Goal: Task Accomplishment & Management: Use online tool/utility

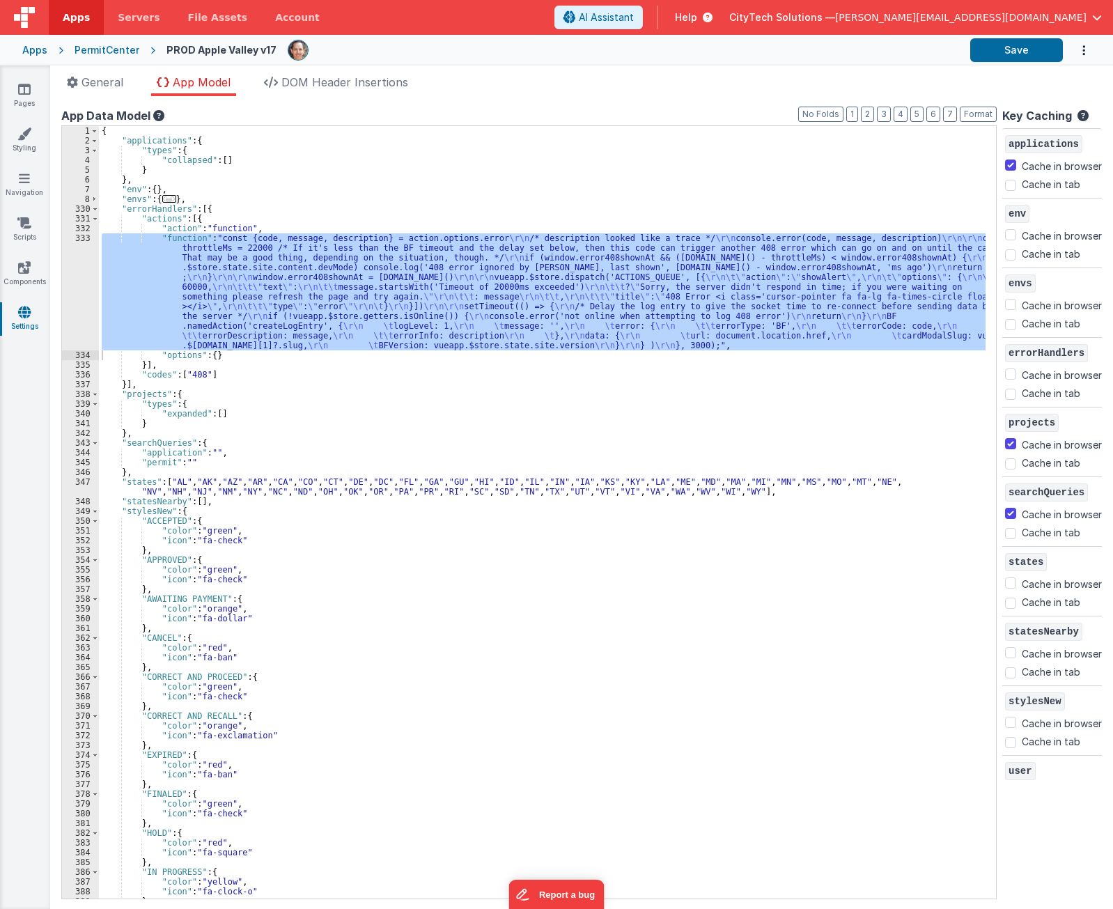
click at [263, 281] on div "{ "applications" : { "types" : { "collapsed" : [ ] } } , "env" : { } , "envs" :…" at bounding box center [542, 512] width 887 height 772
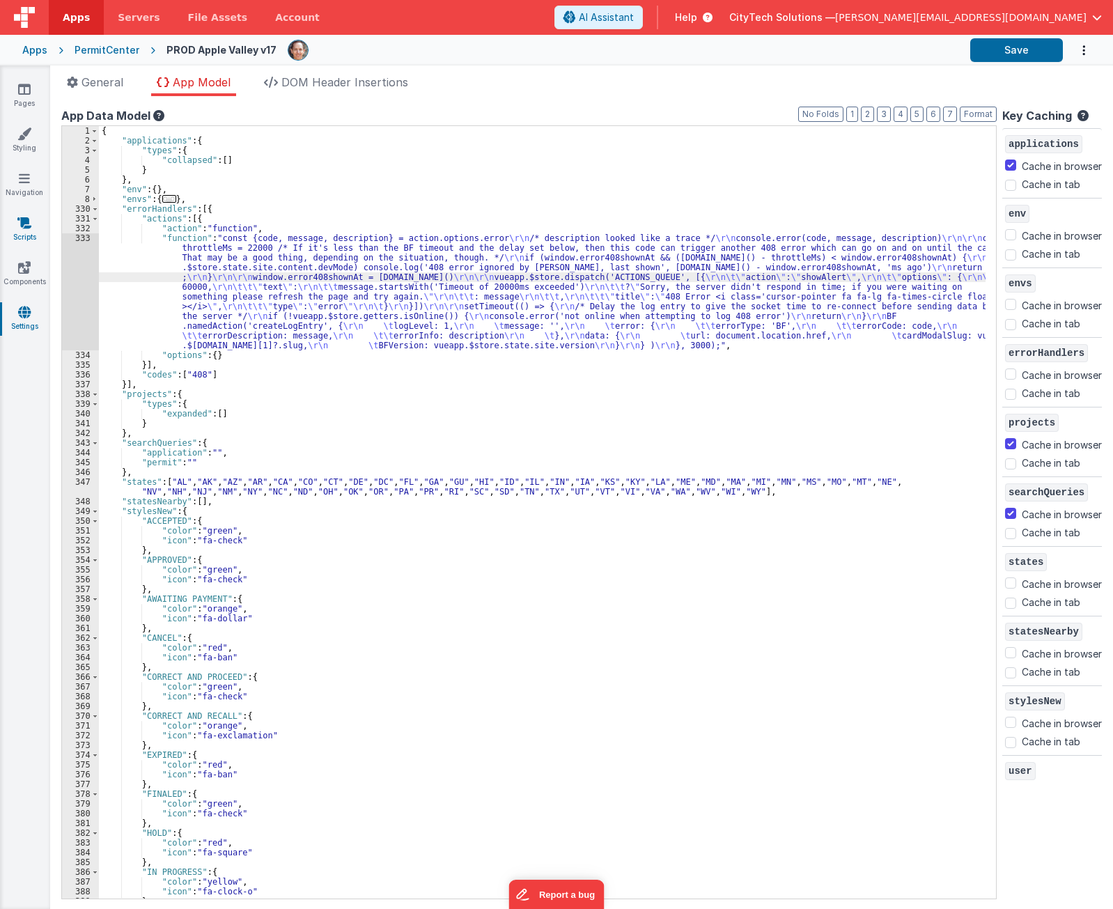
click at [34, 224] on link "Scripts" at bounding box center [24, 230] width 50 height 28
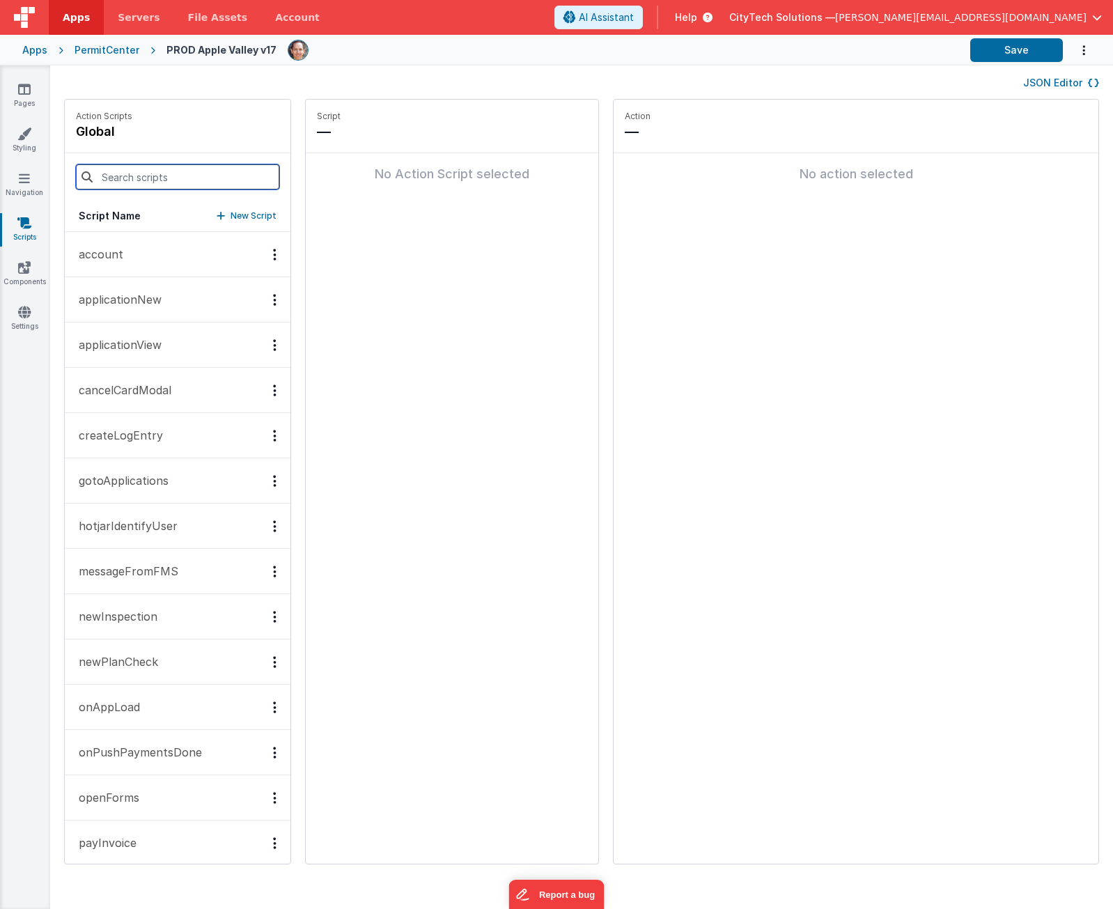
click at [153, 181] on input at bounding box center [177, 176] width 203 height 25
click at [139, 706] on p "onAppLoad" at bounding box center [105, 707] width 70 height 17
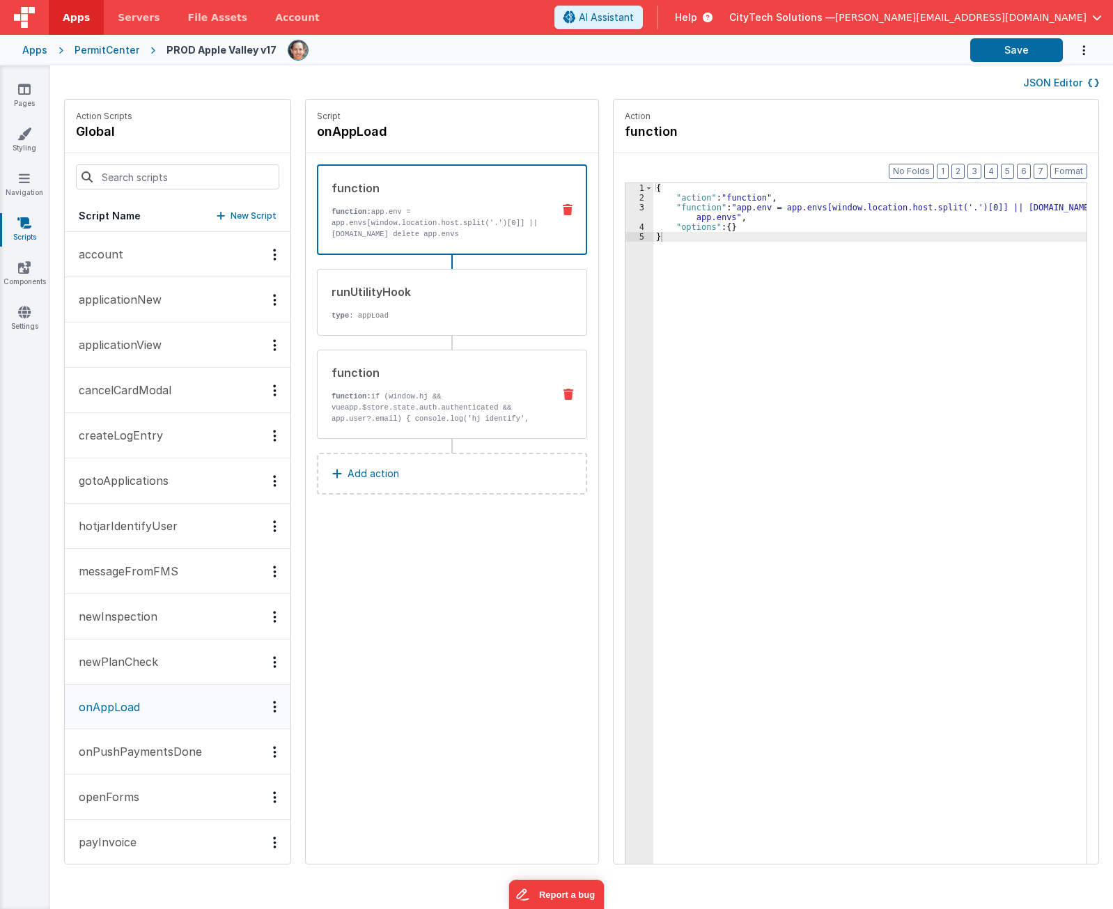
click at [449, 397] on p "function: if (window.hj && vueapp.$store.state.auth.authenticated && app.user?.…" at bounding box center [436, 424] width 210 height 67
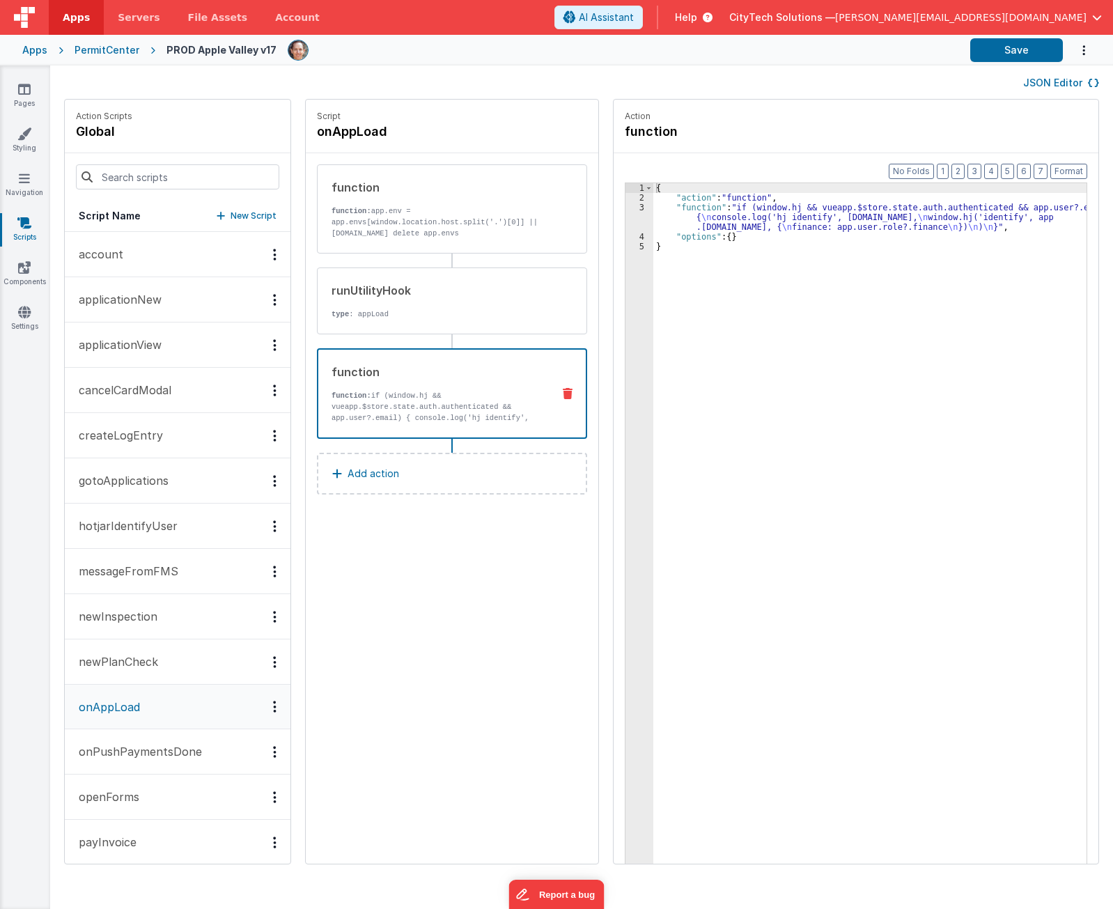
click at [712, 323] on div "{ "action" : "function" , "function" : "if (window.hj && vueapp.$store.state.au…" at bounding box center [876, 554] width 446 height 743
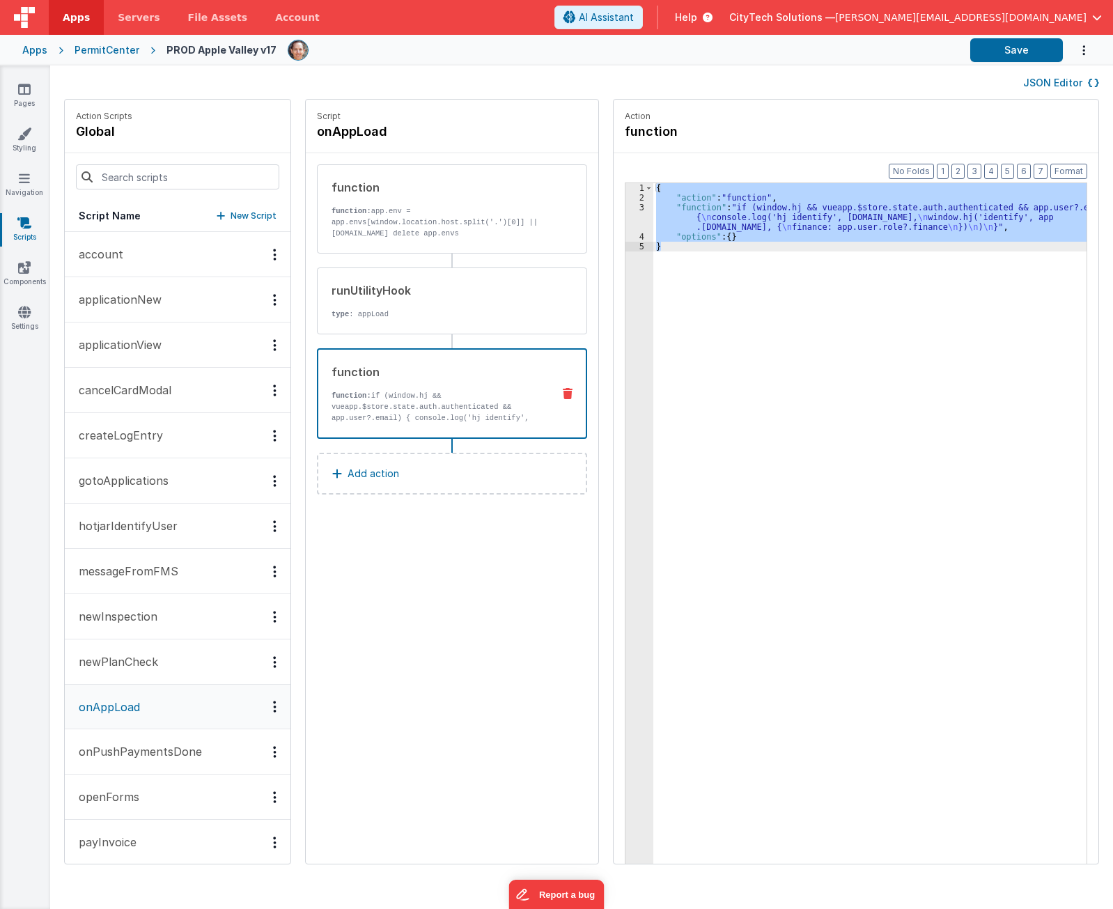
paste textarea
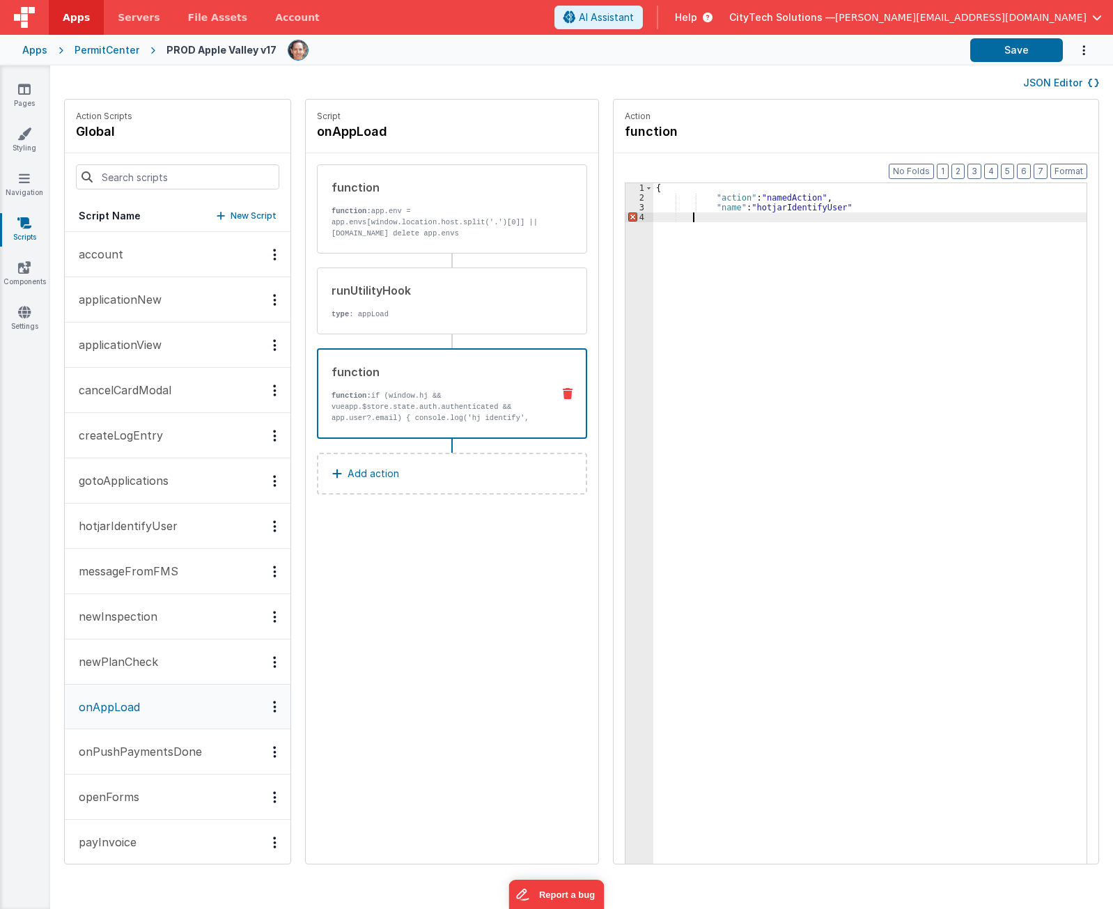
click at [723, 238] on div "{ "action" : "namedAction" , "name" : "hotjarIdentifyUser"" at bounding box center [876, 554] width 446 height 743
click at [780, 445] on div "{ "action" : "namedAction" , "name" : "hotjarIdentifyUser" }" at bounding box center [876, 554] width 446 height 743
click at [883, 414] on div "{ "action" : "namedAction" , "name" : "hotjarIdentifyUser" }" at bounding box center [876, 554] width 446 height 743
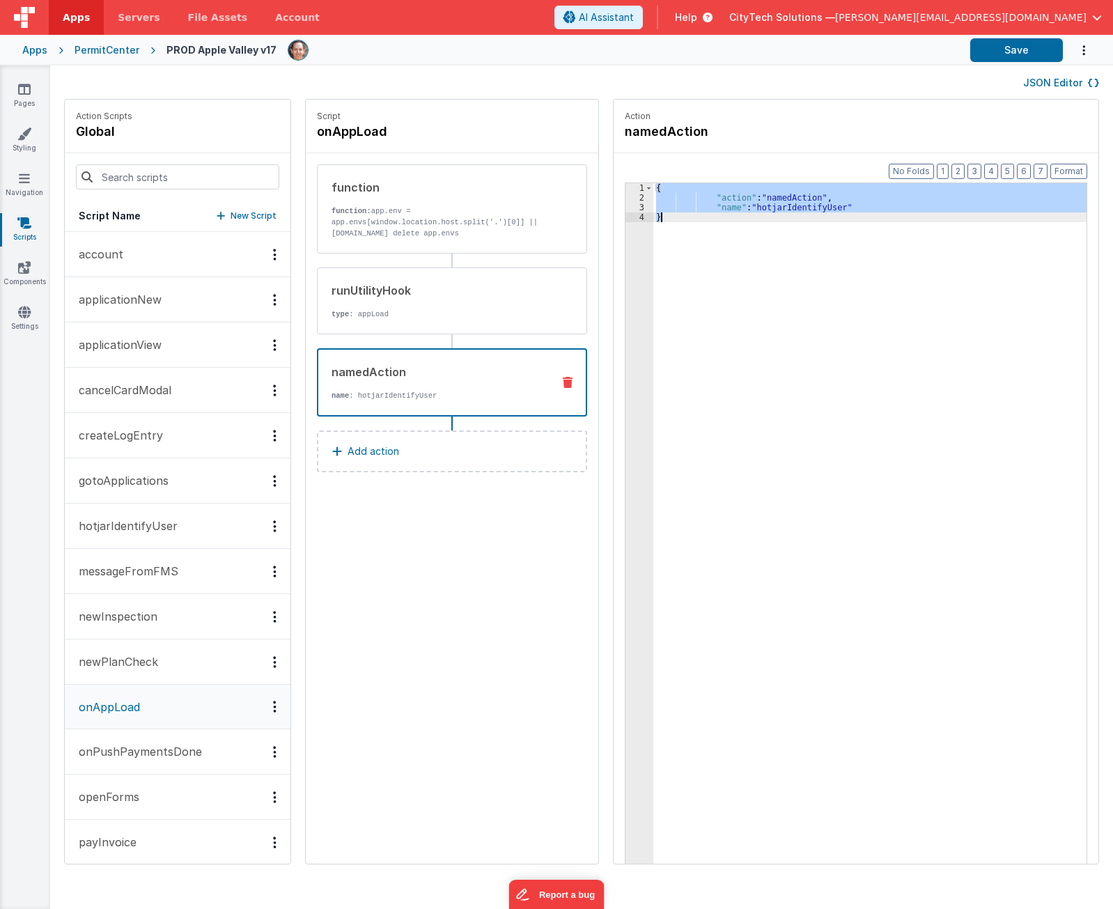
drag, startPoint x: 913, startPoint y: 326, endPoint x: 851, endPoint y: 255, distance: 94.3
click at [913, 326] on div "{ "action" : "namedAction" , "name" : "hotjarIdentifyUser" }" at bounding box center [869, 545] width 433 height 724
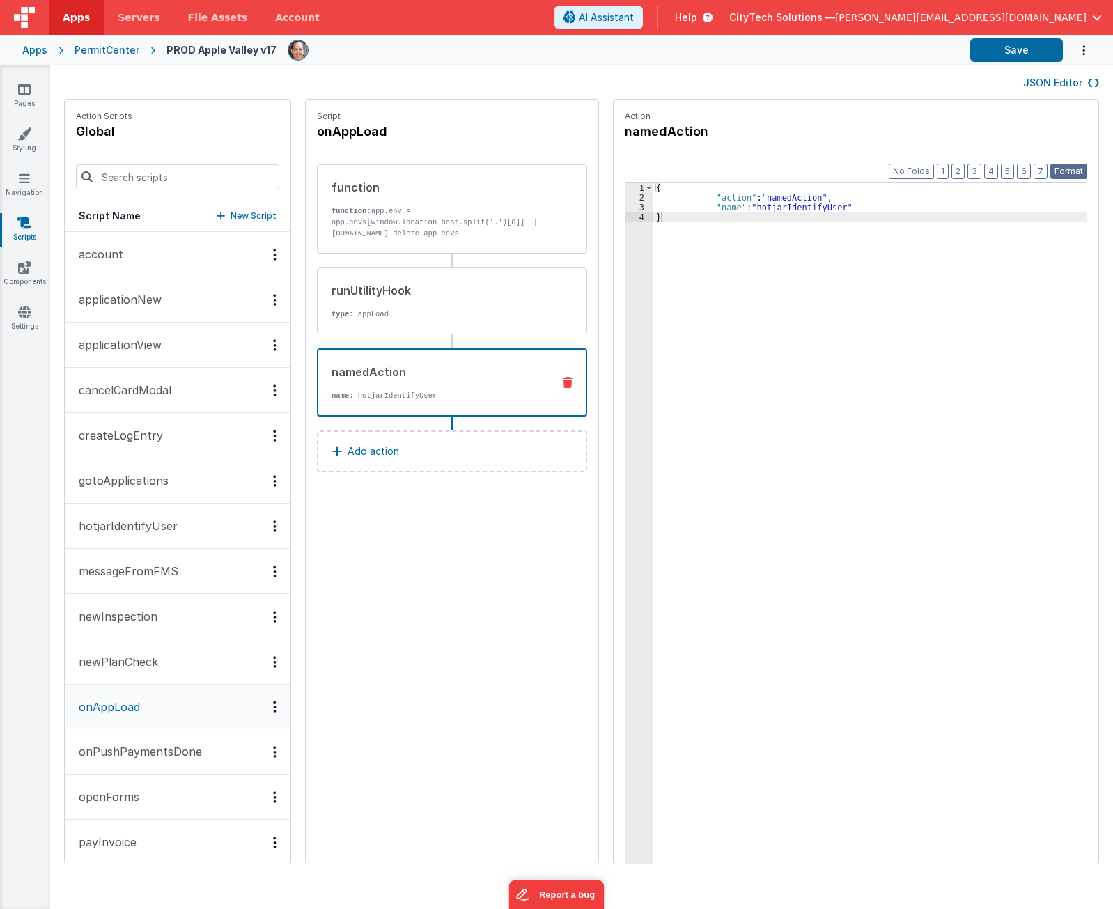
click at [1073, 170] on button "Format" at bounding box center [1068, 171] width 37 height 15
click at [1024, 47] on button "Save" at bounding box center [1016, 50] width 93 height 24
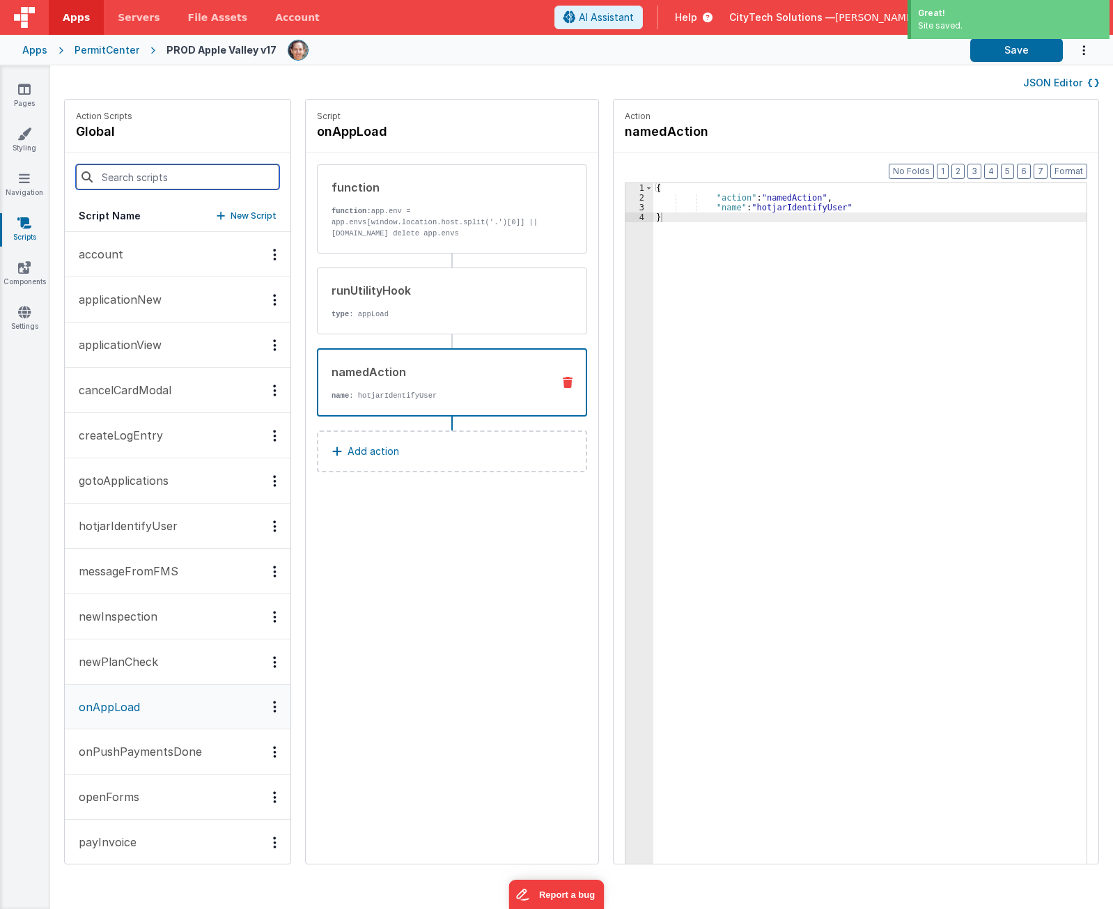
click at [131, 172] on input at bounding box center [177, 176] width 203 height 25
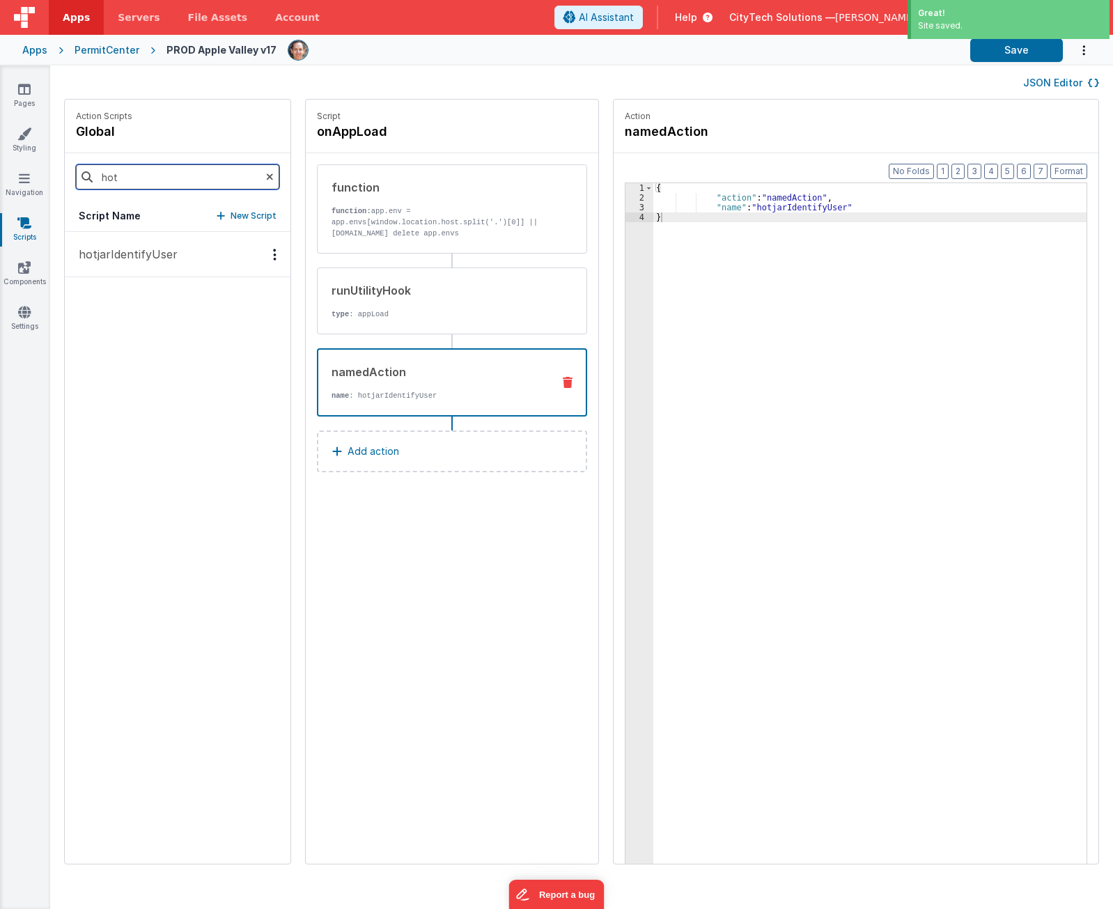
type input "hot"
click at [137, 257] on p "hotjarIdentifyUser" at bounding box center [123, 254] width 107 height 17
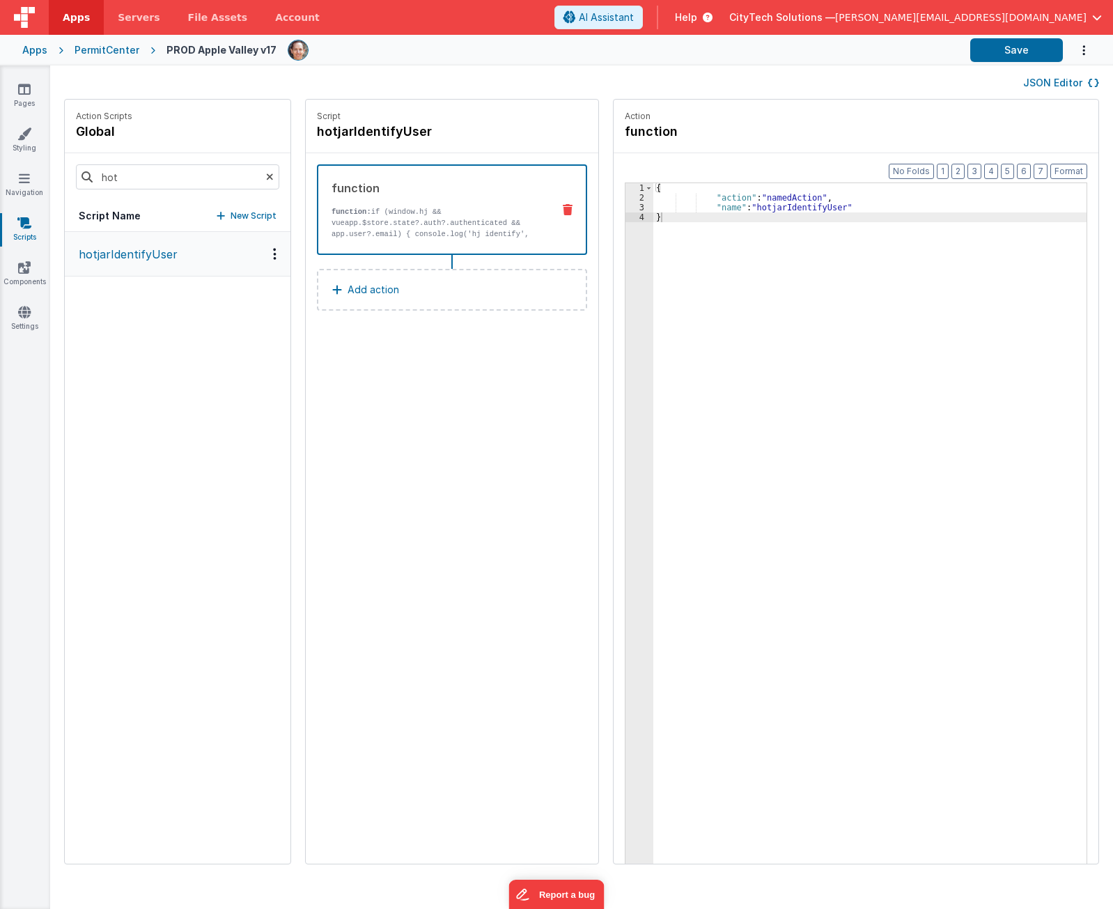
click at [409, 208] on p "function: if (window.hj && vueapp.$store.state?.auth?.authenticated && app.user…" at bounding box center [436, 261] width 210 height 111
click at [723, 265] on div "{ "action" : "namedAction" , "name" : "hotjarIdentifyUser" }" at bounding box center [876, 554] width 446 height 743
drag, startPoint x: 493, startPoint y: 412, endPoint x: 295, endPoint y: 370, distance: 203.0
click at [492, 412] on div "Script hotjarIdentifyUser function function: if (window.hj && vueapp.$store.sta…" at bounding box center [452, 482] width 292 height 764
click at [114, 255] on p "hotjarIdentifyUser" at bounding box center [123, 254] width 107 height 17
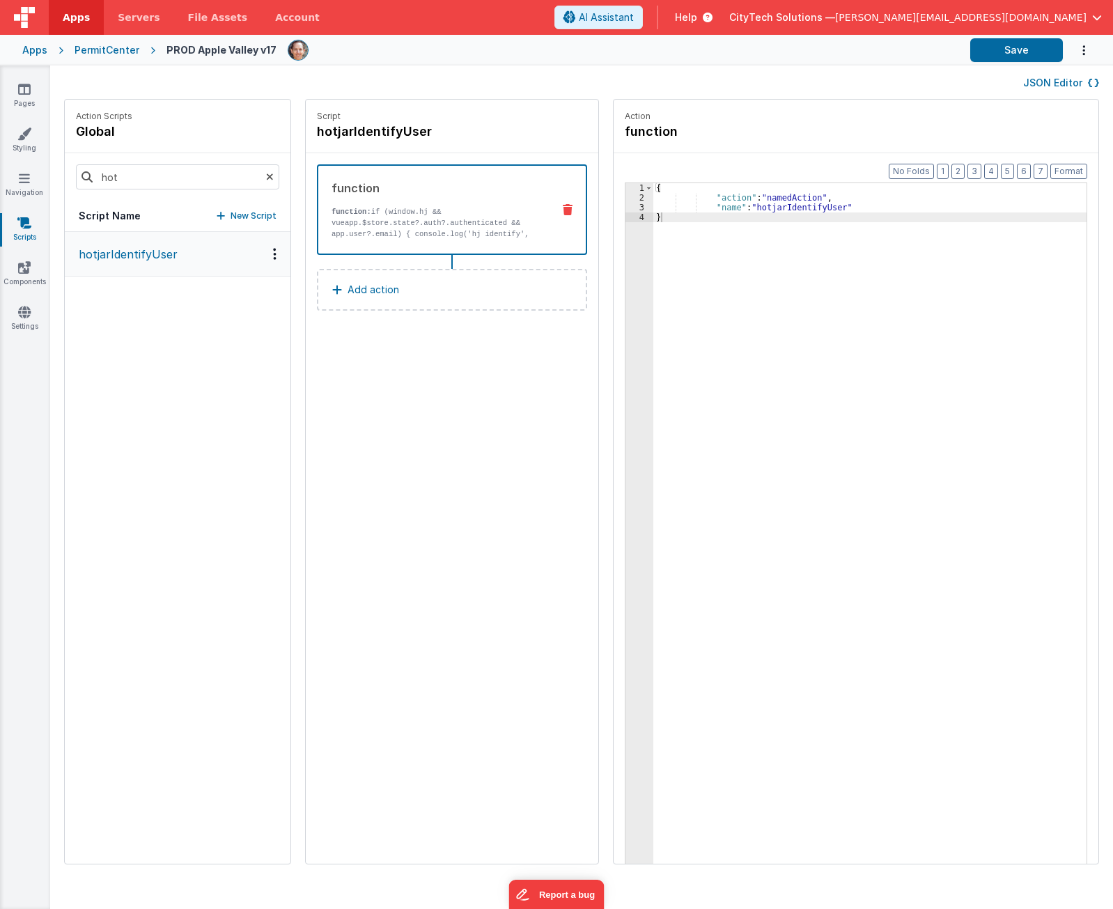
click at [380, 201] on div "function function: if (window.hj && vueapp.$store.state?.auth?.authenticated &&…" at bounding box center [429, 210] width 223 height 60
drag, startPoint x: 438, startPoint y: 423, endPoint x: 452, endPoint y: 378, distance: 46.7
click at [439, 412] on div "Script hotjarIdentifyUser function function: if (window.hj && vueapp.$store.sta…" at bounding box center [452, 482] width 292 height 764
click at [832, 256] on div "{ "action" : "namedAction" , "name" : "hotjarIdentifyUser" }" at bounding box center [876, 554] width 446 height 743
click at [809, 203] on div "{ "action" : "namedAction" , "name" : "hotjarIdentifyUser" }" at bounding box center [876, 554] width 446 height 743
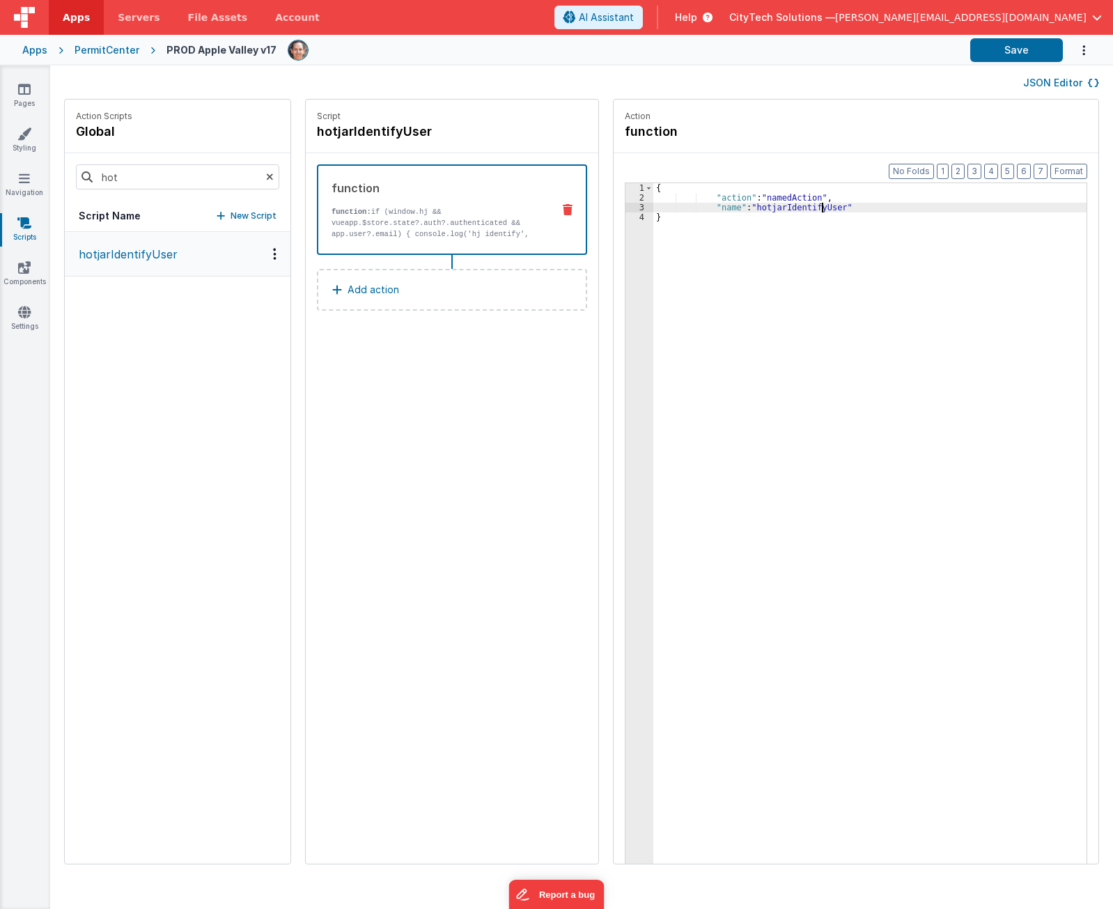
click at [492, 499] on div "Script hotjarIdentifyUser function function: if (window.hj && vueapp.$store.sta…" at bounding box center [452, 482] width 292 height 764
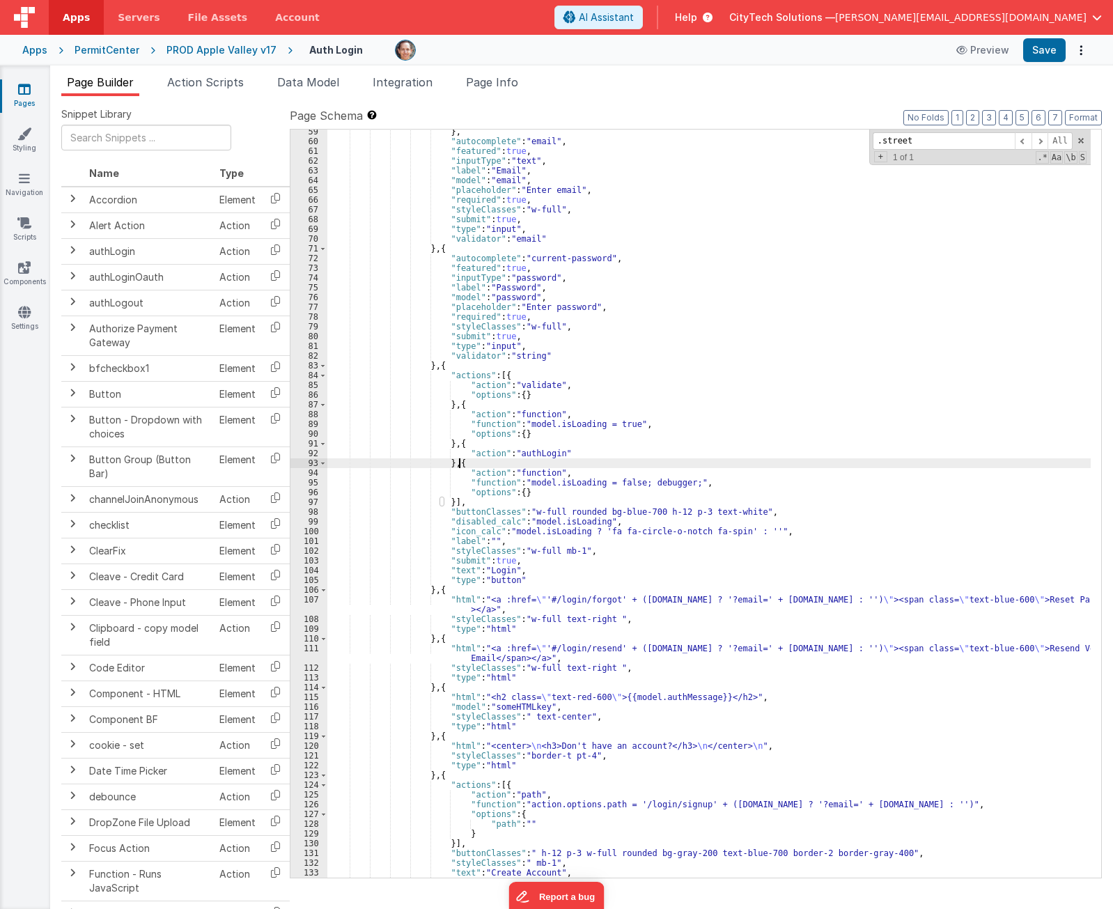
scroll to position [588, 0]
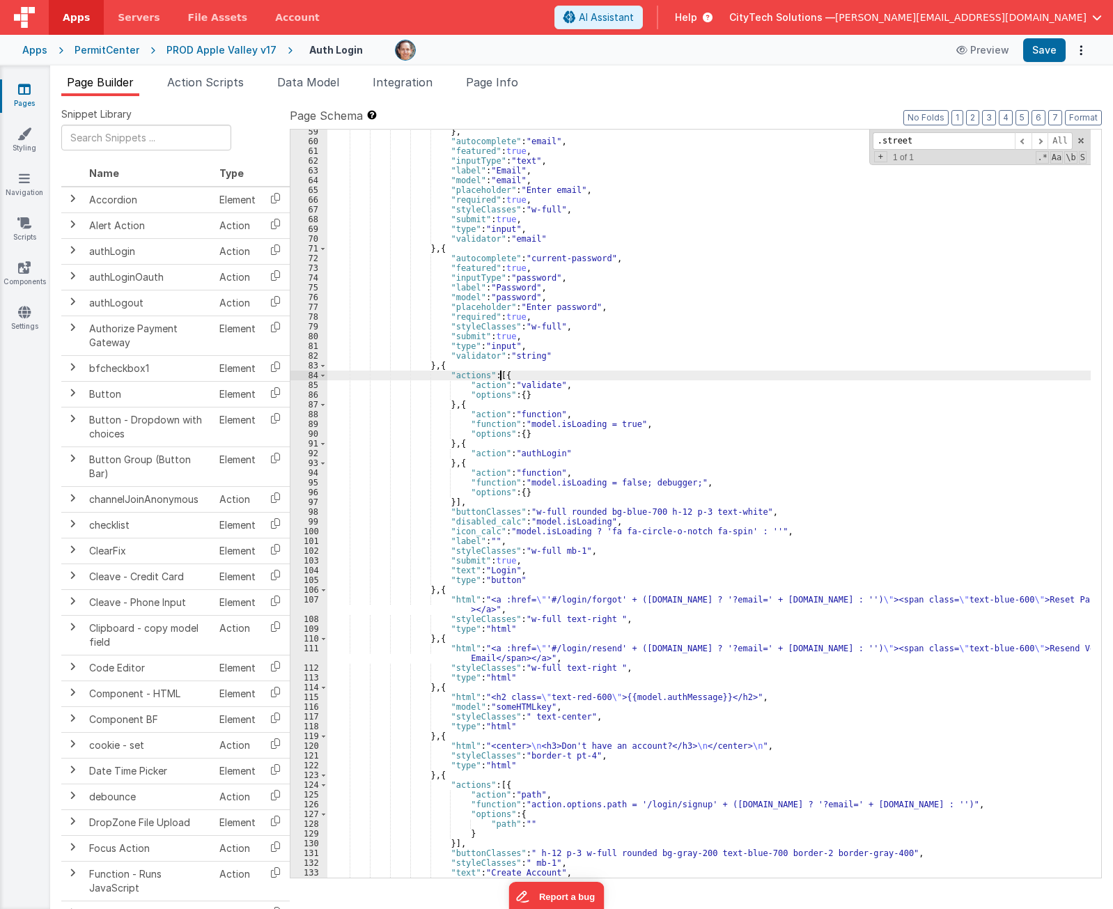
click at [504, 375] on div "} , "autocomplete" : "email" , "featured" : true , "inputType" : "text" , "labe…" at bounding box center [708, 510] width 763 height 767
click at [460, 377] on div "} , "autocomplete" : "email" , "featured" : true , "inputType" : "text" , "labe…" at bounding box center [708, 510] width 763 height 767
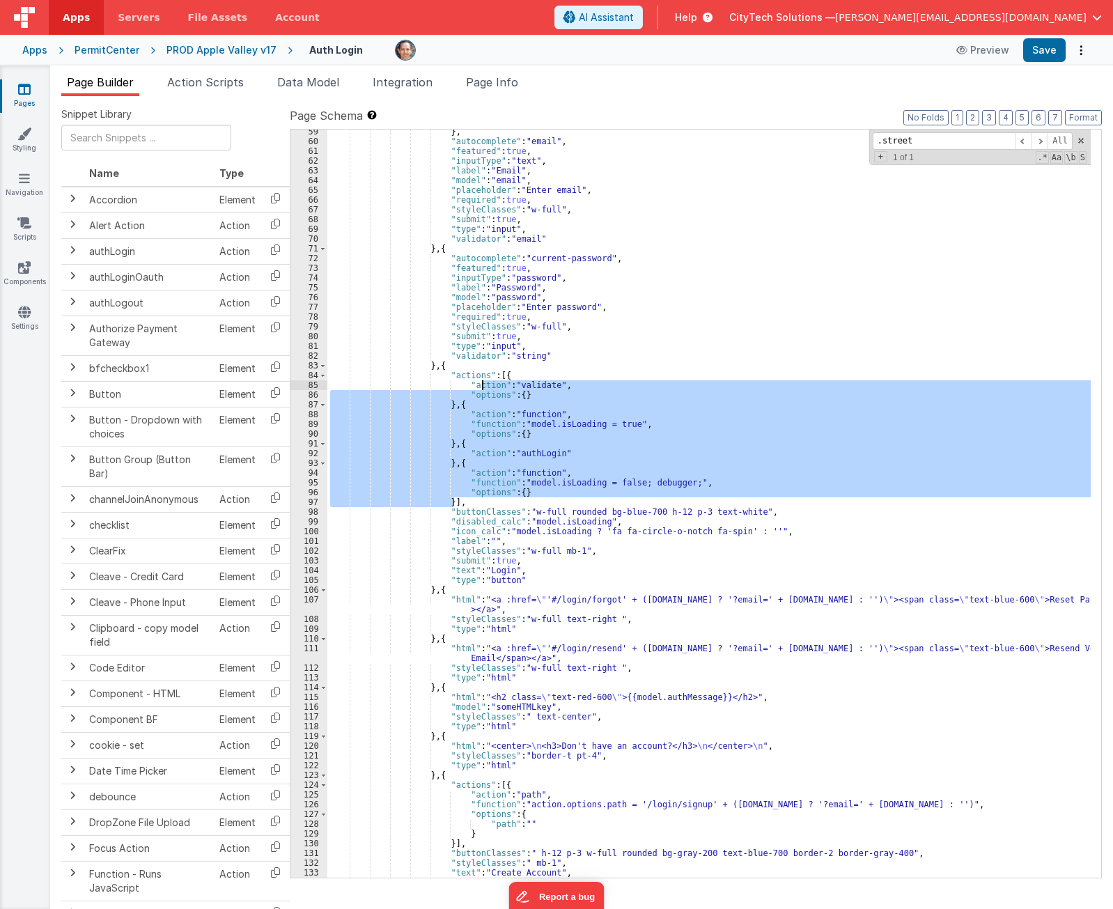
drag, startPoint x: 455, startPoint y: 501, endPoint x: 481, endPoint y: 382, distance: 122.4
click at [481, 382] on div "} , "autocomplete" : "email" , "featured" : true , "inputType" : "text" , "labe…" at bounding box center [708, 510] width 763 height 767
click at [462, 499] on div "} , "autocomplete" : "email" , "featured" : true , "inputType" : "text" , "labe…" at bounding box center [708, 504] width 763 height 748
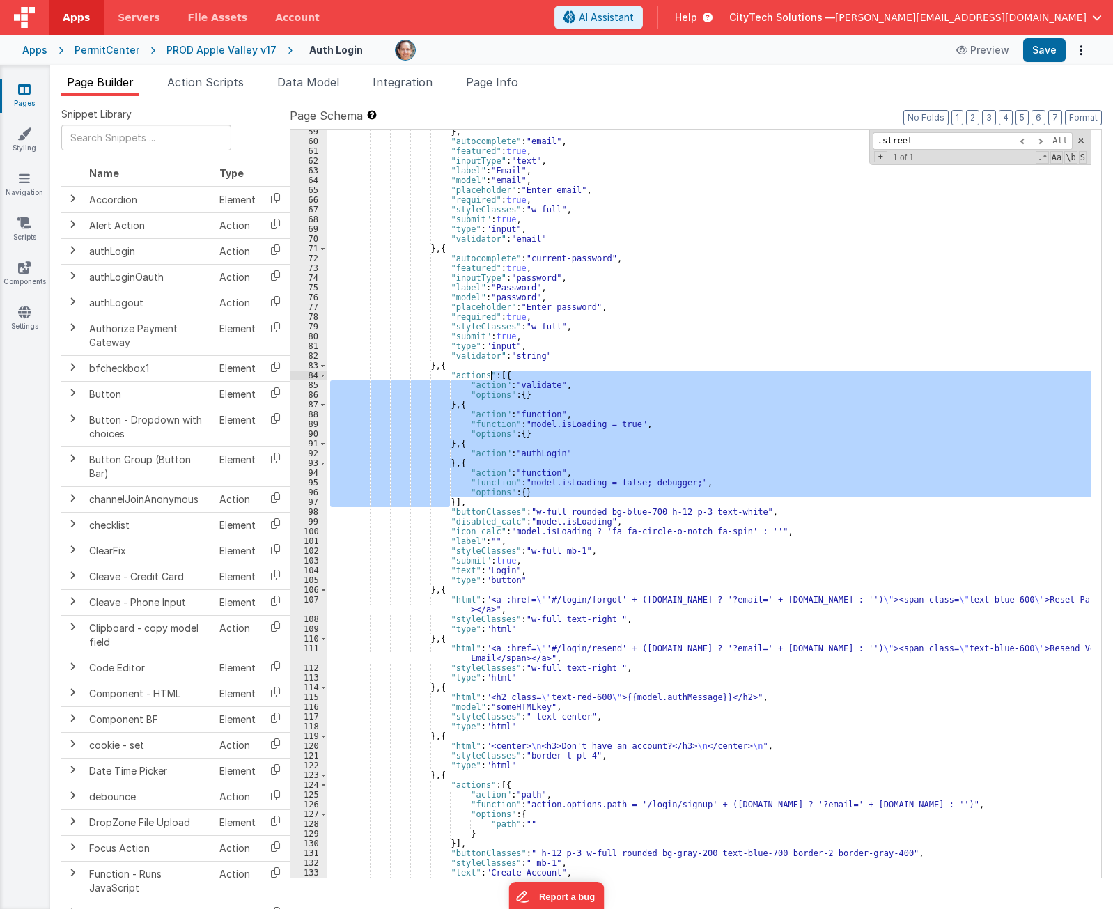
drag, startPoint x: 448, startPoint y: 502, endPoint x: 492, endPoint y: 374, distance: 135.2
click at [492, 374] on div "} , "autocomplete" : "email" , "featured" : true , "inputType" : "text" , "labe…" at bounding box center [708, 510] width 763 height 767
click at [495, 80] on span "Page Info" at bounding box center [492, 82] width 52 height 14
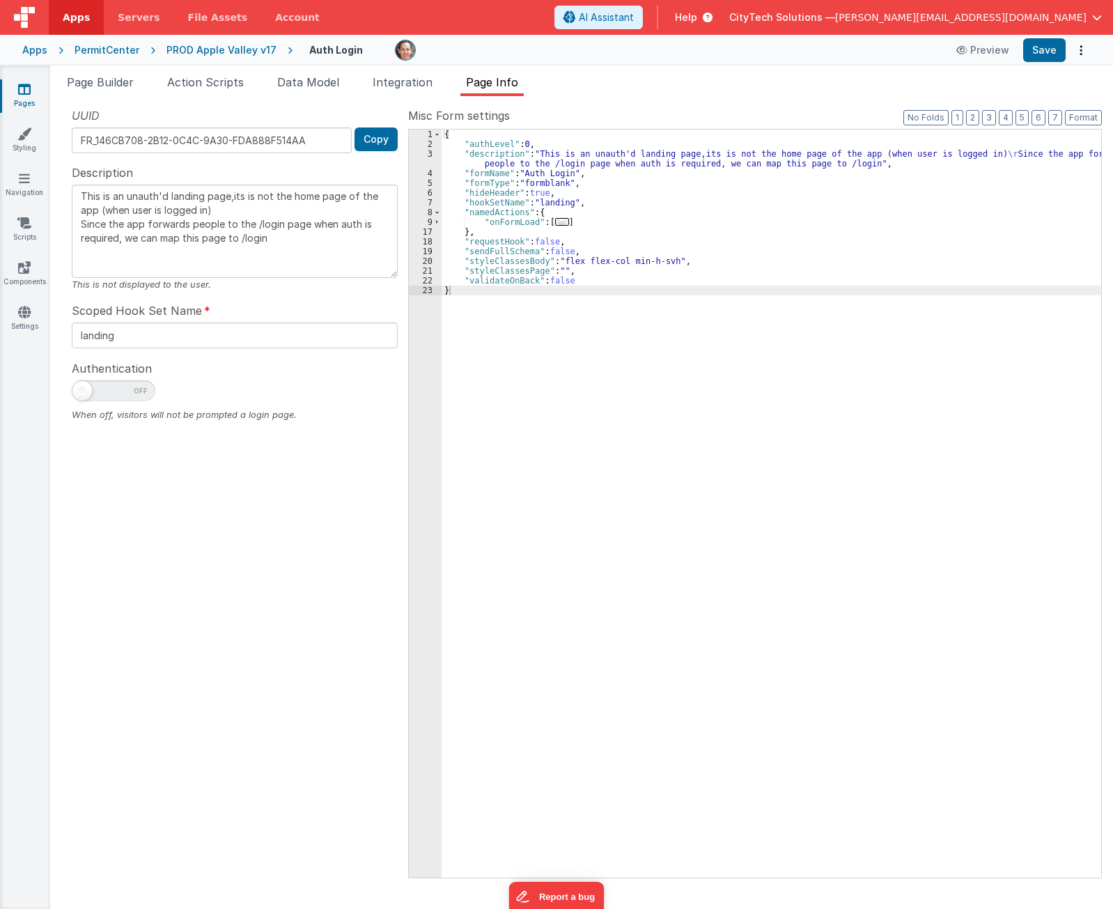
click at [556, 223] on span "..." at bounding box center [562, 222] width 14 height 8
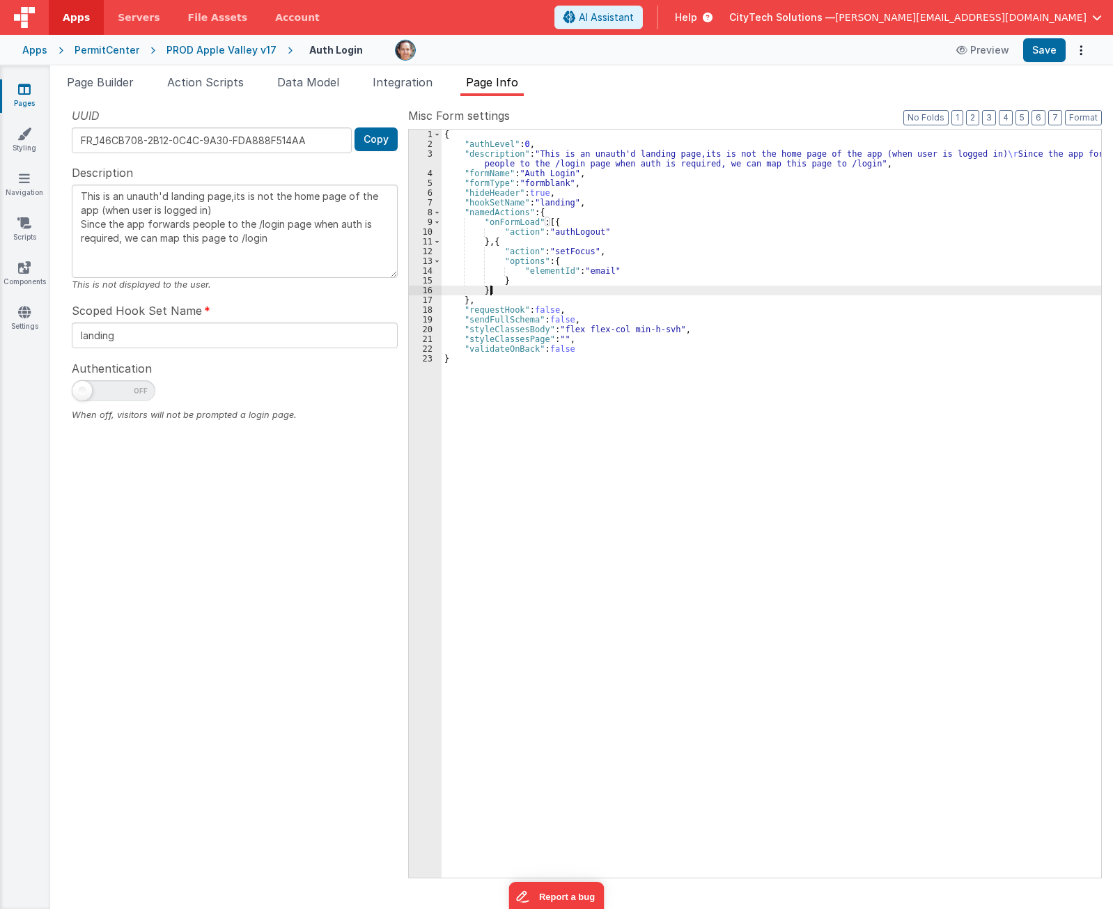
click at [517, 290] on div "{ "authLevel" : 0 , "description" : "This is an unauth'd landing page,its is no…" at bounding box center [772, 513] width 660 height 767
type textarea "This is an unauth'd landing page,its is not the home page of the app (when user…"
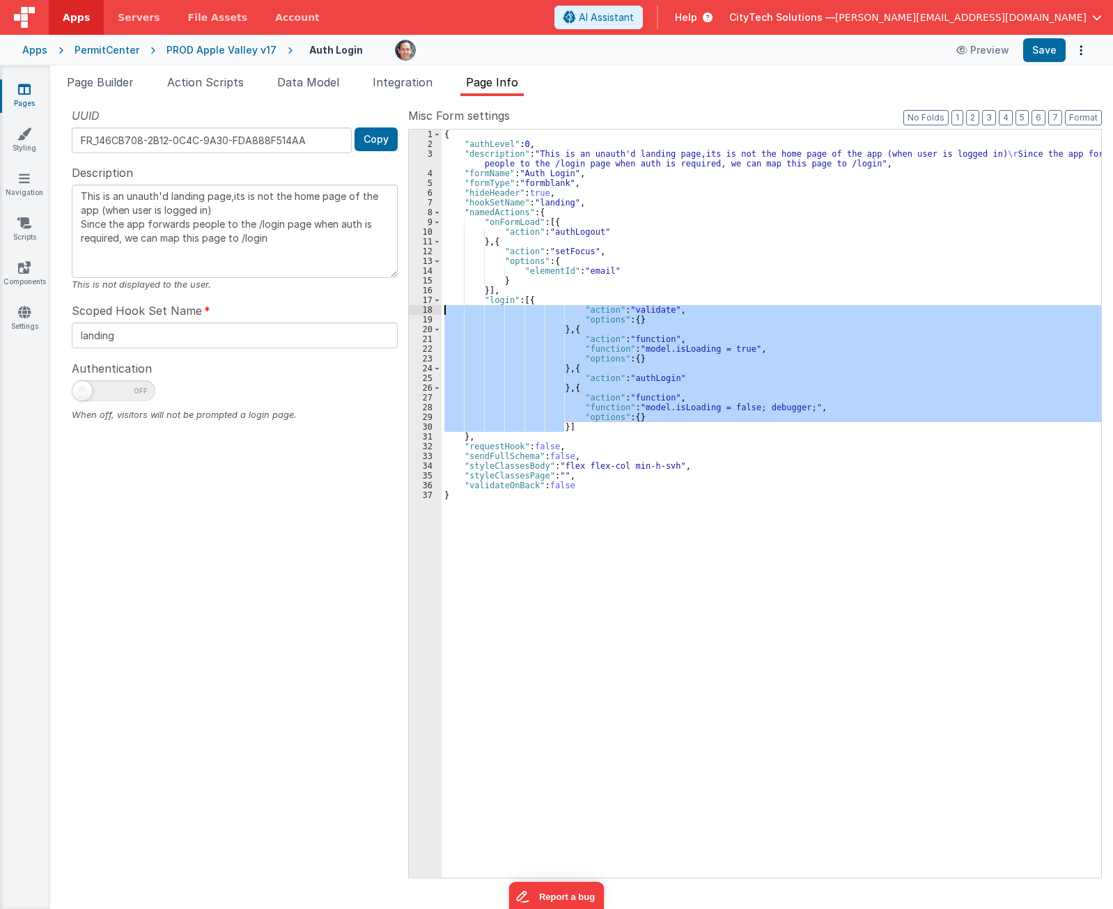
drag, startPoint x: 574, startPoint y: 423, endPoint x: 419, endPoint y: 309, distance: 192.8
click at [419, 309] on div "1 2 3 4 5 6 7 8 9 10 11 12 13 14 15 16 17 18 19 20 21 22 23 24 25 26 27 28 29 3…" at bounding box center [755, 503] width 694 height 749
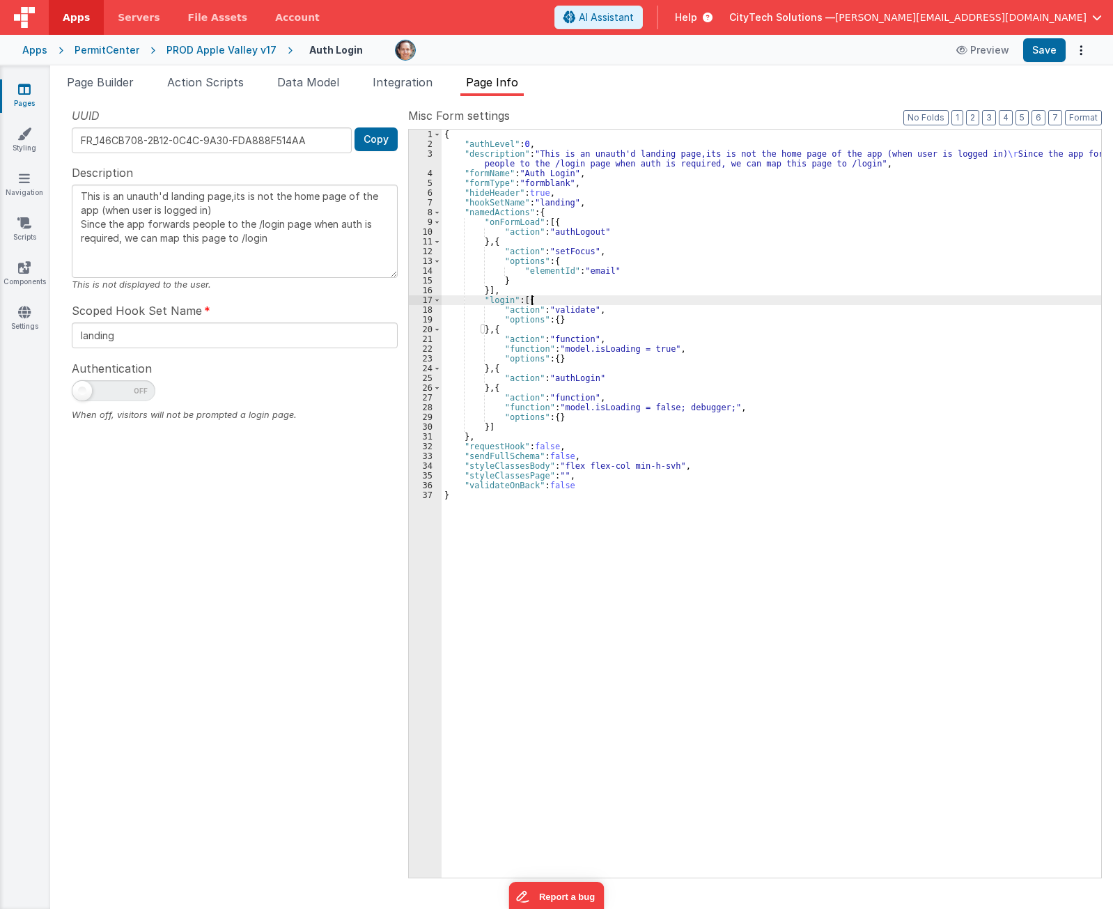
click at [559, 303] on div "{ "authLevel" : 0 , "description" : "This is an unauth'd landing page,its is no…" at bounding box center [772, 513] width 660 height 767
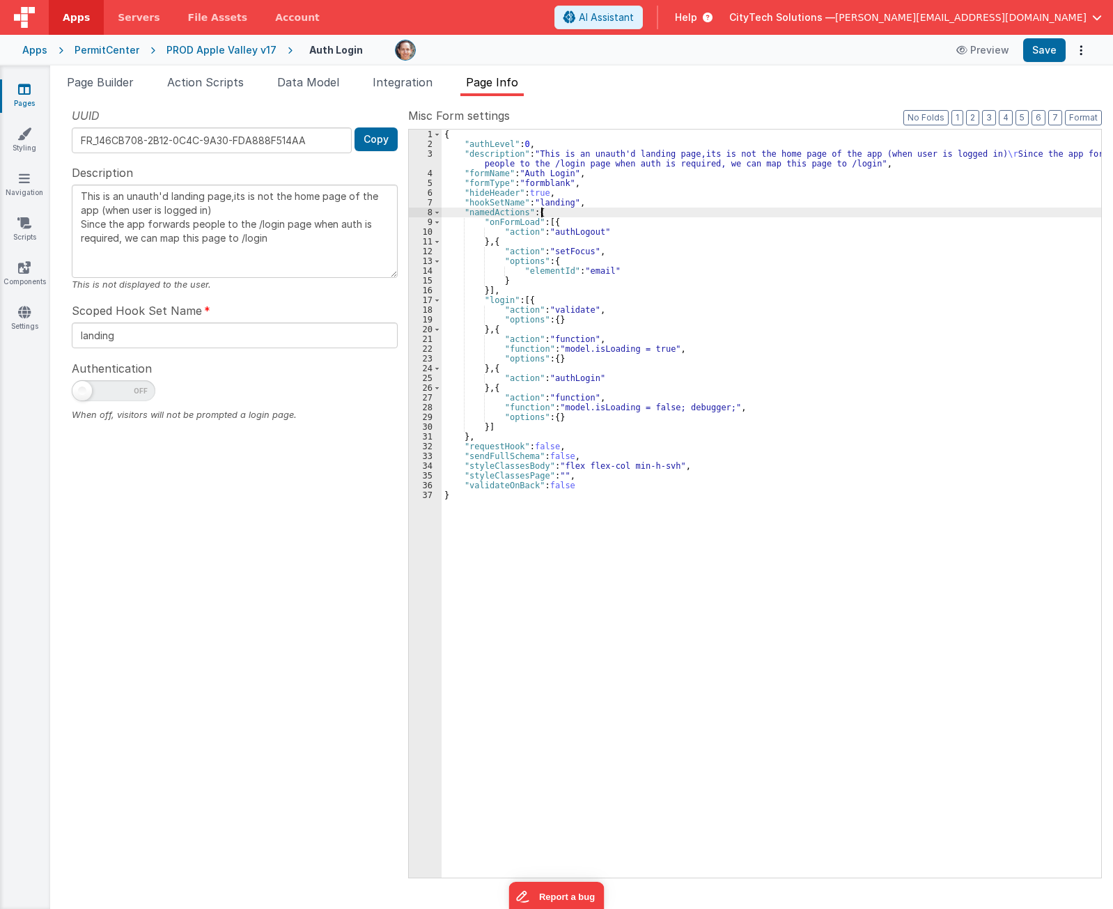
click at [573, 213] on div "{ "authLevel" : 0 , "description" : "This is an unauth'd landing page,its is no…" at bounding box center [772, 513] width 660 height 767
click at [570, 223] on div "{ "authLevel" : 0 , "description" : "This is an unauth'd landing page,its is no…" at bounding box center [772, 513] width 660 height 767
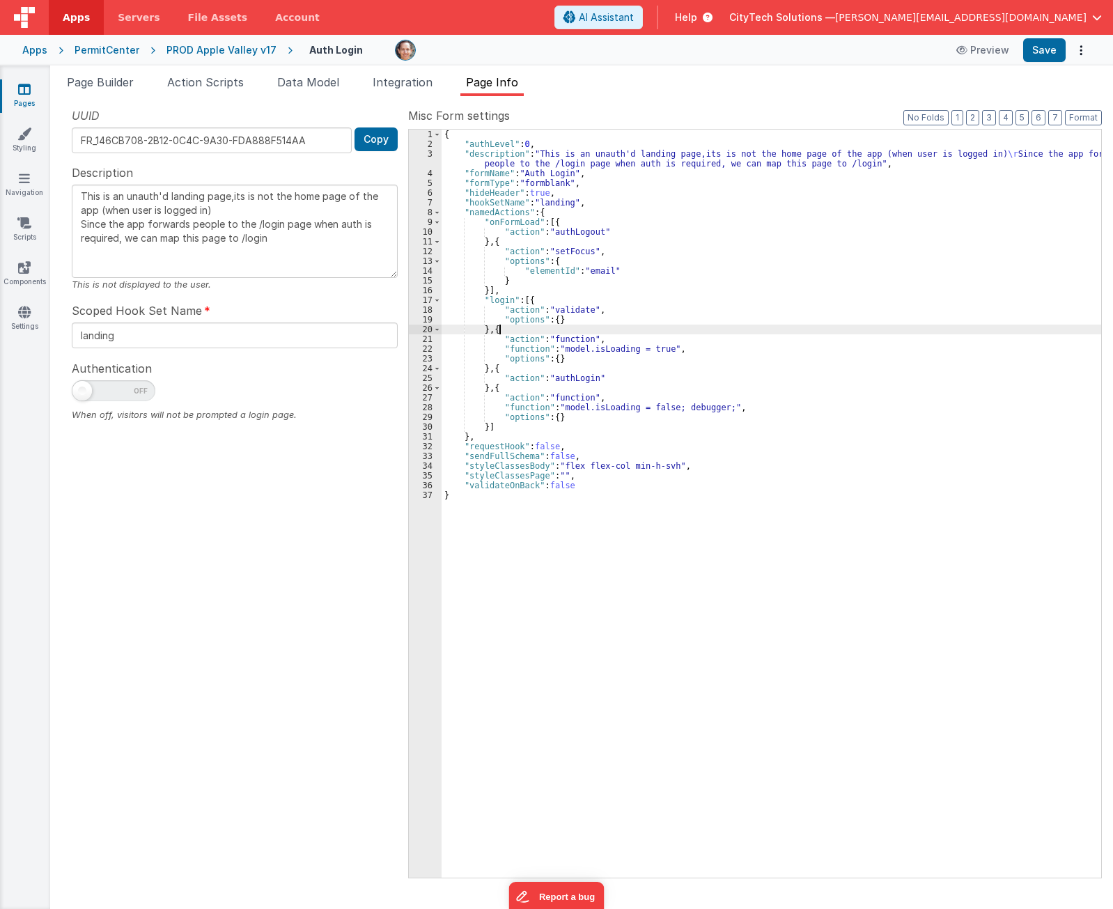
click at [554, 329] on div "{ "authLevel" : 0 , "description" : "This is an unauth'd landing page,its is no…" at bounding box center [772, 513] width 660 height 767
click at [570, 302] on div "{ "authLevel" : 0 , "description" : "This is an unauth'd landing page,its is no…" at bounding box center [772, 513] width 660 height 767
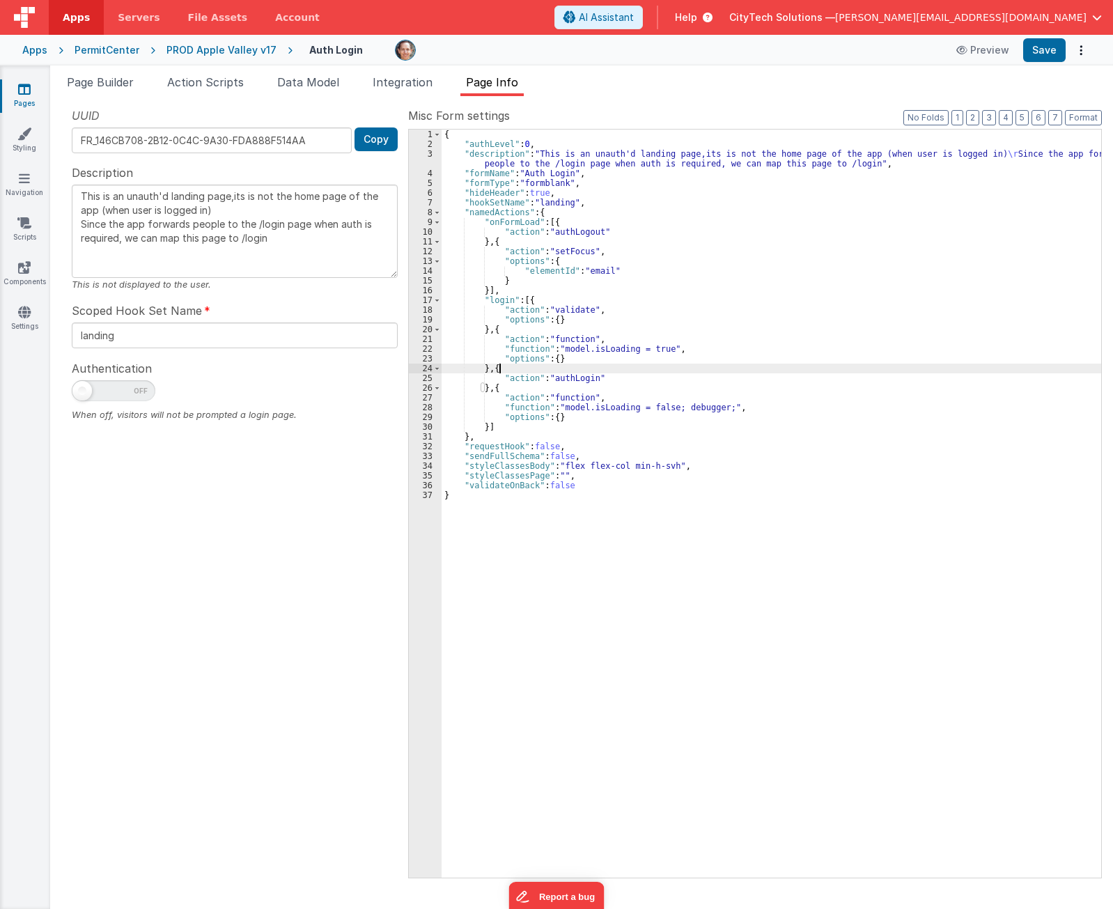
click at [563, 368] on div "{ "authLevel" : 0 , "description" : "This is an unauth'd landing page,its is no…" at bounding box center [772, 513] width 660 height 767
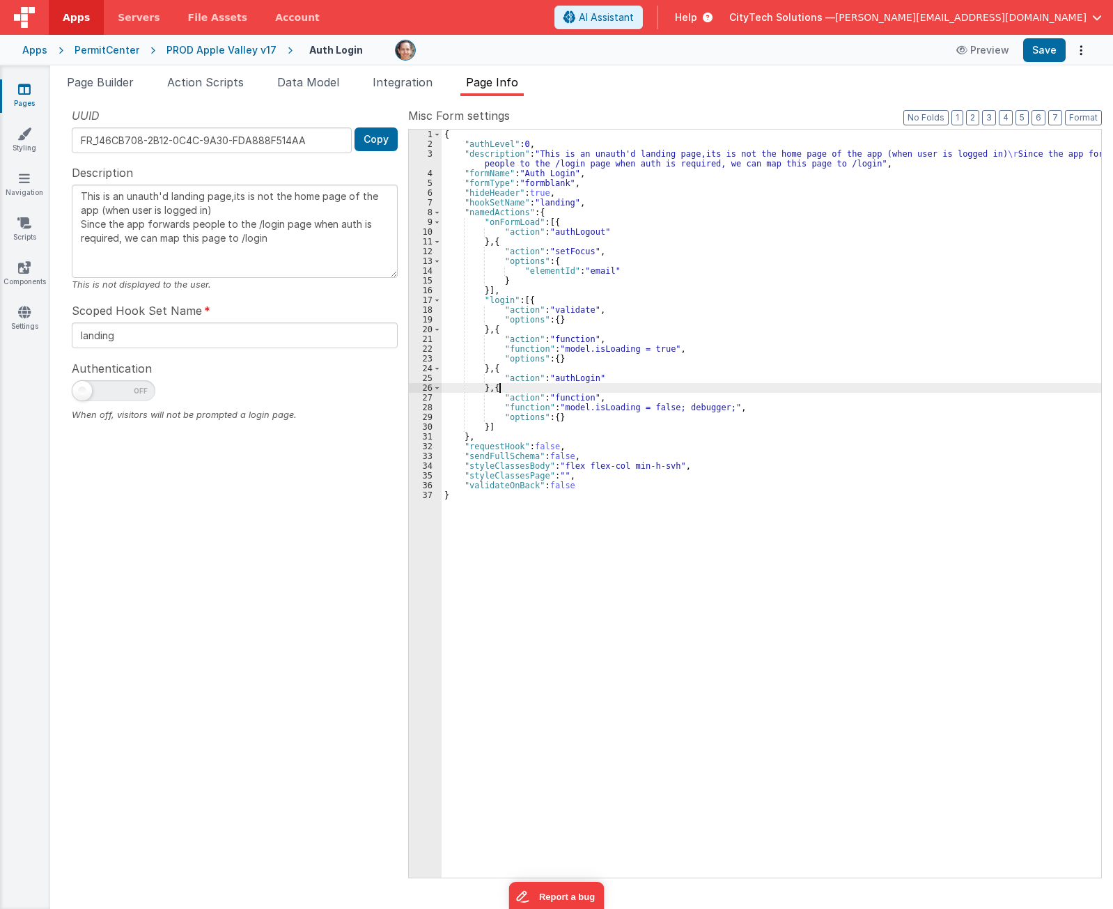
click at [556, 391] on div "{ "authLevel" : 0 , "description" : "This is an unauth'd landing page,its is no…" at bounding box center [772, 513] width 660 height 767
click at [485, 426] on div "{ "authLevel" : 0 , "description" : "This is an unauth'd landing page,its is no…" at bounding box center [772, 513] width 660 height 767
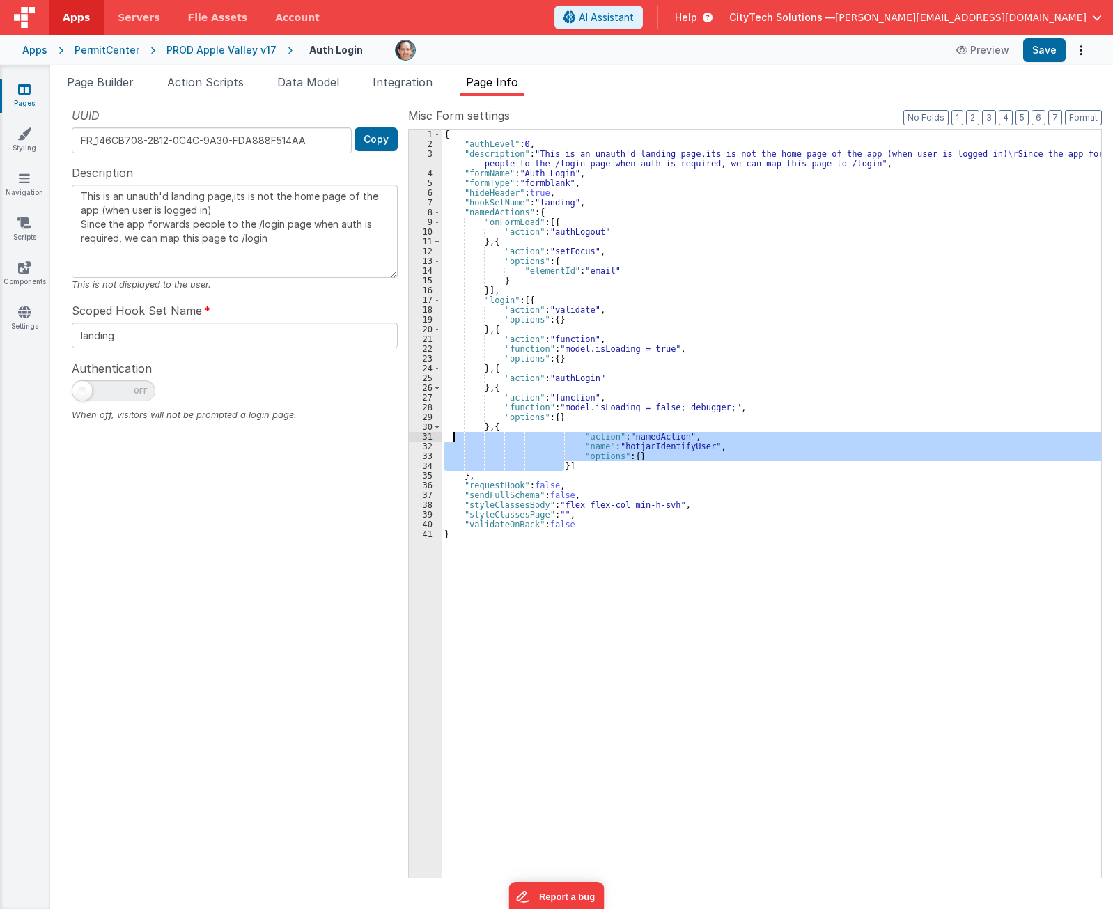
drag, startPoint x: 572, startPoint y: 465, endPoint x: 453, endPoint y: 439, distance: 121.2
click at [453, 439] on div "{ "authLevel" : 0 , "description" : "This is an unauth'd landing page,its is no…" at bounding box center [772, 513] width 660 height 767
click at [453, 439] on div "{ "authLevel" : 0 , "description" : "This is an unauth'd landing page,its is no…" at bounding box center [772, 504] width 660 height 748
drag, startPoint x: 575, startPoint y: 468, endPoint x: 430, endPoint y: 433, distance: 148.3
click at [430, 433] on div "1 2 3 4 5 6 7 8 9 10 11 12 13 14 15 16 17 18 19 20 21 22 23 24 25 26 27 28 29 3…" at bounding box center [755, 503] width 694 height 749
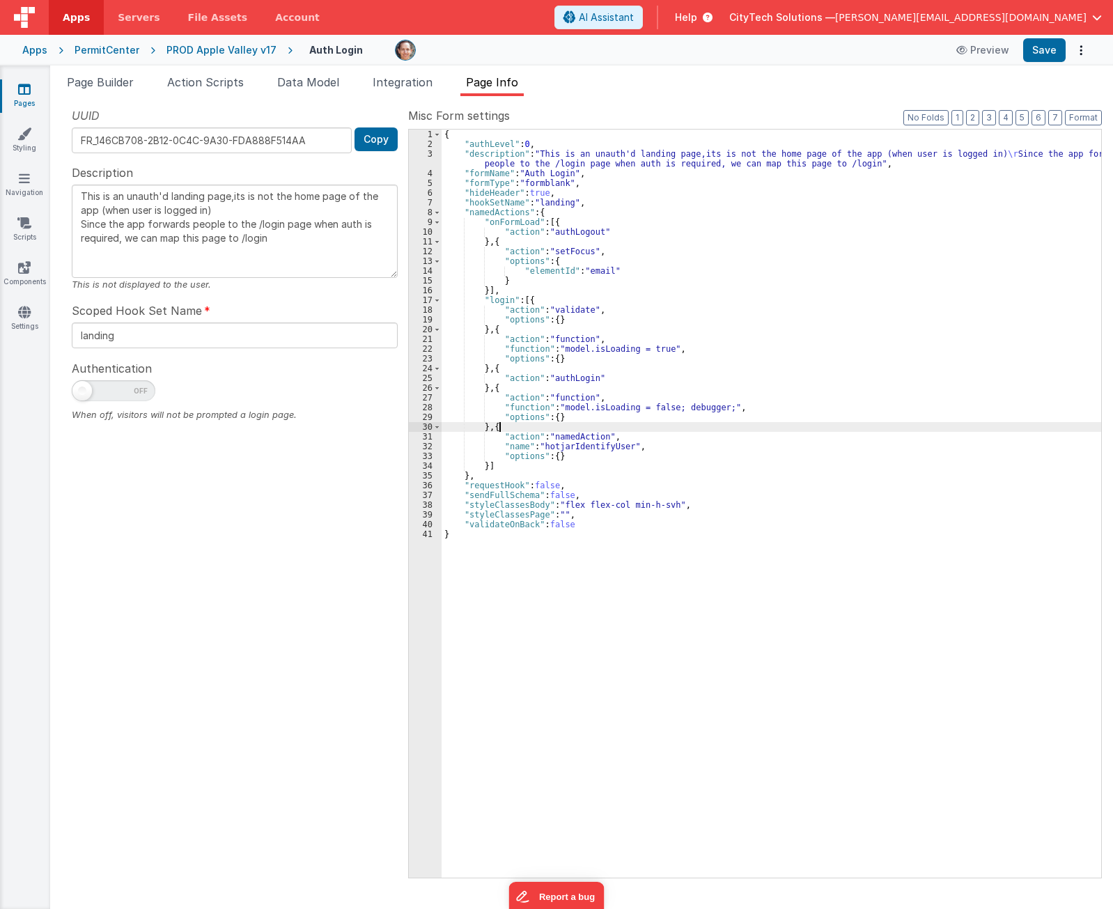
click at [543, 428] on div "{ "authLevel" : 0 , "description" : "This is an unauth'd landing page,its is no…" at bounding box center [772, 513] width 660 height 767
click at [690, 407] on div "{ "authLevel" : 0 , "description" : "This is an unauth'd landing page,its is no…" at bounding box center [772, 513] width 660 height 767
click at [639, 422] on div "{ "authLevel" : 0 , "description" : "This is an unauth'd landing page,its is no…" at bounding box center [772, 513] width 660 height 767
click at [713, 408] on div "{ "authLevel" : 0 , "description" : "This is an unauth'd landing page,its is no…" at bounding box center [772, 513] width 660 height 767
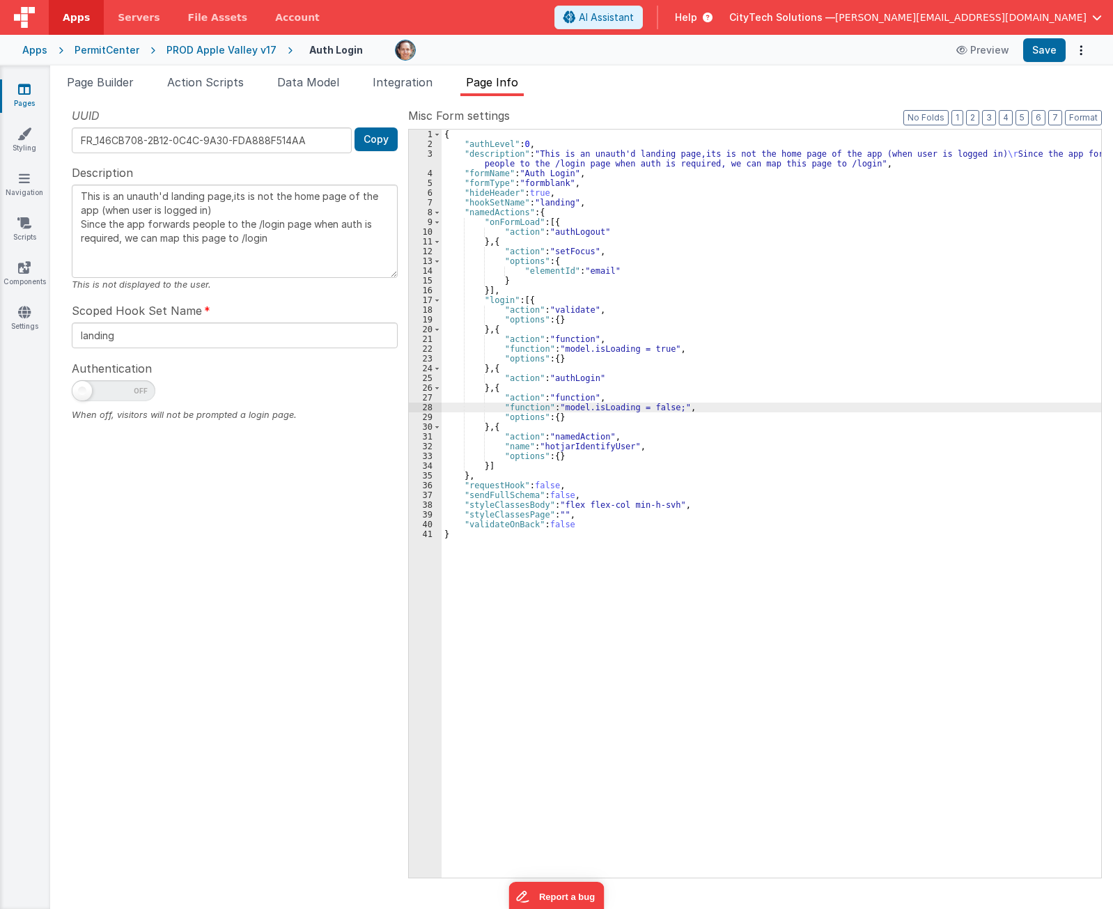
click at [618, 399] on div "{ "authLevel" : 0 , "description" : "This is an unauth'd landing page,its is no…" at bounding box center [772, 513] width 660 height 767
click at [664, 407] on div "{ "authLevel" : 0 , "description" : "This is an unauth'd landing page,its is no…" at bounding box center [772, 513] width 660 height 767
type textarea "This is an unauth'd landing page,its is not the home page of the app (when user…"
click at [116, 77] on span "Page Builder" at bounding box center [100, 82] width 67 height 14
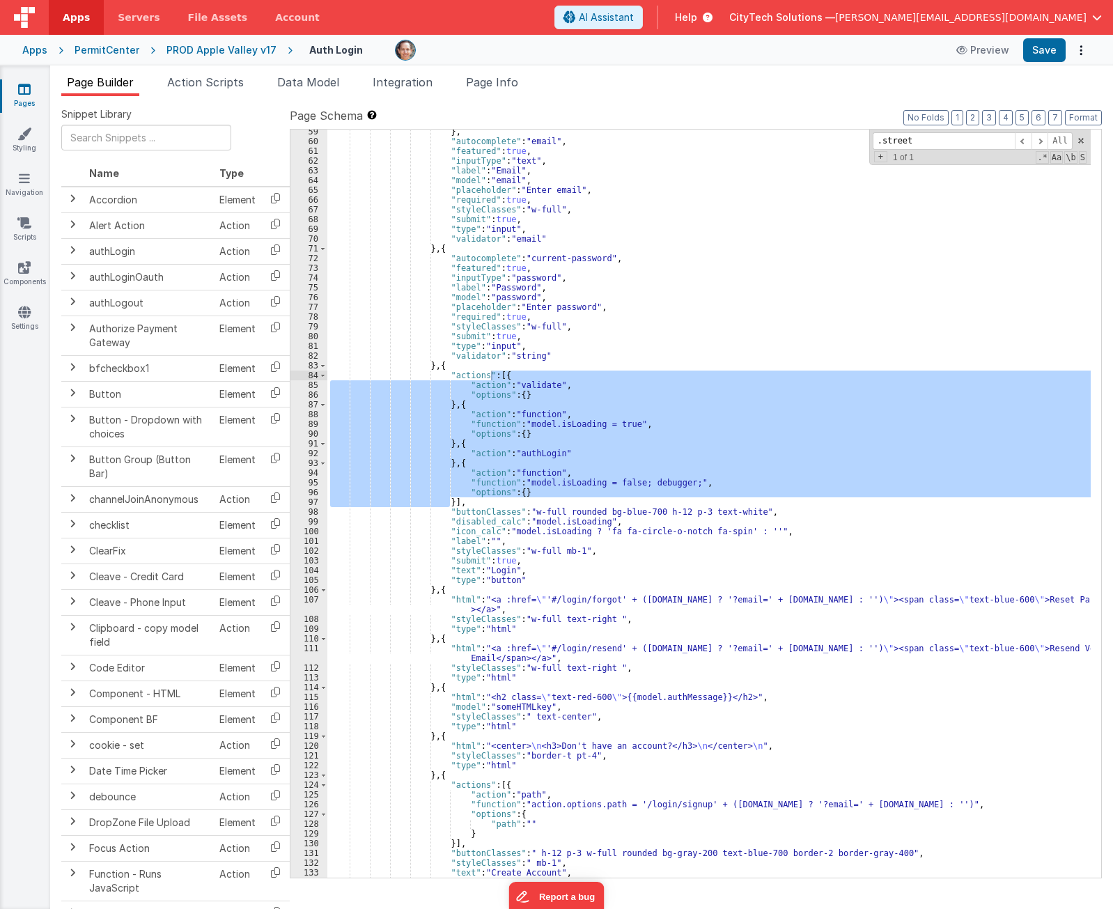
click at [481, 508] on div "} , "autocomplete" : "email" , "featured" : true , "inputType" : "text" , "labe…" at bounding box center [708, 510] width 763 height 767
drag, startPoint x: 445, startPoint y: 501, endPoint x: 494, endPoint y: 376, distance: 134.8
click at [494, 376] on div "} , "autocomplete" : "email" , "featured" : true , "inputType" : "text" , "labe…" at bounding box center [708, 510] width 763 height 767
paste textarea
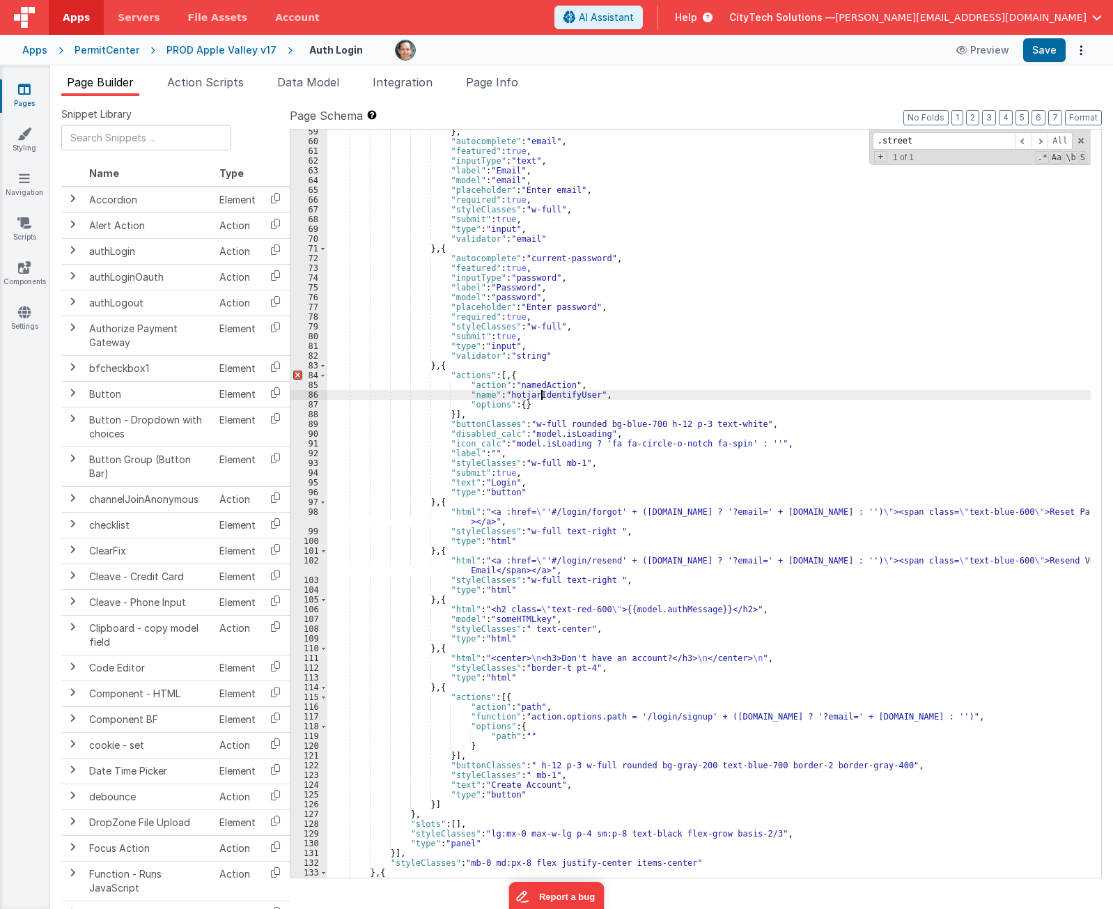
click at [540, 393] on div "} , "autocomplete" : "email" , "featured" : true , "inputType" : "text" , "labe…" at bounding box center [708, 510] width 763 height 767
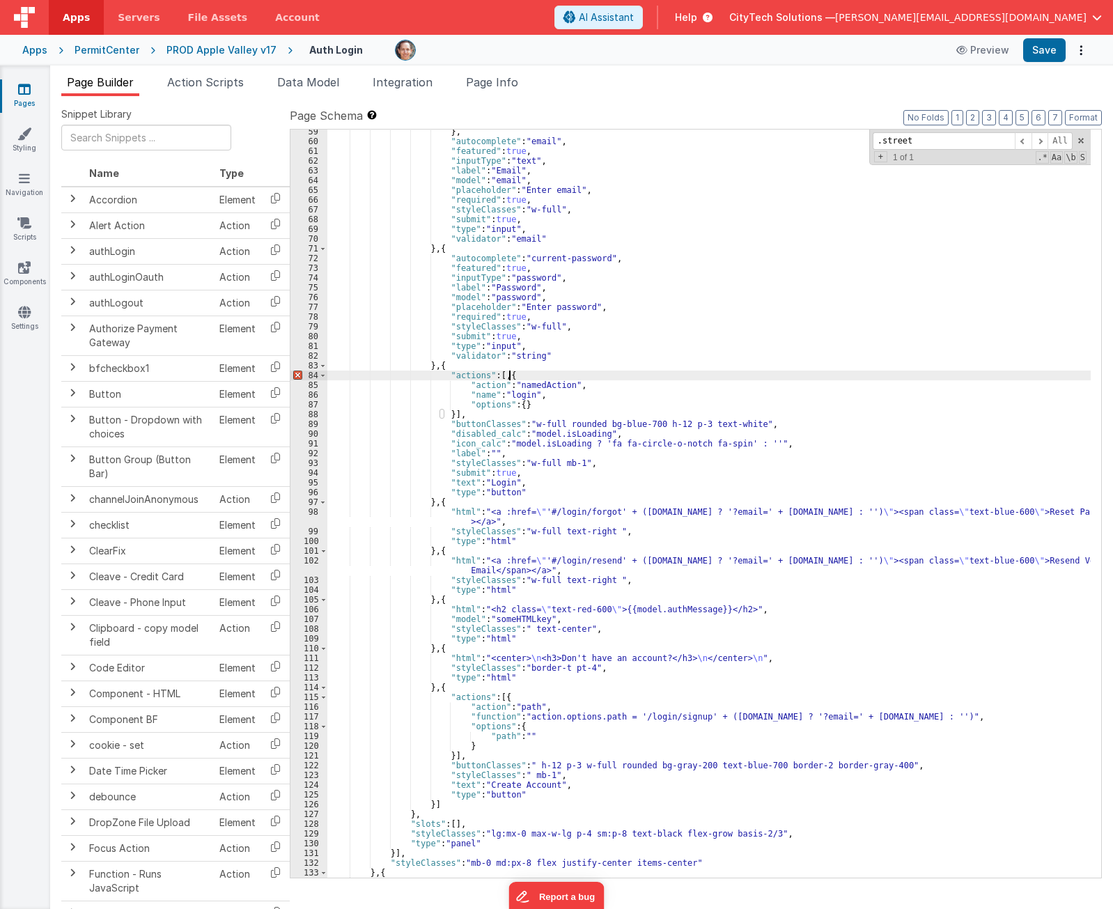
click at [547, 373] on div "} , "autocomplete" : "email" , "featured" : true , "inputType" : "text" , "labe…" at bounding box center [708, 510] width 763 height 767
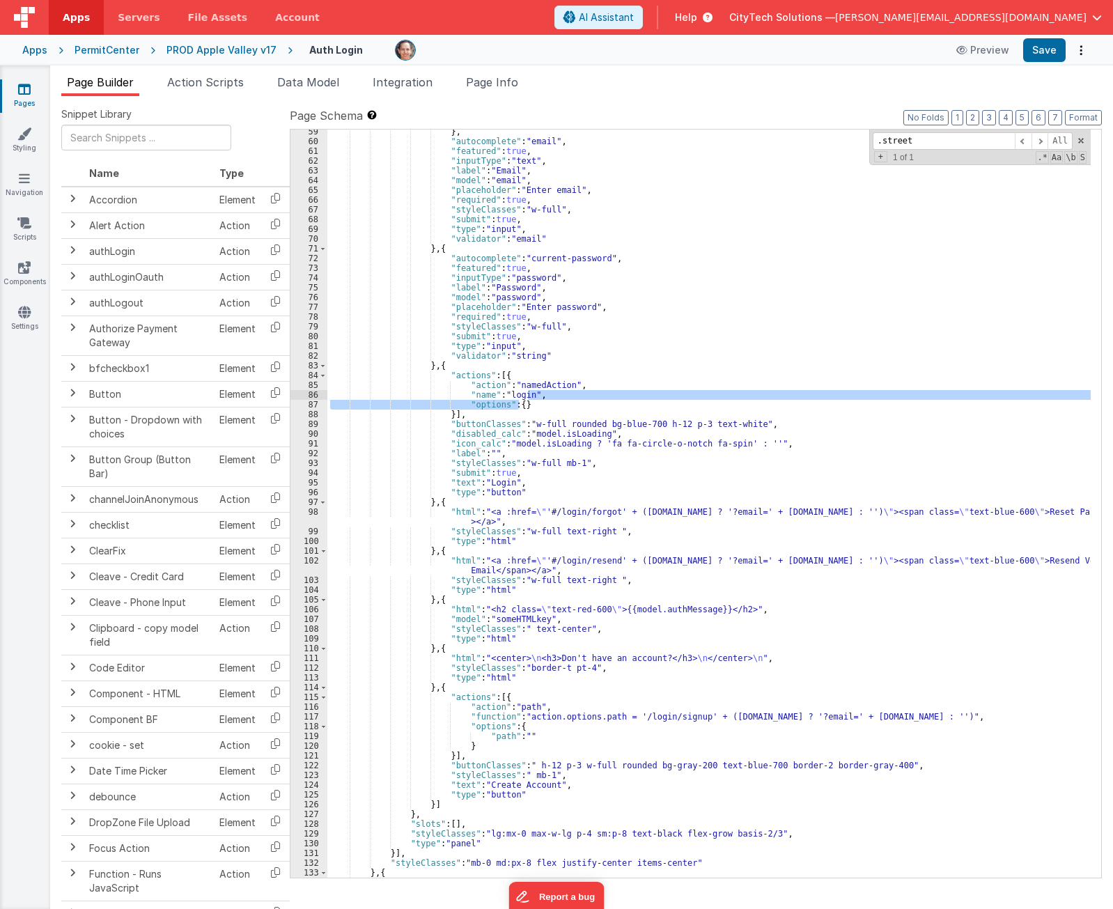
drag, startPoint x: 544, startPoint y: 403, endPoint x: 526, endPoint y: 395, distance: 19.9
click at [526, 395] on div "} , "autocomplete" : "email" , "featured" : true , "inputType" : "text" , "labe…" at bounding box center [708, 510] width 763 height 767
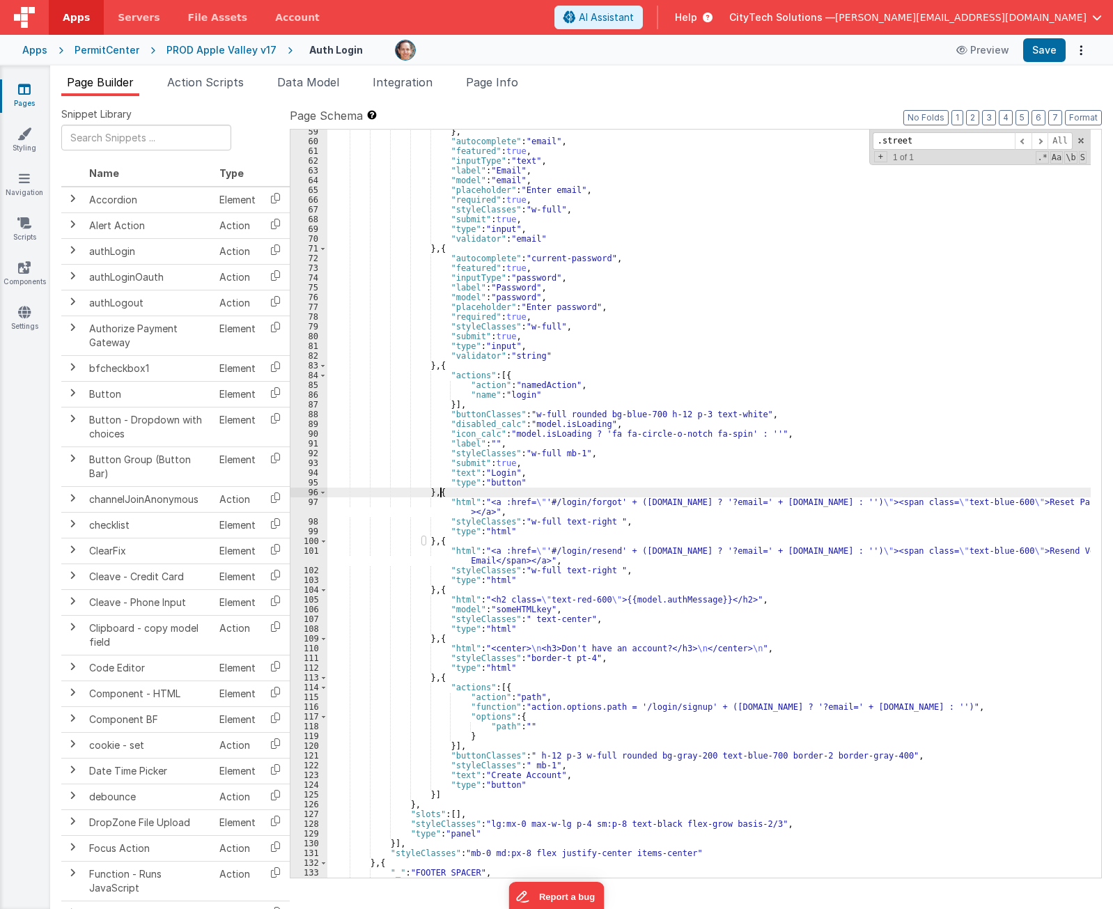
click at [509, 495] on div "} , "autocomplete" : "email" , "featured" : true , "inputType" : "text" , "labe…" at bounding box center [708, 510] width 763 height 767
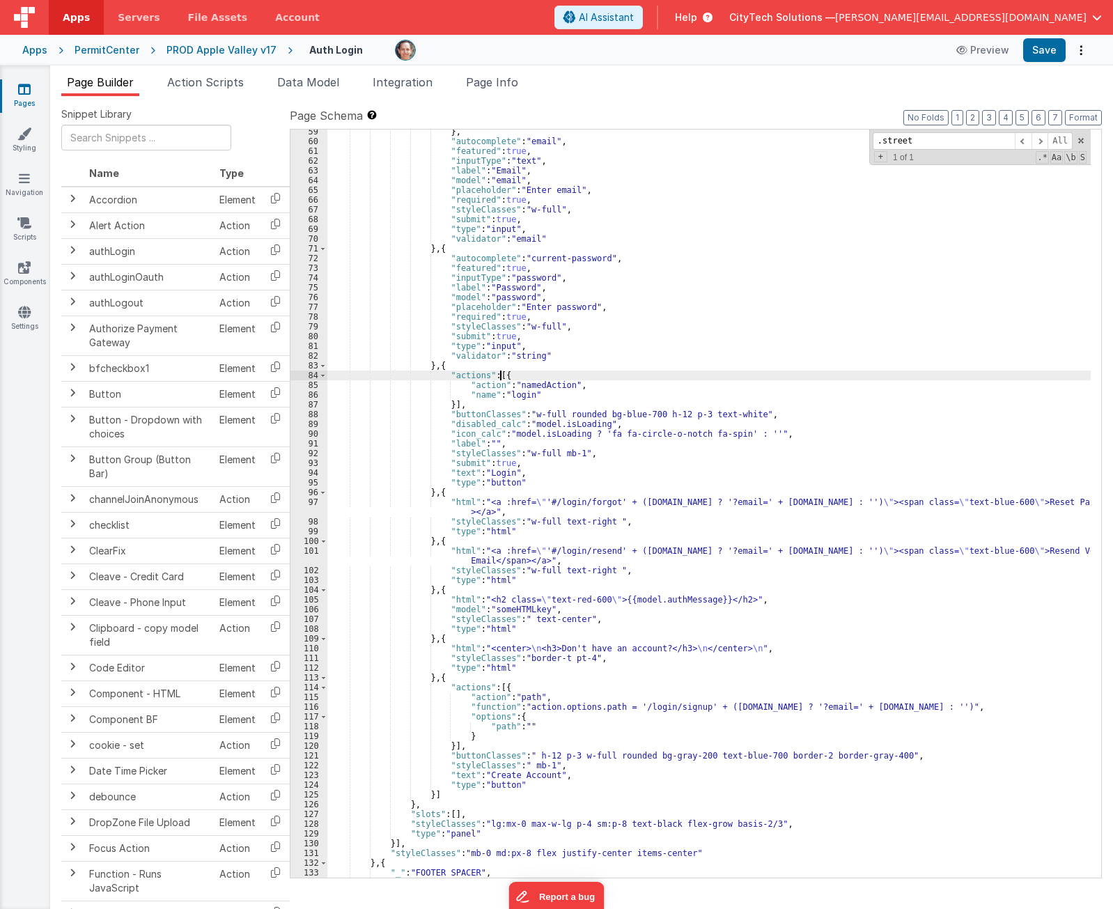
click at [531, 375] on div "} , "autocomplete" : "email" , "featured" : true , "inputType" : "text" , "labe…" at bounding box center [708, 510] width 763 height 767
click at [469, 364] on div "} , "autocomplete" : "email" , "featured" : true , "inputType" : "text" , "labe…" at bounding box center [708, 510] width 763 height 767
click at [602, 373] on div "} , "autocomplete" : "email" , "featured" : true , "inputType" : "text" , "labe…" at bounding box center [708, 510] width 763 height 767
click at [1082, 136] on span at bounding box center [1081, 141] width 10 height 10
click at [499, 365] on div "} , "autocomplete" : "email" , "featured" : true , "inputType" : "text" , "labe…" at bounding box center [708, 510] width 763 height 767
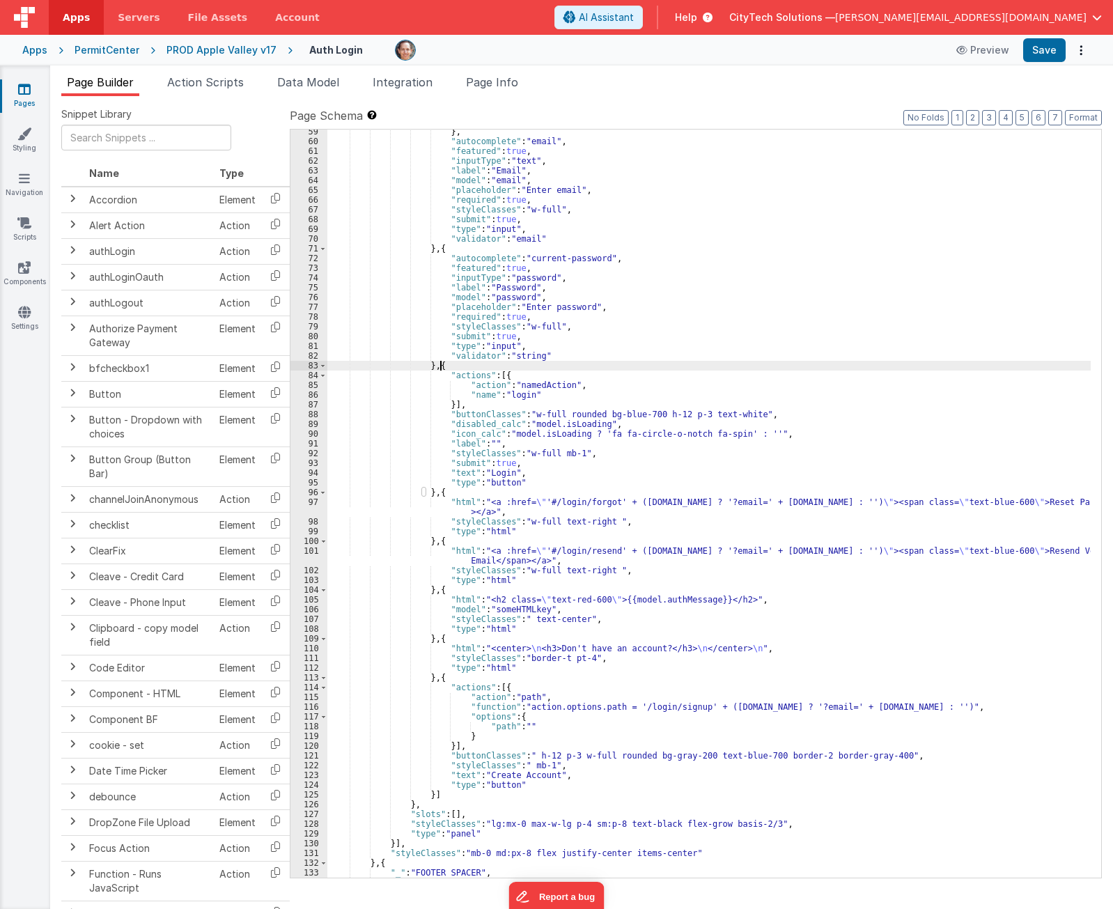
click at [510, 375] on div "} , "autocomplete" : "email" , "featured" : true , "inputType" : "text" , "labe…" at bounding box center [708, 510] width 763 height 767
click at [518, 361] on div "} , "autocomplete" : "email" , "featured" : true , "inputType" : "text" , "labe…" at bounding box center [708, 510] width 763 height 767
click at [519, 378] on div "} , "autocomplete" : "email" , "featured" : true , "inputType" : "text" , "labe…" at bounding box center [708, 510] width 763 height 767
click at [538, 371] on div "} , "autocomplete" : "email" , "featured" : true , "inputType" : "text" , "labe…" at bounding box center [708, 510] width 763 height 767
click at [1079, 51] on icon "Options" at bounding box center [1080, 50] width 19 height 1
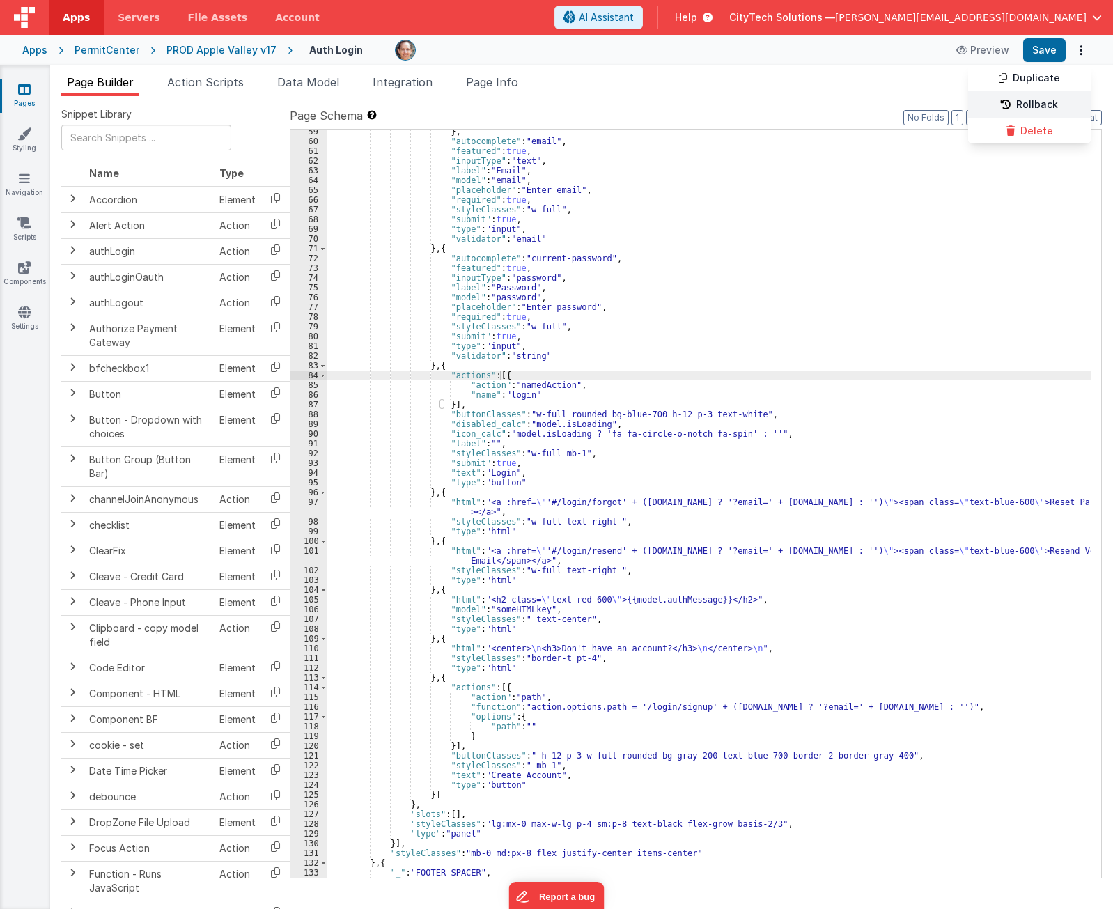
click at [1048, 102] on link "Rollback" at bounding box center [1029, 105] width 123 height 26
click at [574, 109] on label "Page Schema Shortcuts: Find: command-f Fold: command-option-L Unfold: command-o…" at bounding box center [696, 115] width 812 height 17
click at [563, 373] on div "} , "autocomplete" : "email" , "featured" : true , "inputType" : "text" , "labe…" at bounding box center [708, 510] width 763 height 767
click at [697, 18] on span "Help" at bounding box center [686, 17] width 22 height 14
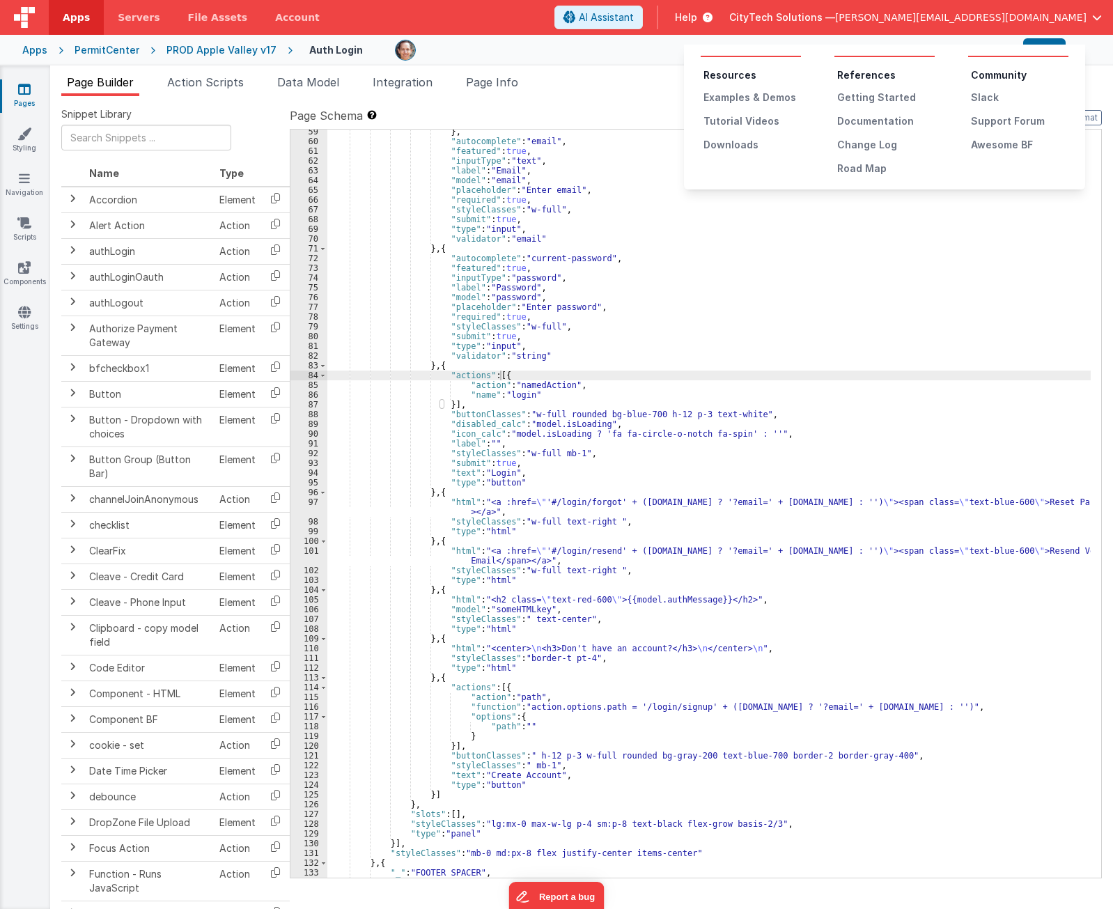
click at [877, 130] on ul "References Getting Started Documentation Change Log Road Map" at bounding box center [884, 121] width 100 height 107
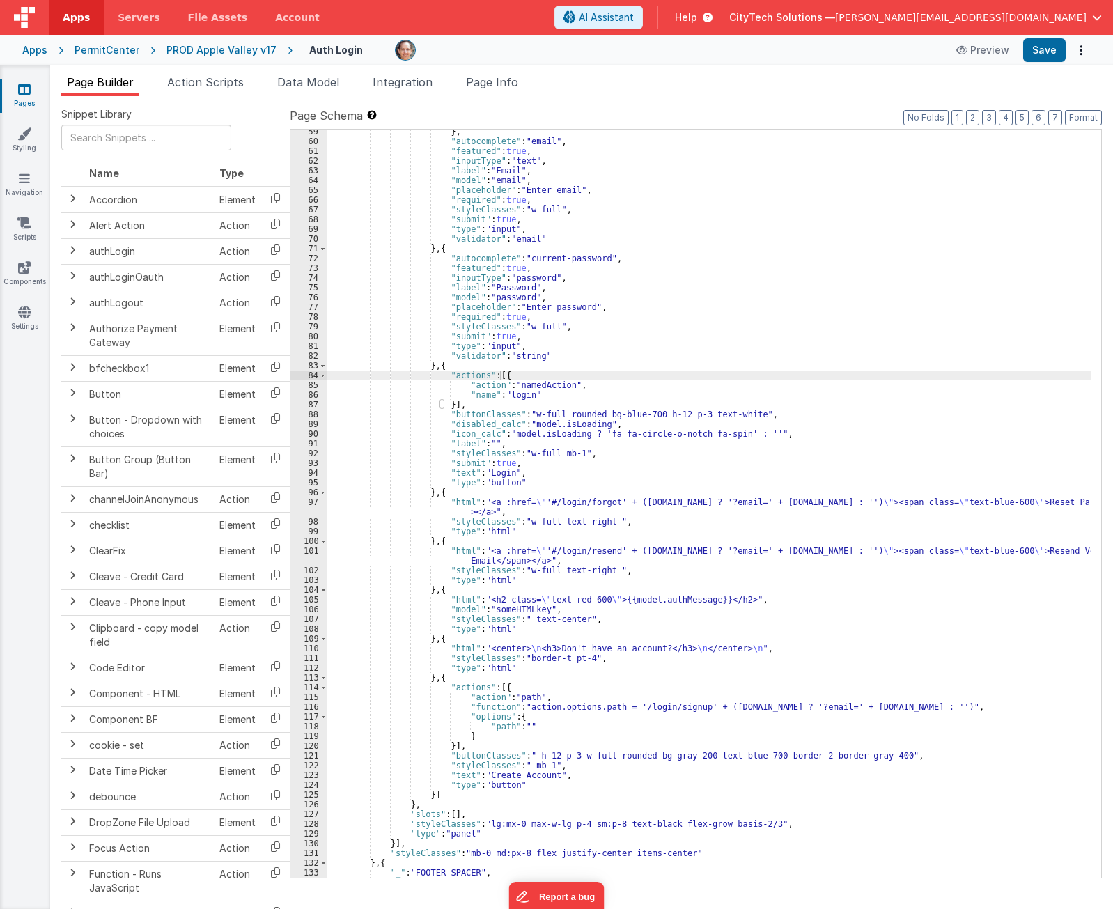
click at [729, 10] on div "Help" at bounding box center [693, 18] width 71 height 24
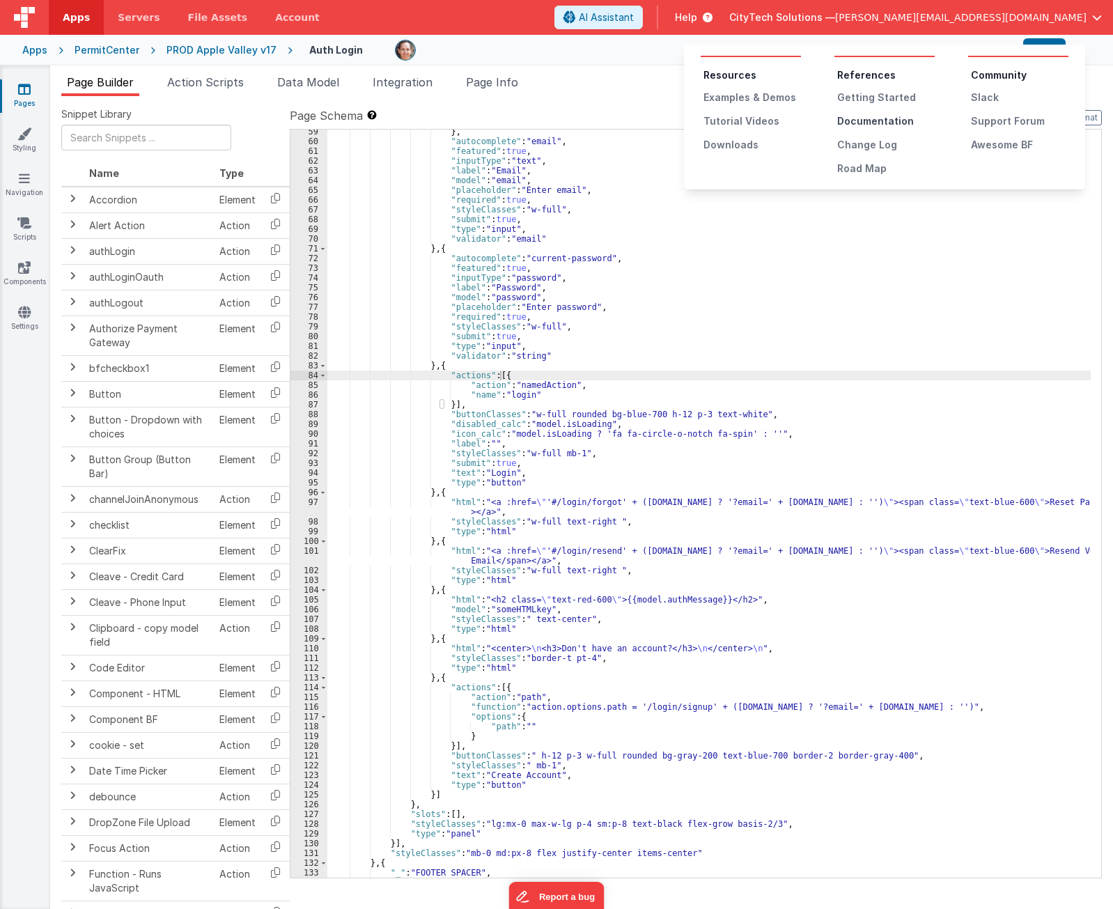
click at [876, 120] on div "Documentation" at bounding box center [885, 121] width 97 height 14
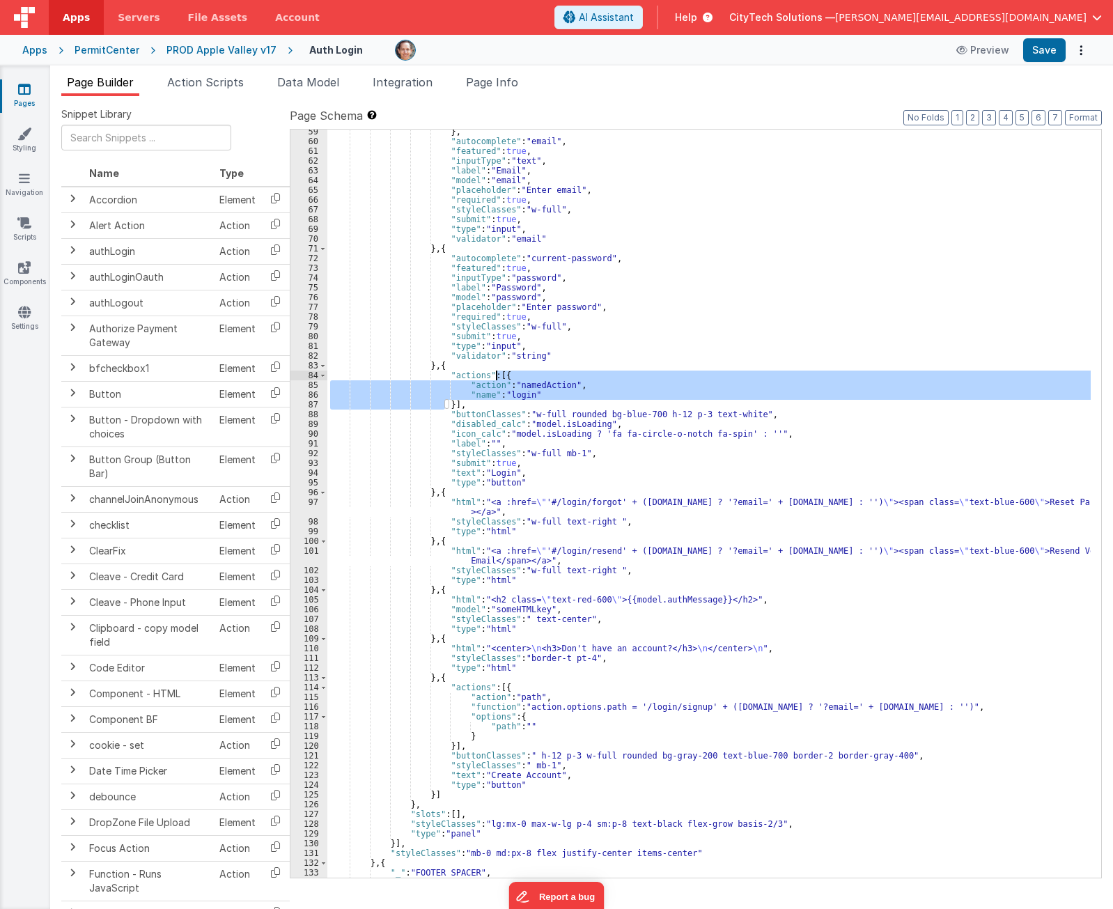
drag, startPoint x: 444, startPoint y: 403, endPoint x: 497, endPoint y: 375, distance: 59.5
click at [497, 375] on div "} , "autocomplete" : "email" , "featured" : true , "inputType" : "text" , "labe…" at bounding box center [708, 510] width 763 height 767
click at [531, 387] on div "} , "autocomplete" : "email" , "featured" : true , "inputType" : "text" , "labe…" at bounding box center [708, 504] width 763 height 748
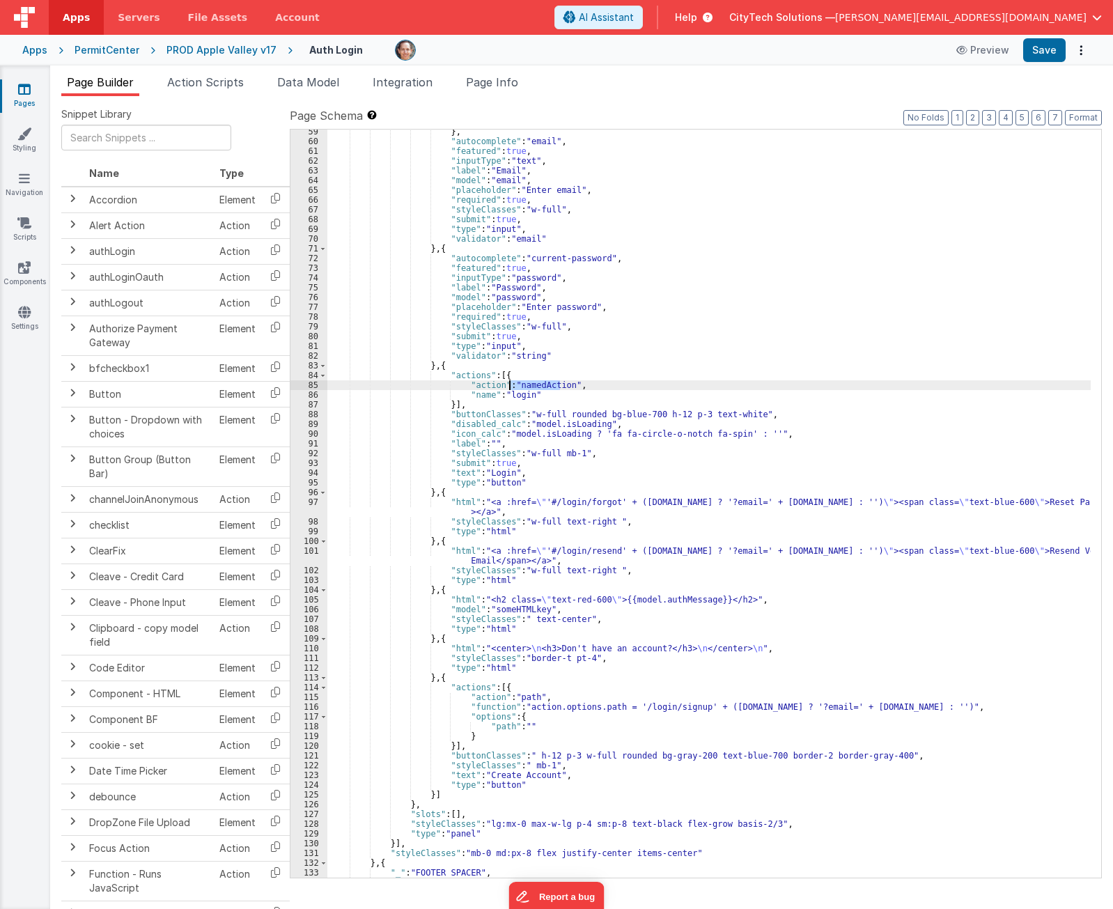
click at [530, 387] on div "} , "autocomplete" : "email" , "featured" : true , "inputType" : "text" , "labe…" at bounding box center [708, 510] width 763 height 767
click at [516, 396] on div "} , "autocomplete" : "email" , "featured" : true , "inputType" : "text" , "labe…" at bounding box center [708, 510] width 763 height 767
click at [518, 86] on span "Page Info" at bounding box center [492, 82] width 52 height 14
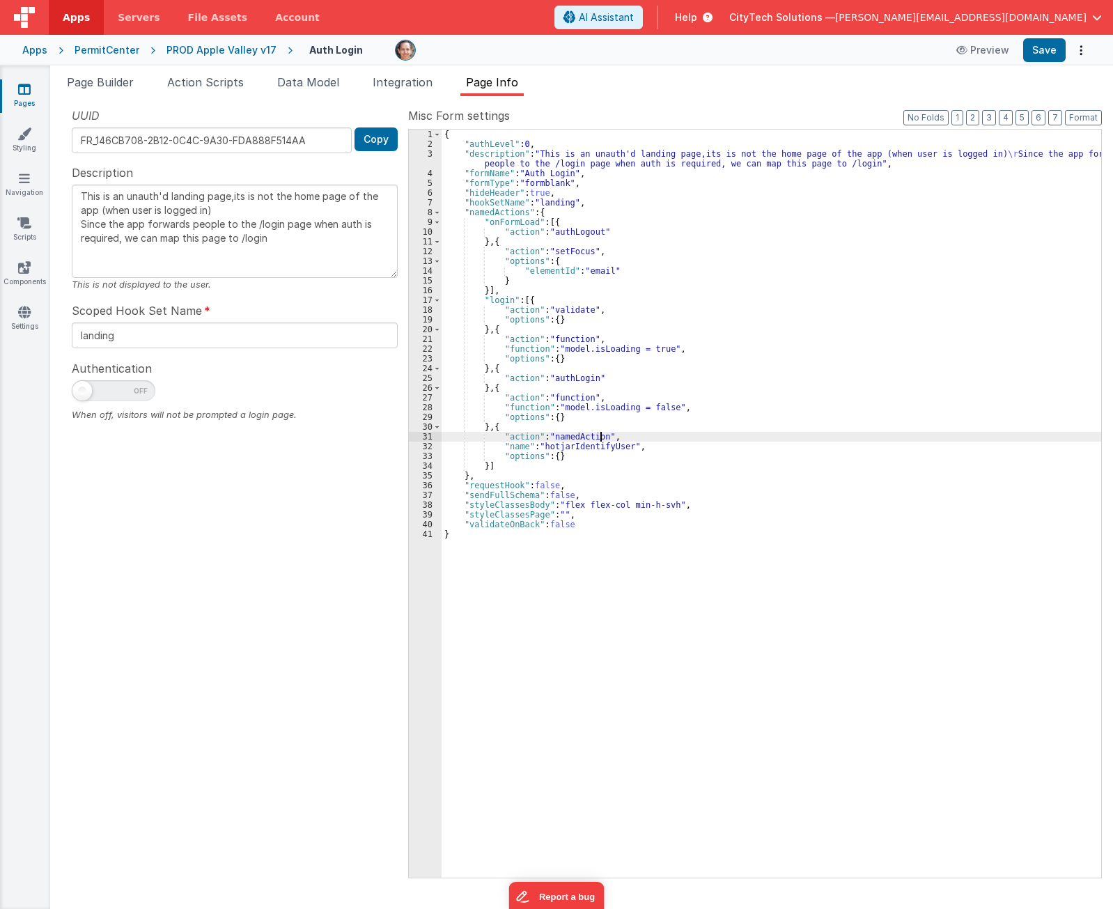
click at [601, 435] on div "{ "authLevel" : 0 , "description" : "This is an unauth'd landing page,its is no…" at bounding box center [772, 513] width 660 height 767
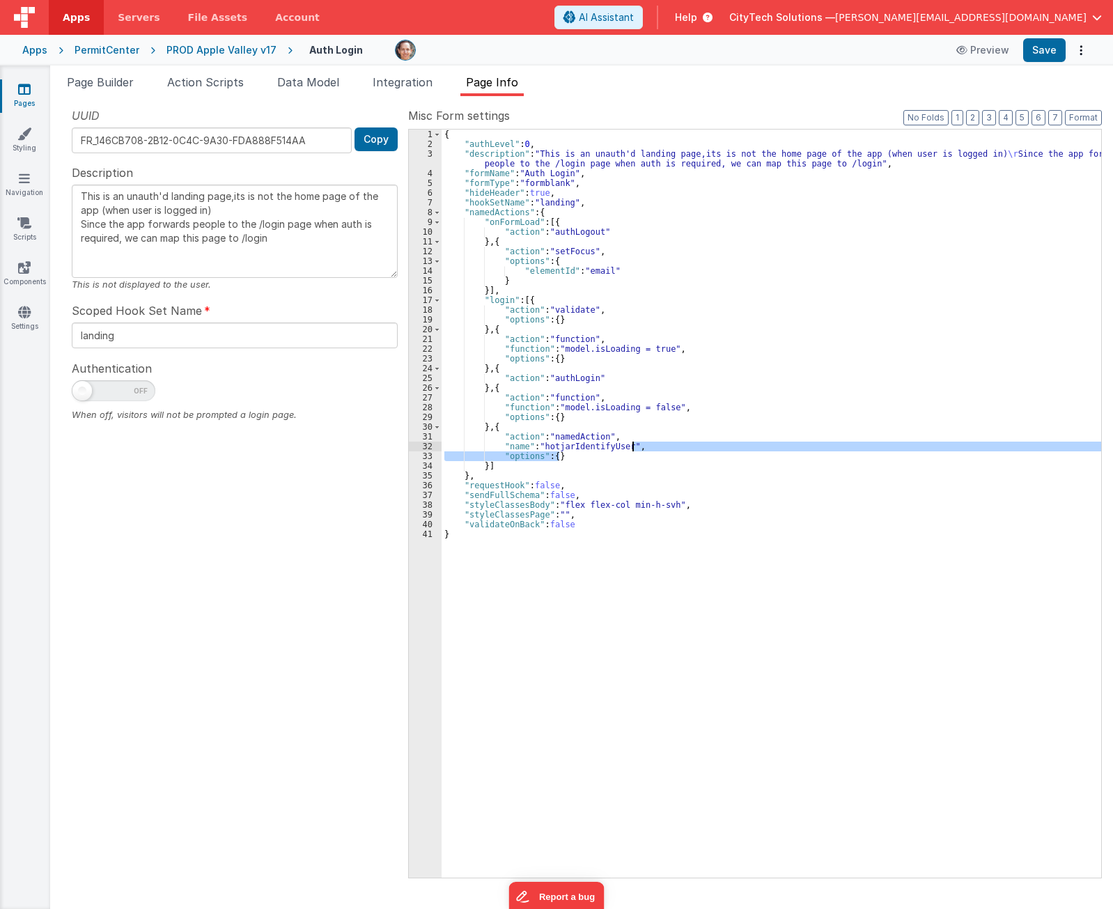
drag, startPoint x: 584, startPoint y: 454, endPoint x: 641, endPoint y: 447, distance: 57.5
click at [641, 447] on div "{ "authLevel" : 0 , "description" : "This is an unauth'd landing page,its is no…" at bounding box center [772, 513] width 660 height 767
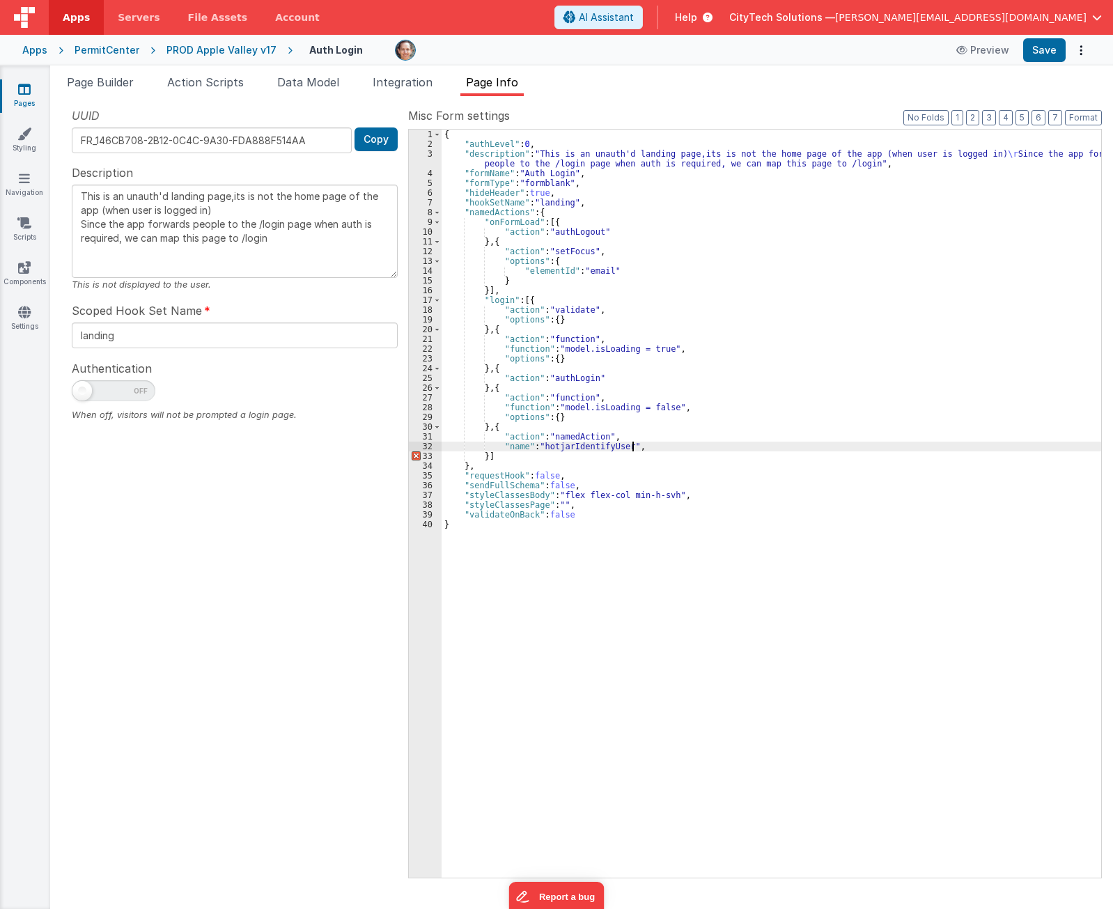
type textarea "This is an unauth'd landing page,its is not the home page of the app (when user…"
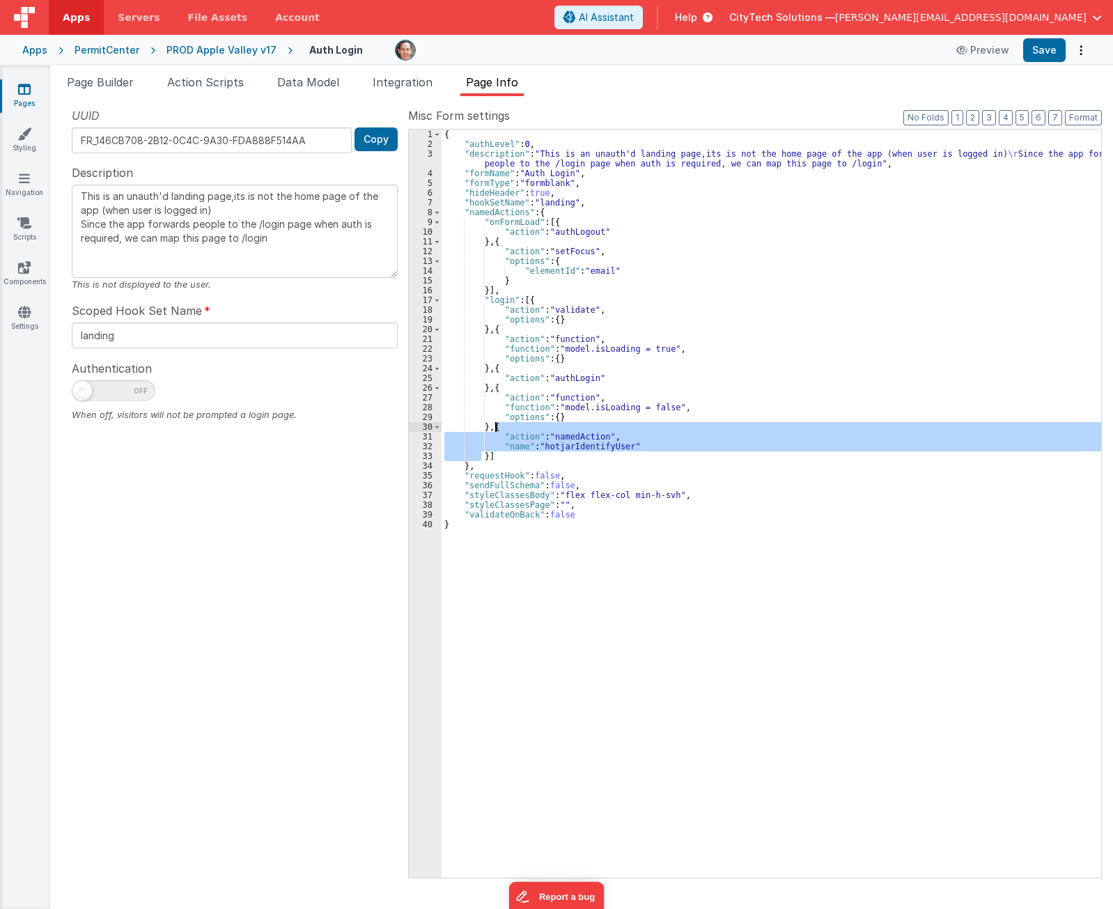
drag, startPoint x: 483, startPoint y: 455, endPoint x: 494, endPoint y: 426, distance: 31.3
click at [494, 426] on div "{ "authLevel" : 0 , "description" : "This is an unauth'd landing page,its is no…" at bounding box center [772, 513] width 660 height 767
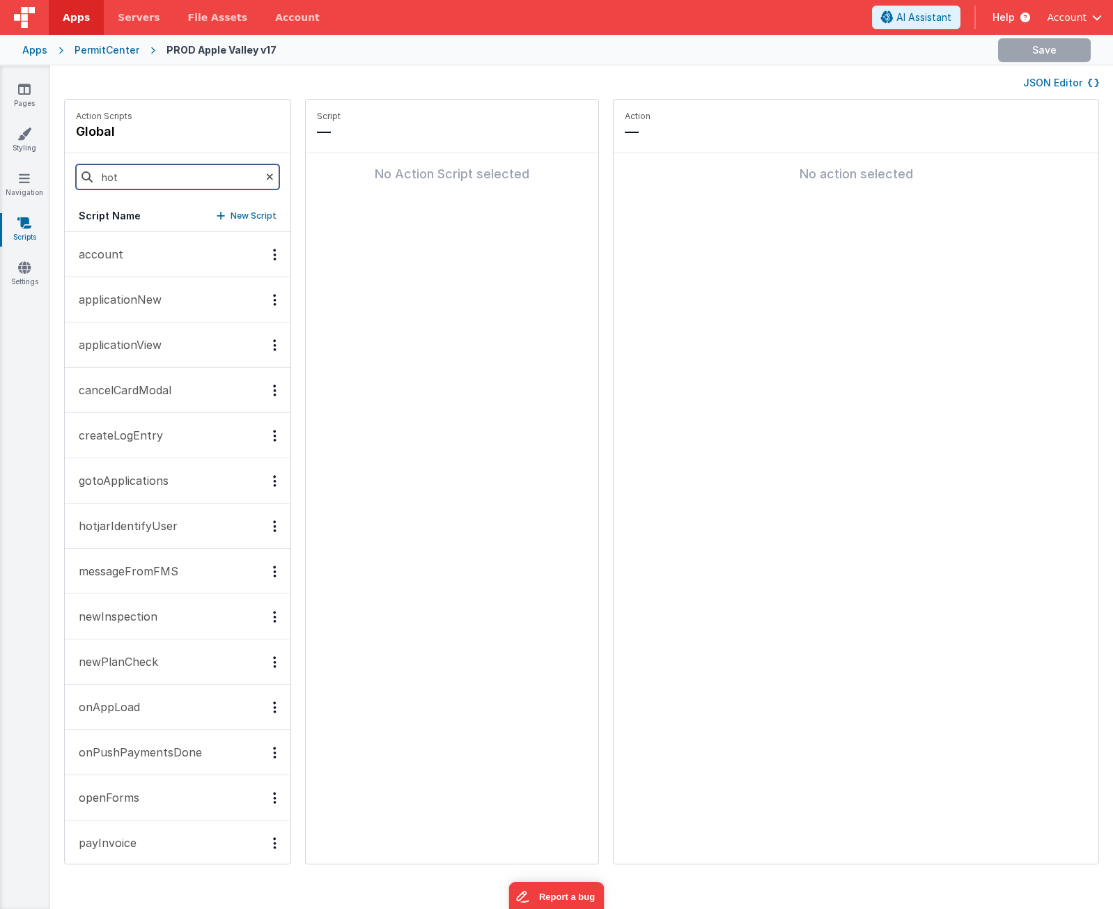
click at [189, 171] on input "hot" at bounding box center [177, 176] width 203 height 25
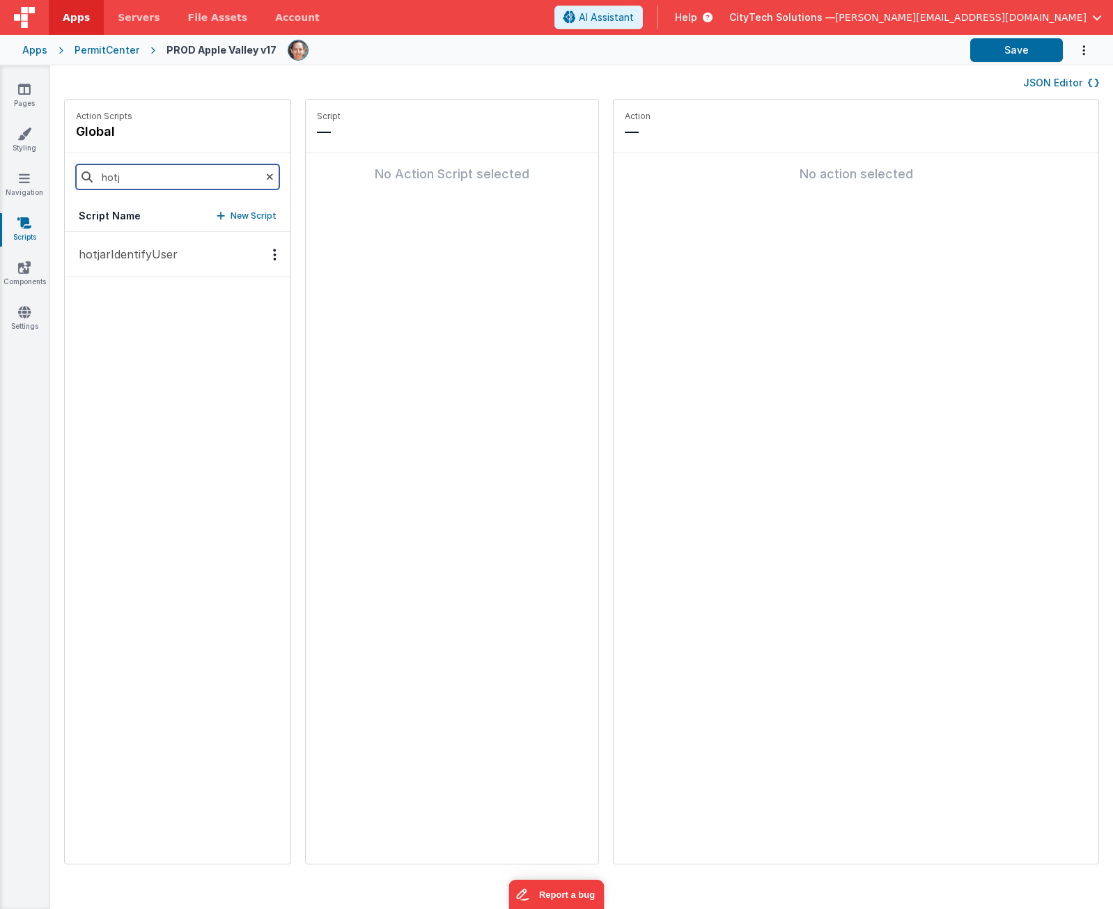
type input "hotj"
drag, startPoint x: 162, startPoint y: 247, endPoint x: 178, endPoint y: 242, distance: 16.1
click at [162, 247] on p "hotjarIdentifyUser" at bounding box center [123, 254] width 107 height 17
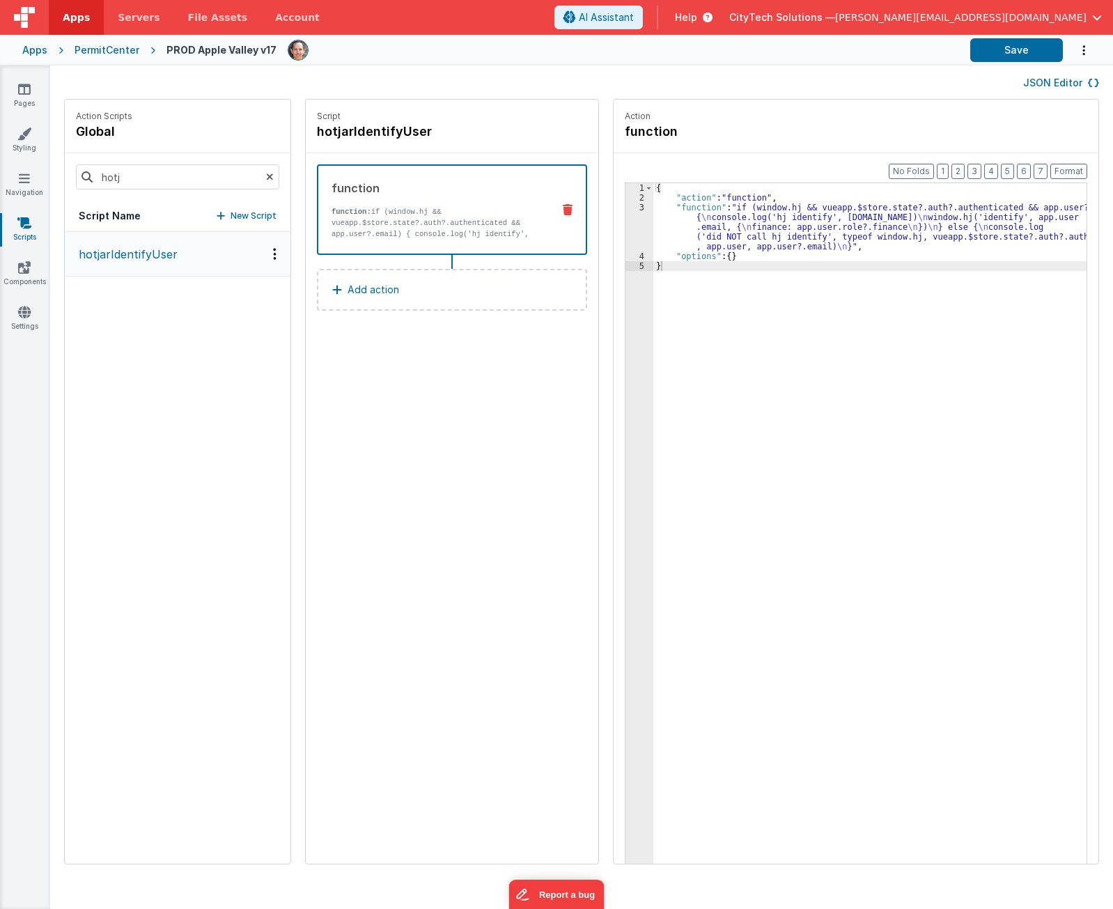
click at [794, 358] on div "{ "action" : "function" , "function" : "if (window.hj && vueapp.$store.state?.a…" at bounding box center [876, 554] width 446 height 743
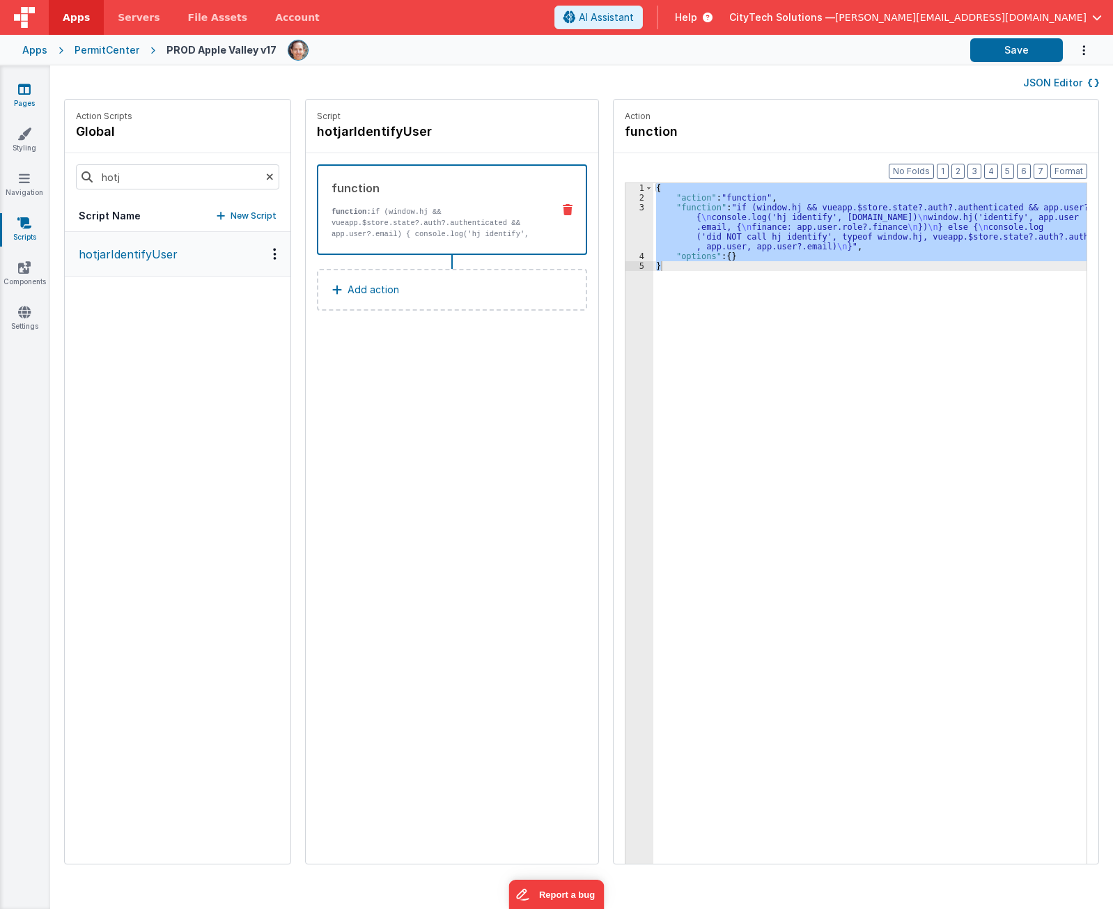
click at [23, 91] on icon at bounding box center [24, 89] width 13 height 14
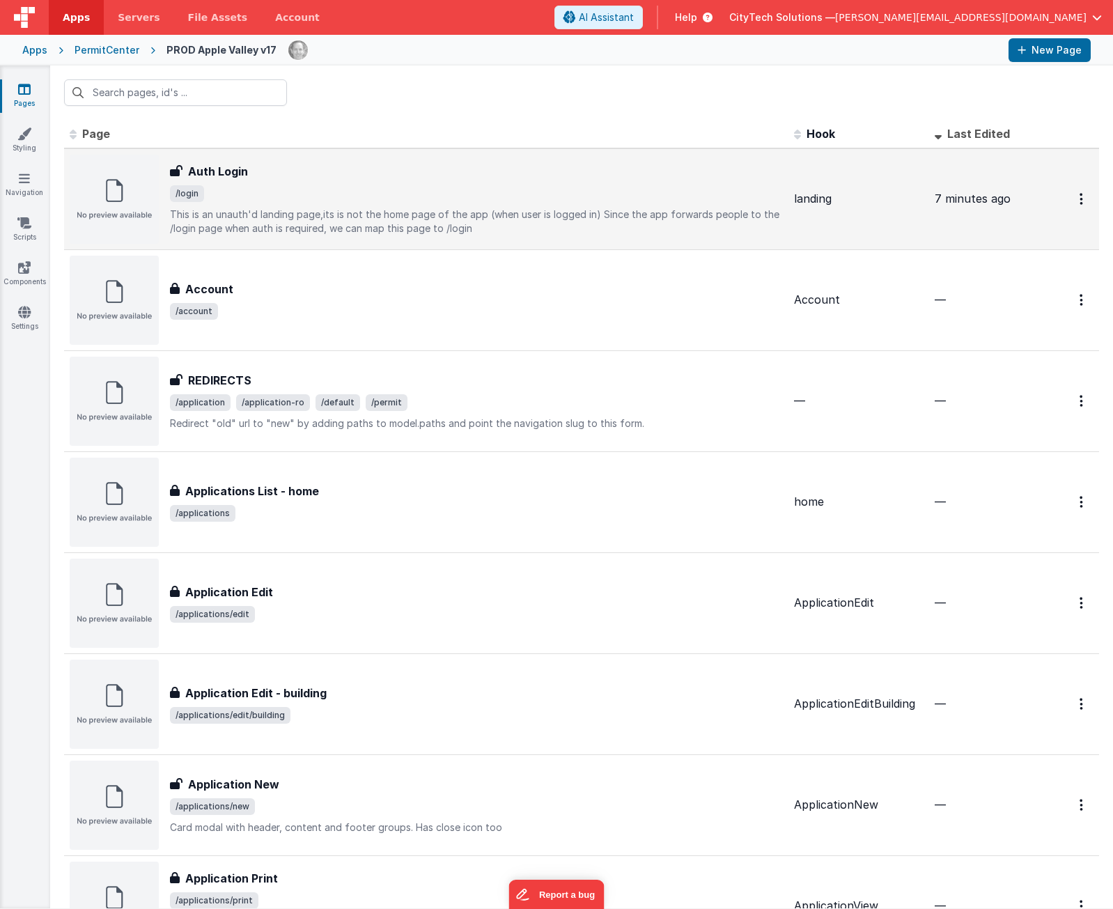
click at [350, 211] on p "This is an unauth'd landing page,its is not the home page of the app (when user…" at bounding box center [476, 222] width 613 height 28
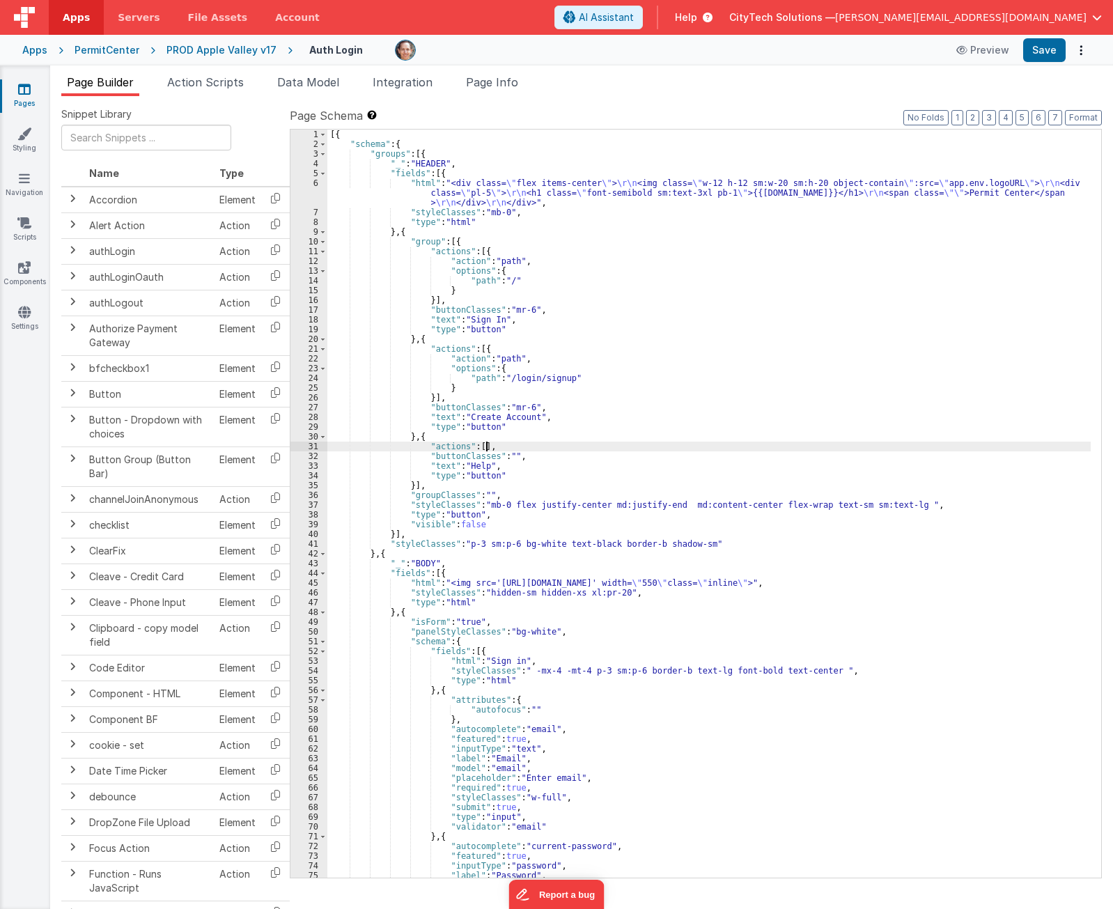
click at [554, 444] on div "[{ "schema" : { "groups" : [{ "_" : "HEADER" , "fields" : [{ "html" : "<div cla…" at bounding box center [708, 513] width 763 height 767
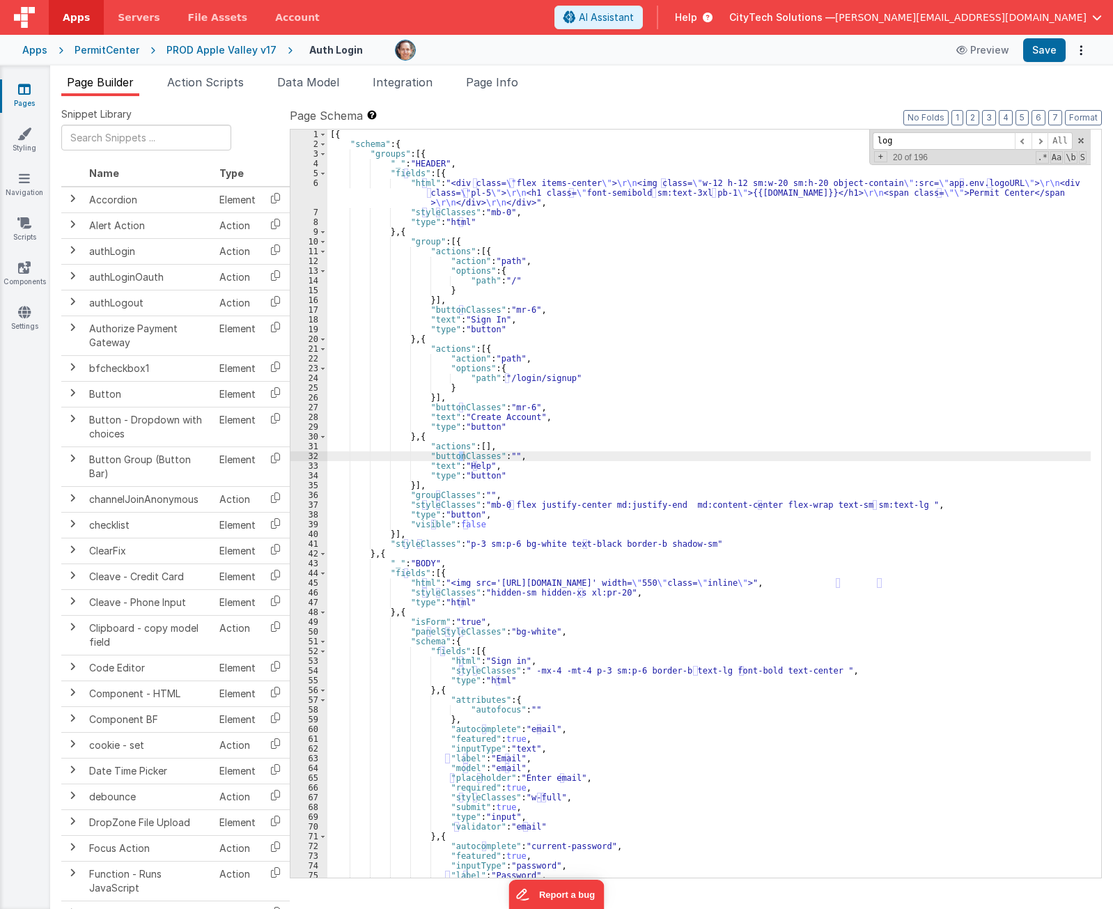
scroll to position [484, 0]
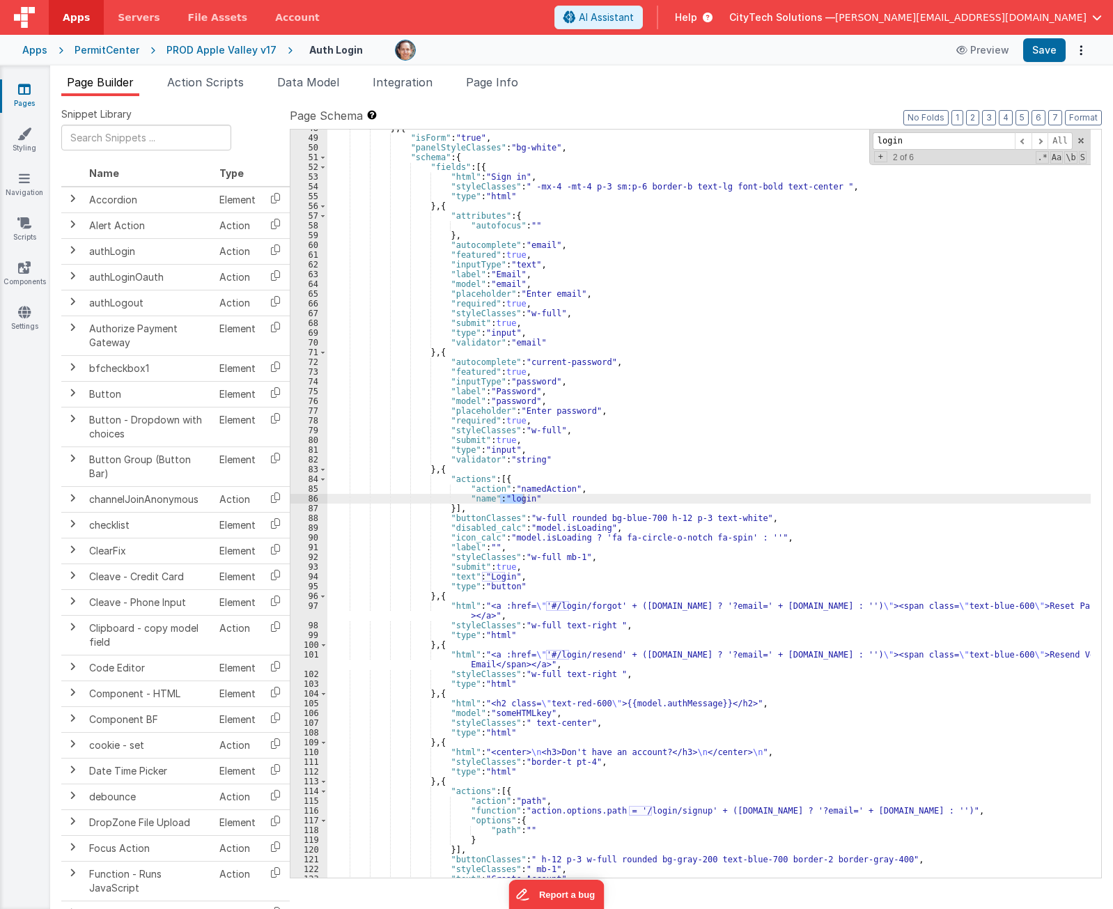
type input "login"
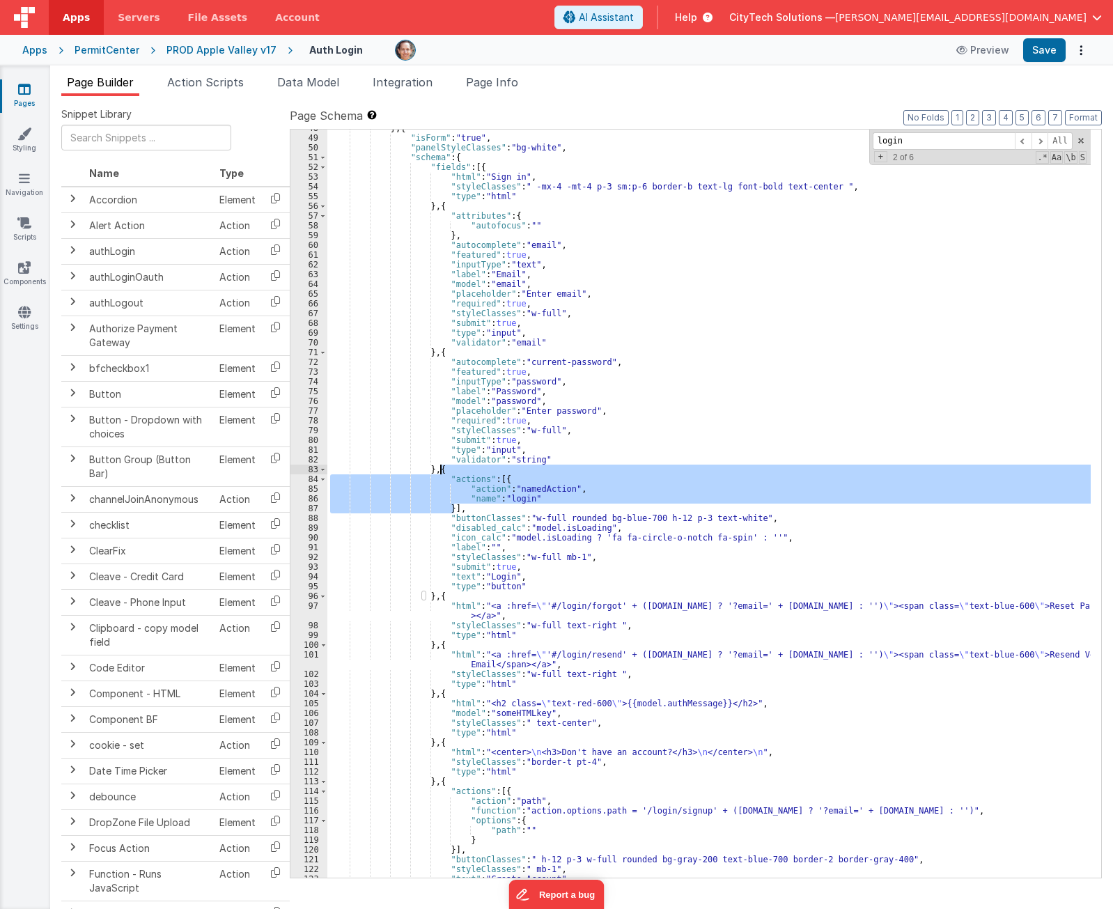
drag, startPoint x: 471, startPoint y: 509, endPoint x: 474, endPoint y: 467, distance: 41.9
click at [474, 467] on div "} , { "isForm" : "true" , "panelStyleClasses" : "bg-white" , "schema" : { "fiel…" at bounding box center [708, 506] width 763 height 767
click at [485, 81] on span "Page Info" at bounding box center [492, 82] width 52 height 14
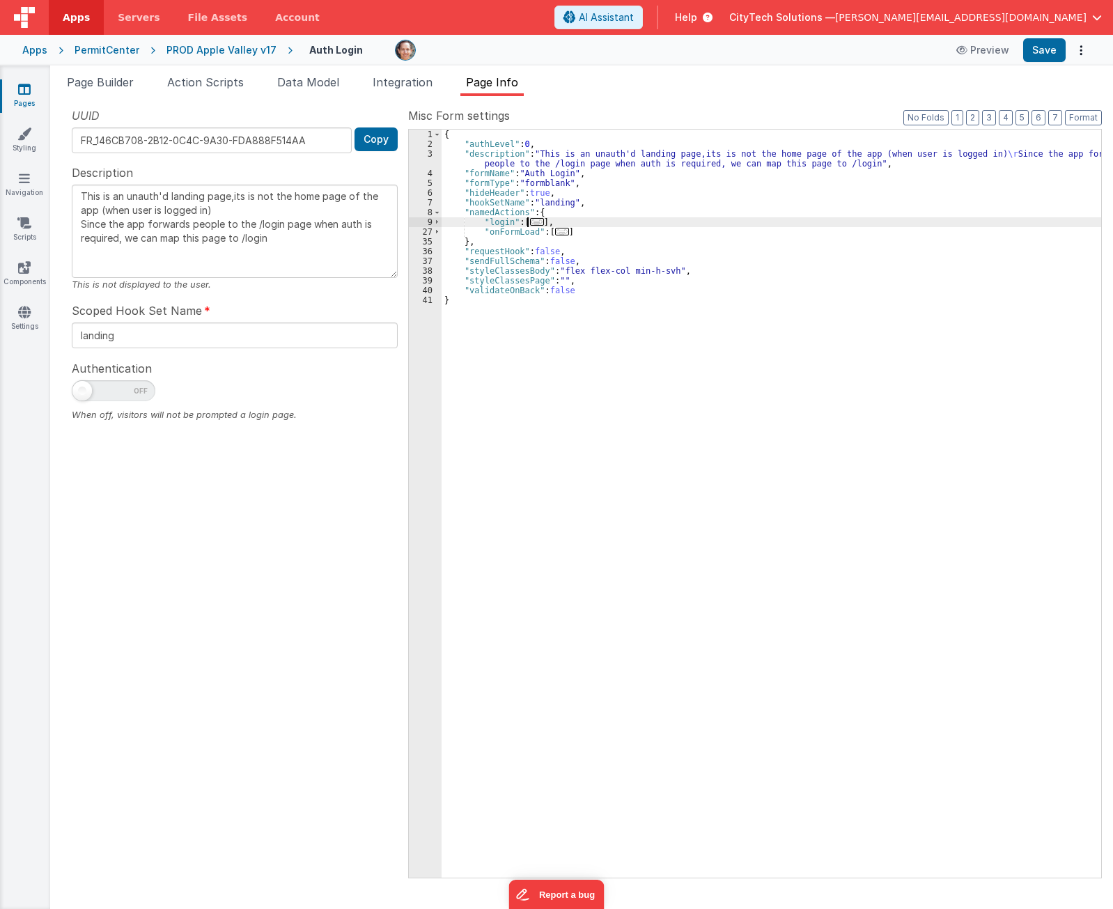
click at [538, 226] on span "..." at bounding box center [537, 222] width 14 height 8
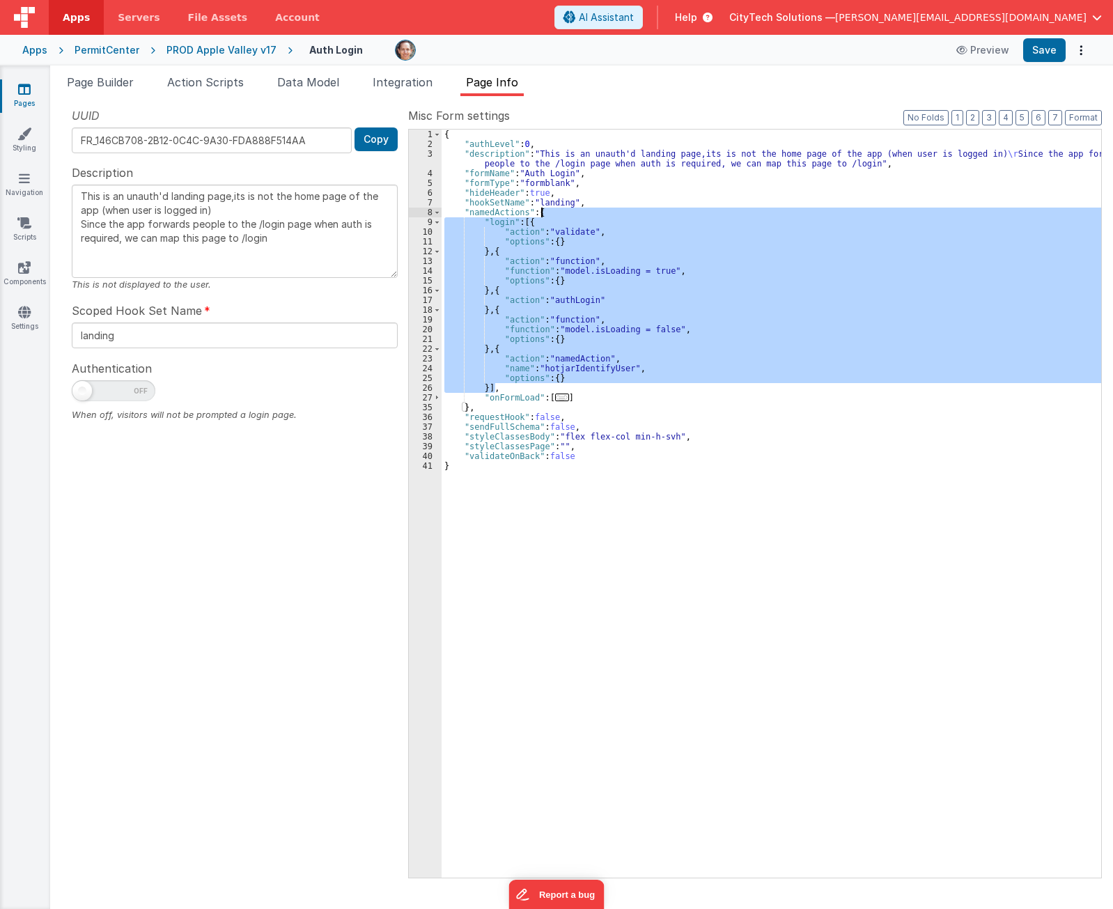
drag, startPoint x: 532, startPoint y: 387, endPoint x: 579, endPoint y: 212, distance: 180.9
click at [579, 212] on div "{ "authLevel" : 0 , "description" : "This is an unauth'd landing page,its is no…" at bounding box center [772, 513] width 660 height 767
click at [124, 49] on div "PermitCenter" at bounding box center [107, 50] width 65 height 14
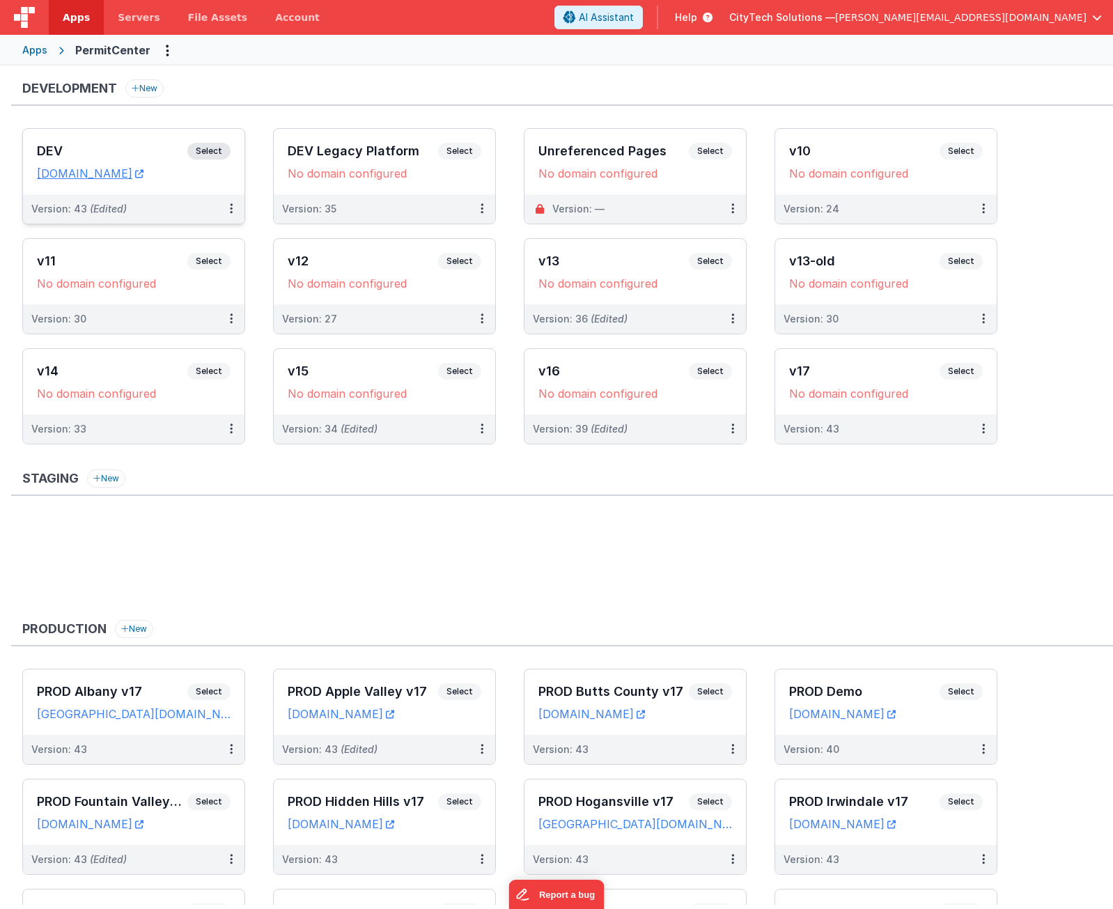
click at [203, 149] on span "Select" at bounding box center [208, 151] width 43 height 17
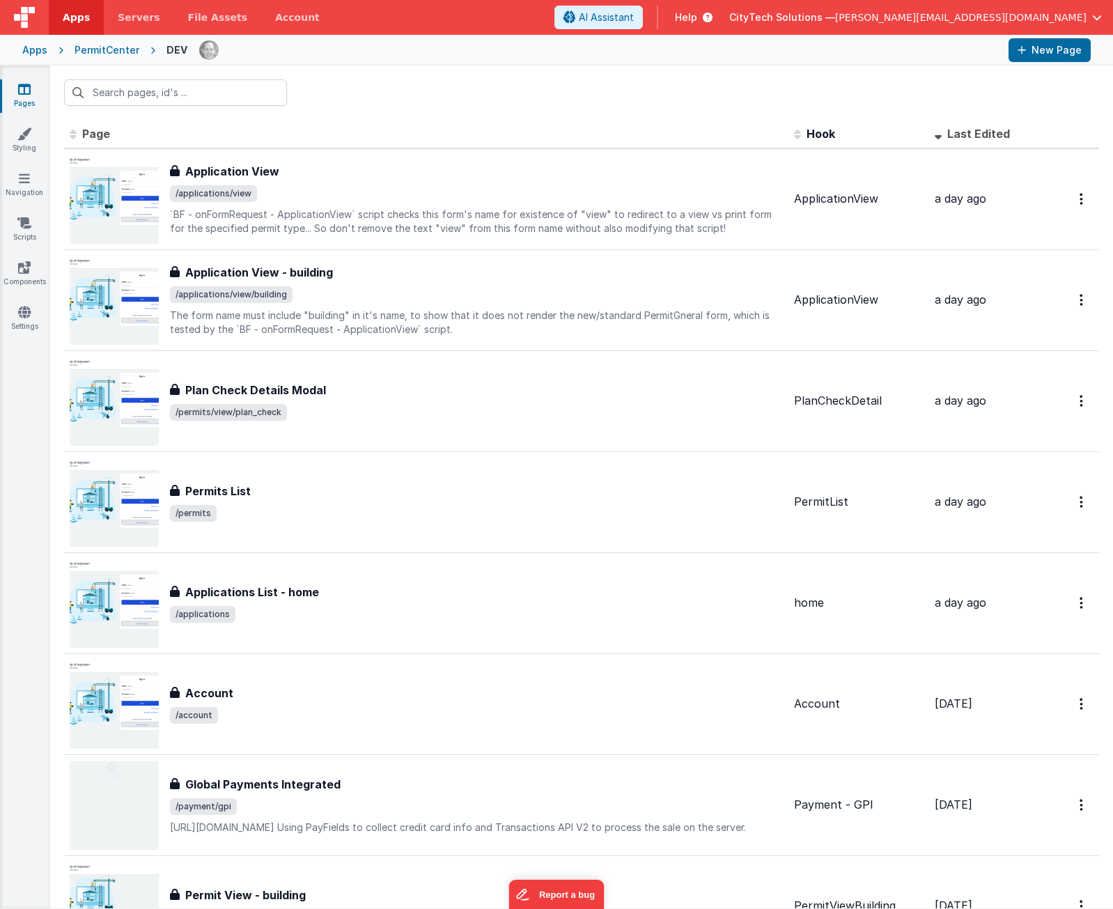
drag, startPoint x: 432, startPoint y: 118, endPoint x: 432, endPoint y: 95, distance: 23.0
click at [432, 113] on div at bounding box center [581, 92] width 1063 height 54
click at [423, 86] on div at bounding box center [581, 92] width 1063 height 54
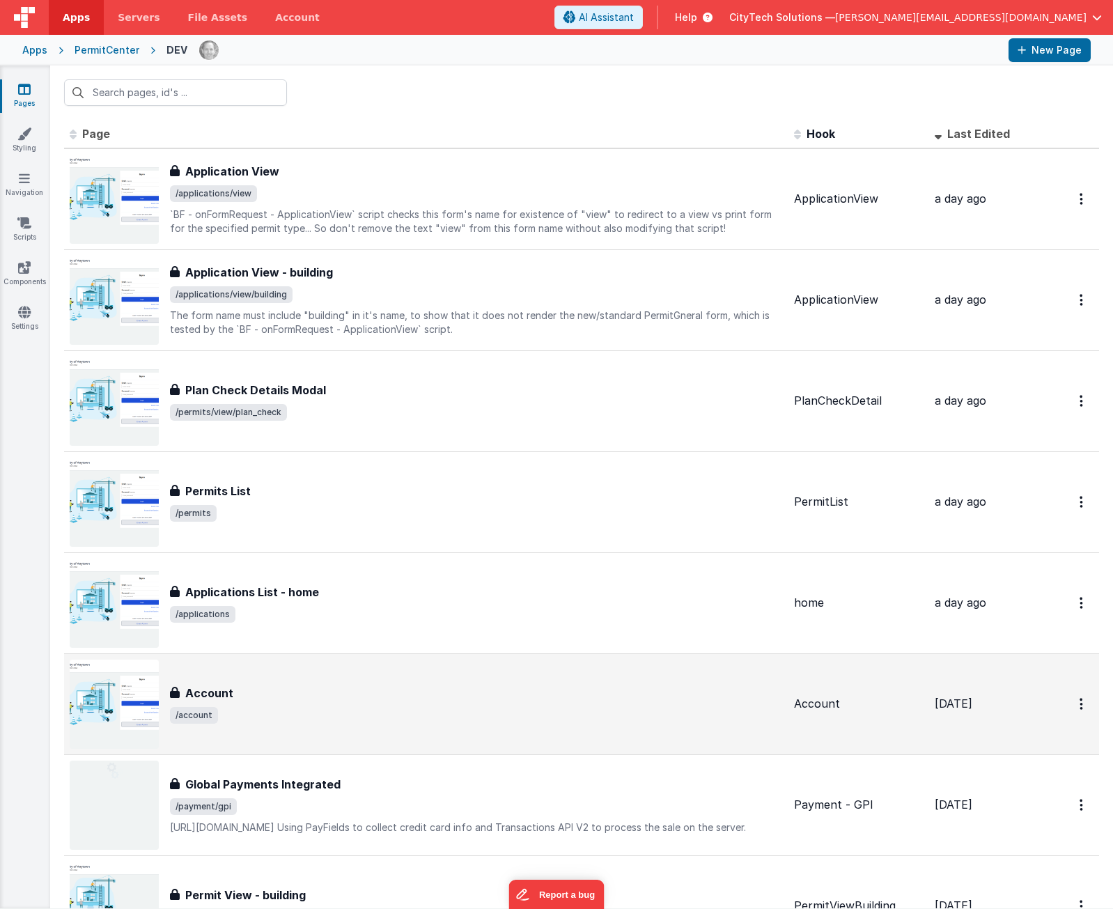
drag, startPoint x: 440, startPoint y: 84, endPoint x: 455, endPoint y: 696, distance: 611.6
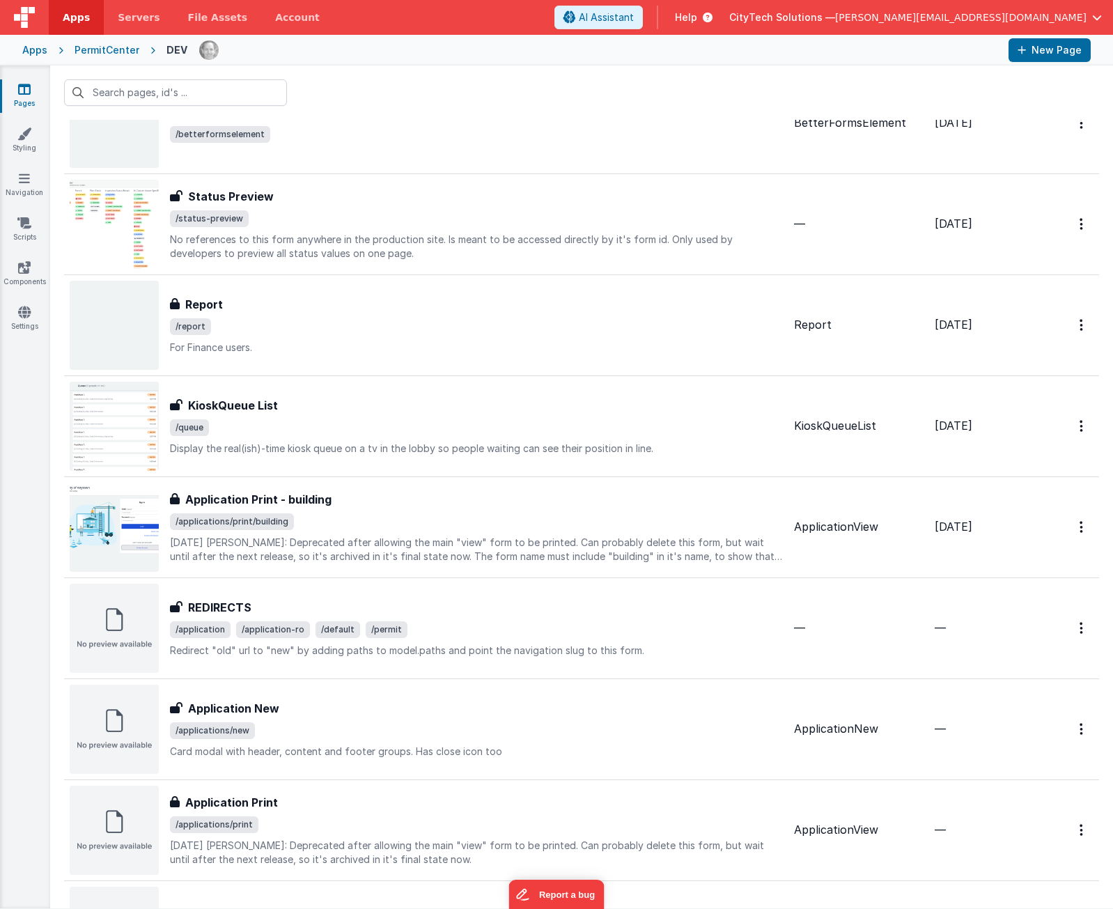
drag, startPoint x: 60, startPoint y: 416, endPoint x: 46, endPoint y: 688, distance: 272.0
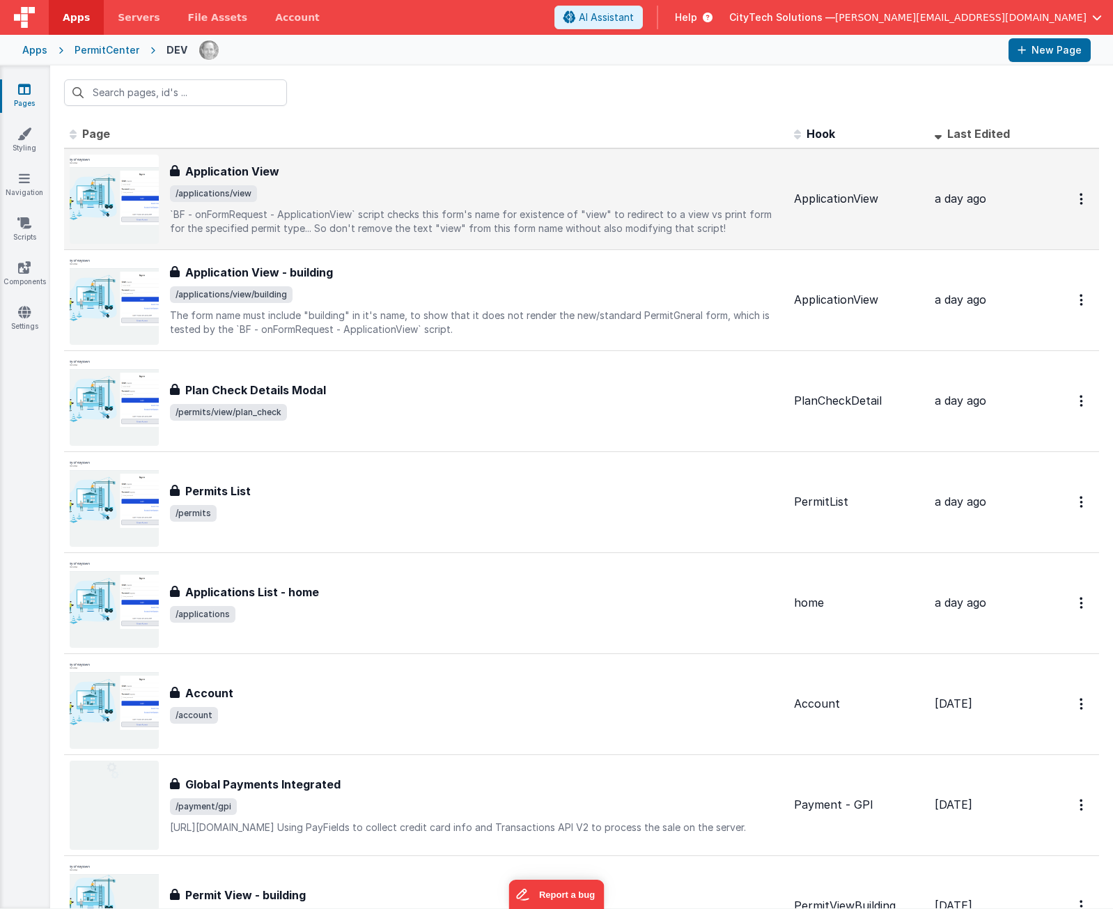
drag, startPoint x: 59, startPoint y: 722, endPoint x: 435, endPoint y: 103, distance: 724.4
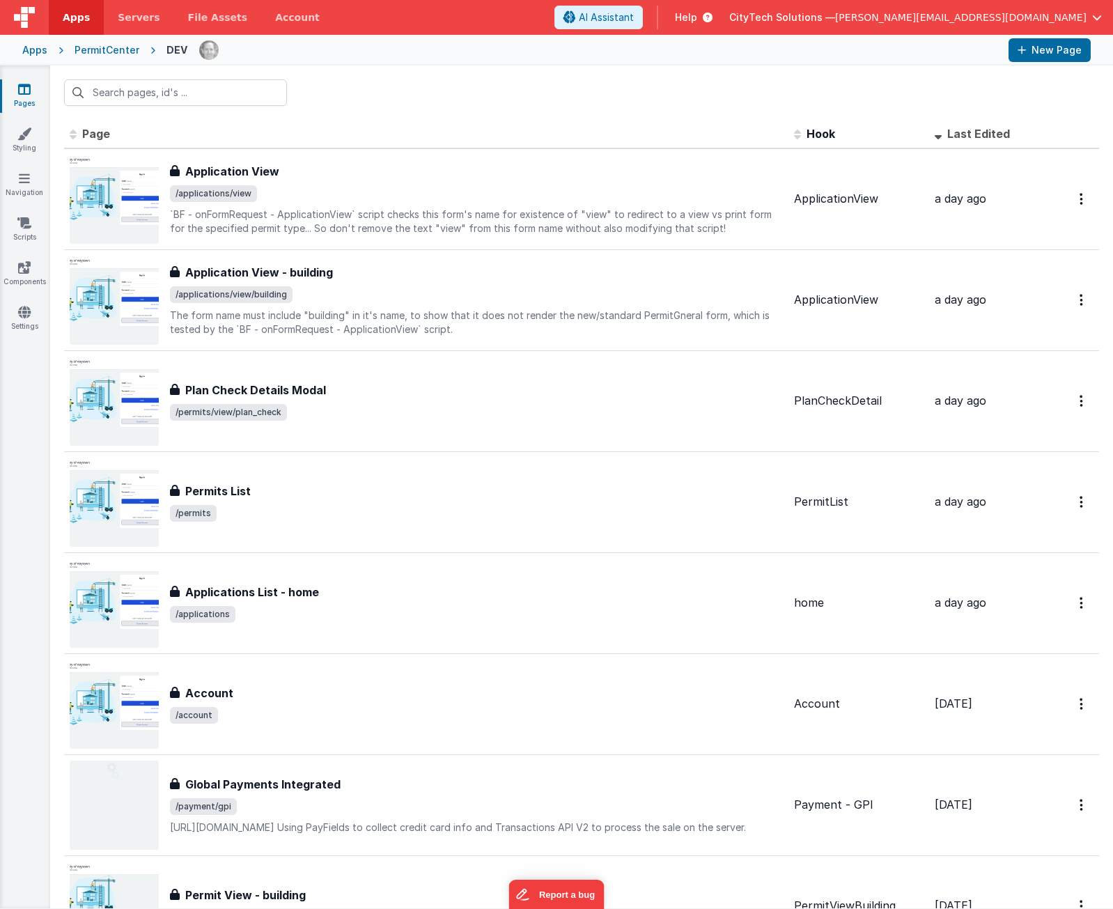
click at [459, 93] on div at bounding box center [581, 92] width 1063 height 54
click at [462, 109] on div at bounding box center [581, 92] width 1063 height 54
click at [404, 111] on div at bounding box center [581, 92] width 1063 height 54
click at [508, 83] on div at bounding box center [581, 92] width 1063 height 54
click at [439, 95] on div at bounding box center [581, 92] width 1063 height 54
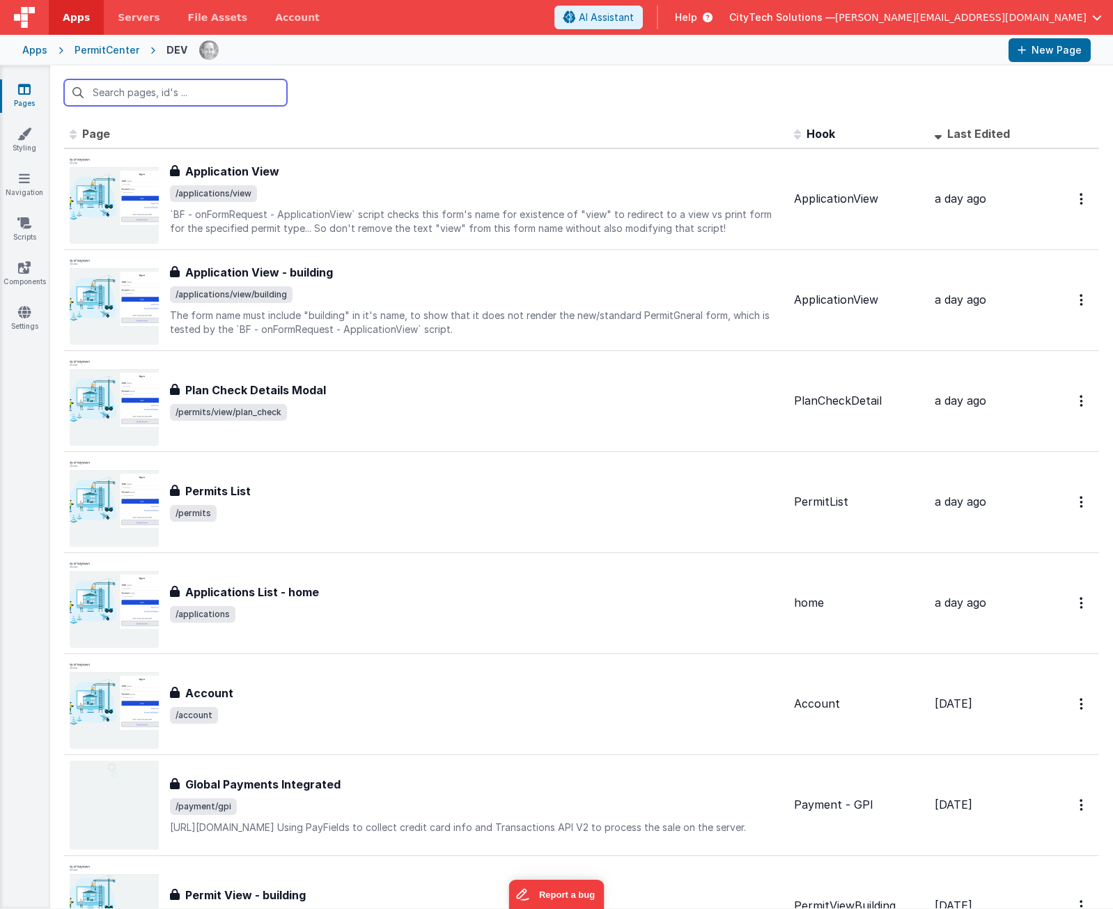
click at [219, 91] on input "text" at bounding box center [175, 92] width 223 height 26
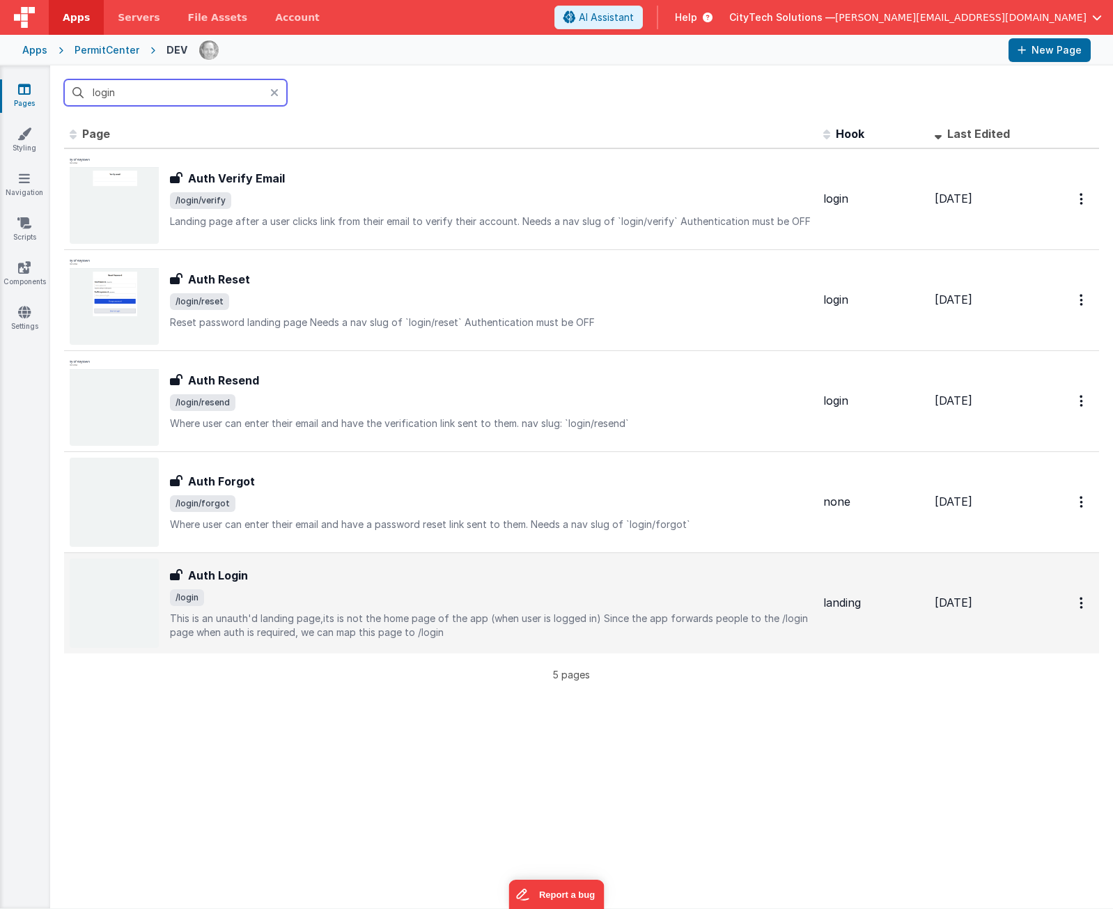
type input "login"
click at [398, 595] on span "/login" at bounding box center [491, 597] width 642 height 17
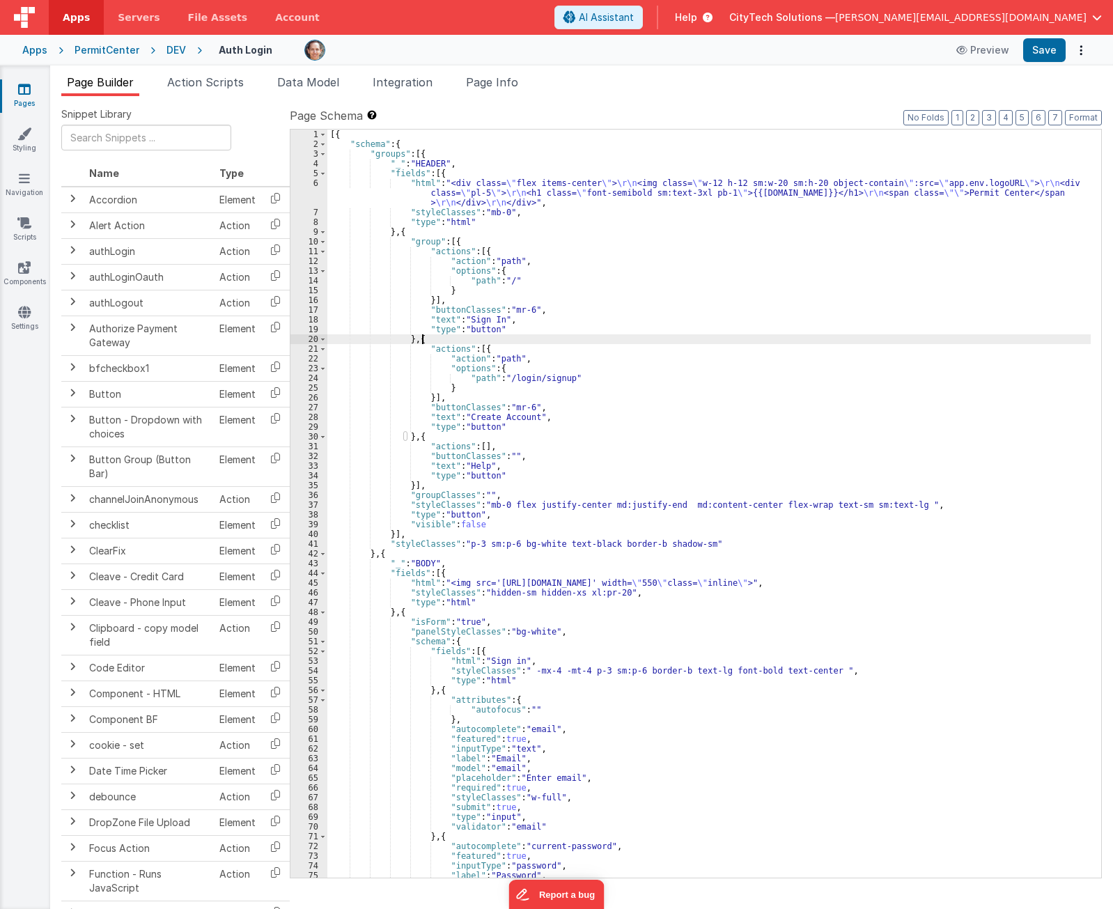
click at [517, 338] on div "[{ "schema" : { "groups" : [{ "_" : "HEADER" , "fields" : [{ "html" : "<div cla…" at bounding box center [708, 513] width 763 height 767
click at [676, 374] on div "[{ "schema" : { "groups" : [{ "_" : "HEADER" , "fields" : [{ "html" : "<div cla…" at bounding box center [708, 513] width 763 height 767
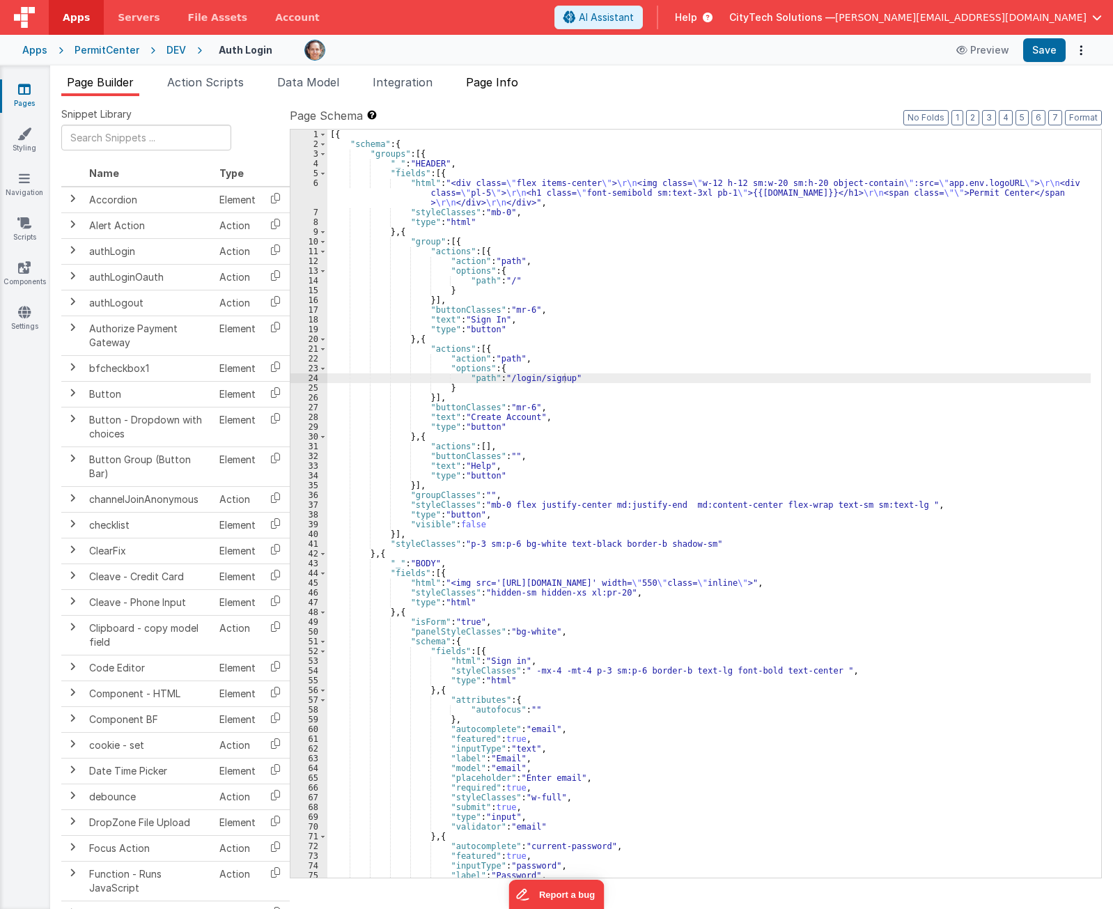
click at [513, 82] on span "Page Info" at bounding box center [492, 82] width 52 height 14
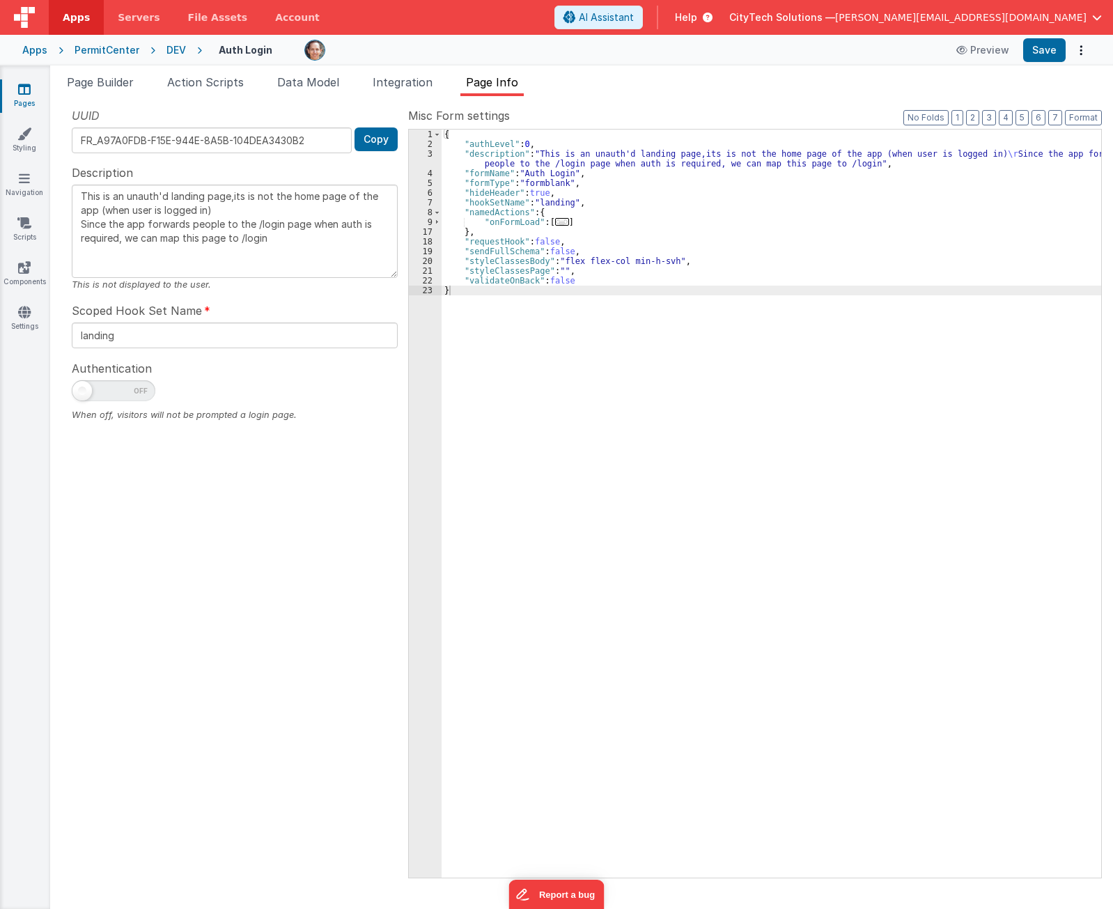
click at [589, 212] on div "{ "authLevel" : 0 , "description" : "This is an unauth'd landing page,its is no…" at bounding box center [772, 513] width 660 height 767
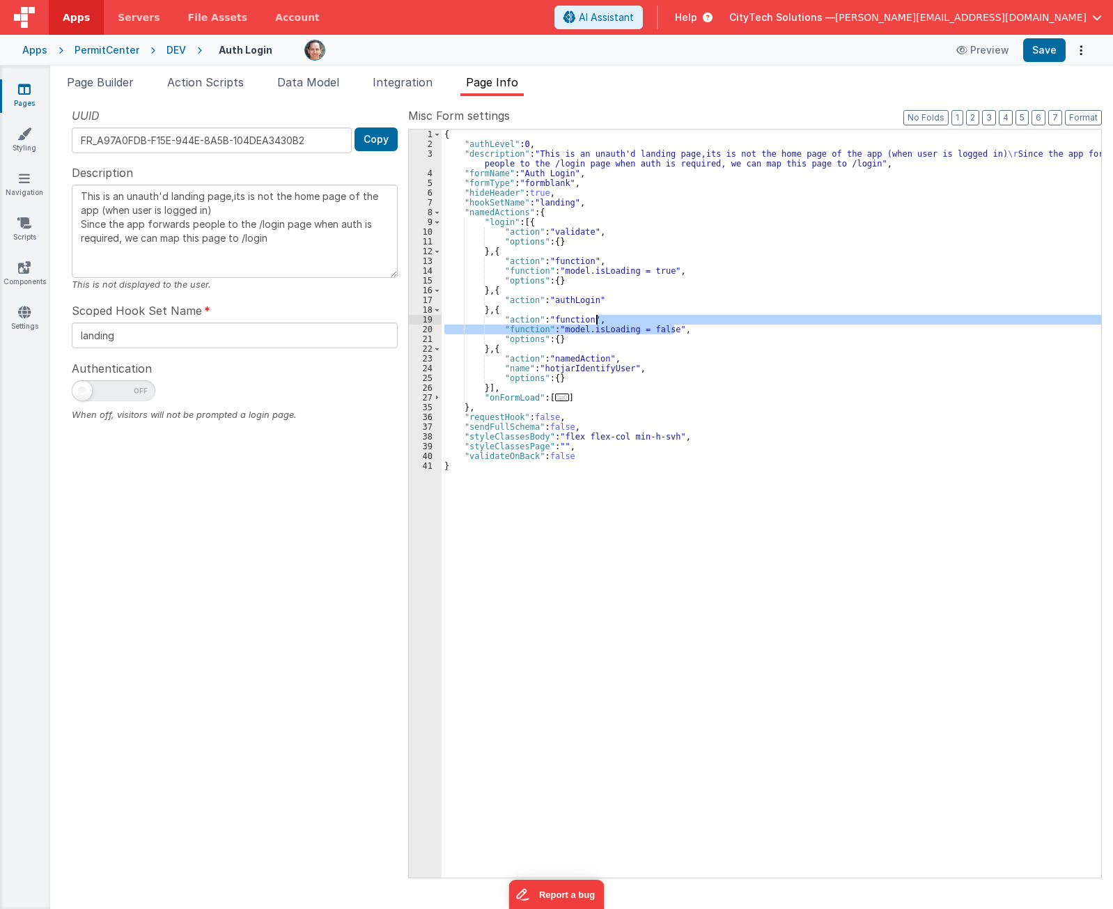
drag, startPoint x: 684, startPoint y: 329, endPoint x: 680, endPoint y: 320, distance: 10.0
click at [680, 320] on div "{ "authLevel" : 0 , "description" : "This is an unauth'd landing page,its is no…" at bounding box center [772, 513] width 660 height 767
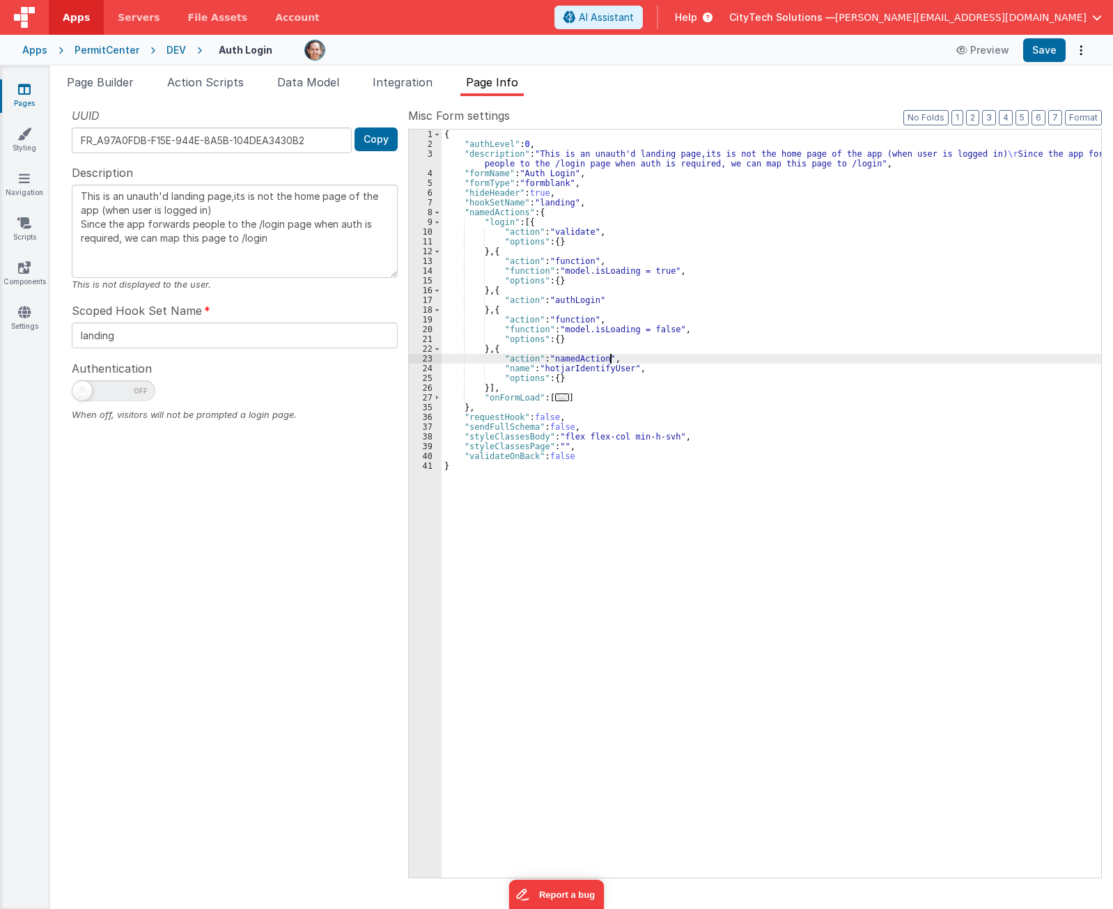
click at [649, 354] on div "{ "authLevel" : 0 , "description" : "This is an unauth'd landing page,its is no…" at bounding box center [772, 513] width 660 height 767
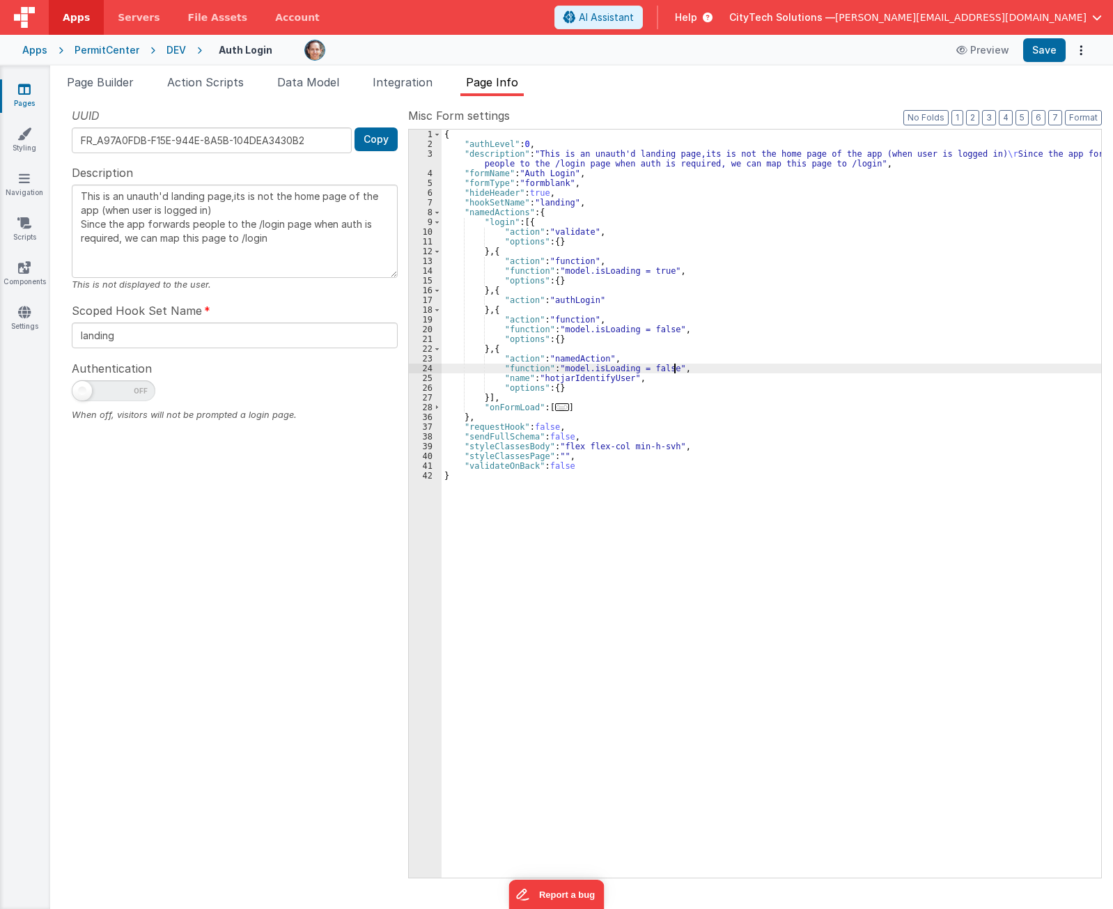
click at [529, 331] on div "{ "authLevel" : 0 , "description" : "This is an unauth'd landing page,its is no…" at bounding box center [772, 513] width 660 height 767
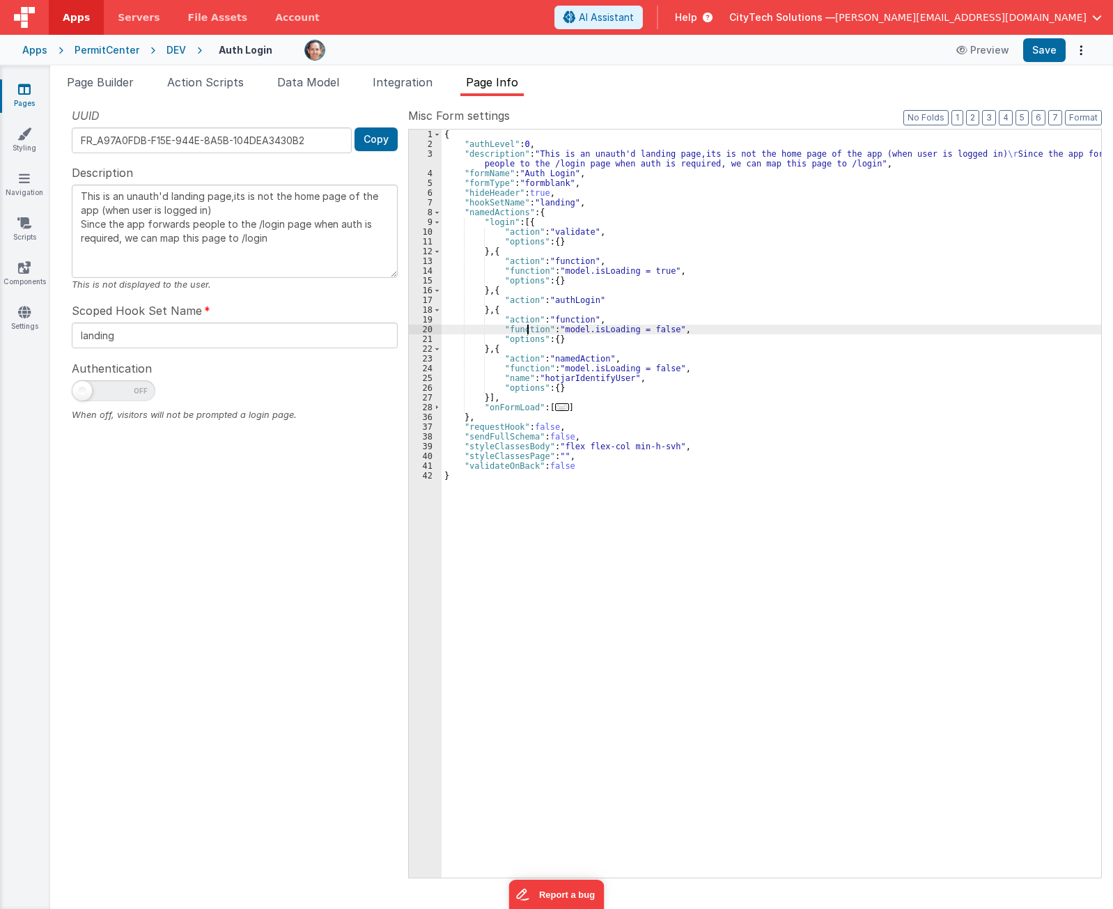
click at [529, 331] on div "{ "authLevel" : 0 , "description" : "This is an unauth'd landing page,its is no…" at bounding box center [772, 513] width 660 height 767
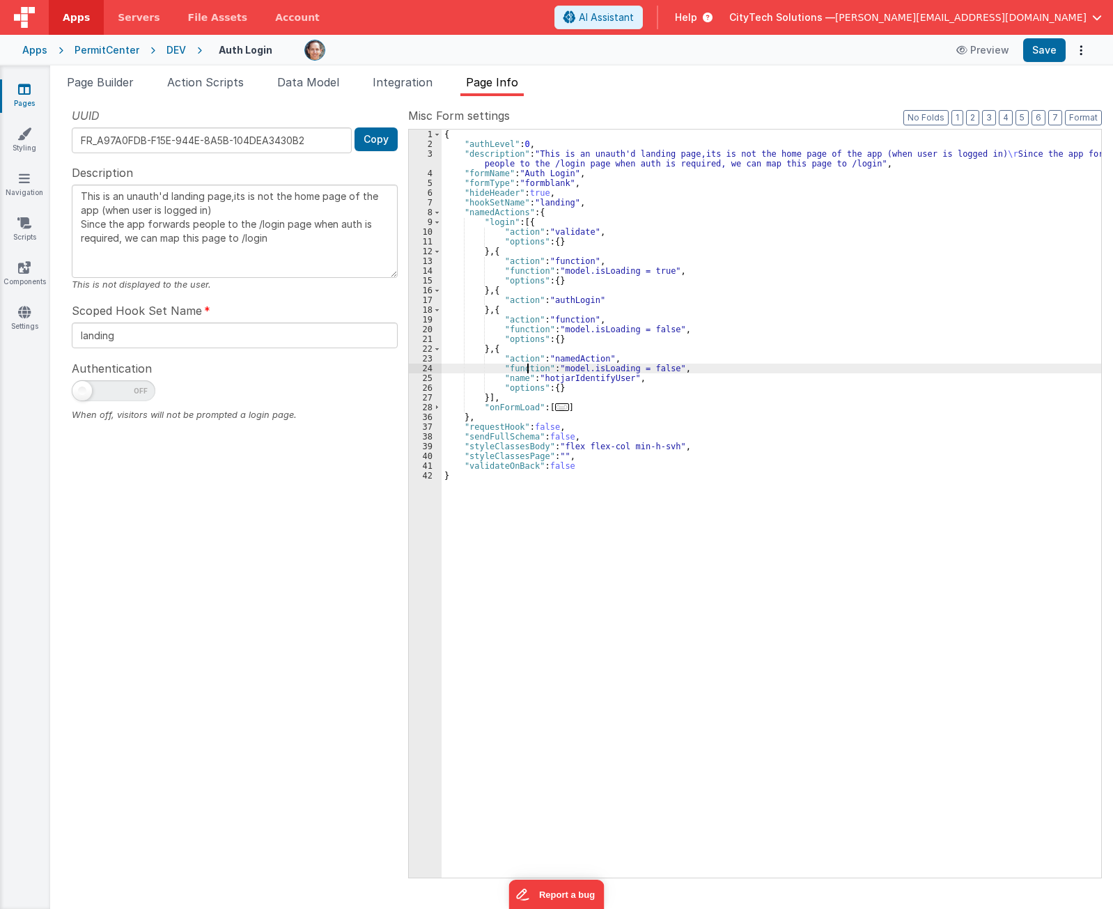
click at [525, 366] on div "{ "authLevel" : 0 , "description" : "This is an unauth'd landing page,its is no…" at bounding box center [772, 513] width 660 height 767
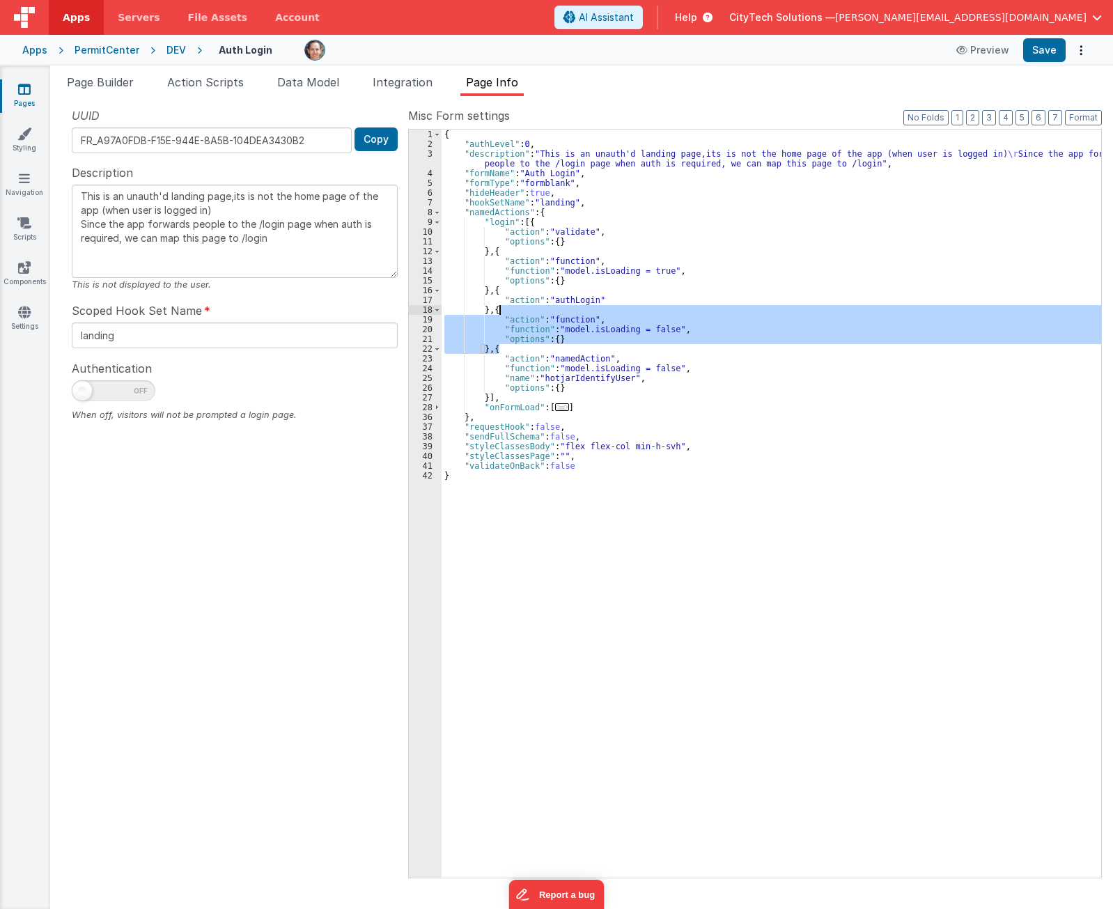
drag, startPoint x: 522, startPoint y: 350, endPoint x: 529, endPoint y: 311, distance: 38.8
click at [529, 311] on div "{ "authLevel" : 0 , "description" : "This is an unauth'd landing page,its is no…" at bounding box center [772, 513] width 660 height 767
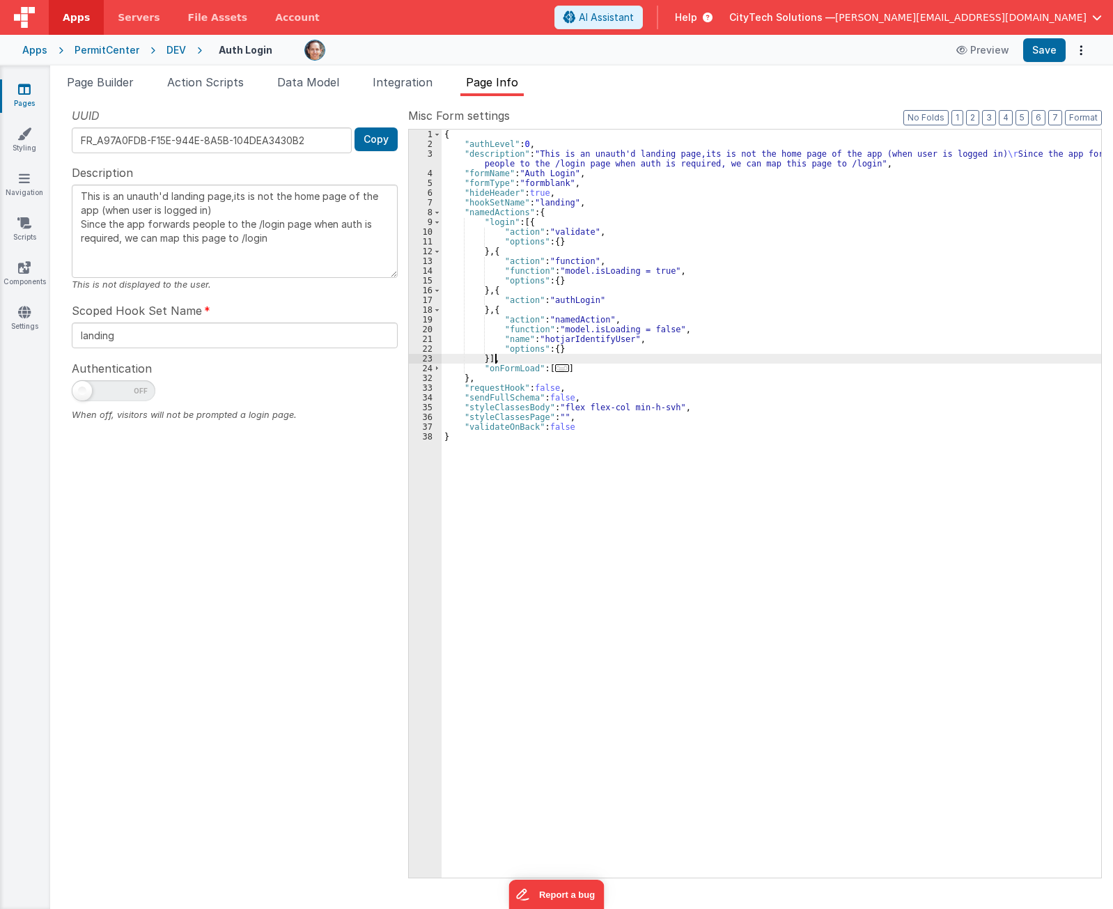
click at [583, 361] on div "{ "authLevel" : 0 , "description" : "This is an unauth'd landing page,its is no…" at bounding box center [772, 513] width 660 height 767
click at [534, 329] on div "{ "authLevel" : 0 , "description" : "This is an unauth'd landing page,its is no…" at bounding box center [772, 513] width 660 height 767
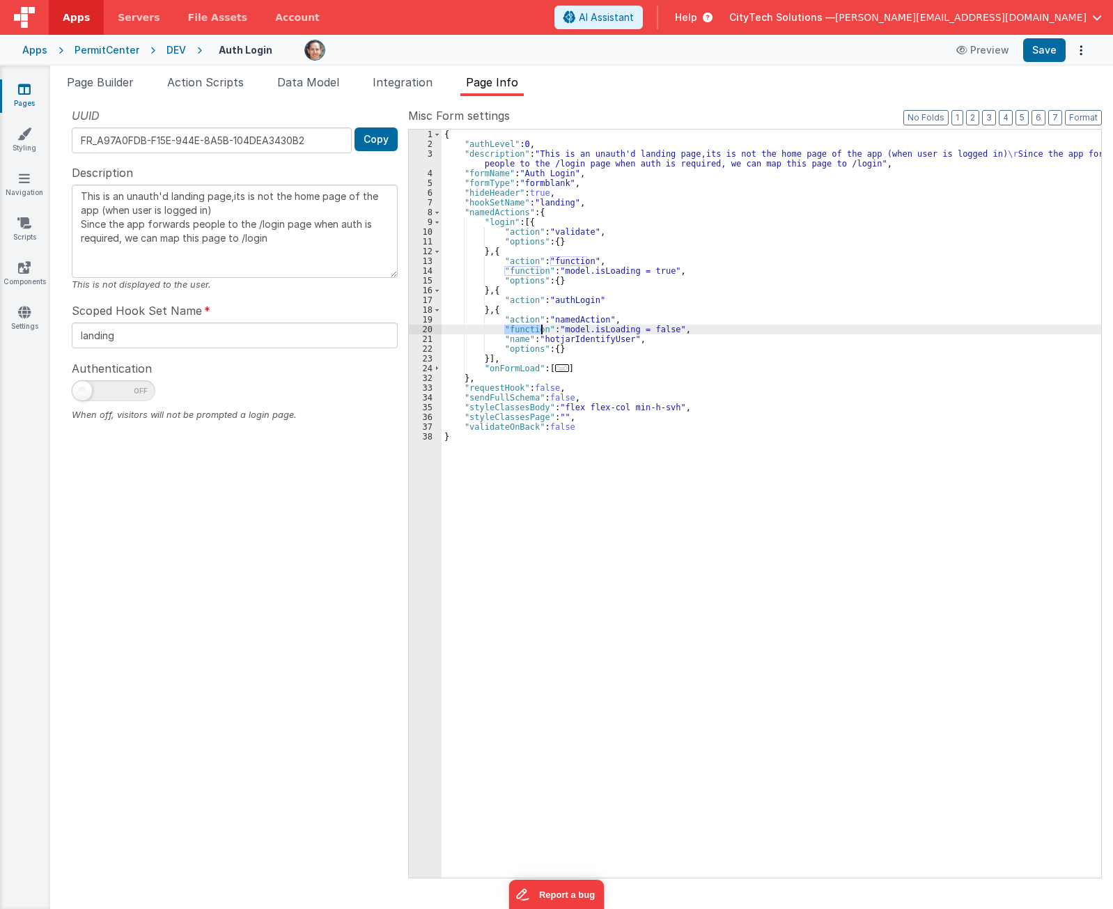
click at [534, 329] on div "{ "authLevel" : 0 , "description" : "This is an unauth'd landing page,its is no…" at bounding box center [772, 513] width 660 height 767
click at [508, 340] on div "{ "authLevel" : 0 , "description" : "This is an unauth'd landing page,its is no…" at bounding box center [772, 513] width 660 height 767
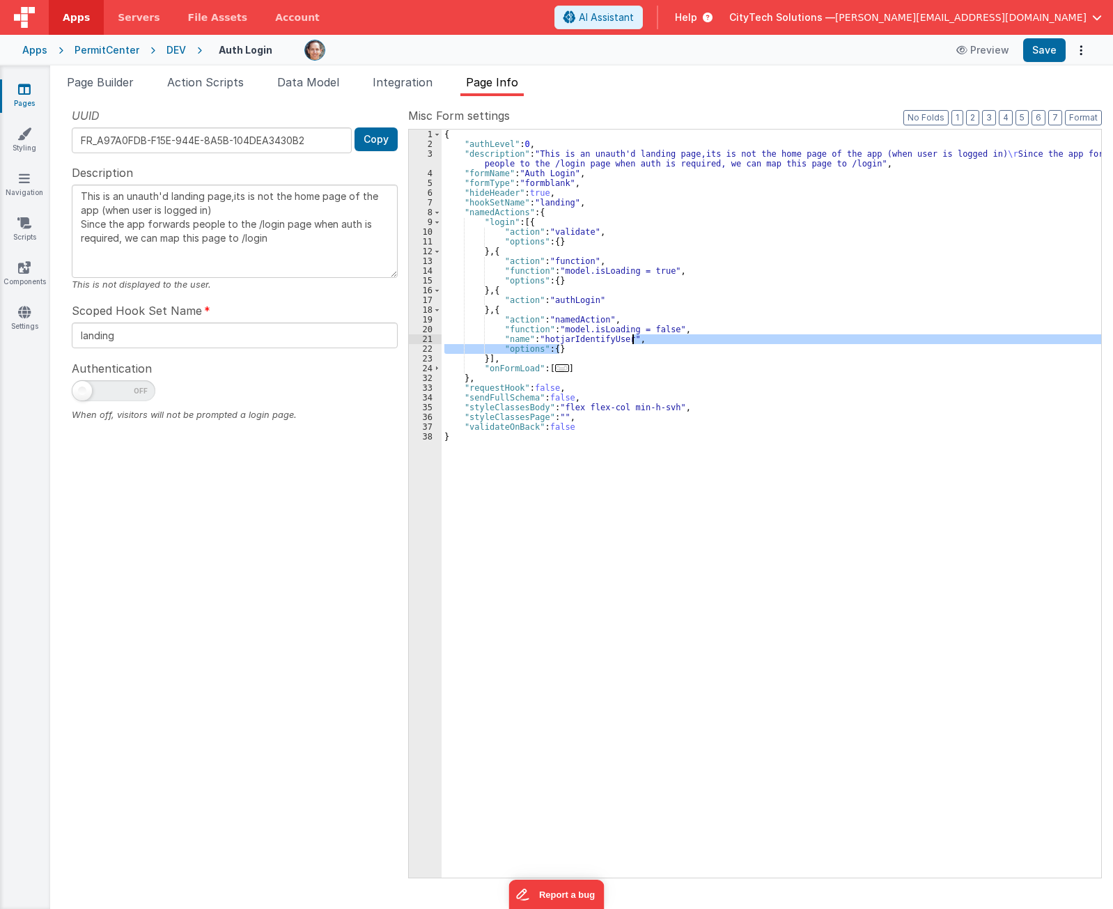
drag, startPoint x: 631, startPoint y: 348, endPoint x: 638, endPoint y: 339, distance: 10.9
click at [638, 339] on div "{ "authLevel" : 0 , "description" : "This is an unauth'd landing page,its is no…" at bounding box center [772, 513] width 660 height 767
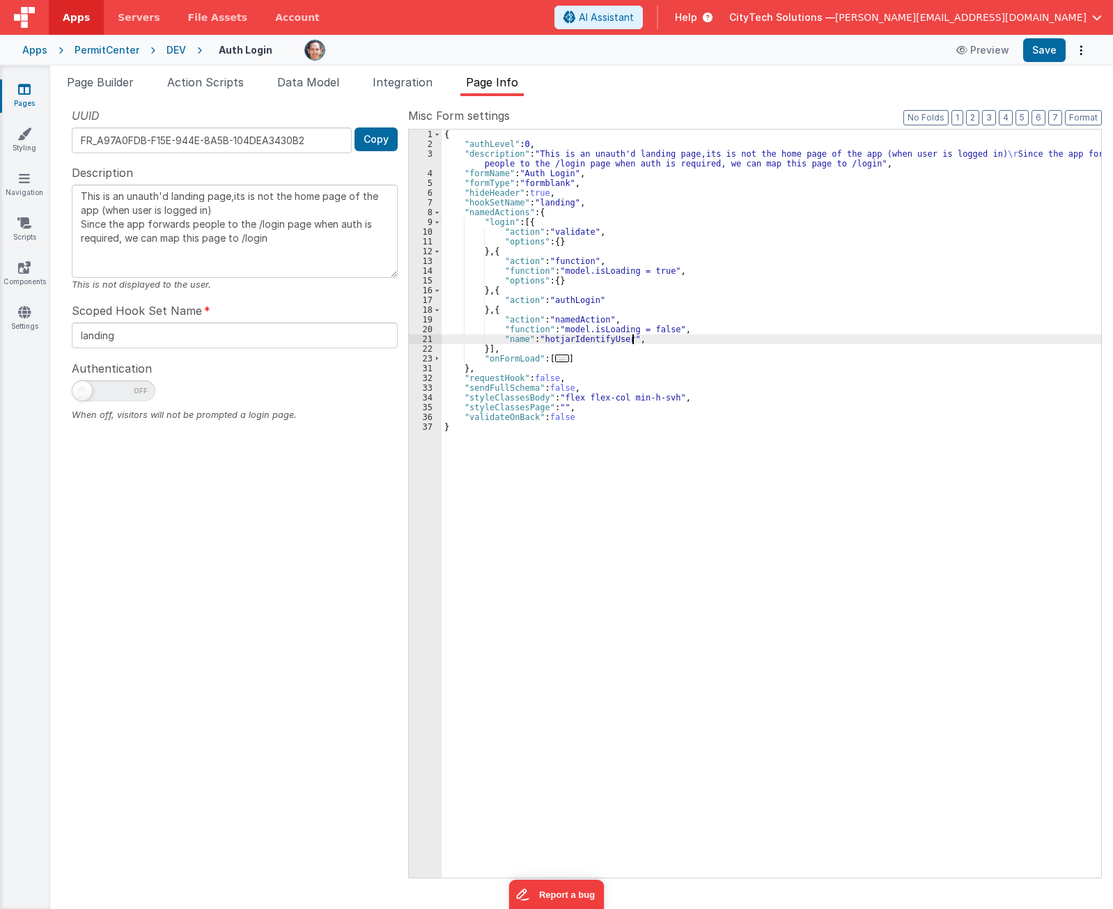
type textarea "This is an unauth'd landing page,its is not the home page of the app (when user…"
click at [572, 301] on div "{ "authLevel" : 0 , "description" : "This is an unauth'd landing page,its is no…" at bounding box center [772, 513] width 660 height 767
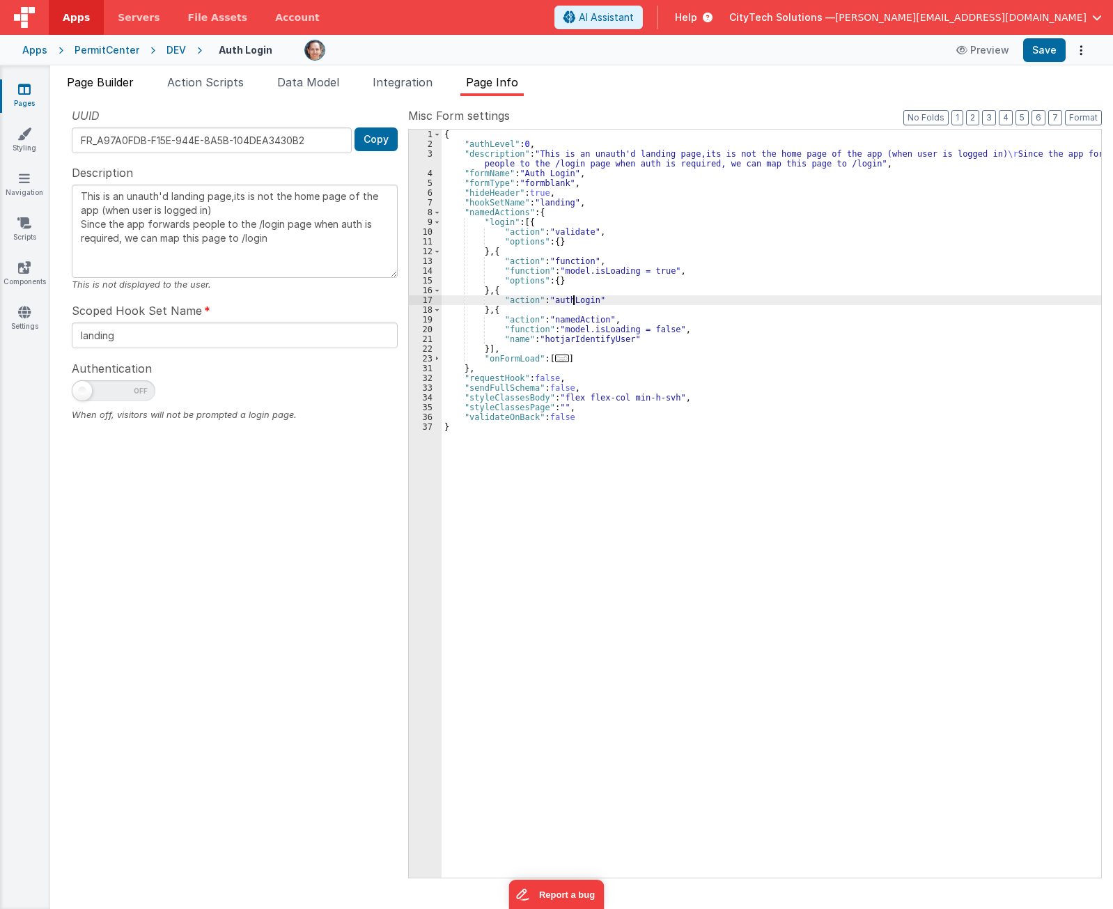
click at [101, 82] on span "Page Builder" at bounding box center [100, 82] width 67 height 14
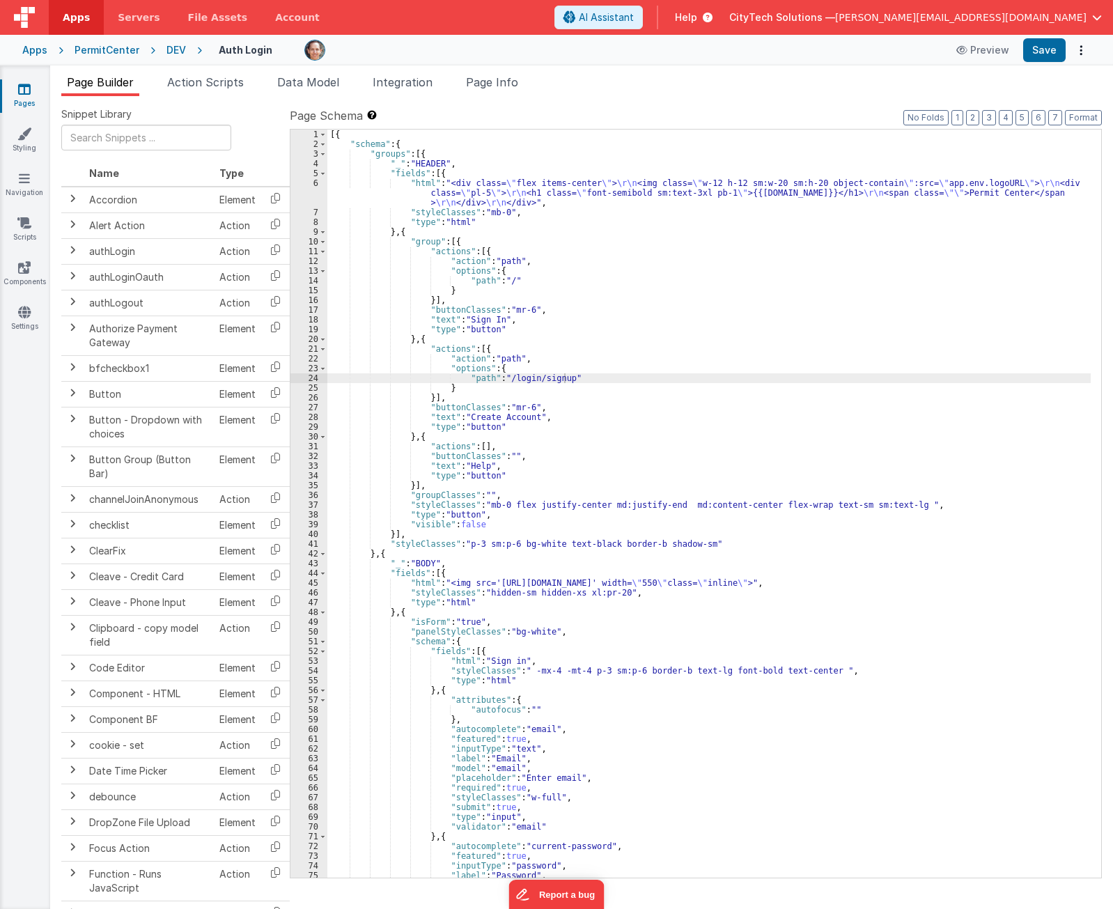
click at [522, 532] on div "[{ "schema" : { "groups" : [{ "_" : "HEADER" , "fields" : [{ "html" : "<div cla…" at bounding box center [708, 513] width 763 height 767
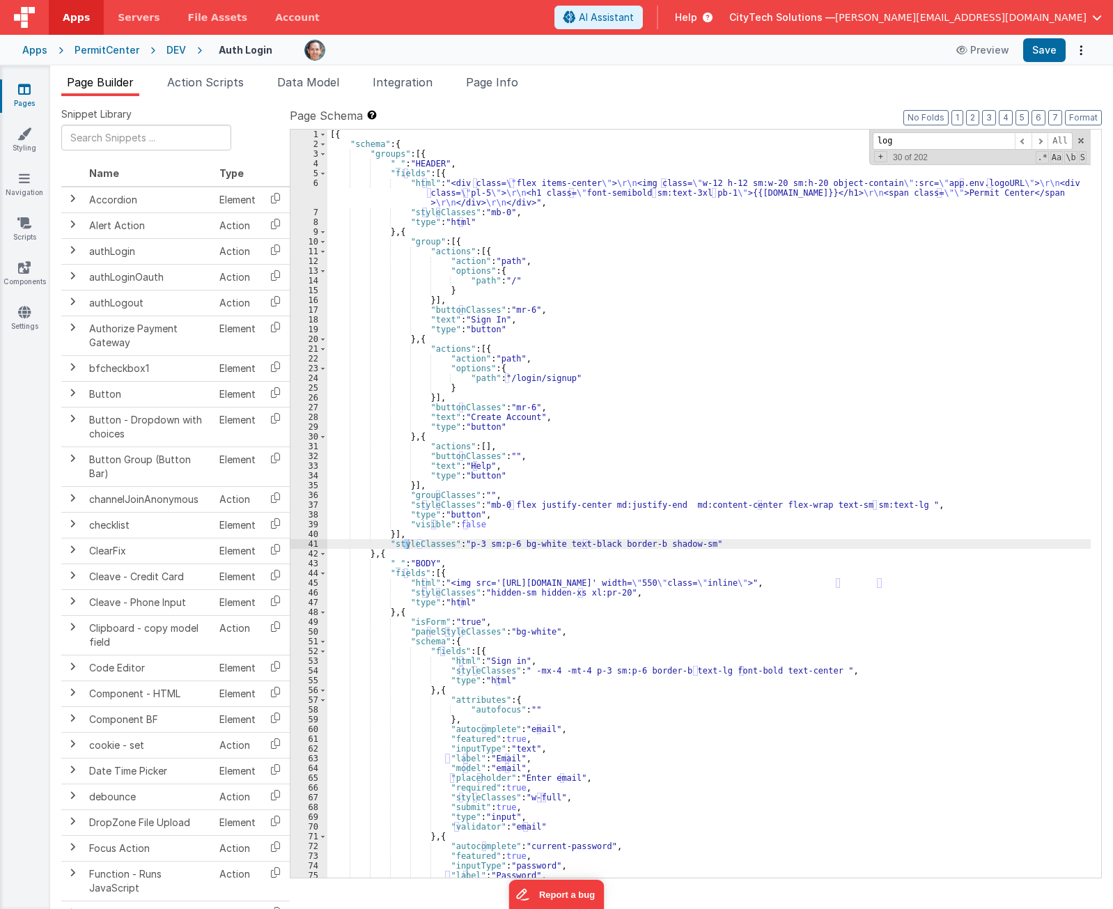
scroll to position [513, 0]
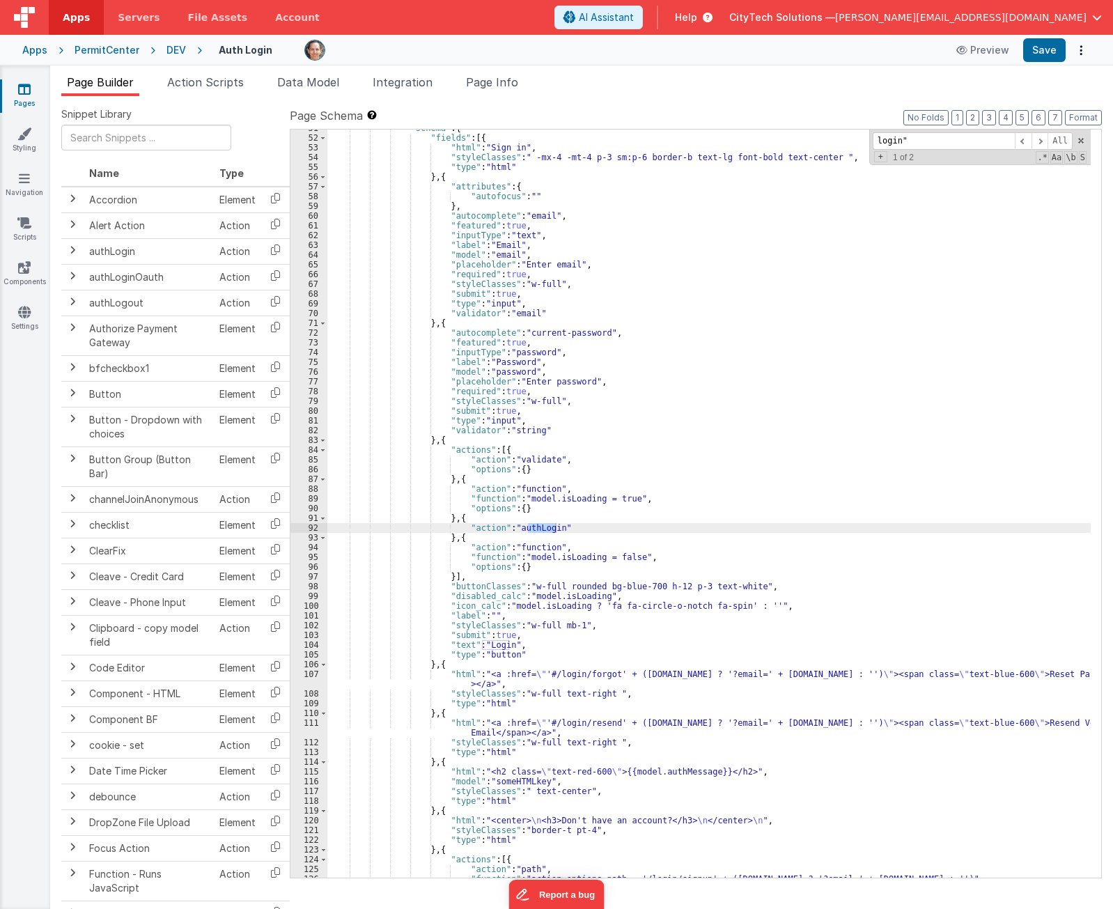
type input ""login""
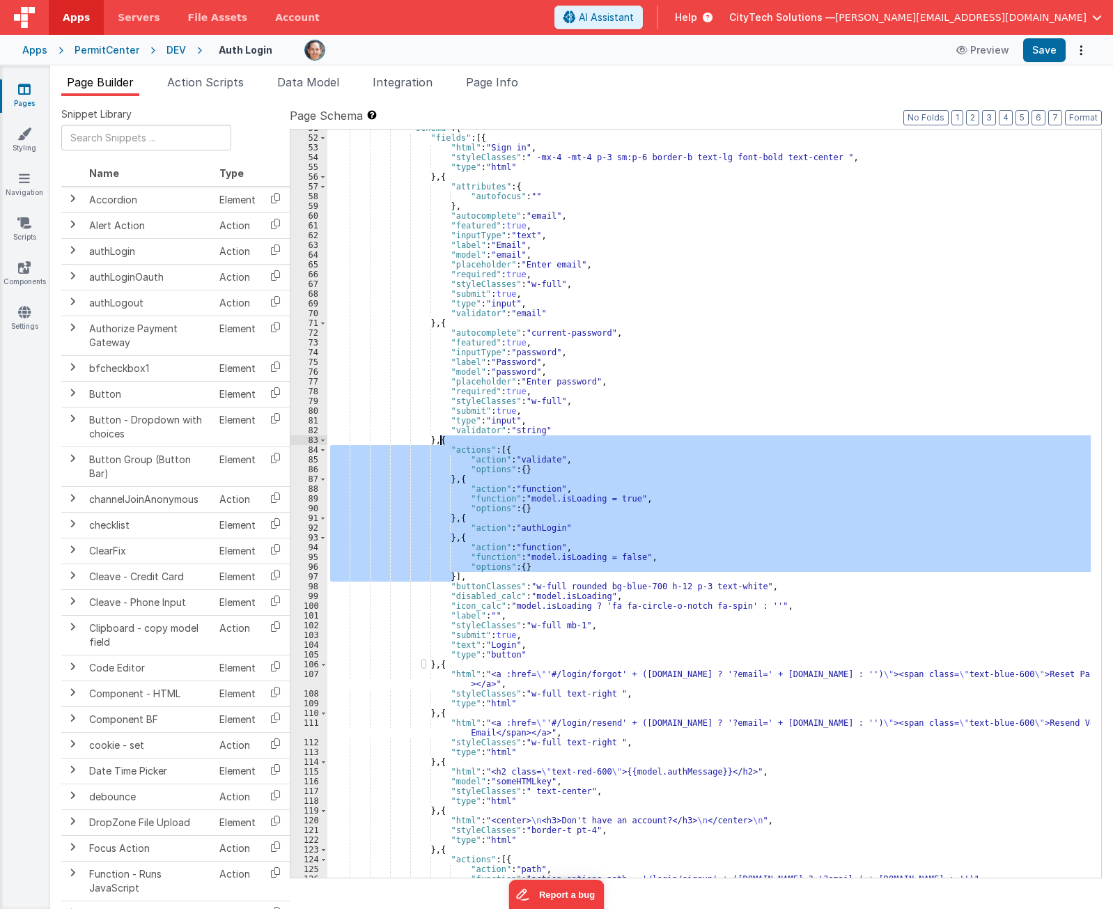
drag, startPoint x: 465, startPoint y: 577, endPoint x: 478, endPoint y: 440, distance: 137.9
click at [478, 440] on div ""schema" : { "fields" : [{ "html" : "Sign in" , "styleClasses" : " -mx-4 -mt-4 …" at bounding box center [708, 506] width 763 height 767
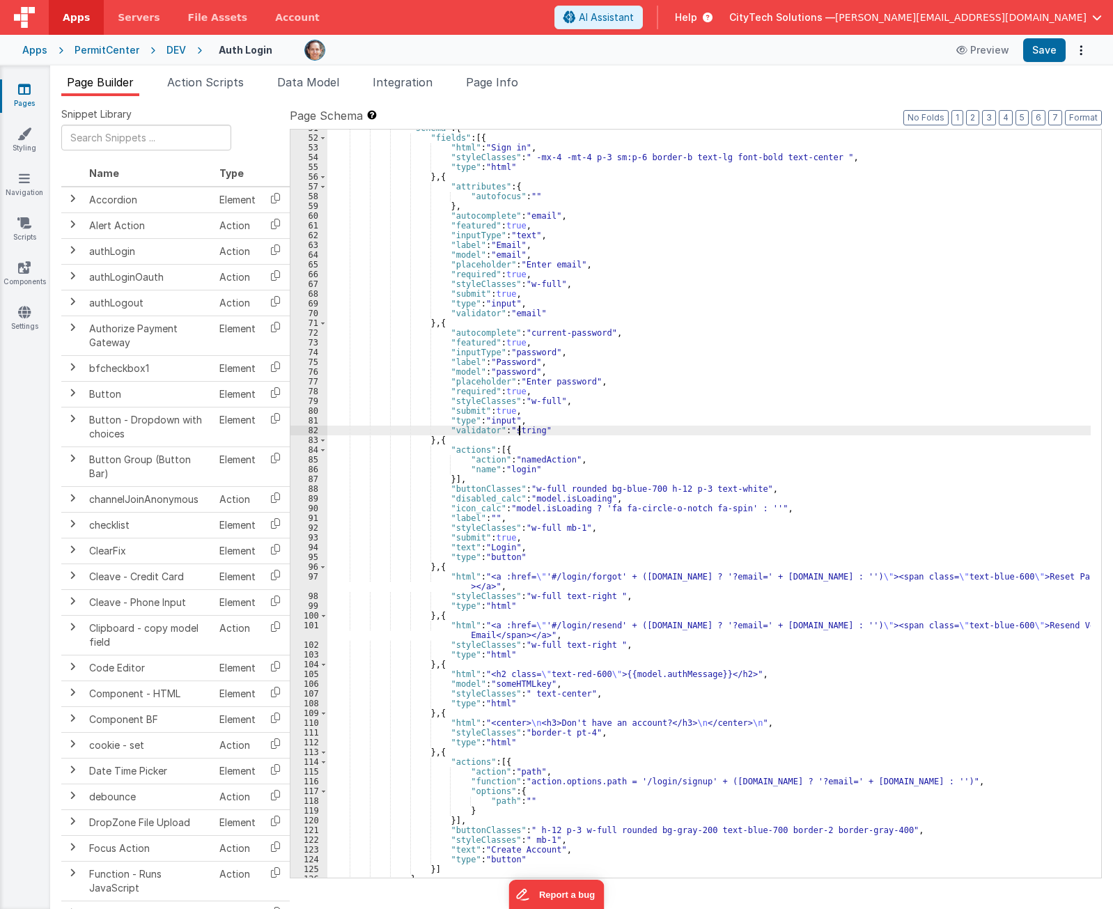
click at [520, 435] on div ""schema" : { "fields" : [{ "html" : "Sign in" , "styleClasses" : " -mx-4 -mt-4 …" at bounding box center [708, 506] width 763 height 767
click at [520, 441] on div ""schema" : { "fields" : [{ "html" : "Sign in" , "styleClasses" : " -mx-4 -mt-4 …" at bounding box center [708, 506] width 763 height 767
click at [519, 452] on div ""schema" : { "fields" : [{ "html" : "Sign in" , "styleClasses" : " -mx-4 -mt-4 …" at bounding box center [708, 506] width 763 height 767
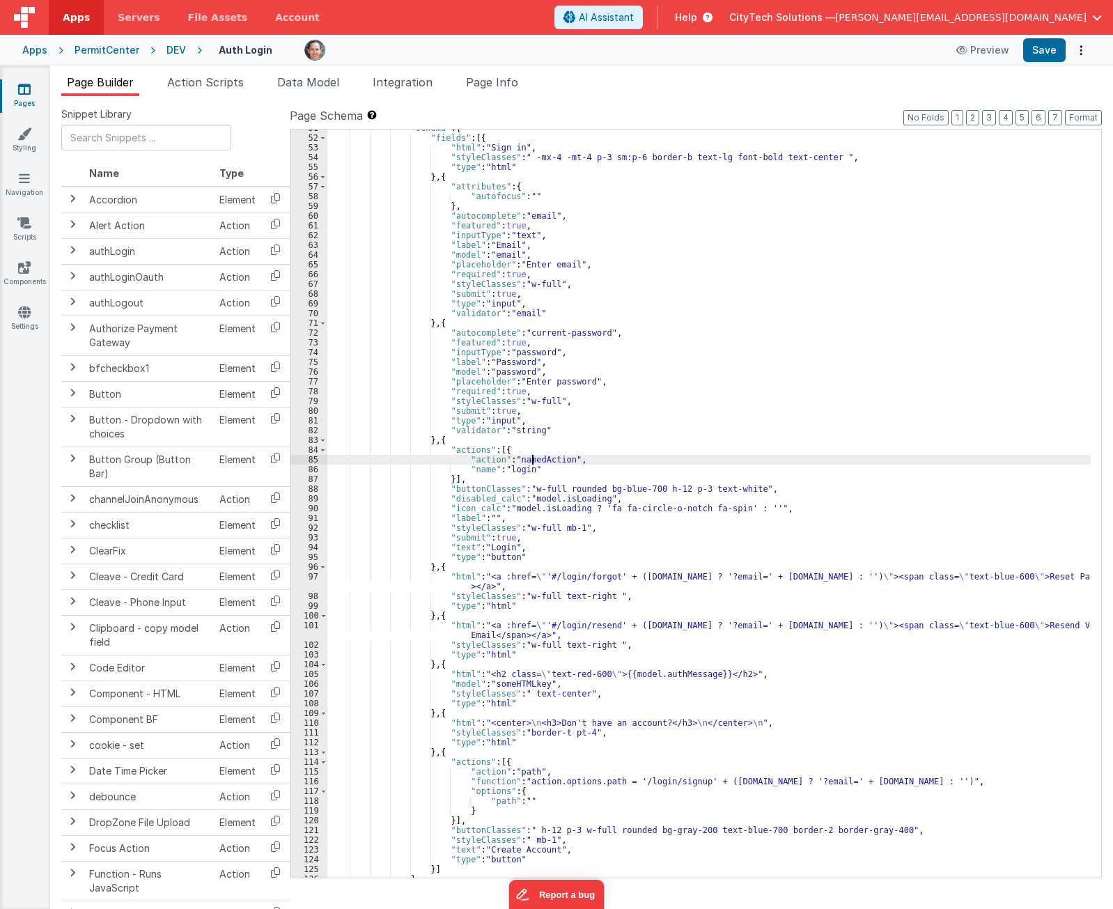
click at [533, 456] on div ""schema" : { "fields" : [{ "html" : "Sign in" , "styleClasses" : " -mx-4 -mt-4 …" at bounding box center [708, 506] width 763 height 767
click at [508, 471] on div ""schema" : { "fields" : [{ "html" : "Sign in" , "styleClasses" : " -mx-4 -mt-4 …" at bounding box center [708, 506] width 763 height 767
click at [536, 450] on div ""schema" : { "fields" : [{ "html" : "Sign in" , "styleClasses" : " -mx-4 -mt-4 …" at bounding box center [708, 506] width 763 height 767
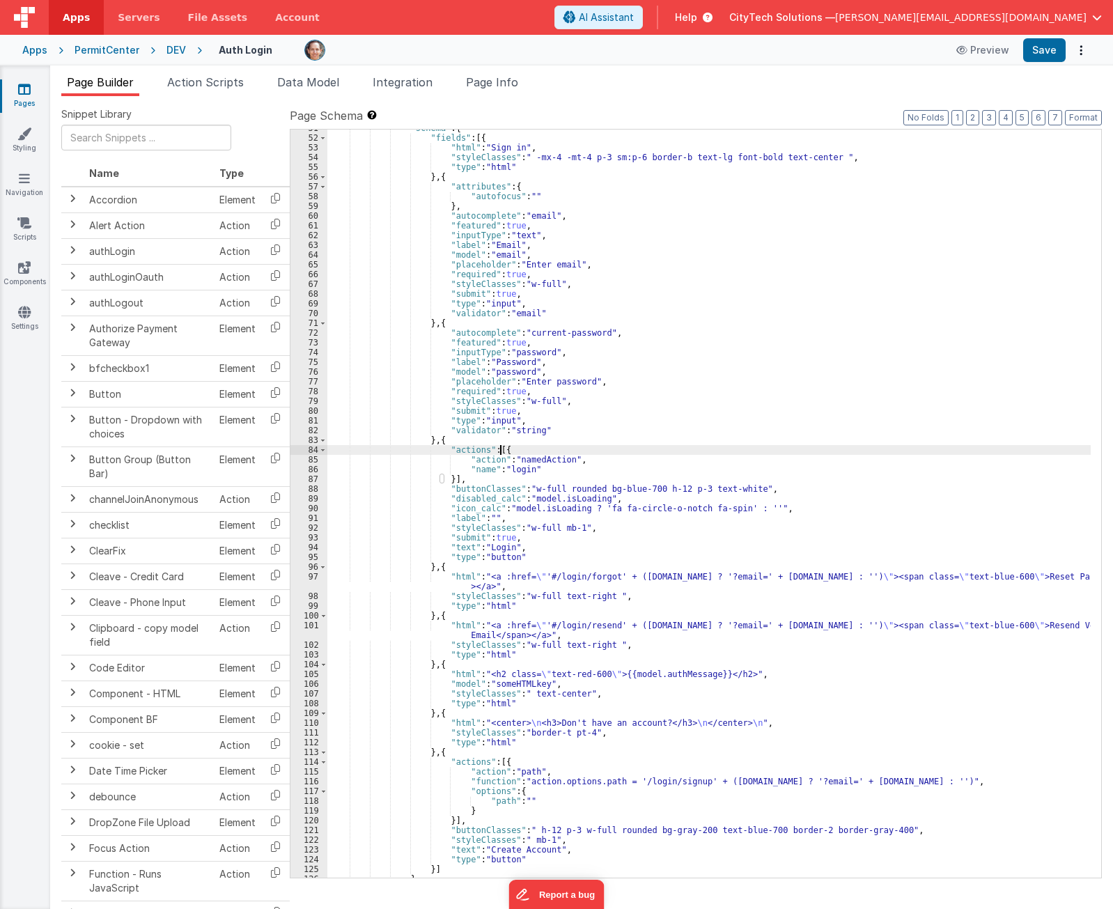
click at [614, 203] on div ""schema" : { "fields" : [{ "html" : "Sign in" , "styleClasses" : " -mx-4 -mt-4 …" at bounding box center [708, 506] width 763 height 767
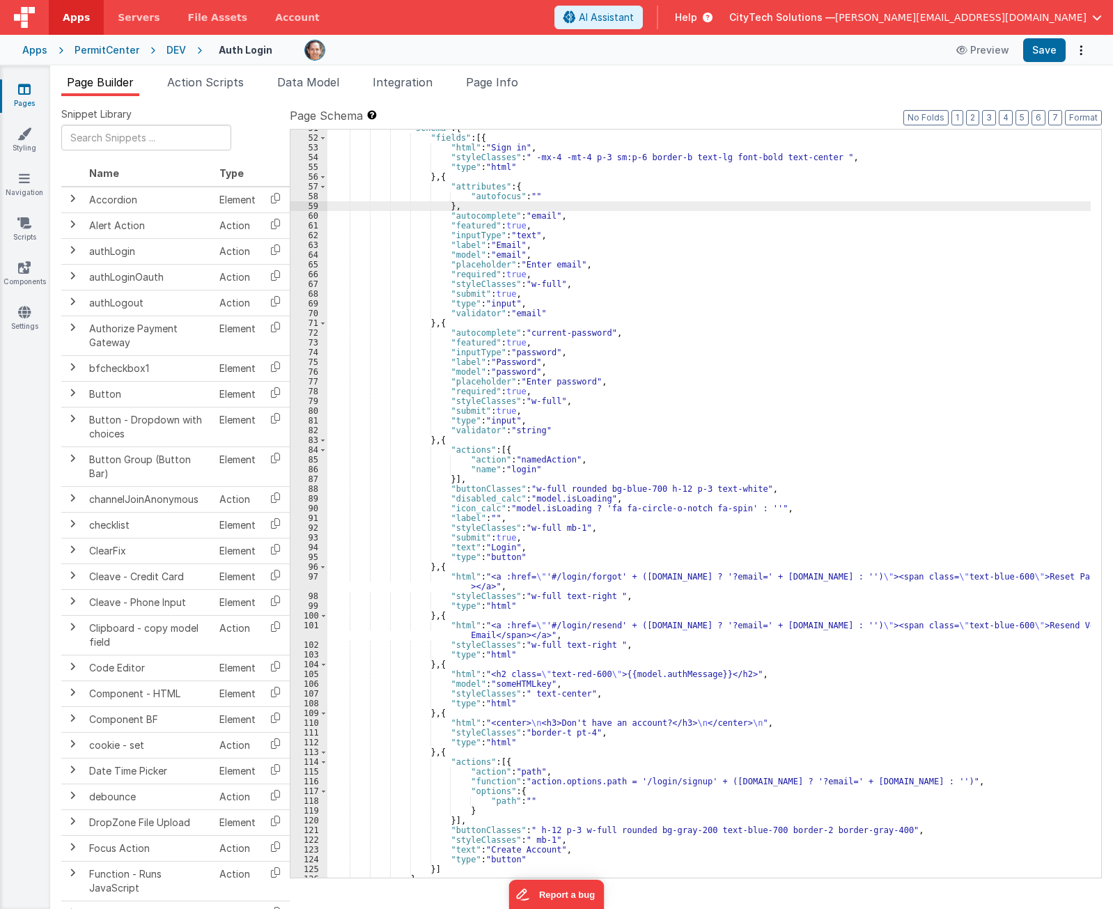
click at [614, 185] on div ""schema" : { "fields" : [{ "html" : "Sign in" , "styleClasses" : " -mx-4 -mt-4 …" at bounding box center [708, 506] width 763 height 767
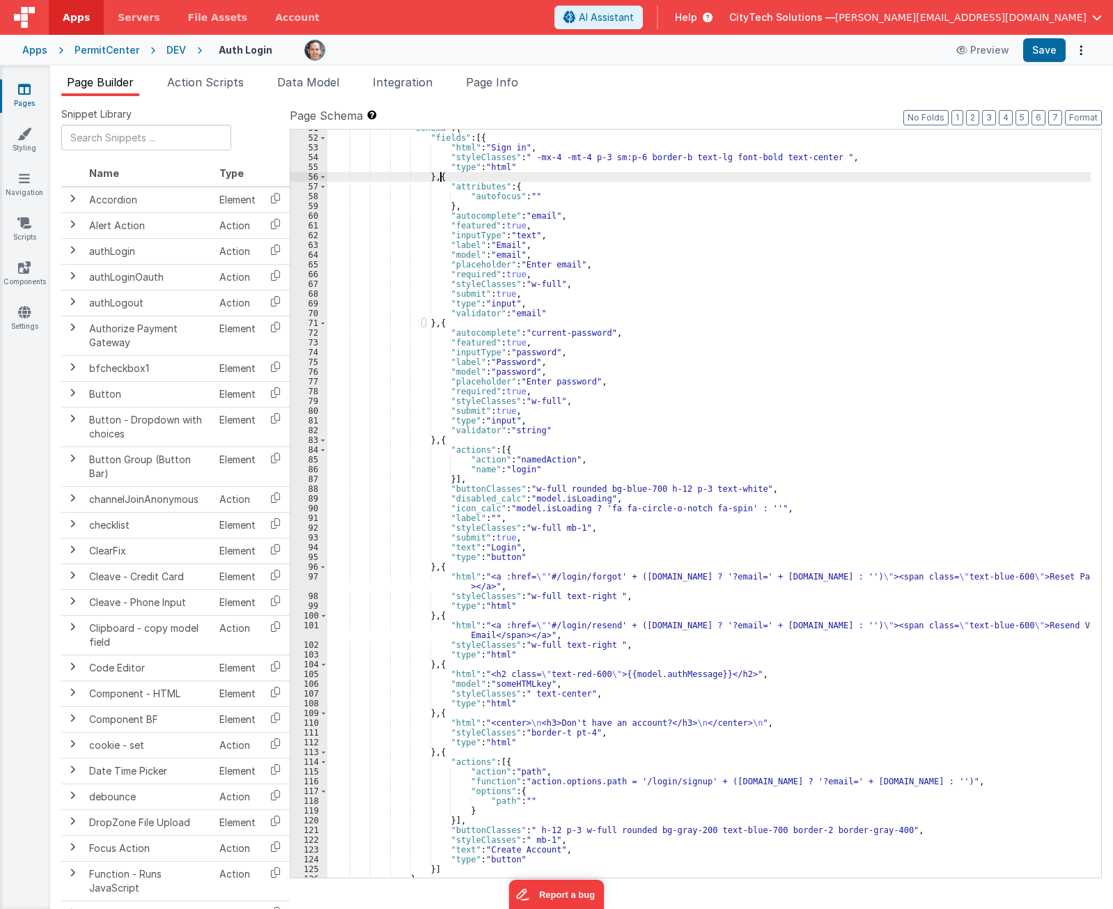
click at [627, 178] on div ""schema" : { "fields" : [{ "html" : "Sign in" , "styleClasses" : " -mx-4 -mt-4 …" at bounding box center [708, 506] width 763 height 767
click at [628, 177] on div ""schema" : { "fields" : [{ "html" : "Sign in" , "styleClasses" : " -mx-4 -mt-4 …" at bounding box center [708, 506] width 763 height 767
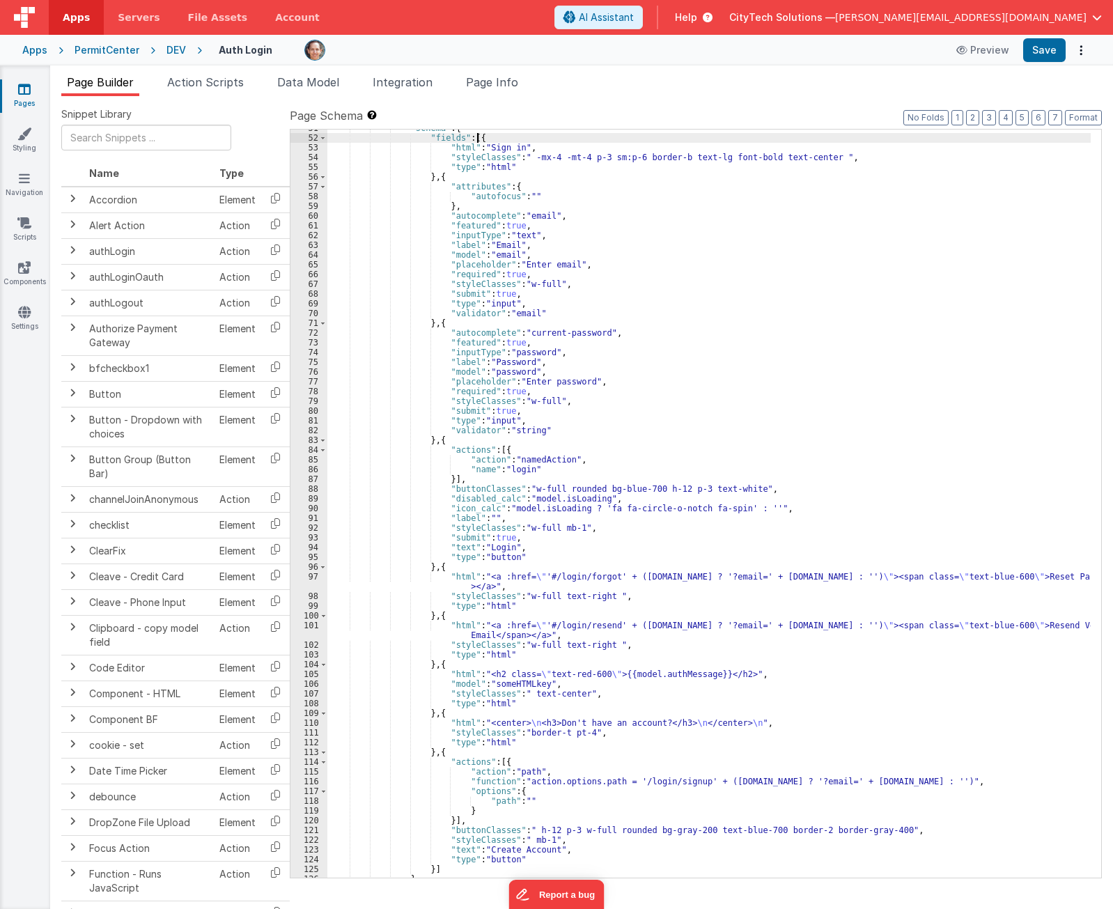
click at [632, 141] on div ""schema" : { "fields" : [{ "html" : "Sign in" , "styleClasses" : " -mx-4 -mt-4 …" at bounding box center [708, 506] width 763 height 767
click at [616, 189] on div ""schema" : { "fields" : [{ "html" : "Sign in" , "styleClasses" : " -mx-4 -mt-4 …" at bounding box center [708, 506] width 763 height 767
click at [589, 435] on div ""schema" : { "fields" : [{ "html" : "Sign in" , "styleClasses" : " -mx-4 -mt-4 …" at bounding box center [708, 506] width 763 height 767
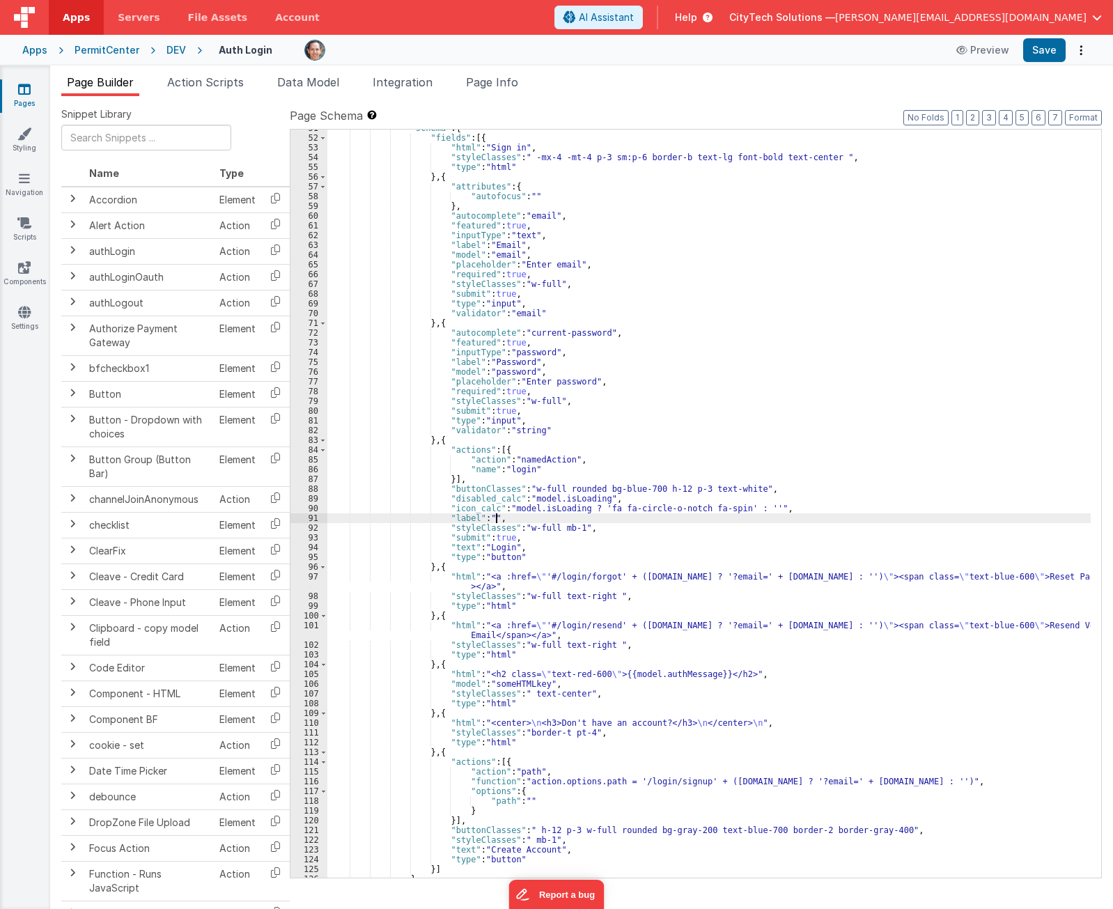
click at [831, 515] on div ""schema" : { "fields" : [{ "html" : "Sign in" , "styleClasses" : " -mx-4 -mt-4 …" at bounding box center [708, 506] width 763 height 767
click at [482, 39] on div "Auth Login Preview Save" at bounding box center [646, 50] width 889 height 24
click at [496, 73] on div "Page Builder Action Scripts Data Model Integration Page Info Snippet Library Na…" at bounding box center [581, 486] width 1063 height 843
click at [498, 79] on span "Page Info" at bounding box center [492, 82] width 52 height 14
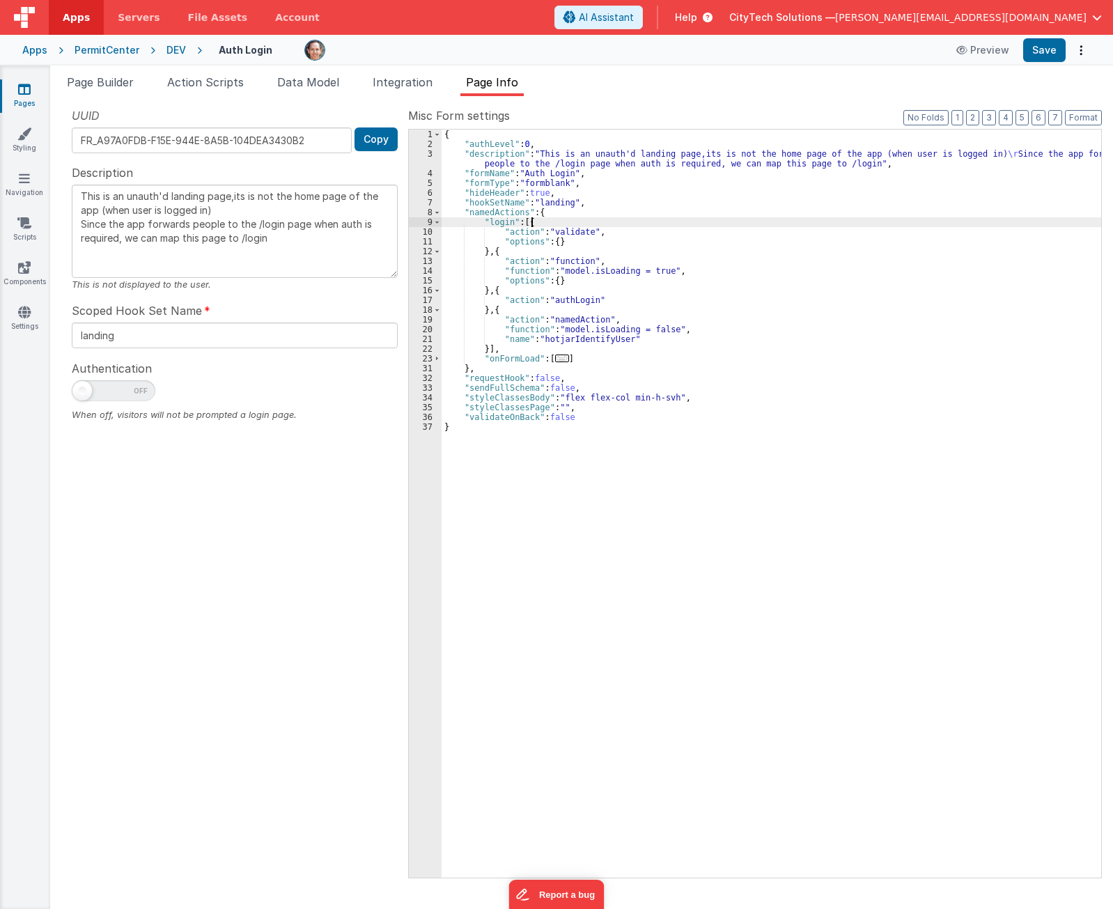
click at [574, 218] on div "{ "authLevel" : 0 , "description" : "This is an unauth'd landing page,its is no…" at bounding box center [772, 513] width 660 height 767
click at [577, 209] on div "{ "authLevel" : 0 , "description" : "This is an unauth'd landing page,its is no…" at bounding box center [772, 513] width 660 height 767
click at [575, 217] on div "{ "authLevel" : 0 , "description" : "This is an unauth'd landing page,its is no…" at bounding box center [772, 513] width 660 height 767
click at [568, 222] on div "{ "authLevel" : 0 , "description" : "This is an unauth'd landing page,its is no…" at bounding box center [772, 513] width 660 height 767
click at [561, 290] on div "{ "authLevel" : 0 , "description" : "This is an unauth'd landing page,its is no…" at bounding box center [772, 513] width 660 height 767
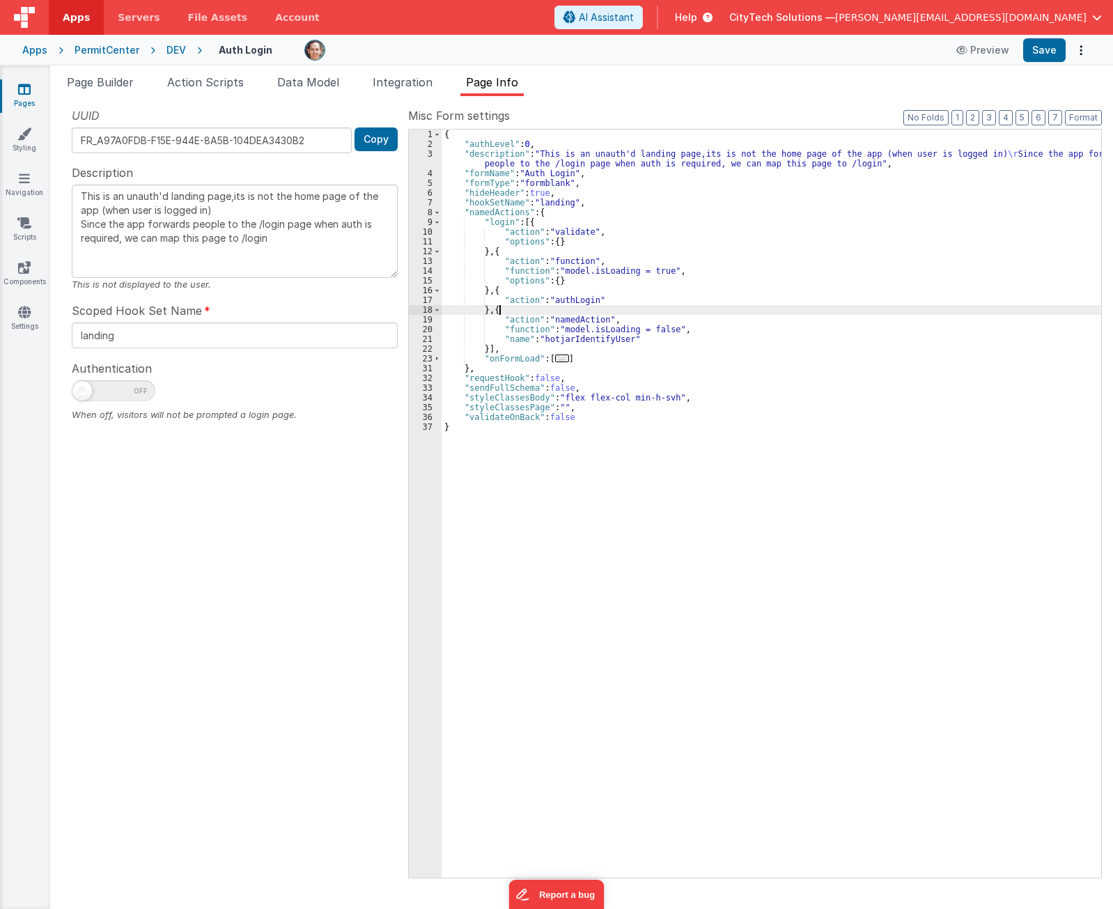
click at [553, 308] on div "{ "authLevel" : 0 , "description" : "This is an unauth'd landing page,its is no…" at bounding box center [772, 513] width 660 height 767
click at [554, 288] on div "{ "authLevel" : 0 , "description" : "This is an unauth'd landing page,its is no…" at bounding box center [772, 513] width 660 height 767
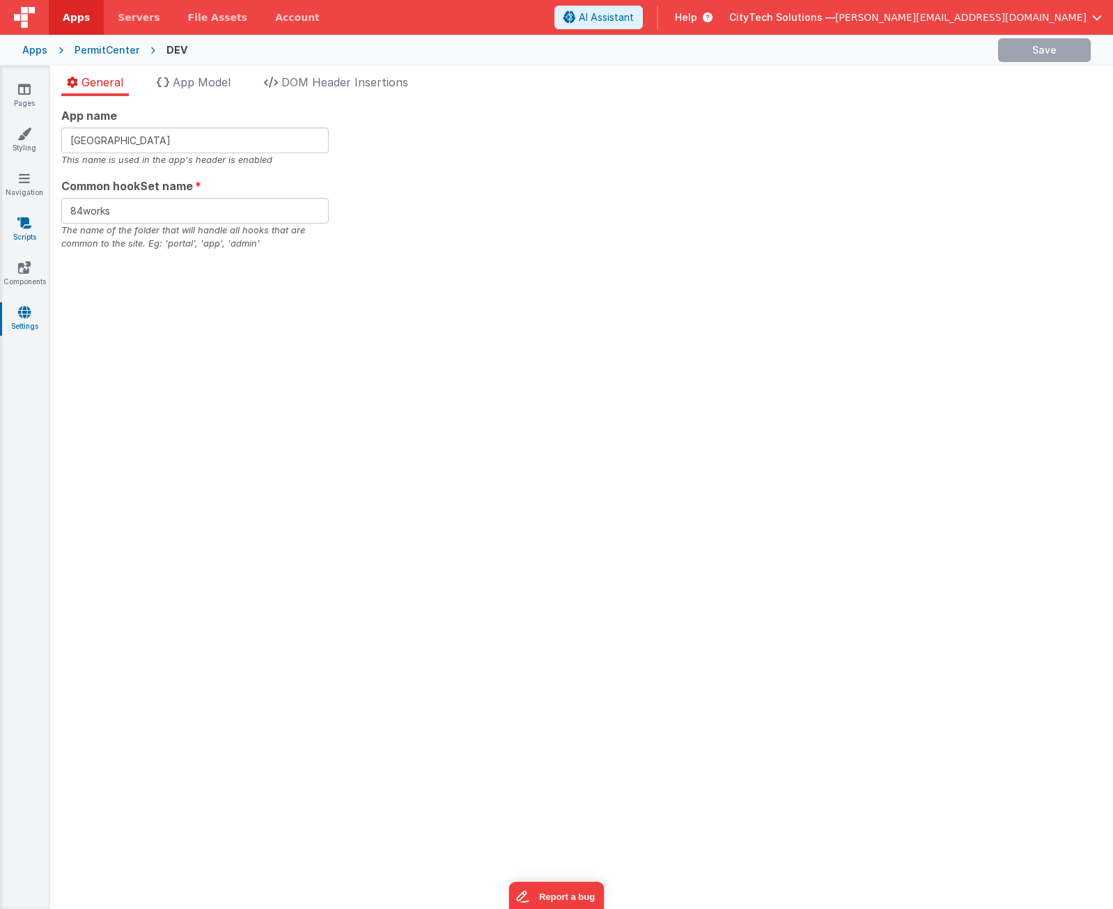
click at [24, 224] on icon at bounding box center [24, 223] width 14 height 14
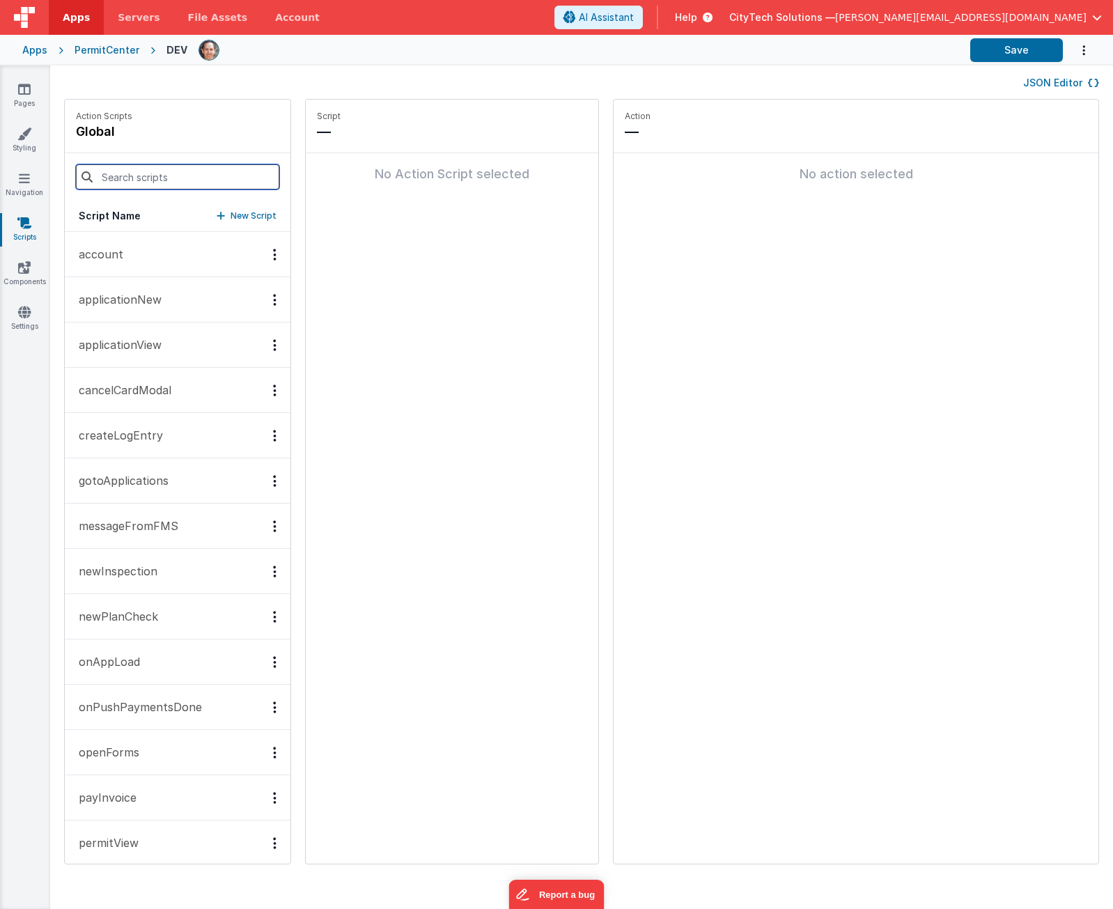
click at [190, 174] on input at bounding box center [177, 176] width 203 height 25
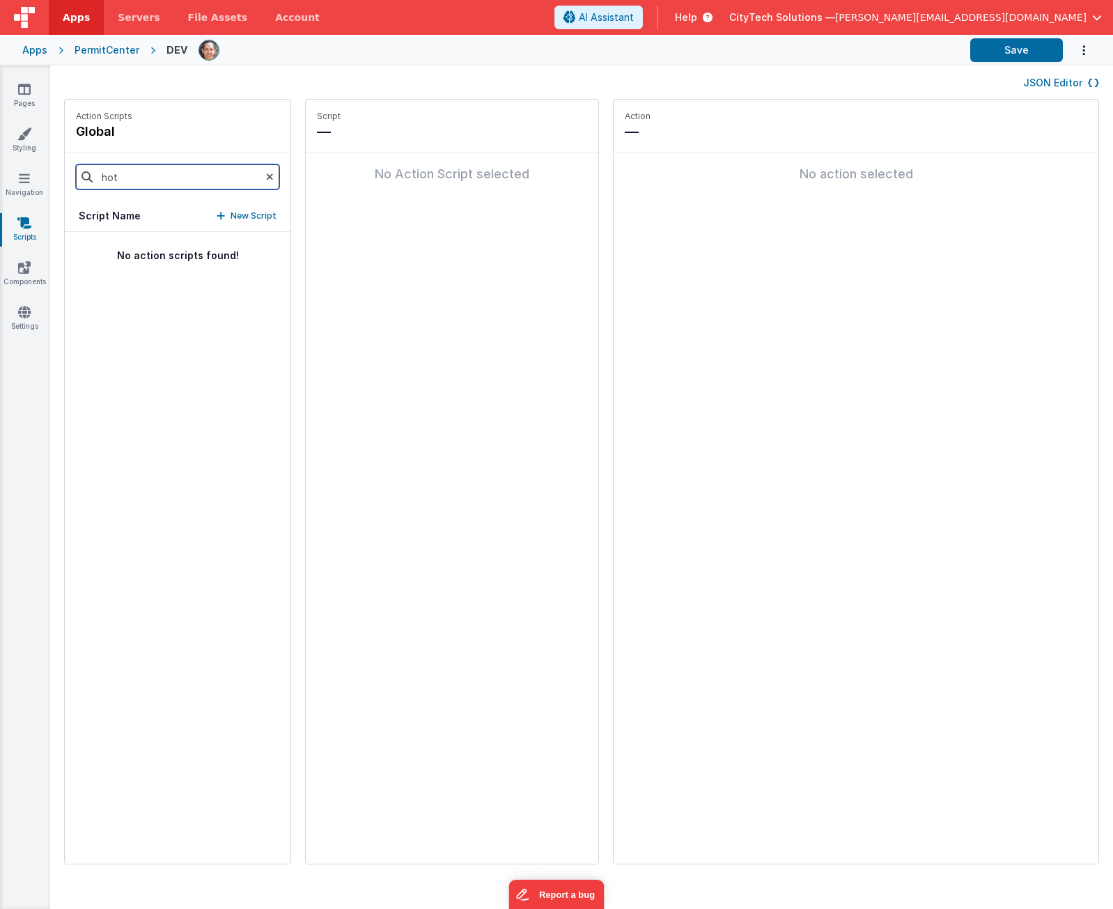
type input "hot"
click at [266, 174] on icon at bounding box center [270, 176] width 8 height 47
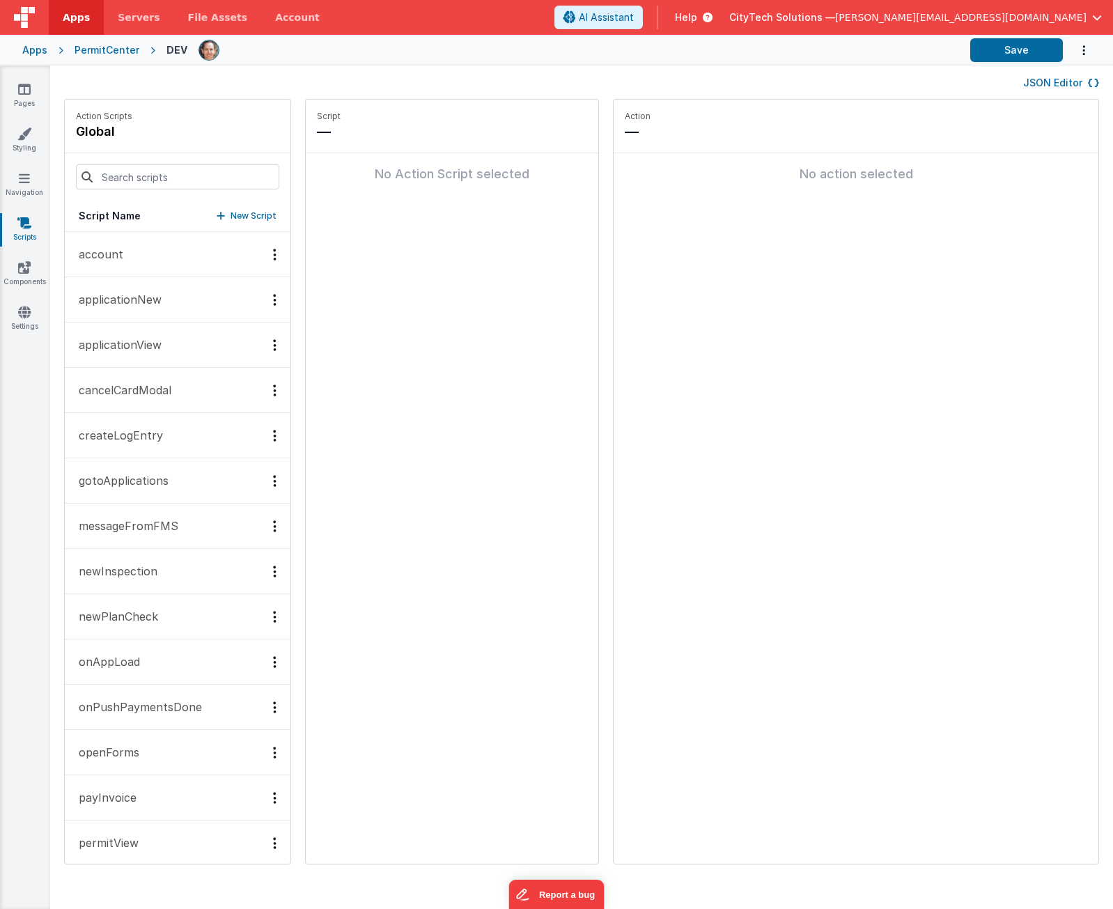
click at [247, 212] on p "New Script" at bounding box center [254, 216] width 46 height 14
paste input "hotjarIdentifyUser"
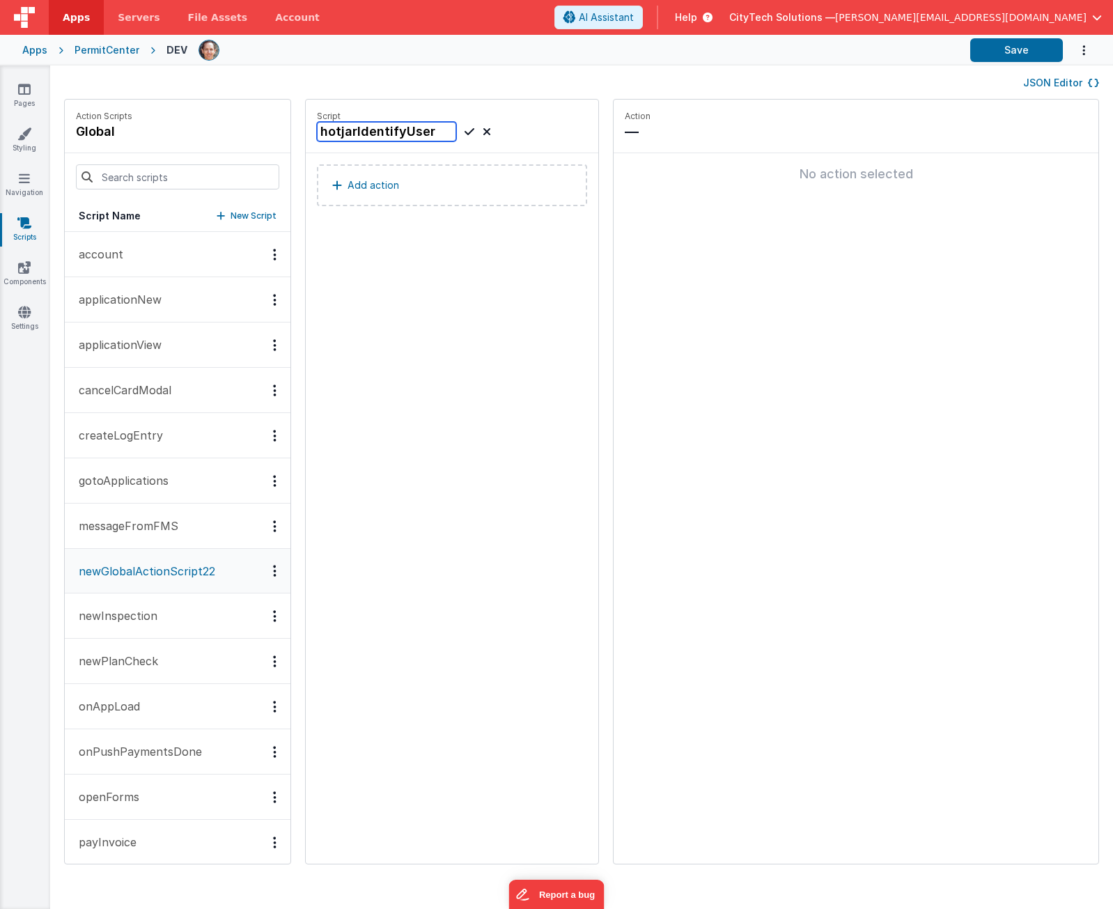
type input "hotjarIdentifyUser"
click at [375, 192] on p "Add action" at bounding box center [374, 185] width 52 height 17
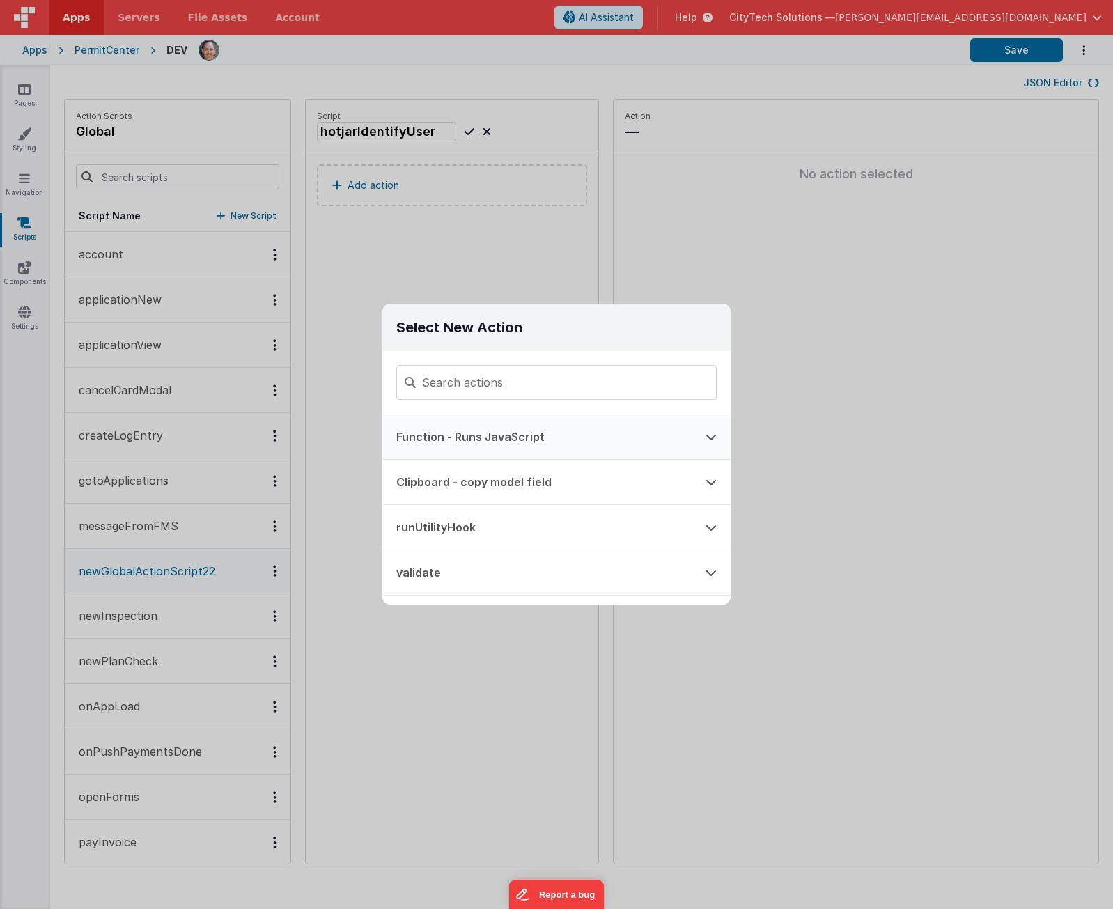
click at [490, 439] on button "Function - Runs JavaScript" at bounding box center [536, 436] width 309 height 45
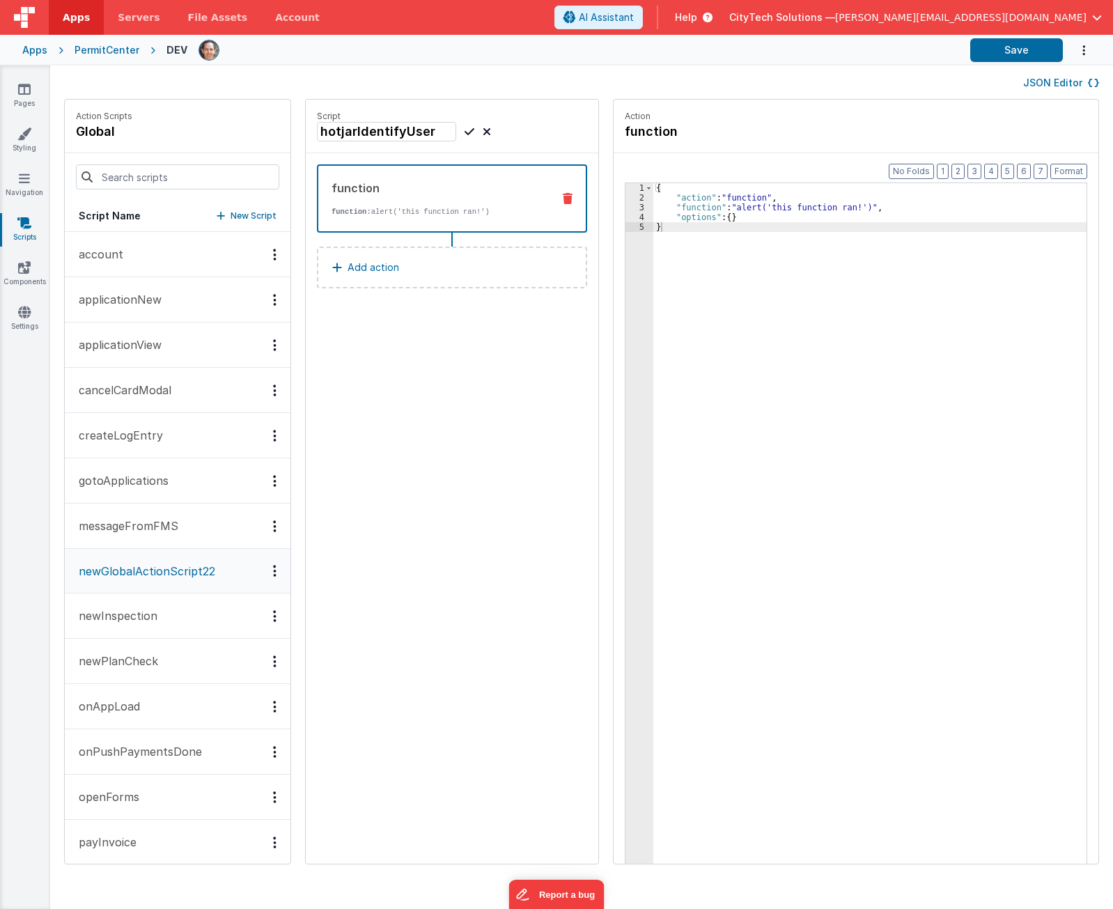
click at [969, 445] on div "{ "action" : "function" , "function" : "alert('this function ran!')" , "options…" at bounding box center [876, 554] width 446 height 743
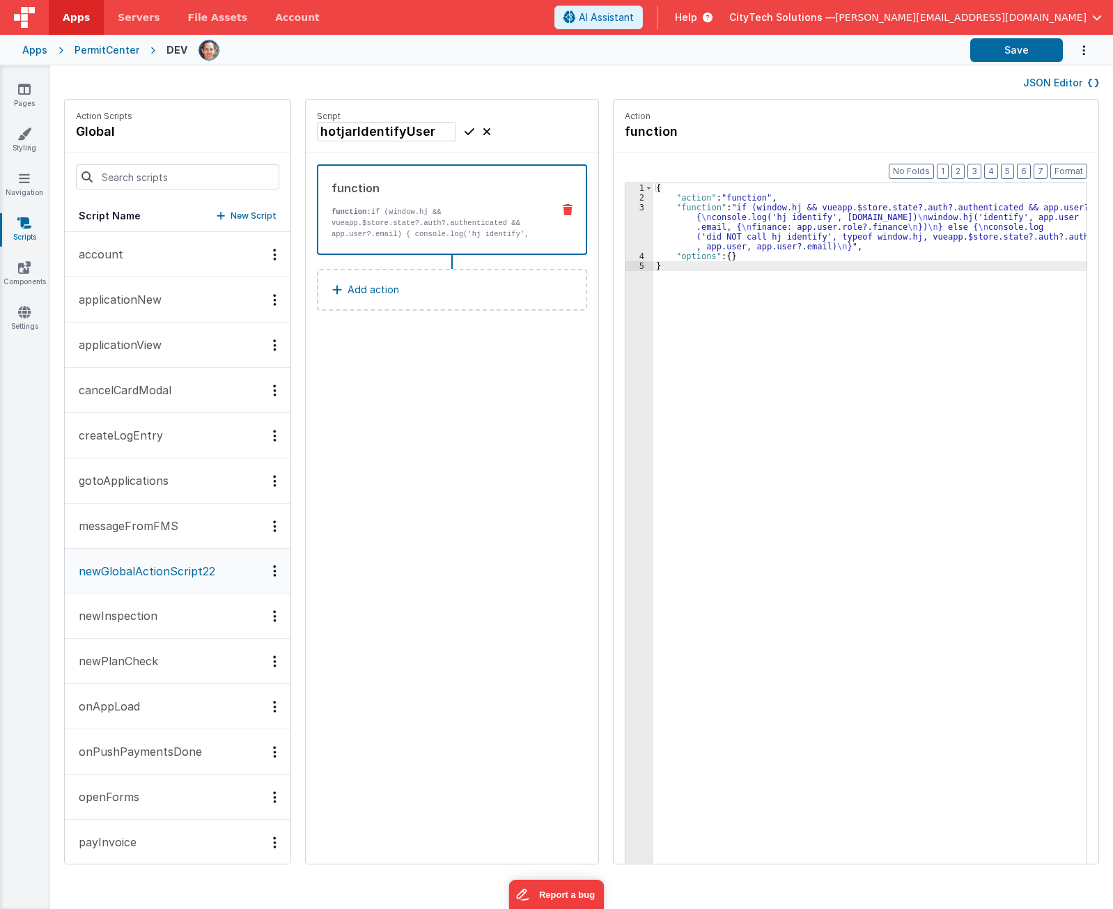
click at [802, 375] on div "{ "action" : "function" , "function" : "if (window.hj && vueapp.$store.state?.a…" at bounding box center [876, 554] width 446 height 743
click at [722, 357] on div "{ "action" : "function" , "function" : "if (window.hj && vueapp.$store.state?.a…" at bounding box center [876, 554] width 446 height 743
click at [625, 225] on div "3" at bounding box center [639, 227] width 28 height 49
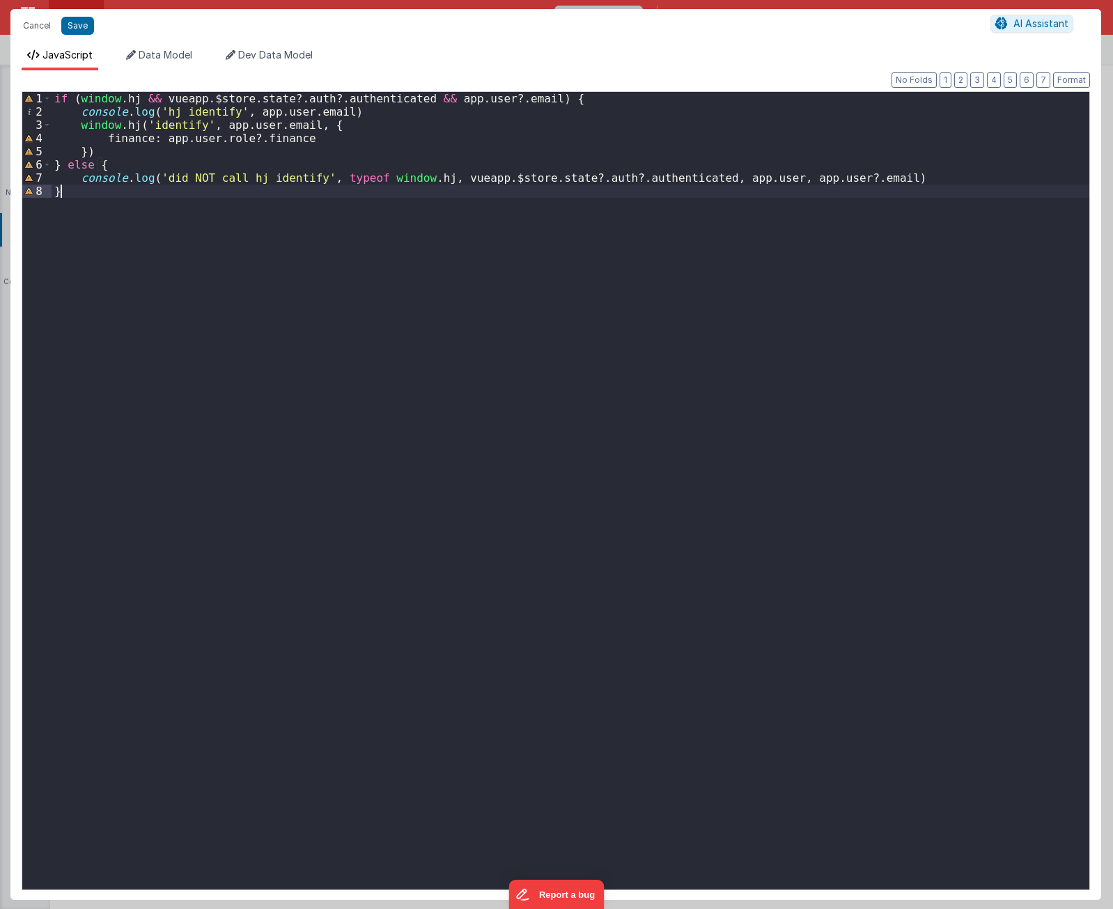
click at [137, 255] on div "if ( window . hj && vueapp . $store . state ?. auth ?. authenticated && app . u…" at bounding box center [571, 504] width 1038 height 824
click at [242, 315] on div "if ( window . hj && vueapp . $store . state ?. auth ?. authenticated && app . u…" at bounding box center [573, 504] width 1031 height 824
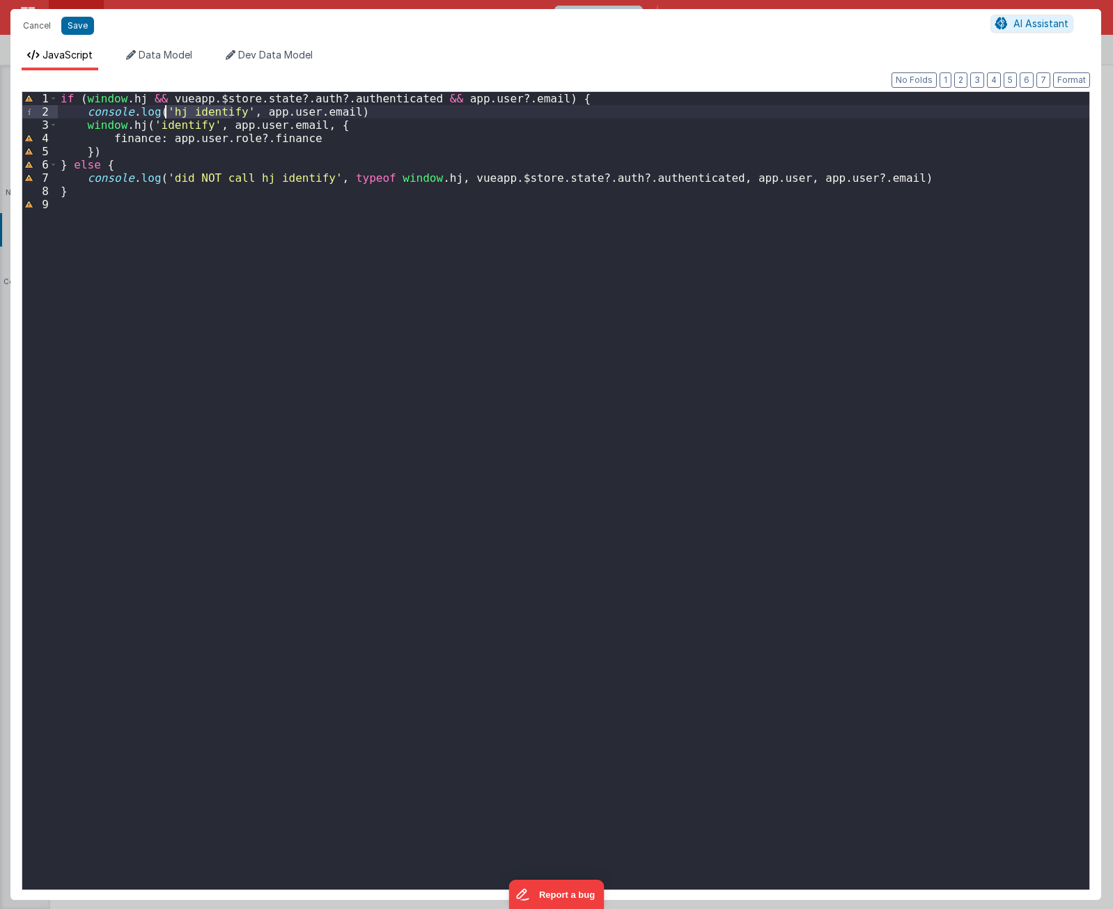
drag, startPoint x: 231, startPoint y: 114, endPoint x: 168, endPoint y: 111, distance: 62.7
click at [166, 111] on div "if ( window . hj && vueapp . $store . state ?. auth ?. authenticated && app . u…" at bounding box center [573, 504] width 1031 height 824
drag, startPoint x: 294, startPoint y: 179, endPoint x: 166, endPoint y: 178, distance: 127.4
click at [166, 178] on div "if ( window . hj && vueapp . $store . state ?. auth ?. authenticated && app . u…" at bounding box center [573, 504] width 1031 height 824
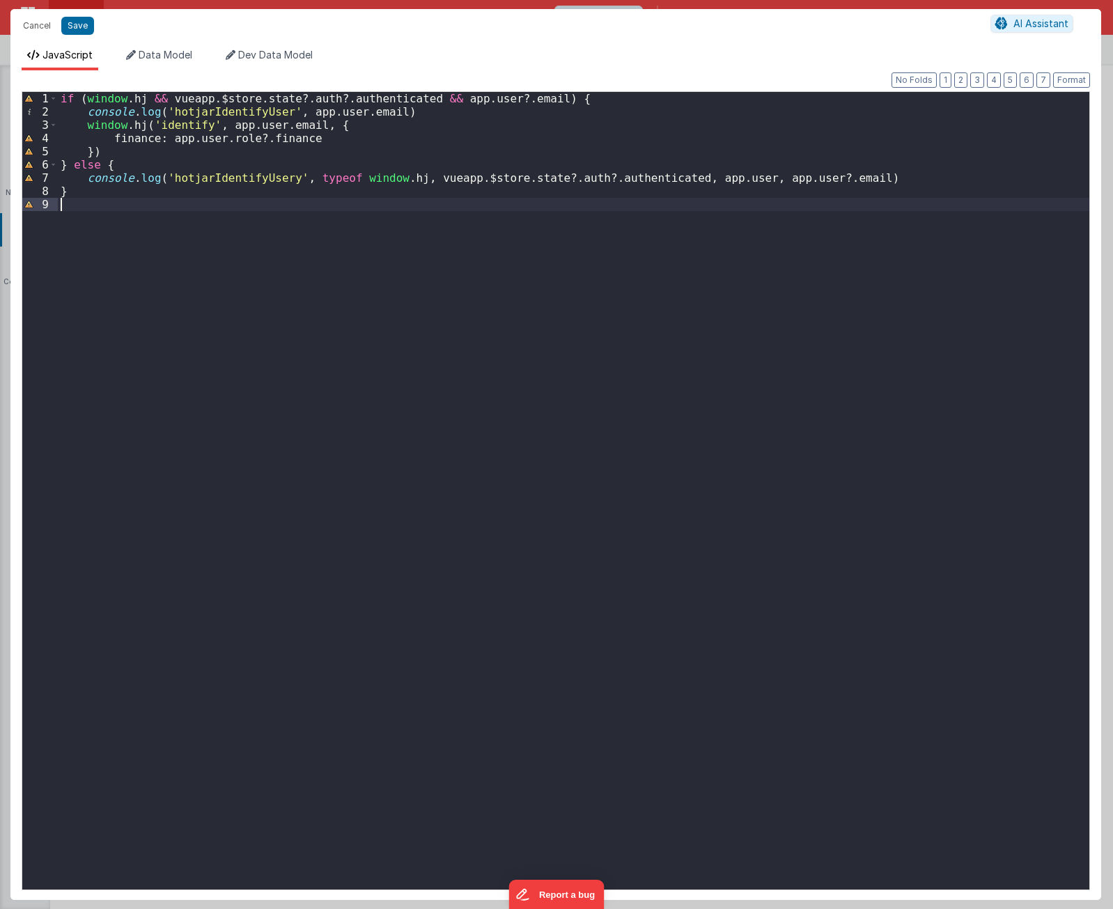
click at [291, 531] on div "if ( window . hj && vueapp . $store . state ?. auth ?. authenticated && app . u…" at bounding box center [573, 504] width 1031 height 824
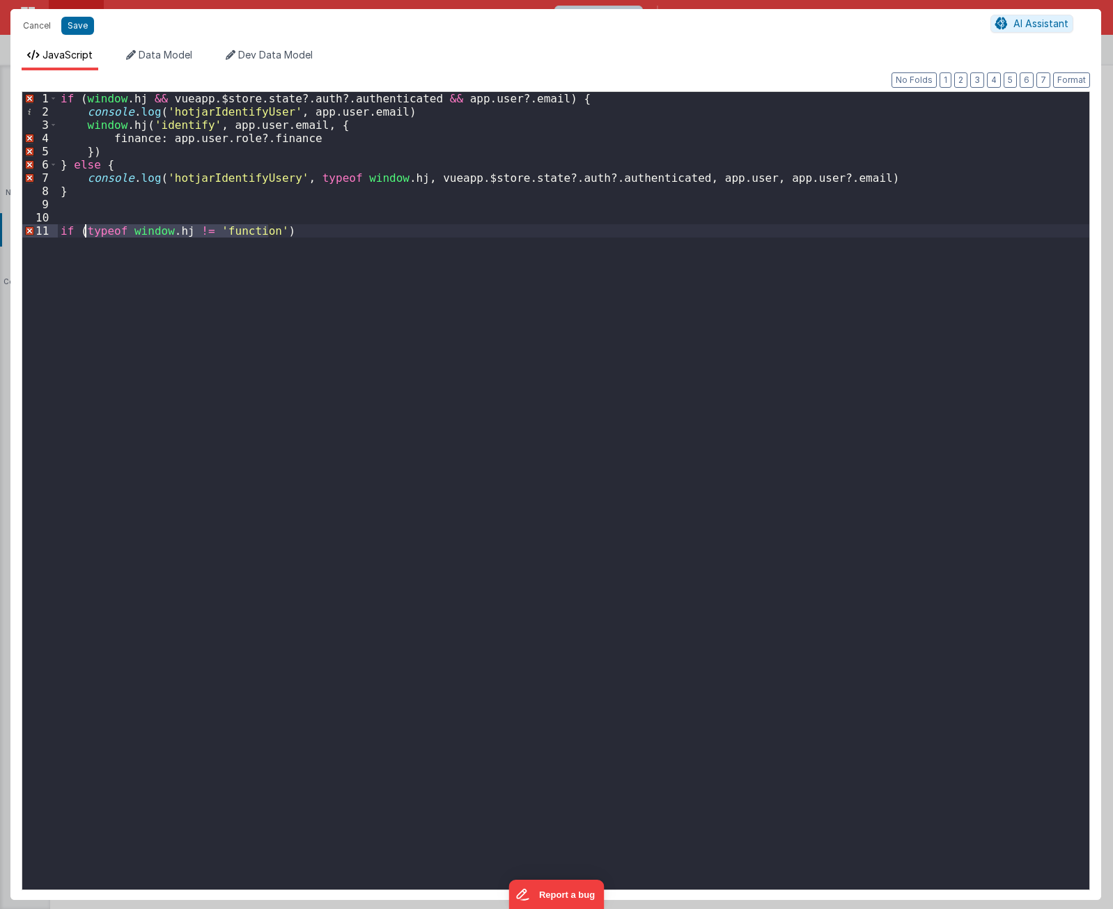
drag, startPoint x: 268, startPoint y: 227, endPoint x: 86, endPoint y: 231, distance: 181.8
click at [86, 231] on div "if ( window . hj && vueapp . $store . state ?. auth ?. authenticated && app . u…" at bounding box center [573, 504] width 1031 height 824
click at [228, 602] on div "if ( window . hj && vueapp . $store . state ?. auth ?. authenticated && app . u…" at bounding box center [573, 504] width 1031 height 824
click at [374, 249] on div "if ( window . hj && vueapp . $store . state ?. auth ?. authenticated && app . u…" at bounding box center [573, 504] width 1031 height 824
paste textarea
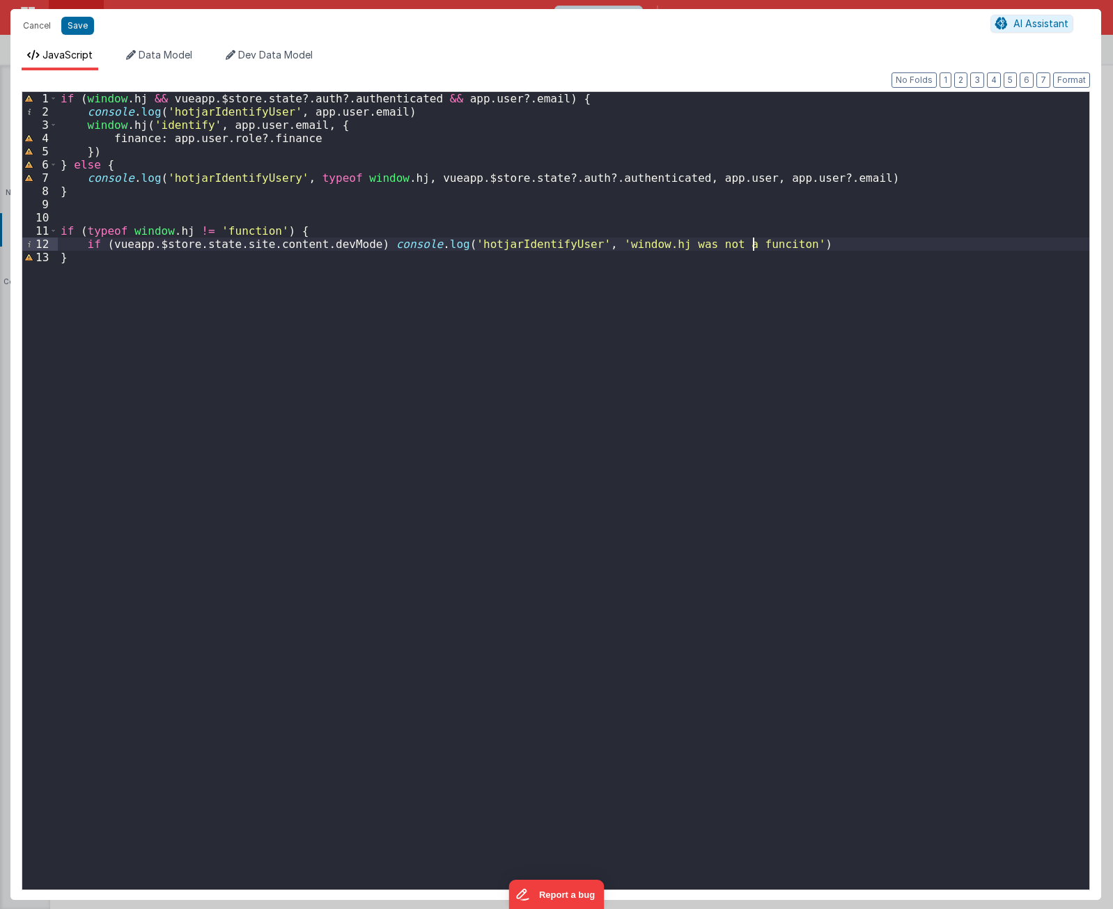
click at [490, 327] on div "if ( window . hj && vueapp . $store . state ?. auth ?. authenticated && app . u…" at bounding box center [573, 504] width 1031 height 824
drag, startPoint x: 165, startPoint y: 96, endPoint x: 409, endPoint y: 99, distance: 243.8
click at [409, 99] on div "if ( window . hj && vueapp . $store . state ?. auth ?. authenticated && app . u…" at bounding box center [573, 504] width 1031 height 824
click at [122, 256] on div "if ( window . hj && vueapp . $store . state ?. auth ?. authenticated && app . u…" at bounding box center [573, 504] width 1031 height 824
click at [435, 259] on div "if ( window . hj && vueapp . $store . state ?. auth ?. authenticated && app . u…" at bounding box center [573, 504] width 1031 height 824
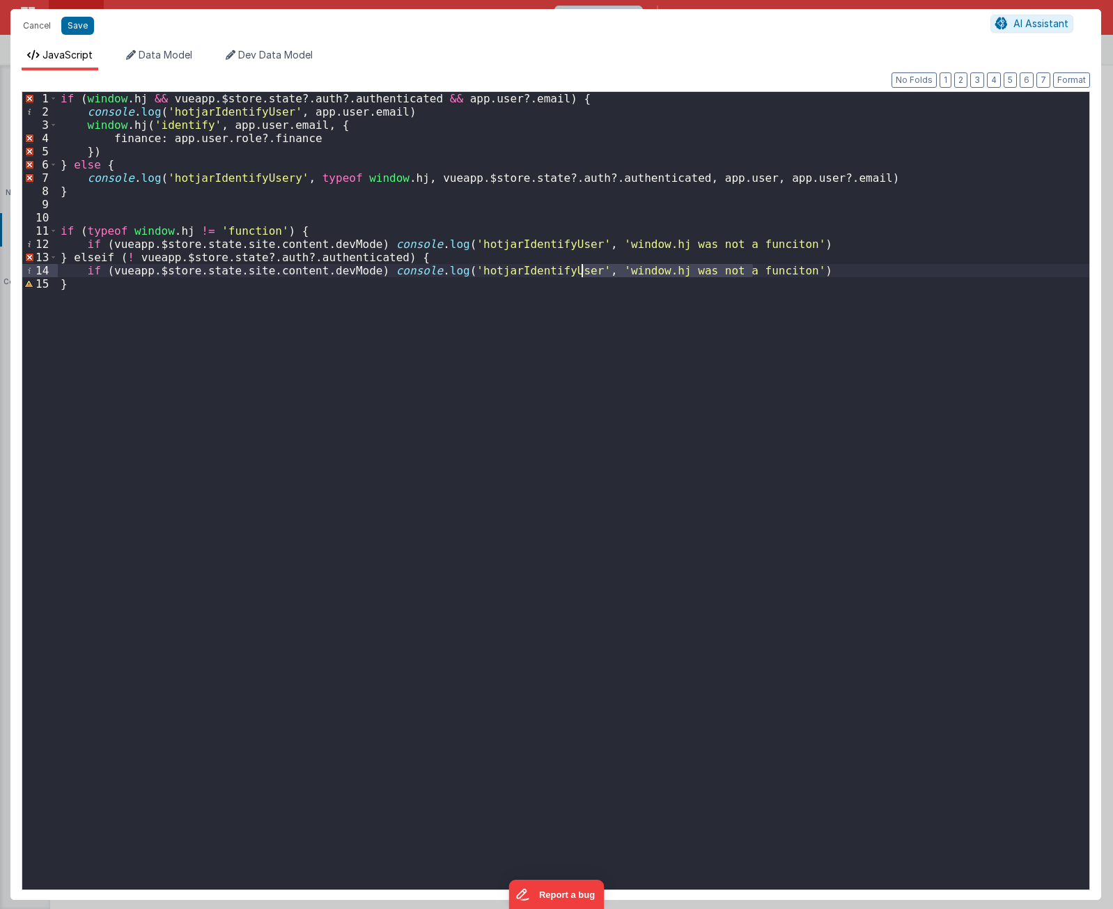
drag, startPoint x: 754, startPoint y: 269, endPoint x: 581, endPoint y: 273, distance: 172.8
click at [581, 273] on div "if ( window . hj && vueapp . $store . state ?. auth ?. authenticated && app . u…" at bounding box center [573, 504] width 1031 height 824
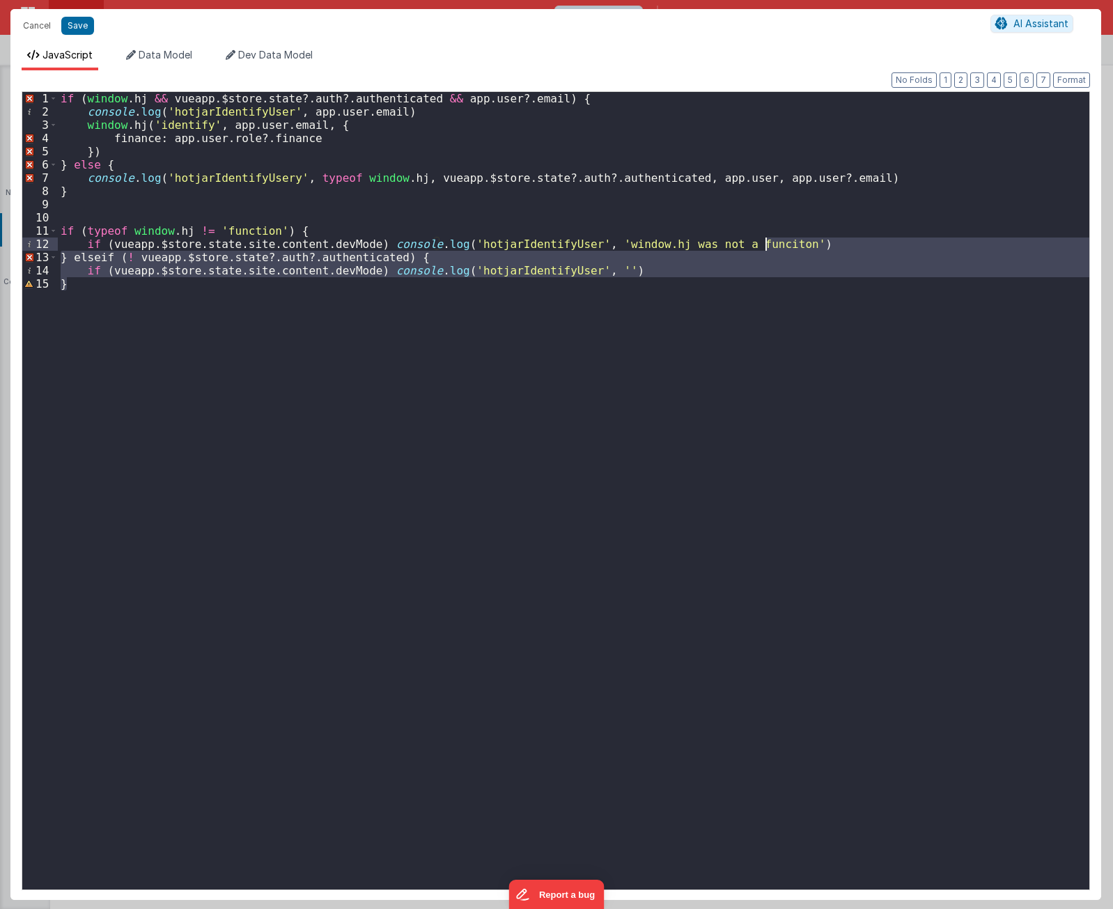
drag, startPoint x: 649, startPoint y: 296, endPoint x: 786, endPoint y: 246, distance: 145.4
click at [786, 246] on div "if ( window . hj && vueapp . $store . state ?. auth ?. authenticated && app . u…" at bounding box center [573, 504] width 1031 height 824
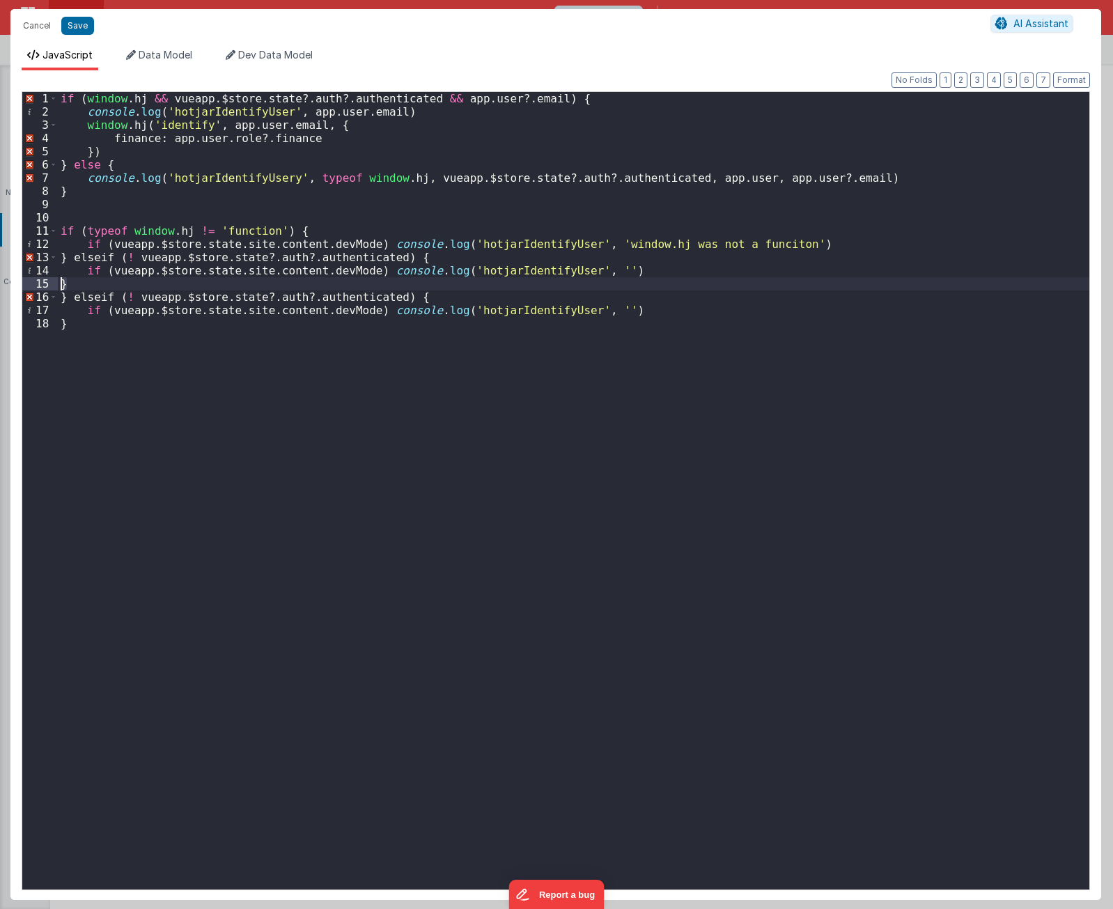
drag, startPoint x: 91, startPoint y: 286, endPoint x: 47, endPoint y: 285, distance: 44.6
click at [47, 285] on div "1 2 3 4 5 6 7 8 9 10 11 12 13 14 15 16 17 18 if ( window . hj && vueapp . $stor…" at bounding box center [556, 490] width 1068 height 799
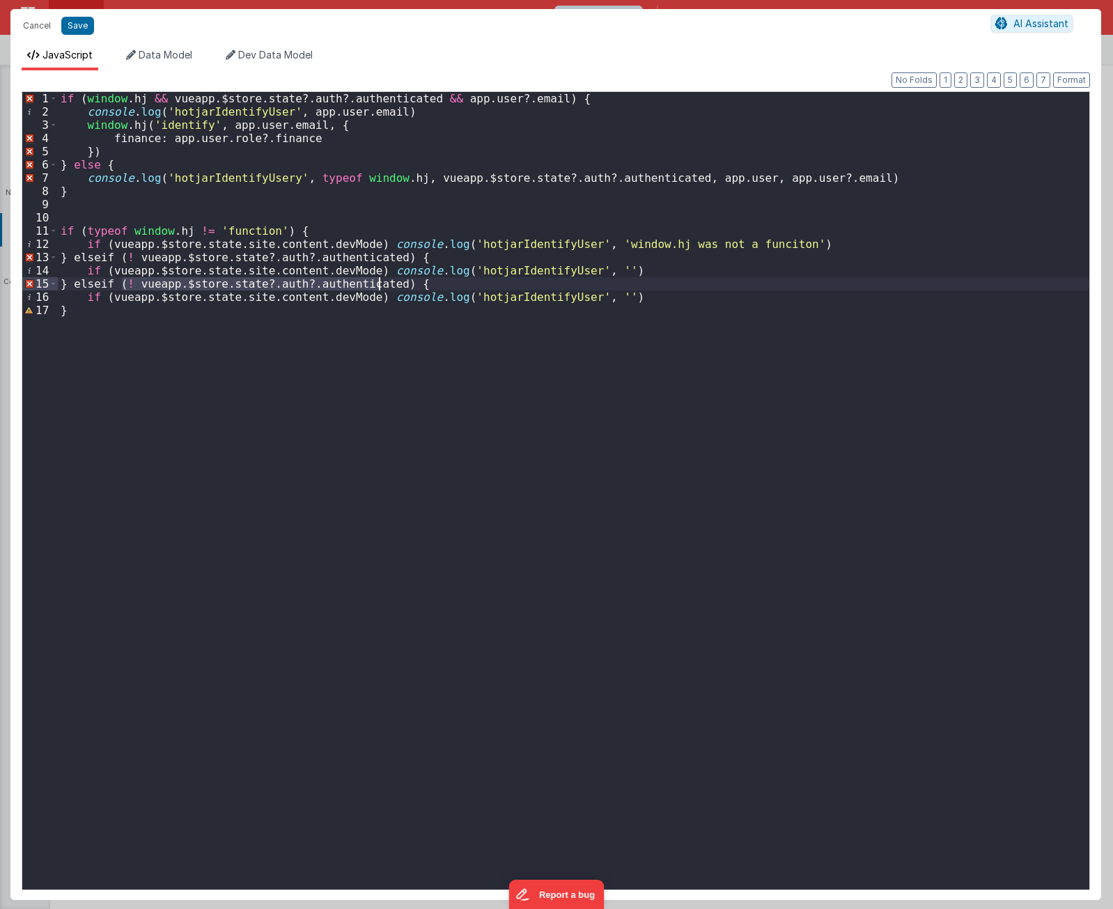
drag, startPoint x: 122, startPoint y: 280, endPoint x: 377, endPoint y: 288, distance: 255.7
click at [377, 288] on div "if ( window . hj && vueapp . $store . state ?. auth ?. authenticated && app . u…" at bounding box center [573, 504] width 1031 height 824
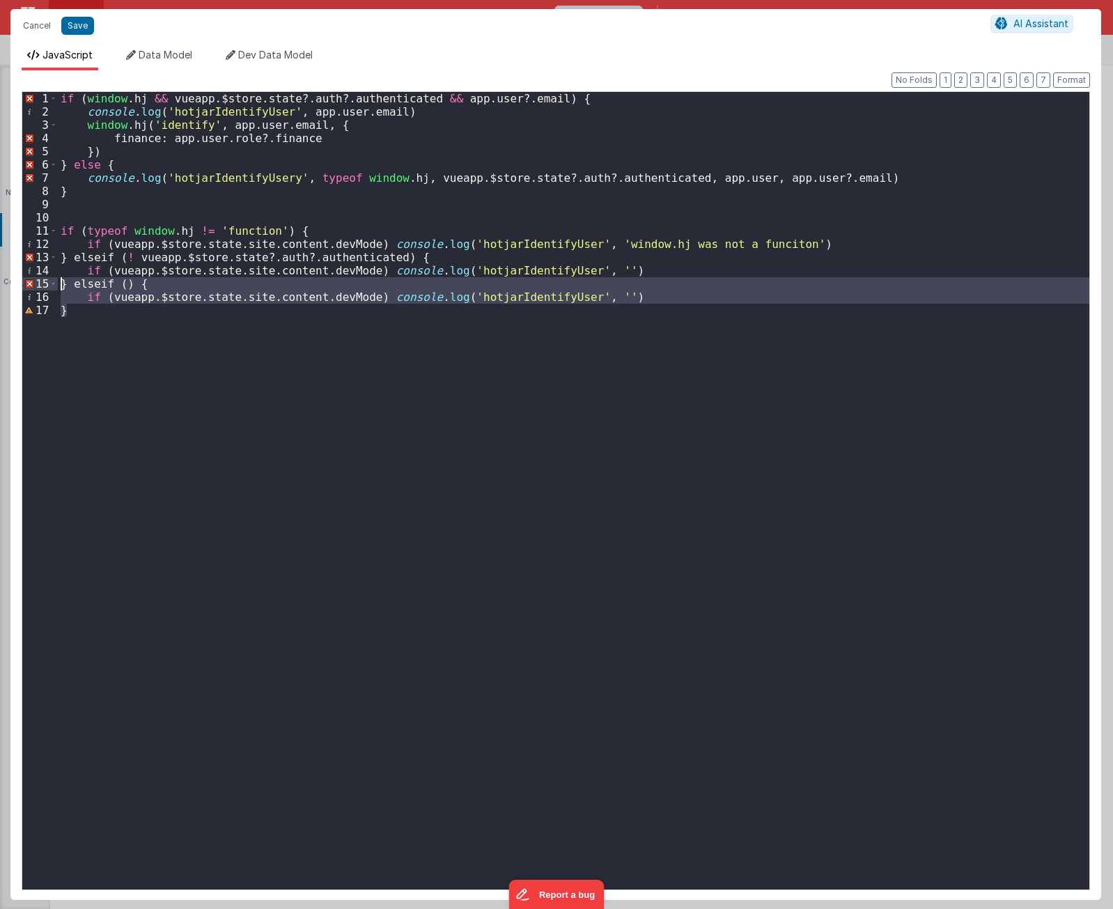
drag, startPoint x: 89, startPoint y: 318, endPoint x: 39, endPoint y: 284, distance: 60.3
click at [39, 284] on div "1 2 3 4 5 6 7 8 9 10 11 12 13 14 15 16 17 if ( window . hj && vueapp . $store .…" at bounding box center [556, 490] width 1068 height 799
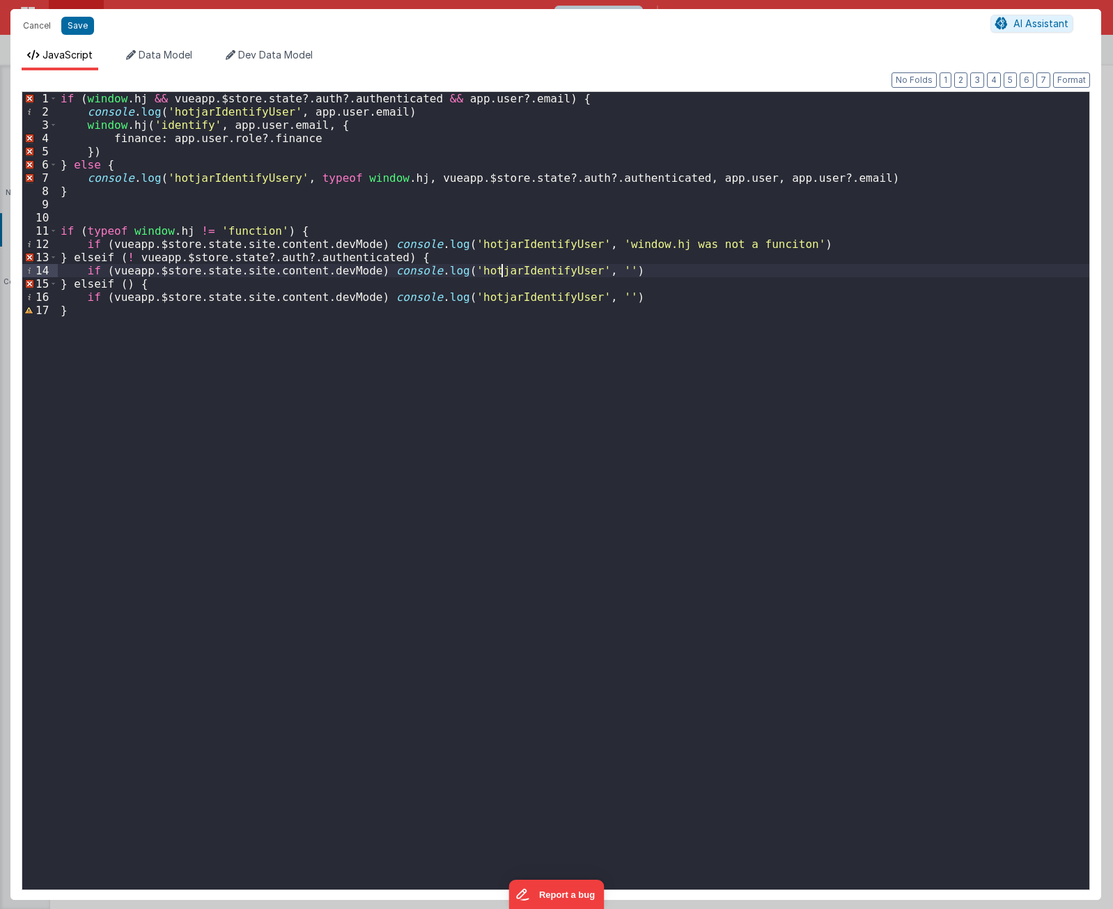
click at [500, 267] on div "if ( window . hj && vueapp . $store . state ?. auth ?. authenticated && app . u…" at bounding box center [573, 504] width 1031 height 824
click at [581, 267] on div "if ( window . hj && vueapp . $store . state ?. auth ?. authenticated && app . u…" at bounding box center [573, 504] width 1031 height 824
click at [582, 244] on div "if ( window . hj && vueapp . $store . state ?. auth ?. authenticated && app . u…" at bounding box center [573, 504] width 1031 height 824
click at [582, 270] on div "if ( window . hj && vueapp . $store . state ?. auth ?. authenticated && app . u…" at bounding box center [573, 504] width 1031 height 824
click at [579, 292] on div "if ( window . hj && vueapp . $store . state ?. auth ?. authenticated && app . u…" at bounding box center [573, 504] width 1031 height 824
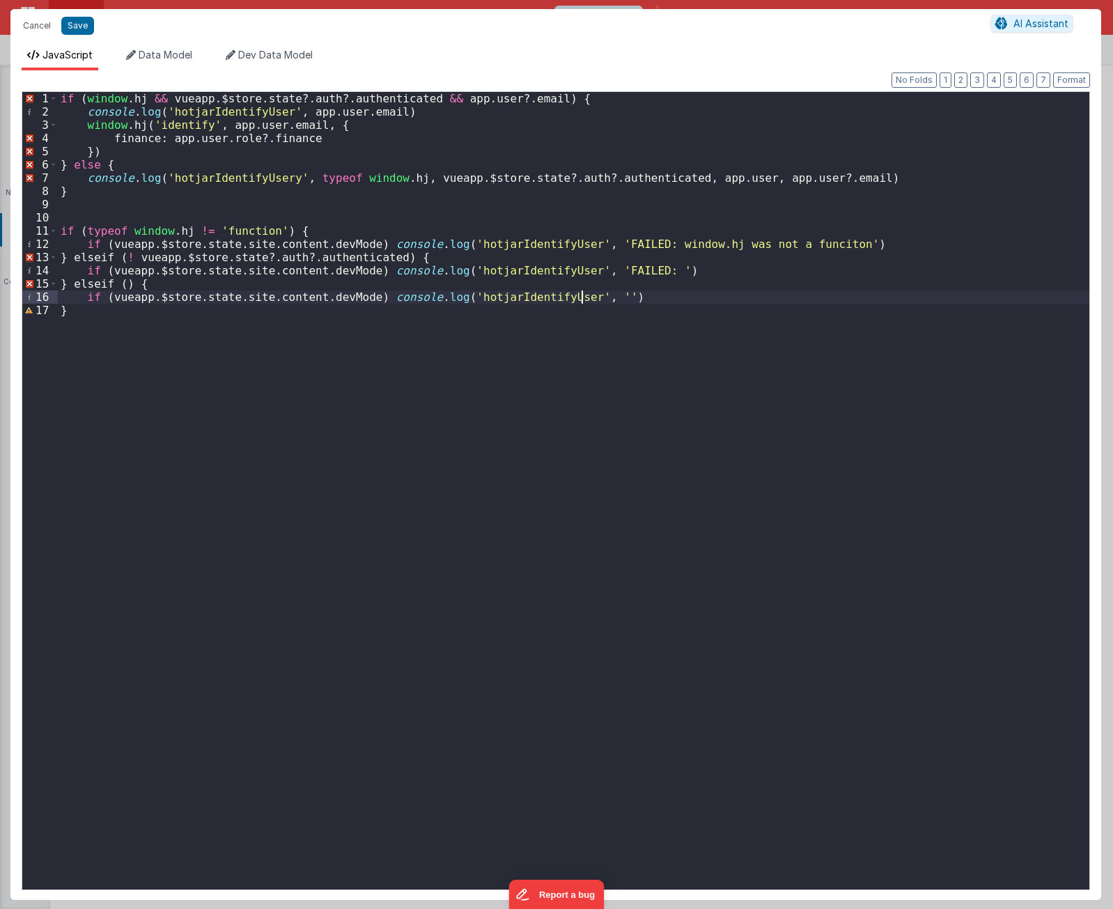
paste textarea
drag, startPoint x: 579, startPoint y: 244, endPoint x: 556, endPoint y: 247, distance: 23.1
click at [556, 247] on div "if ( window . hj && vueapp . $store . state ?. auth ?. authenticated && app . u…" at bounding box center [573, 504] width 1031 height 824
drag, startPoint x: 580, startPoint y: 269, endPoint x: 556, endPoint y: 270, distance: 23.7
click at [556, 270] on div "if ( window . hj && vueapp . $store . state ?. auth ?. authenticated && app . u…" at bounding box center [573, 504] width 1031 height 824
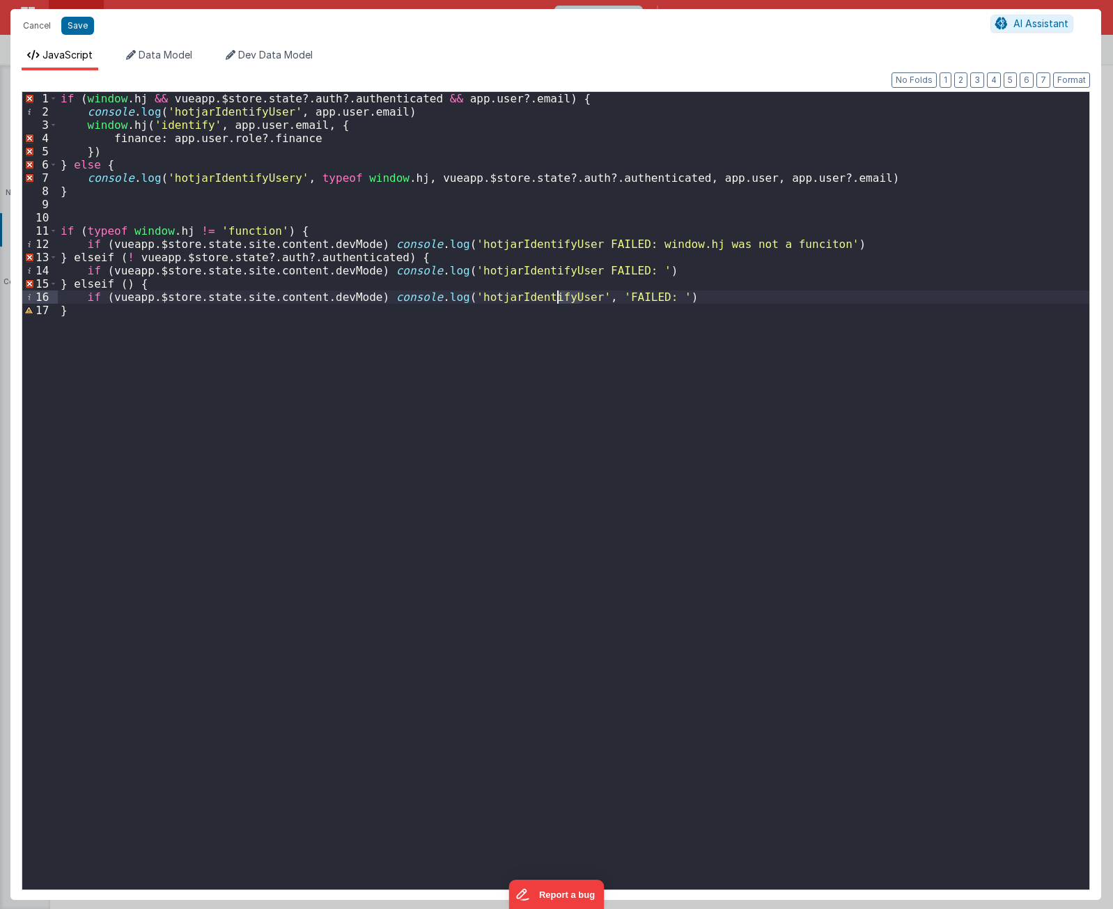
drag, startPoint x: 579, startPoint y: 297, endPoint x: 556, endPoint y: 297, distance: 23.0
click at [556, 297] on div "if ( window . hj && vueapp . $store . state ?. auth ?. authenticated && app . u…" at bounding box center [573, 504] width 1031 height 824
click at [570, 406] on div "if ( window . hj && vueapp . $store . state ?. auth ?. authenticated && app . u…" at bounding box center [573, 504] width 1031 height 824
click at [611, 267] on div "if ( window . hj && vueapp . $store . state ?. auth ?. authenticated && app . u…" at bounding box center [573, 504] width 1031 height 824
click at [120, 421] on div "if ( window . hj && vueapp . $store . state ?. auth ?. authenticated && app . u…" at bounding box center [573, 504] width 1031 height 824
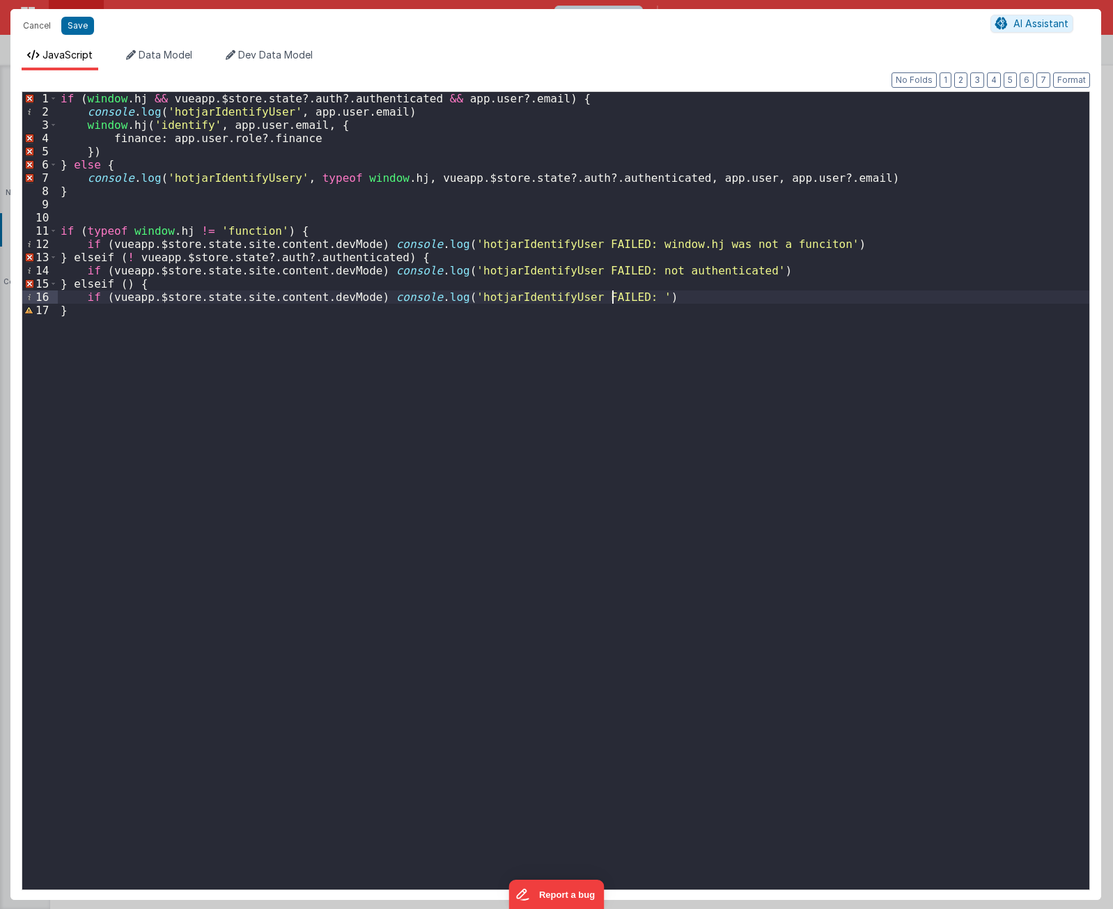
click at [612, 297] on div "if ( window . hj && vueapp . $store . state ?. auth ?. authenticated && app . u…" at bounding box center [573, 504] width 1031 height 824
click at [582, 272] on div "if ( window . hj && vueapp . $store . state ?. auth ?. authenticated && app . u…" at bounding box center [573, 504] width 1031 height 824
drag, startPoint x: 526, startPoint y: 97, endPoint x: 434, endPoint y: 104, distance: 92.2
click at [434, 104] on div "if ( window . hj && vueapp . $store . state ?. auth ?. authenticated && app . u…" at bounding box center [573, 504] width 1031 height 824
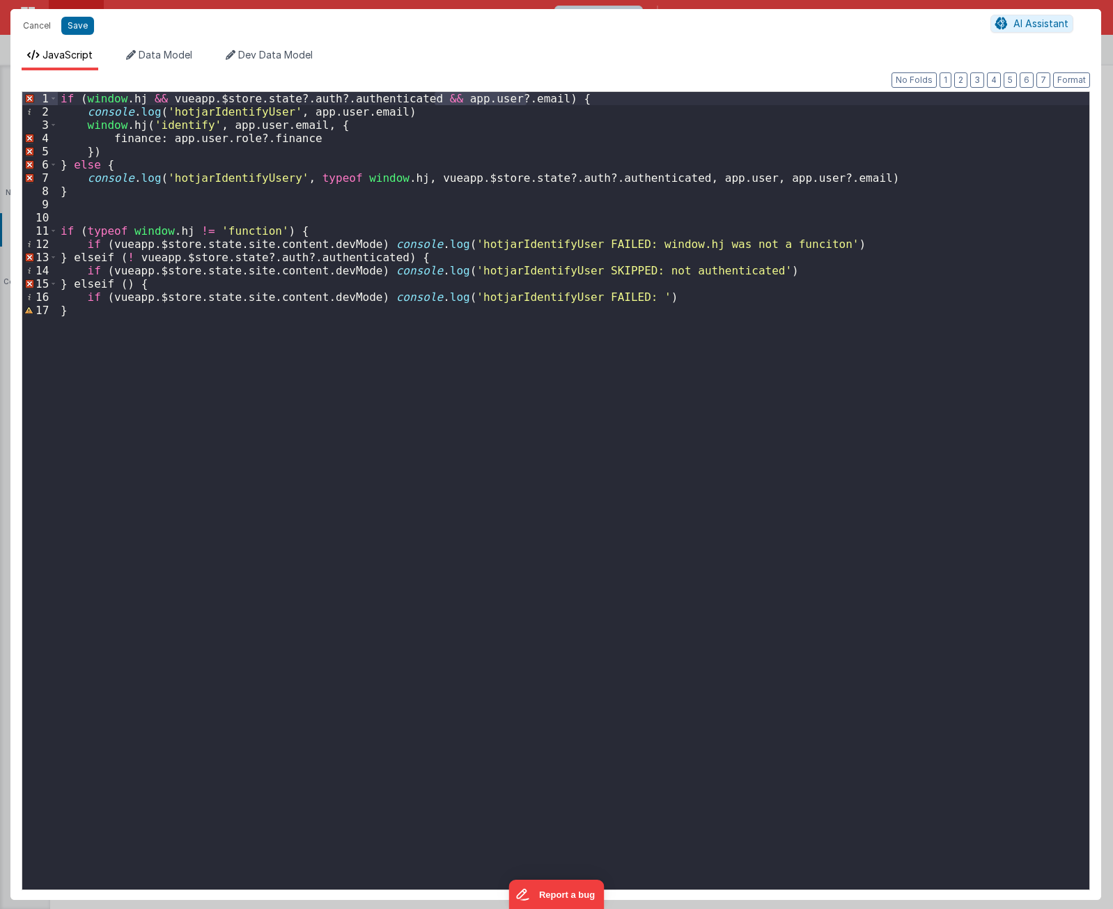
click at [123, 281] on div "if ( window . hj && vueapp . $store . state ?. auth ?. authenticated && app . u…" at bounding box center [573, 504] width 1031 height 824
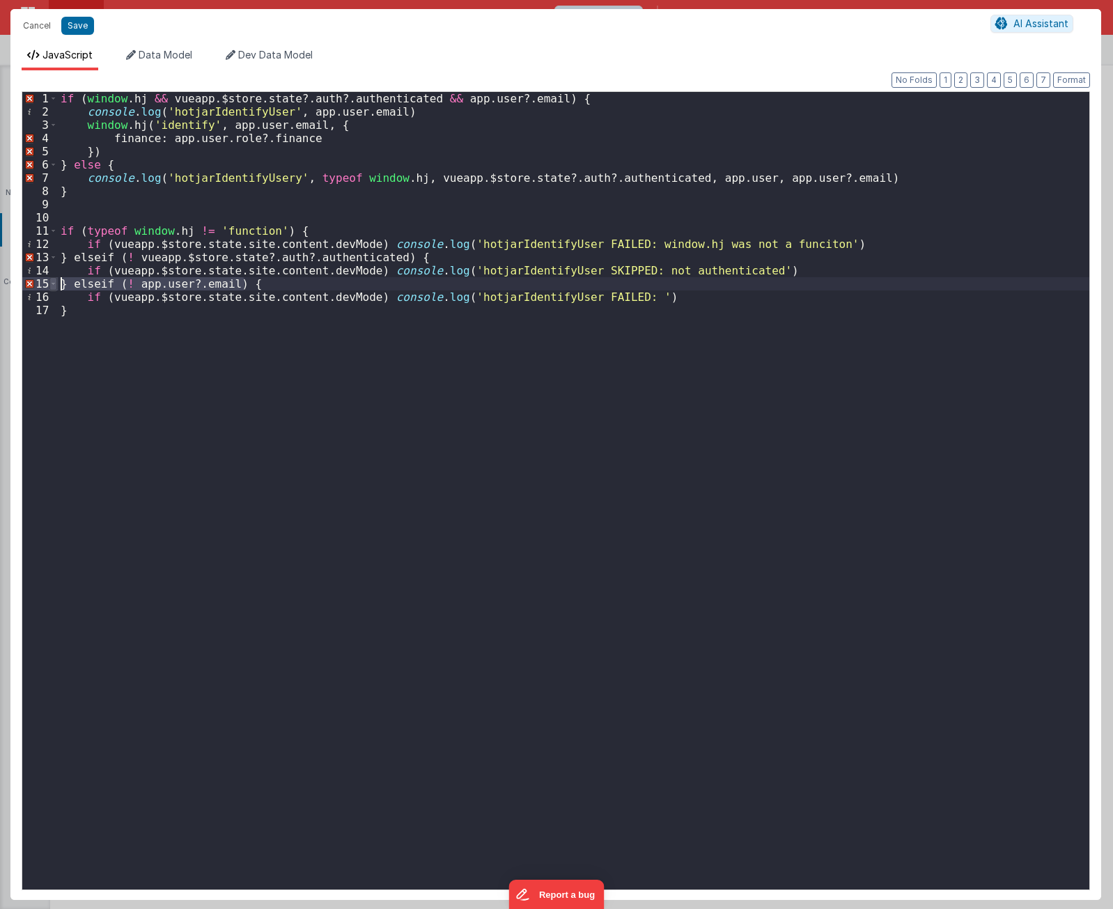
drag, startPoint x: 251, startPoint y: 282, endPoint x: 55, endPoint y: 283, distance: 196.4
click at [55, 283] on div "1 2 3 4 5 6 7 8 9 10 11 12 13 14 15 16 17 if ( window . hj && vueapp . $store .…" at bounding box center [556, 490] width 1068 height 799
click at [612, 295] on div "if ( window . hj && vueapp . $store . state ?. auth ?. authenticated && app . u…" at bounding box center [573, 504] width 1031 height 824
click at [783, 409] on div "if ( window . hj && vueapp . $store . state ?. auth ?. authenticated && app . u…" at bounding box center [573, 504] width 1031 height 824
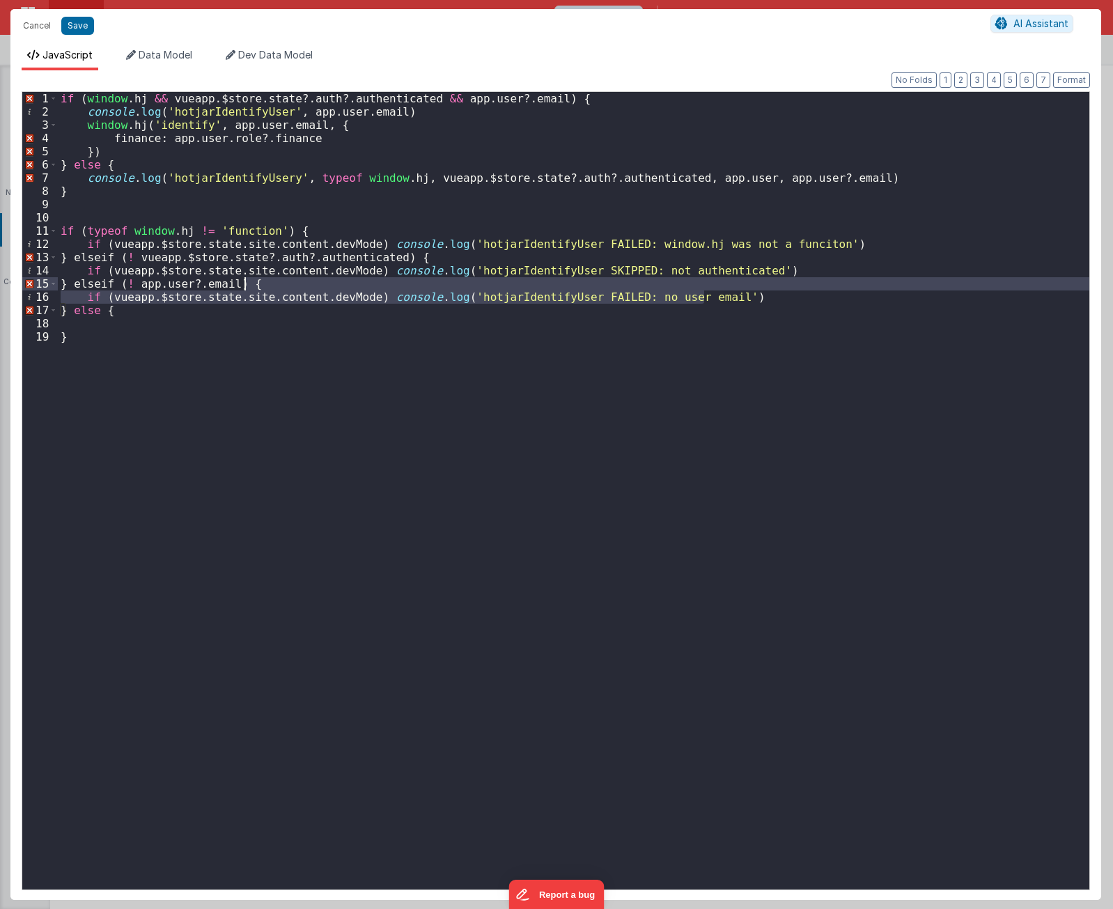
drag, startPoint x: 723, startPoint y: 296, endPoint x: 725, endPoint y: 286, distance: 10.7
click at [725, 286] on div "if ( window . hj && vueapp . $store . state ?. auth ?. authenticated && app . u…" at bounding box center [573, 504] width 1031 height 824
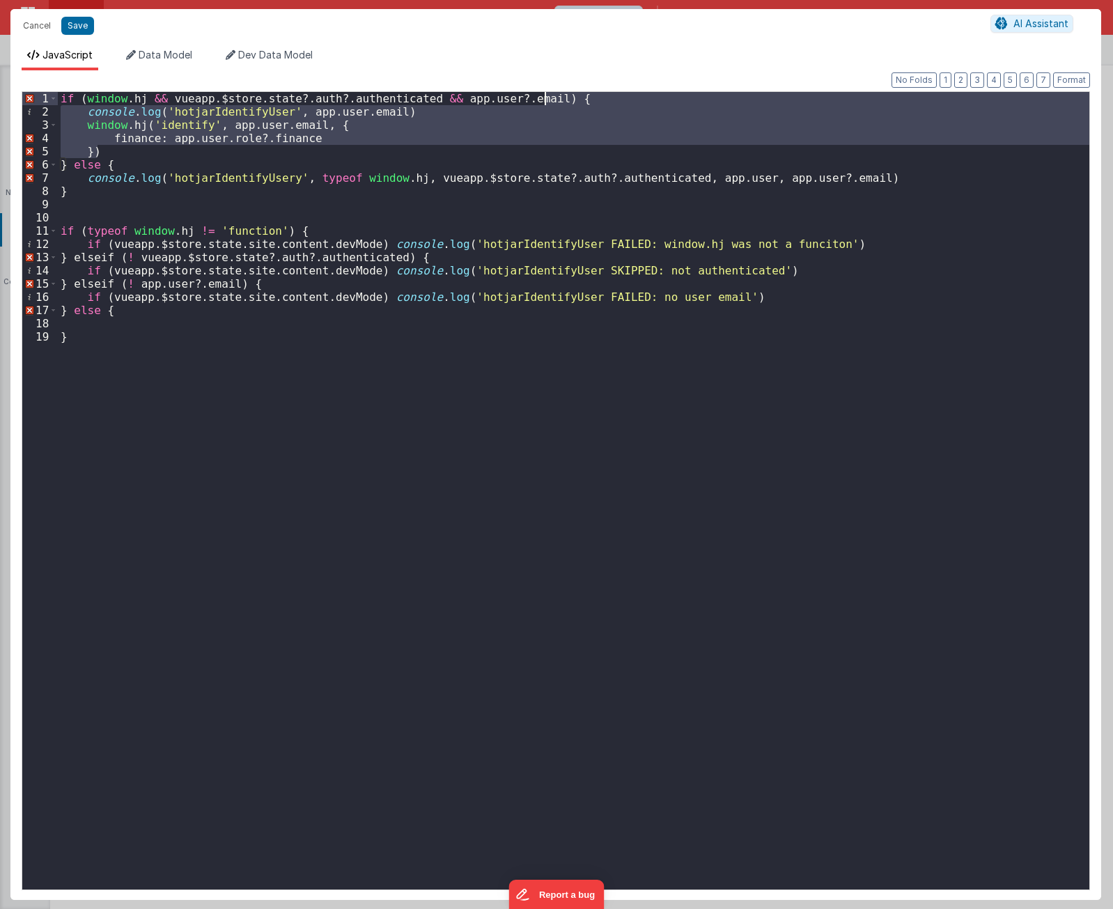
drag, startPoint x: 148, startPoint y: 150, endPoint x: 613, endPoint y: 96, distance: 468.3
click at [613, 96] on div "if ( window . hj && vueapp . $store . state ?. auth ?. authenticated && app . u…" at bounding box center [573, 504] width 1031 height 824
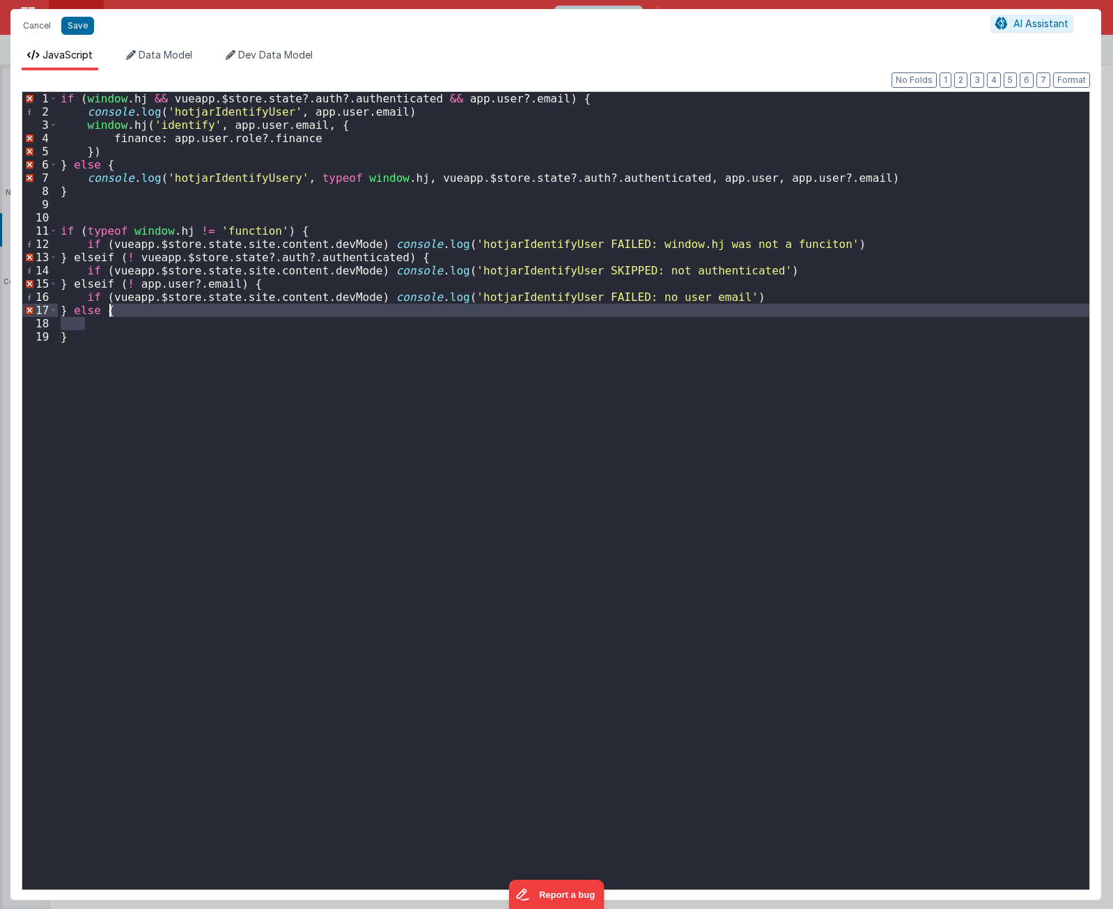
drag, startPoint x: 123, startPoint y: 322, endPoint x: 125, endPoint y: 311, distance: 10.5
click at [125, 311] on div "if ( window . hj && vueapp . $store . state ?. auth ?. authenticated && app . u…" at bounding box center [573, 504] width 1031 height 824
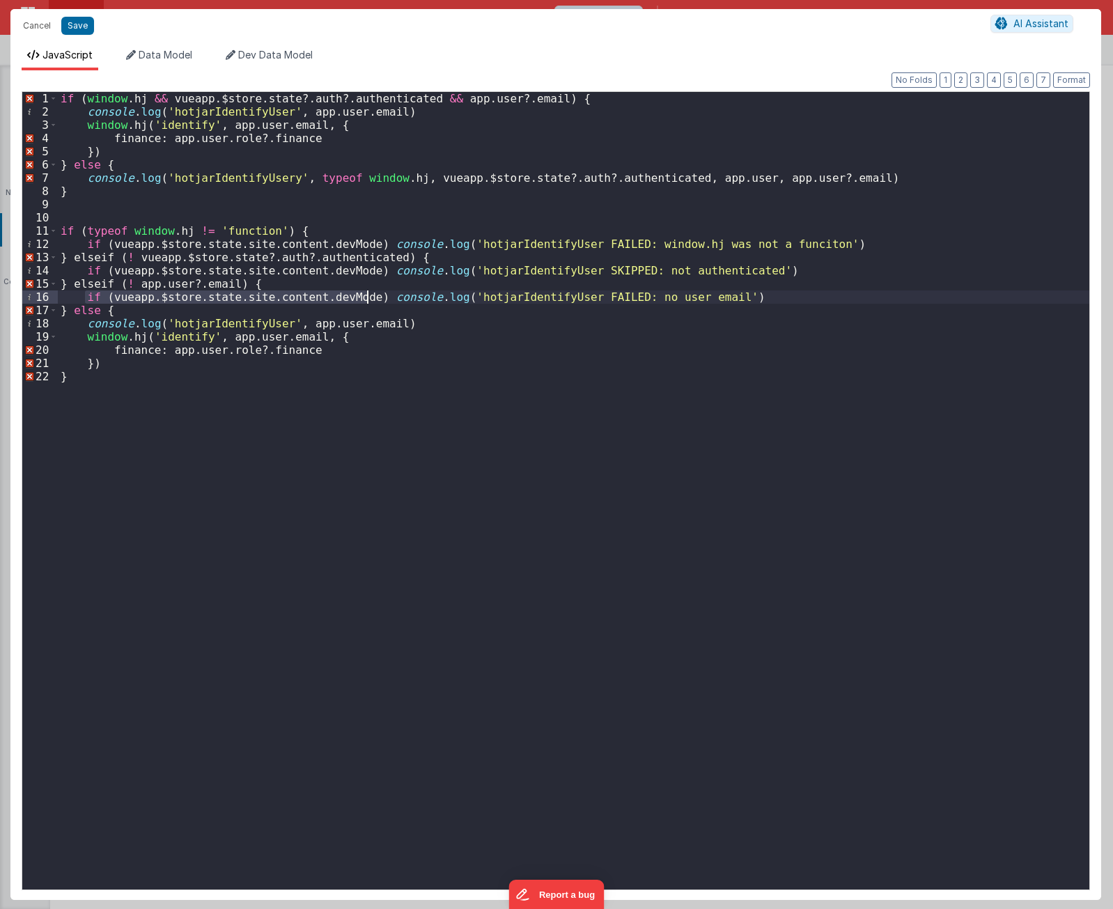
drag, startPoint x: 84, startPoint y: 297, endPoint x: 368, endPoint y: 299, distance: 284.1
click at [368, 299] on div "if ( window . hj && vueapp . $store . state ?. auth ?. authenticated && app . u…" at bounding box center [573, 504] width 1031 height 824
click at [85, 327] on div "if ( window . hj && vueapp . $store . state ?. auth ?. authenticated && app . u…" at bounding box center [573, 504] width 1031 height 824
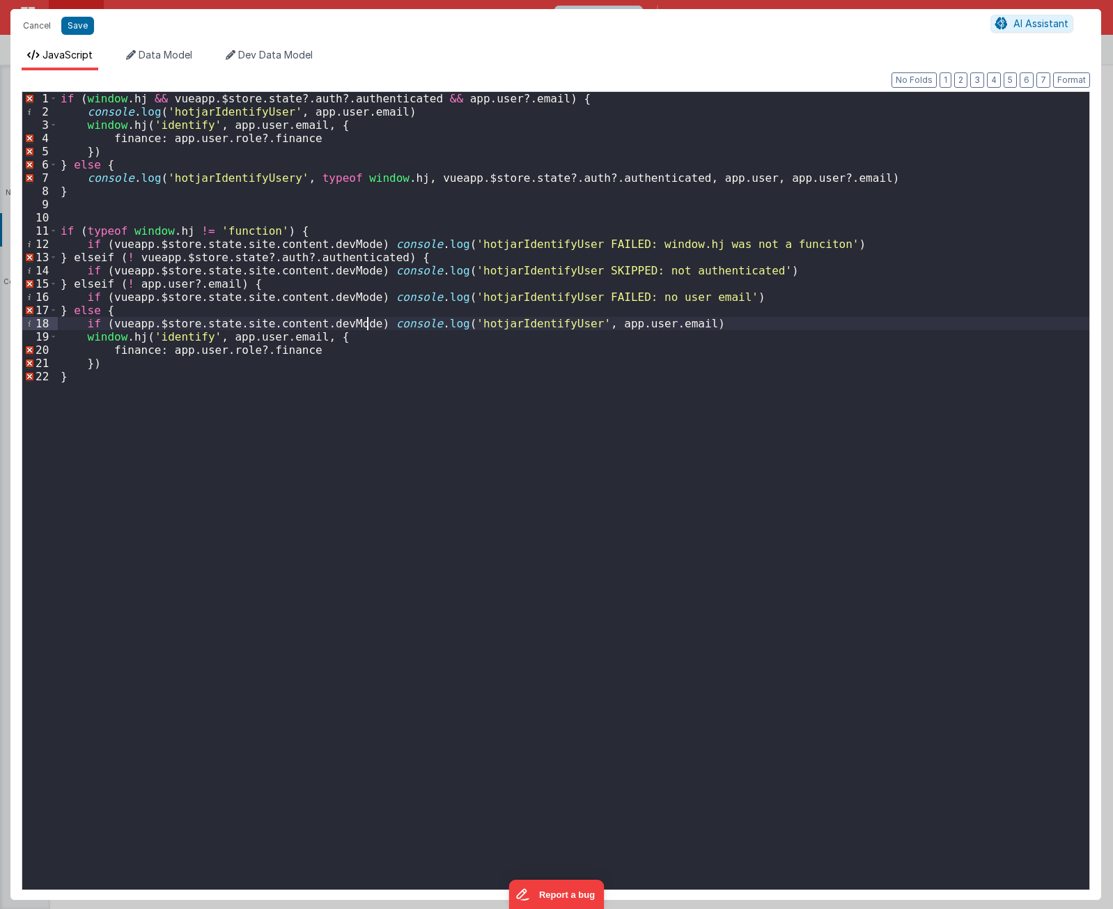
click at [487, 322] on div "if ( window . hj && vueapp . $store . state ?. auth ?. authenticated && app . u…" at bounding box center [573, 504] width 1031 height 824
click at [557, 318] on div "if ( window . hj && vueapp . $store . state ?. auth ?. authenticated && app . u…" at bounding box center [573, 490] width 1031 height 797
click at [529, 470] on div "if ( window . hj && vueapp . $store . state ?. auth ?. authenticated && app . u…" at bounding box center [573, 504] width 1031 height 824
click at [525, 329] on div "if ( window . hj && vueapp . $store . state ?. auth ?. authenticated && app . u…" at bounding box center [573, 504] width 1031 height 824
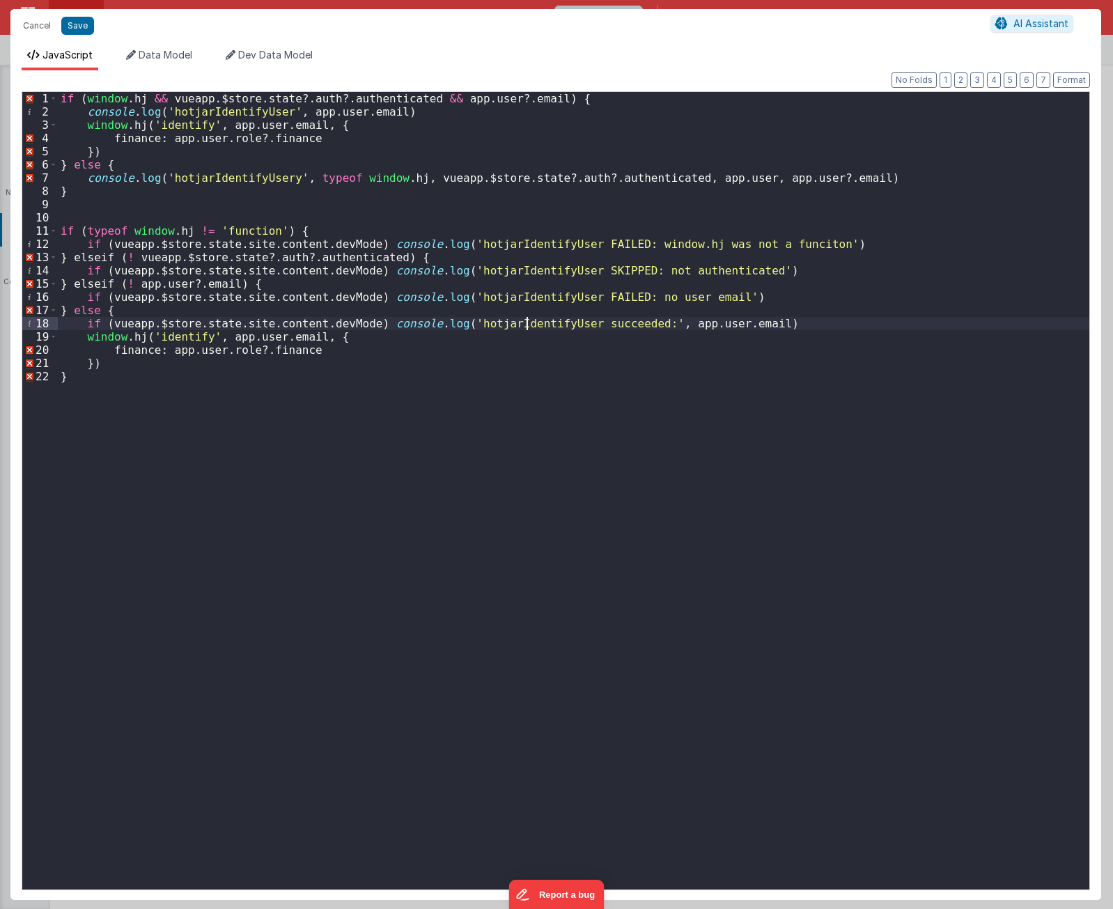
click at [525, 329] on div "if ( window . hj && vueapp . $store . state ?. auth ?. authenticated && app . u…" at bounding box center [573, 504] width 1031 height 824
click at [345, 341] on div "if ( window . hj && vueapp . $store . state ?. auth ?. authenticated && app . u…" at bounding box center [573, 504] width 1031 height 824
click at [148, 350] on div "if ( window . hj && vueapp . $store . state ?. auth ?. authenticated && app . u…" at bounding box center [573, 504] width 1031 height 824
drag, startPoint x: 304, startPoint y: 349, endPoint x: 166, endPoint y: 354, distance: 138.0
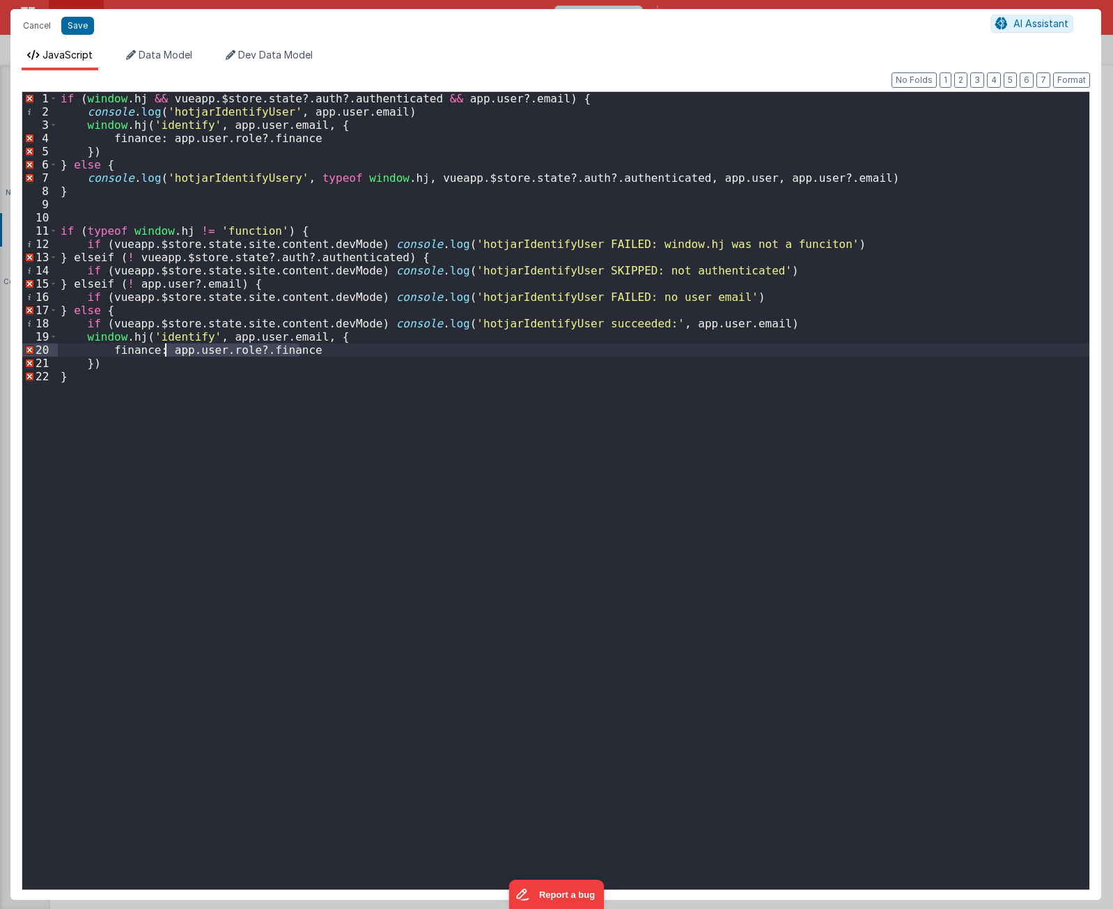
click at [166, 354] on div "if ( window . hj && vueapp . $store . state ?. auth ?. authenticated && app . u…" at bounding box center [573, 504] width 1031 height 824
click at [164, 352] on div "if ( window . hj && vueapp . $store . state ?. auth ?. authenticated && app . u…" at bounding box center [573, 490] width 1031 height 797
click at [159, 480] on div "if ( window . hj && vueapp . $store . state ?. auth ?. authenticated && app . u…" at bounding box center [573, 504] width 1031 height 824
click at [836, 245] on div "if ( window . hj && vueapp . $store . state ?. auth ?. authenticated && app . u…" at bounding box center [573, 504] width 1031 height 824
click at [299, 228] on div "if ( window . hj && vueapp . $store . state ?. auth ?. authenticated && app . u…" at bounding box center [573, 504] width 1031 height 824
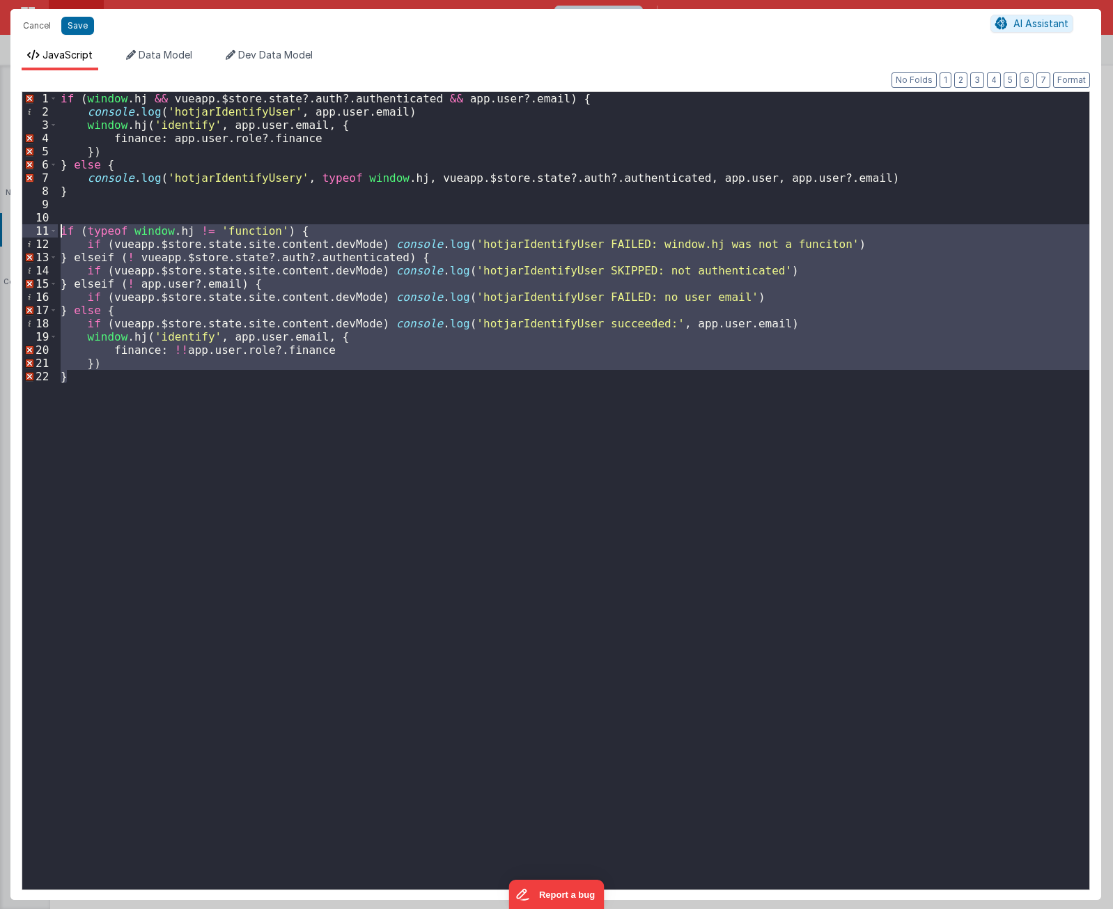
drag, startPoint x: 70, startPoint y: 385, endPoint x: 29, endPoint y: 231, distance: 159.3
click at [29, 231] on div "1 2 3 4 5 6 7 8 9 10 11 12 13 14 15 16 17 18 19 20 21 22 if ( window . hj && vu…" at bounding box center [556, 490] width 1068 height 799
click at [256, 511] on div "if ( window . hj && vueapp . $store . state ?. auth ?. authenticated && app . u…" at bounding box center [573, 490] width 1031 height 797
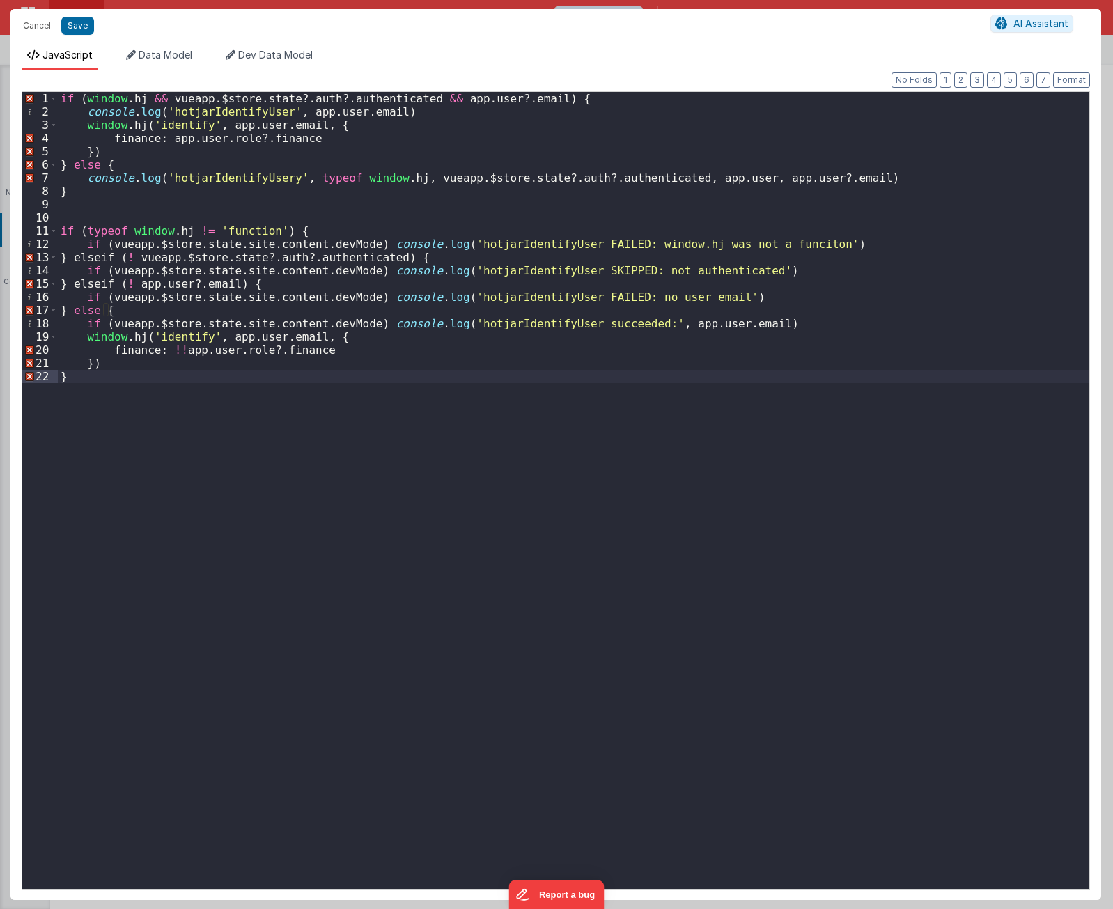
click at [322, 231] on div "if ( window . hj && vueapp . $store . state ?. auth ?. authenticated && app . u…" at bounding box center [573, 504] width 1031 height 824
click at [95, 258] on div "if ( window . hj && vueapp . $store . state ?. auth ?. authenticated && app . u…" at bounding box center [573, 504] width 1031 height 824
drag, startPoint x: 95, startPoint y: 286, endPoint x: 141, endPoint y: 345, distance: 74.9
click at [95, 286] on div "if ( window . hj && vueapp . $store . state ?. auth ?. authenticated && app . u…" at bounding box center [573, 504] width 1031 height 824
drag, startPoint x: 149, startPoint y: 570, endPoint x: 120, endPoint y: 506, distance: 70.8
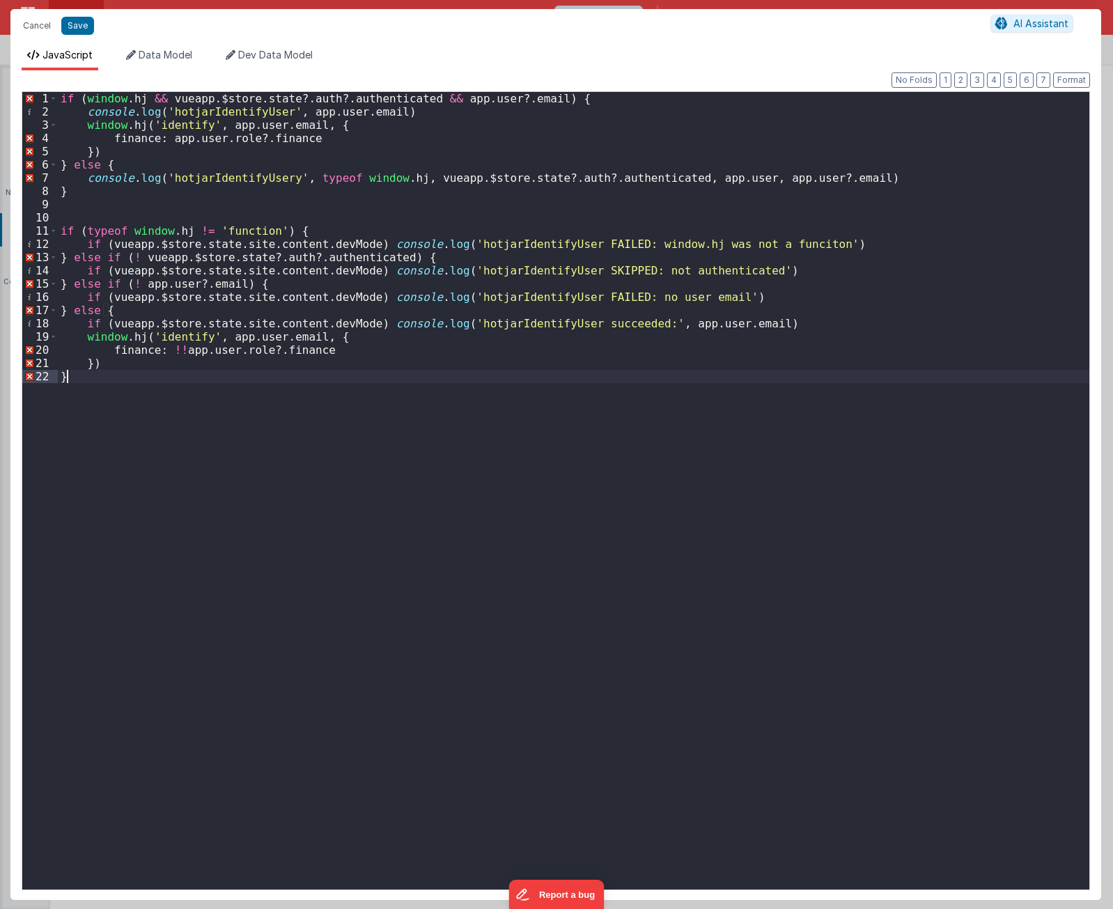
click at [148, 570] on div "if ( window . hj && vueapp . $store . state ?. auth ?. authenticated && app . u…" at bounding box center [573, 504] width 1031 height 824
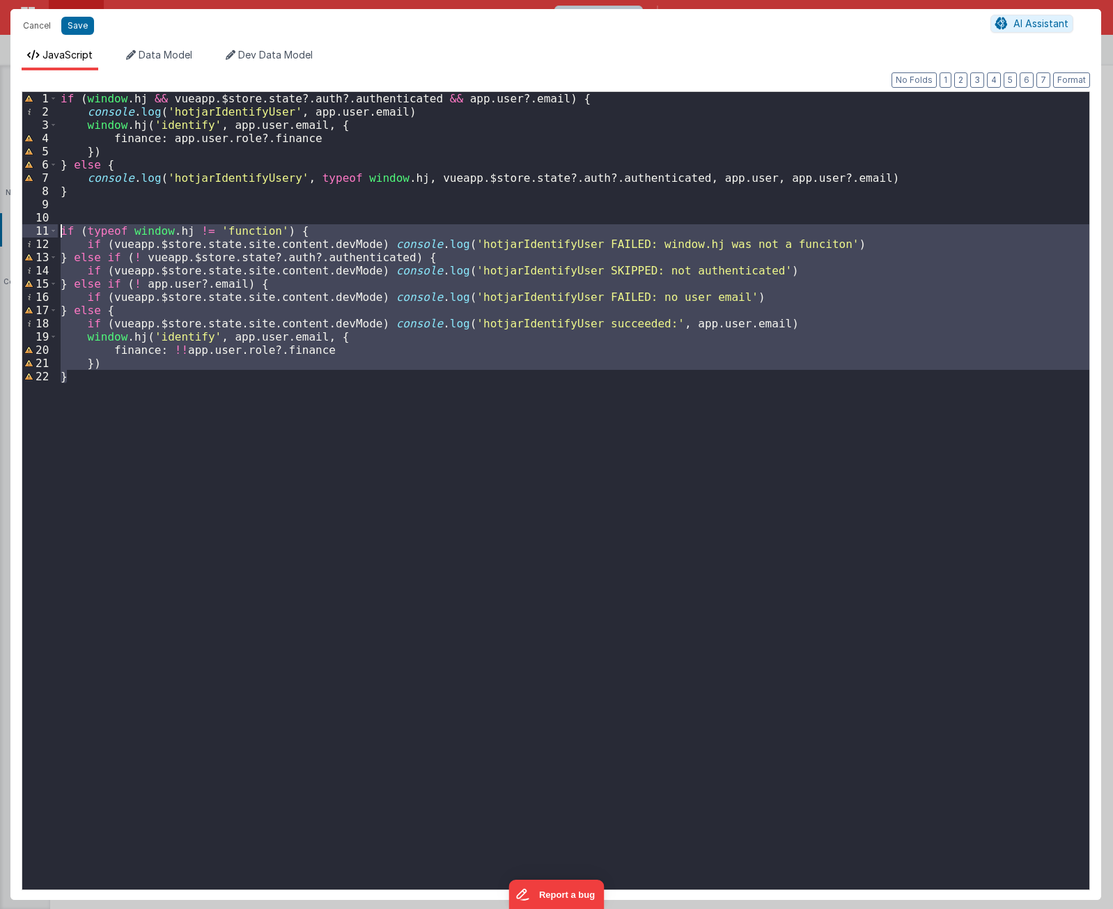
drag, startPoint x: 80, startPoint y: 389, endPoint x: 31, endPoint y: 230, distance: 166.1
click at [31, 230] on div "1 2 3 4 5 6 7 8 9 10 11 12 13 14 15 16 17 18 19 20 21 22 if ( window . hj && vu…" at bounding box center [556, 490] width 1068 height 799
click at [263, 473] on div "if ( window . hj && vueapp . $store . state ?. auth ?. authenticated && app . u…" at bounding box center [573, 490] width 1031 height 797
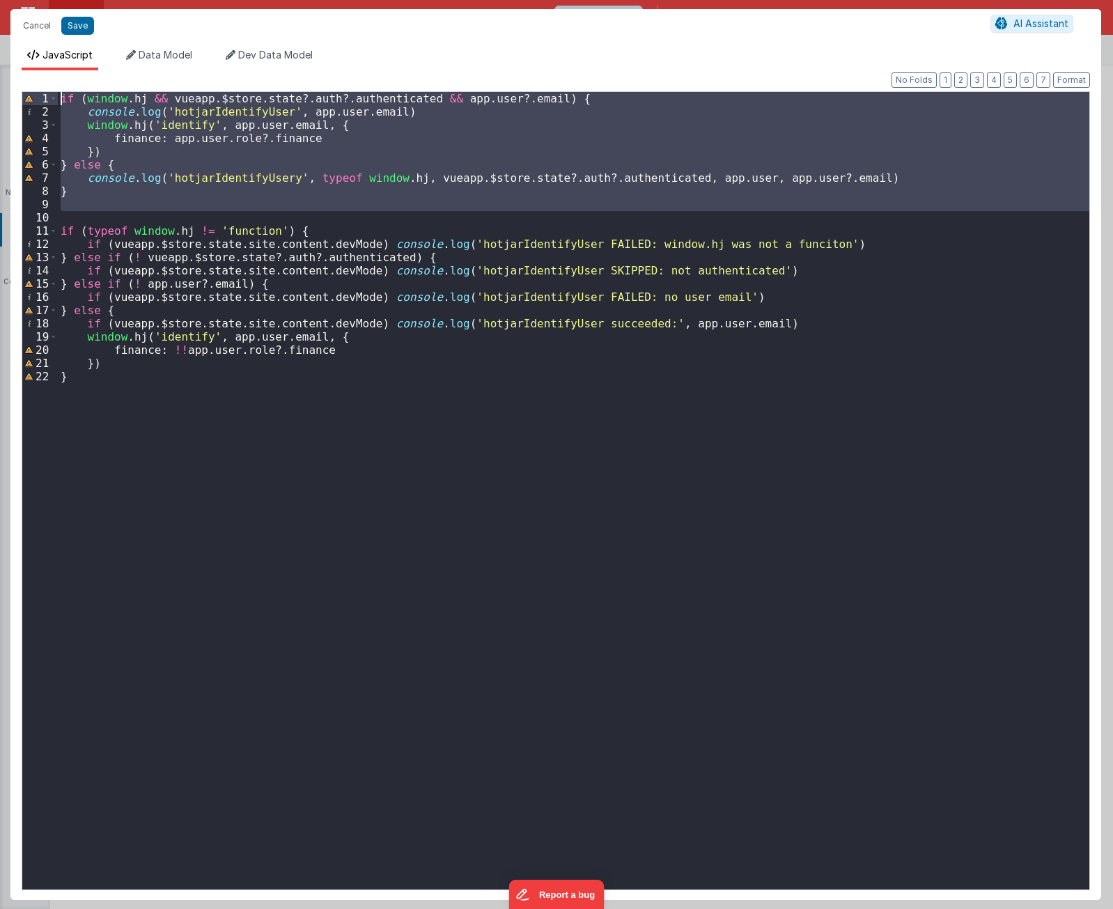
drag, startPoint x: 125, startPoint y: 215, endPoint x: 21, endPoint y: 86, distance: 165.4
click at [21, 86] on div "Format 7 6 5 4 3 2 1 No Folds 1 2 3 4 5 6 7 8 9 10 11 12 13 14 15 16 17 18 19 2…" at bounding box center [555, 484] width 1091 height 829
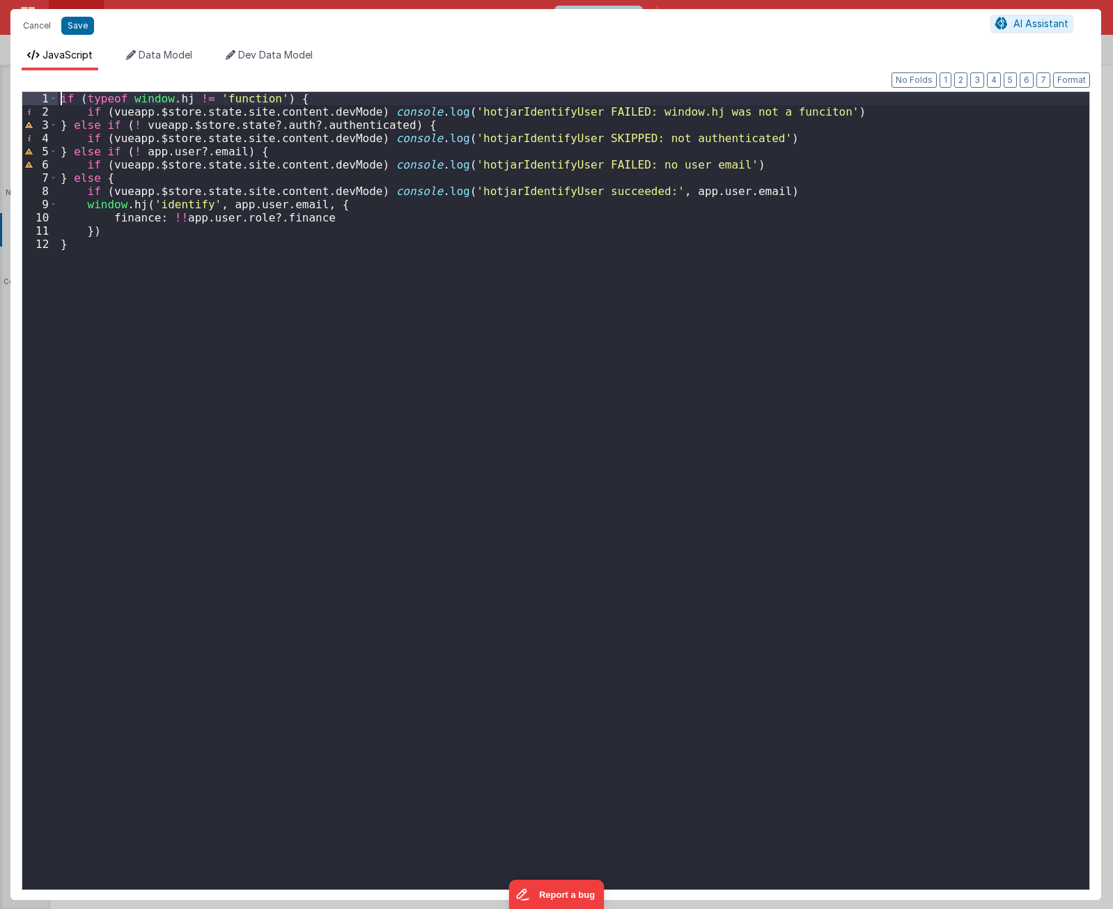
click at [261, 362] on div "if ( typeof window . hj != 'function' ) { if ( vueapp . $store . state . site .…" at bounding box center [573, 504] width 1031 height 824
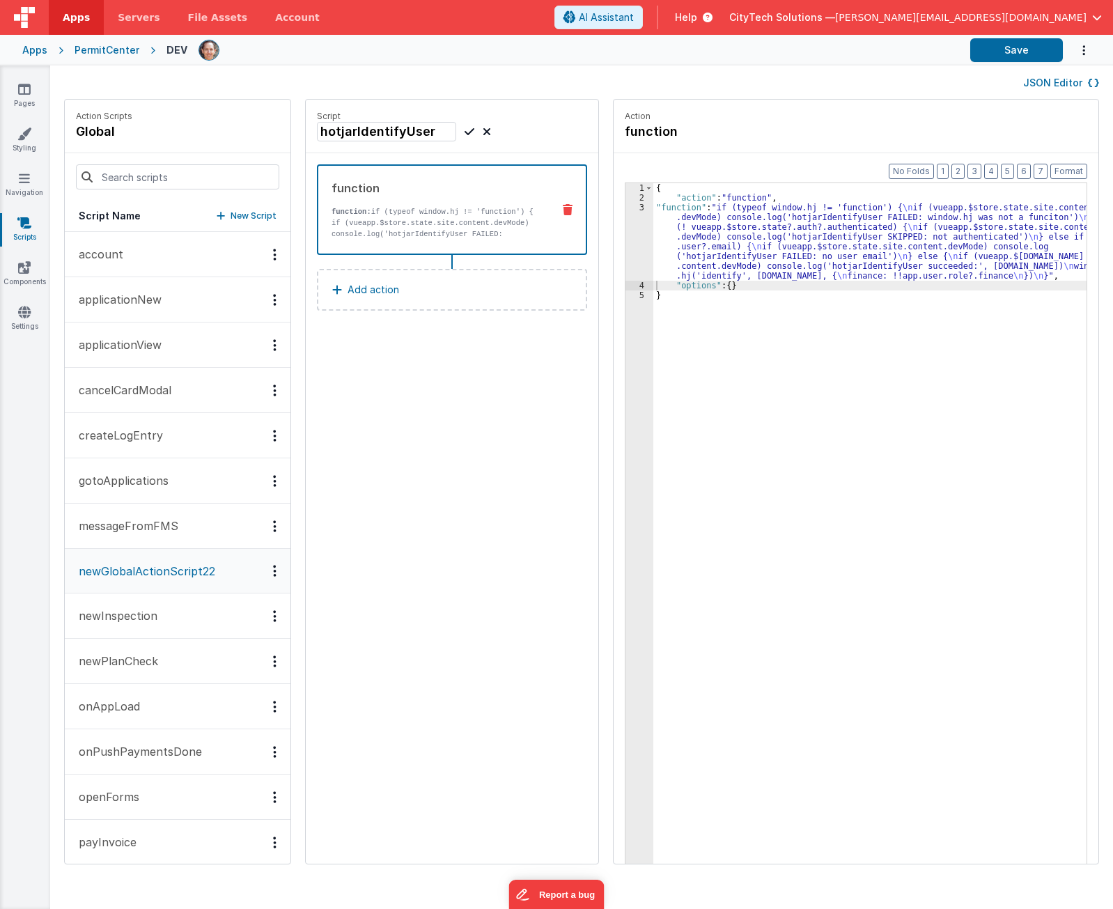
click at [765, 337] on div "{ "action" : "function" , "function" : "if (typeof window.hj != 'function') { \…" at bounding box center [876, 554] width 446 height 743
click at [174, 795] on button "openForms" at bounding box center [178, 796] width 226 height 45
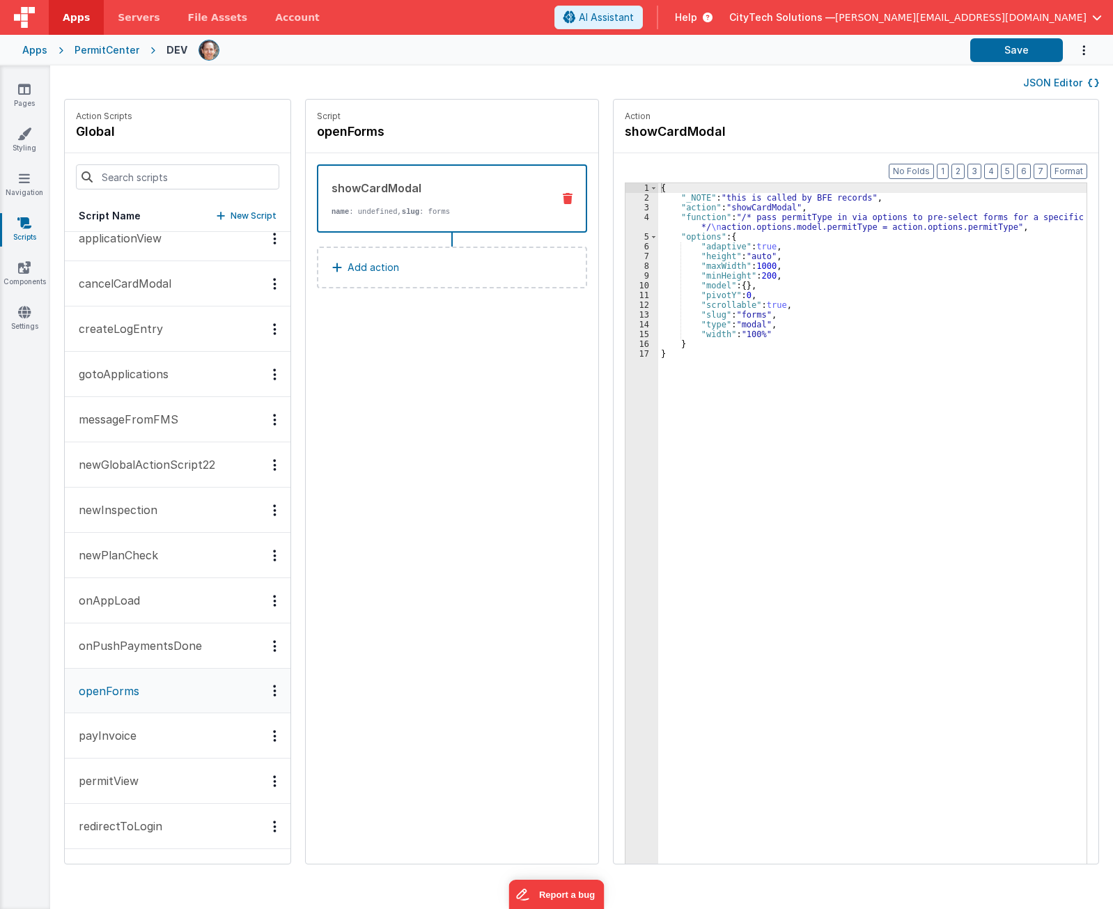
scroll to position [139, 0]
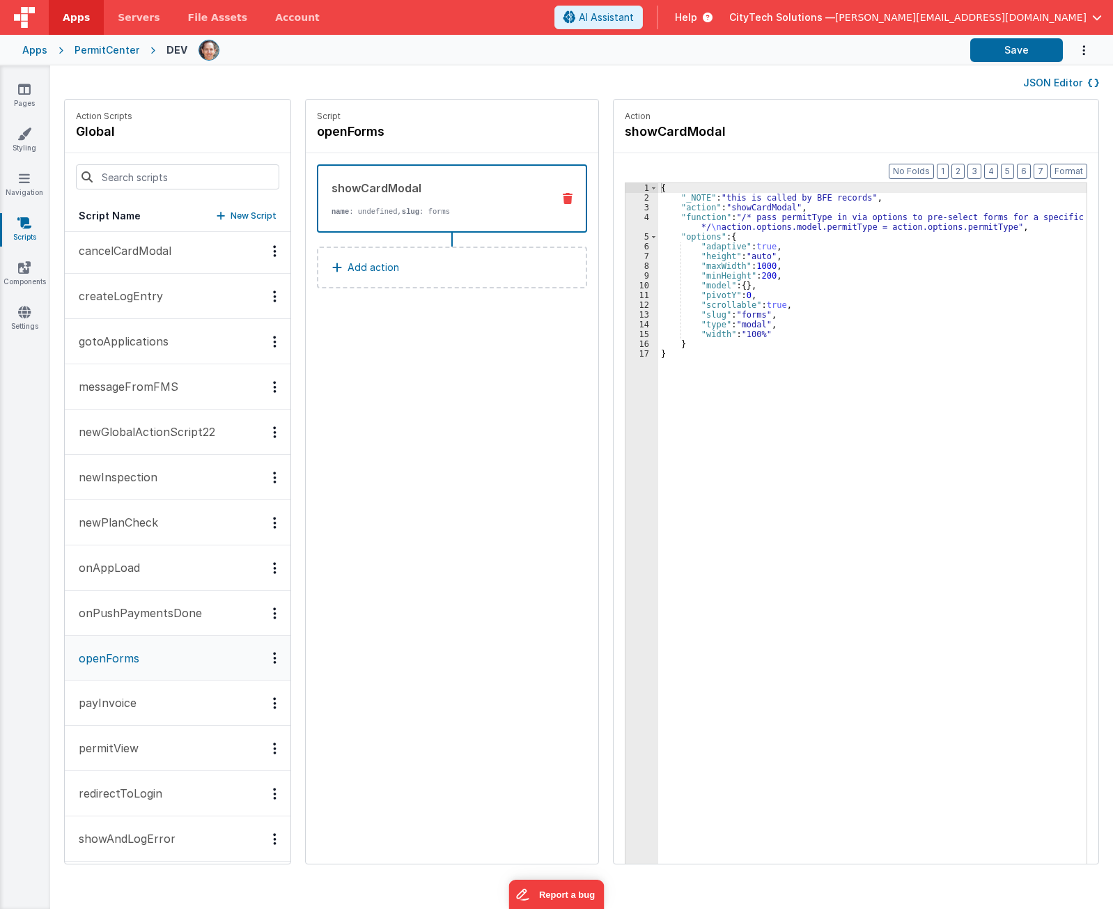
click at [165, 554] on button "onAppLoad" at bounding box center [178, 567] width 226 height 45
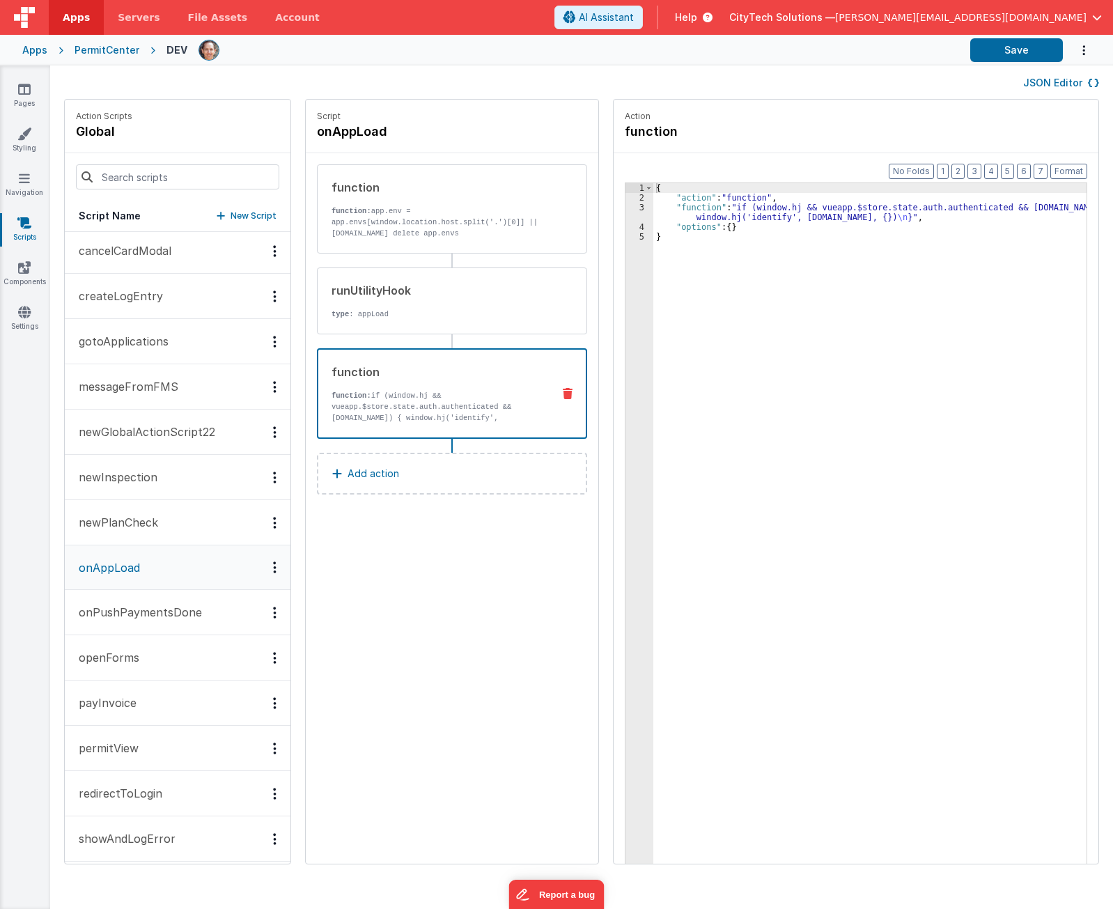
click at [405, 400] on p "function: if (window.hj && vueapp.$store.state.auth.authenticated && [DOMAIN_NA…" at bounding box center [436, 412] width 210 height 45
click at [748, 256] on div "{ "action" : "function" , "function" : "if (window.hj && vueapp.$store.state.au…" at bounding box center [876, 554] width 446 height 743
drag, startPoint x: 841, startPoint y: 352, endPoint x: 944, endPoint y: 192, distance: 190.5
click at [840, 350] on div "{ "action" : "function" , "function" : "if (window.hj && vueapp.$store.state.au…" at bounding box center [876, 554] width 446 height 743
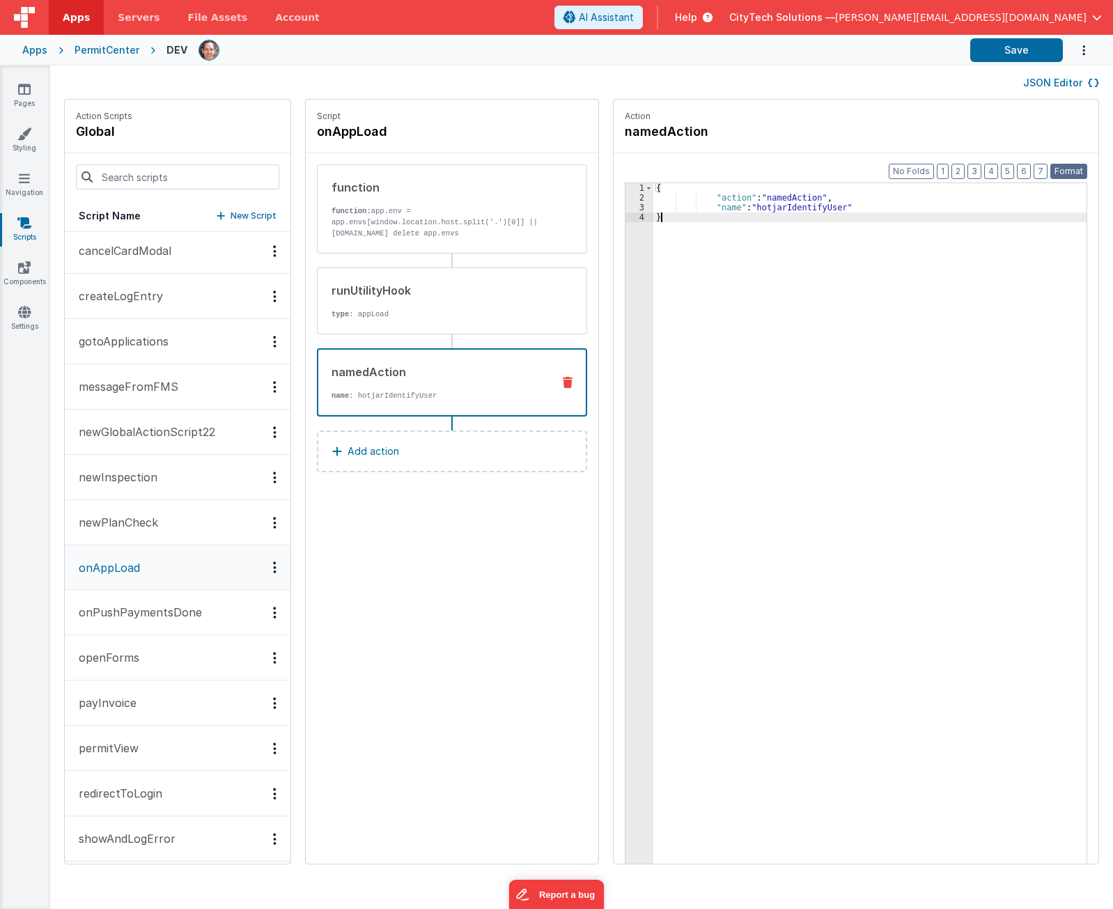
click at [1062, 171] on button "Format" at bounding box center [1068, 171] width 37 height 15
drag, startPoint x: 776, startPoint y: 239, endPoint x: 774, endPoint y: 218, distance: 21.0
click at [775, 236] on div "{ "action" : "namedAction" , "name" : "hotjarIdentifyUser" }" at bounding box center [876, 554] width 446 height 743
click at [749, 193] on div "{ "action" : "namedAction" , "name" : "hotjarIdentifyUser" }" at bounding box center [876, 554] width 446 height 743
drag, startPoint x: 749, startPoint y: 193, endPoint x: 750, endPoint y: 209, distance: 16.0
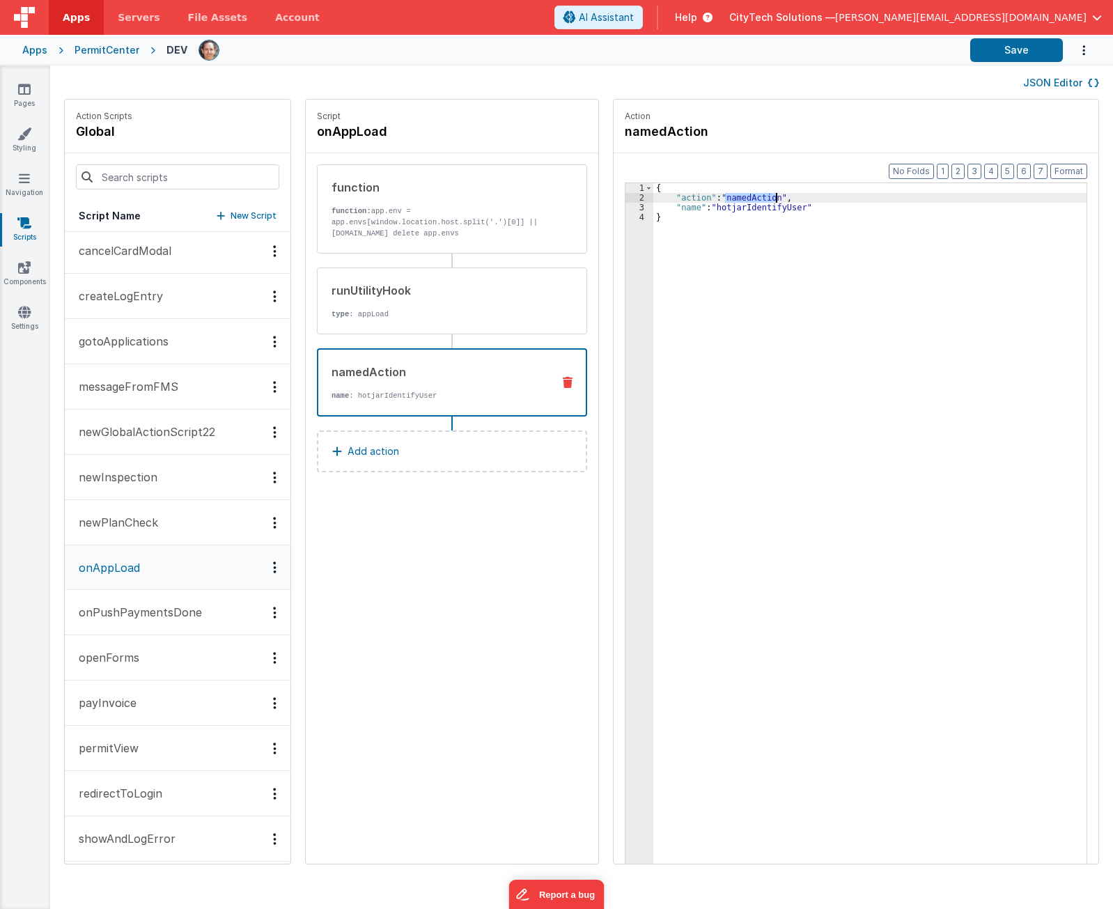
click at [749, 194] on div "{ "action" : "namedAction" , "name" : "hotjarIdentifyUser" }" at bounding box center [876, 554] width 446 height 743
click at [750, 209] on div "{ "action" : "namedAction" , "name" : "hotjarIdentifyUser" }" at bounding box center [876, 554] width 446 height 743
drag, startPoint x: 764, startPoint y: 295, endPoint x: 890, endPoint y: 77, distance: 251.8
click at [763, 292] on div "{ "action" : "namedAction" , "name" : "hotjarIdentifyUser" }" at bounding box center [876, 554] width 446 height 743
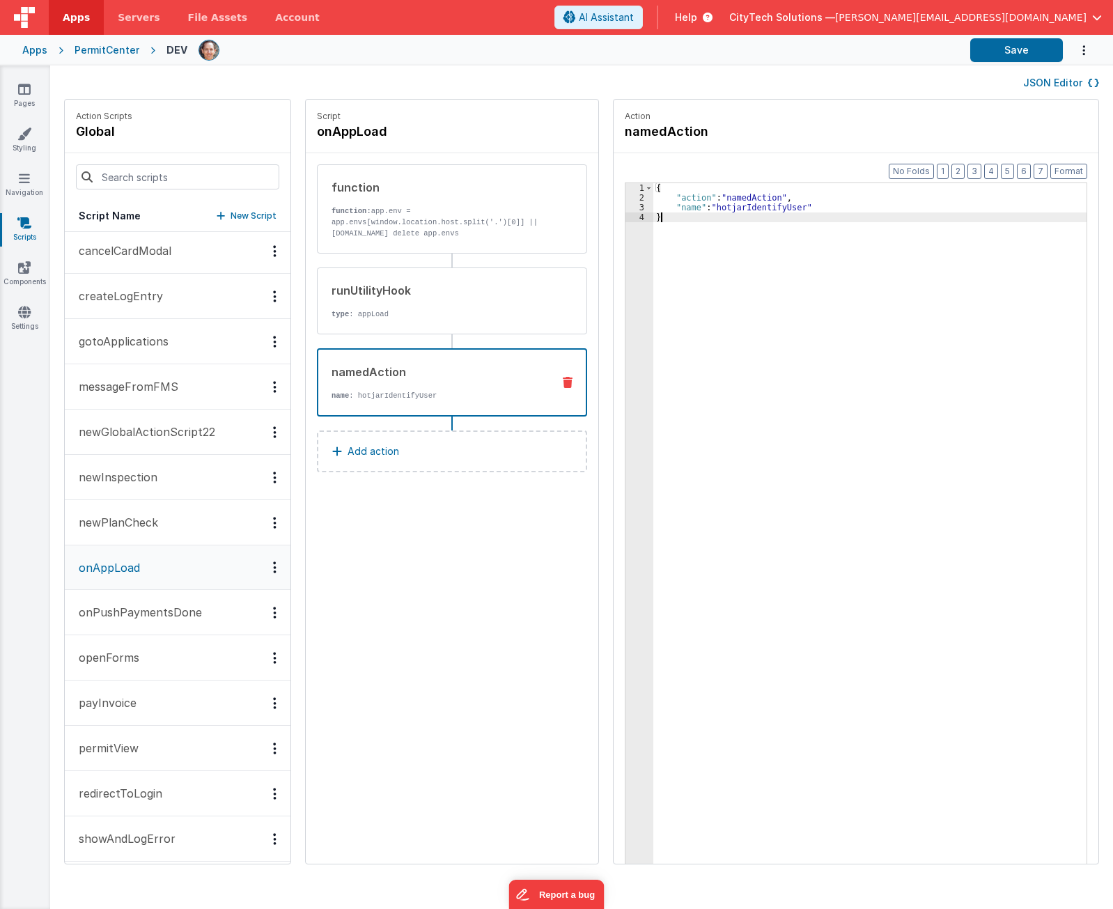
click at [779, 86] on div "JSON Editor" at bounding box center [581, 82] width 1035 height 17
click at [1012, 49] on button "Save" at bounding box center [1016, 50] width 93 height 24
click at [599, 72] on div "JSON Editor" at bounding box center [581, 81] width 1063 height 33
drag, startPoint x: 423, startPoint y: 627, endPoint x: 423, endPoint y: 603, distance: 24.4
click at [422, 615] on div "Script onAppLoad function function: app.env = app.envs[window.location.host.spl…" at bounding box center [452, 482] width 292 height 764
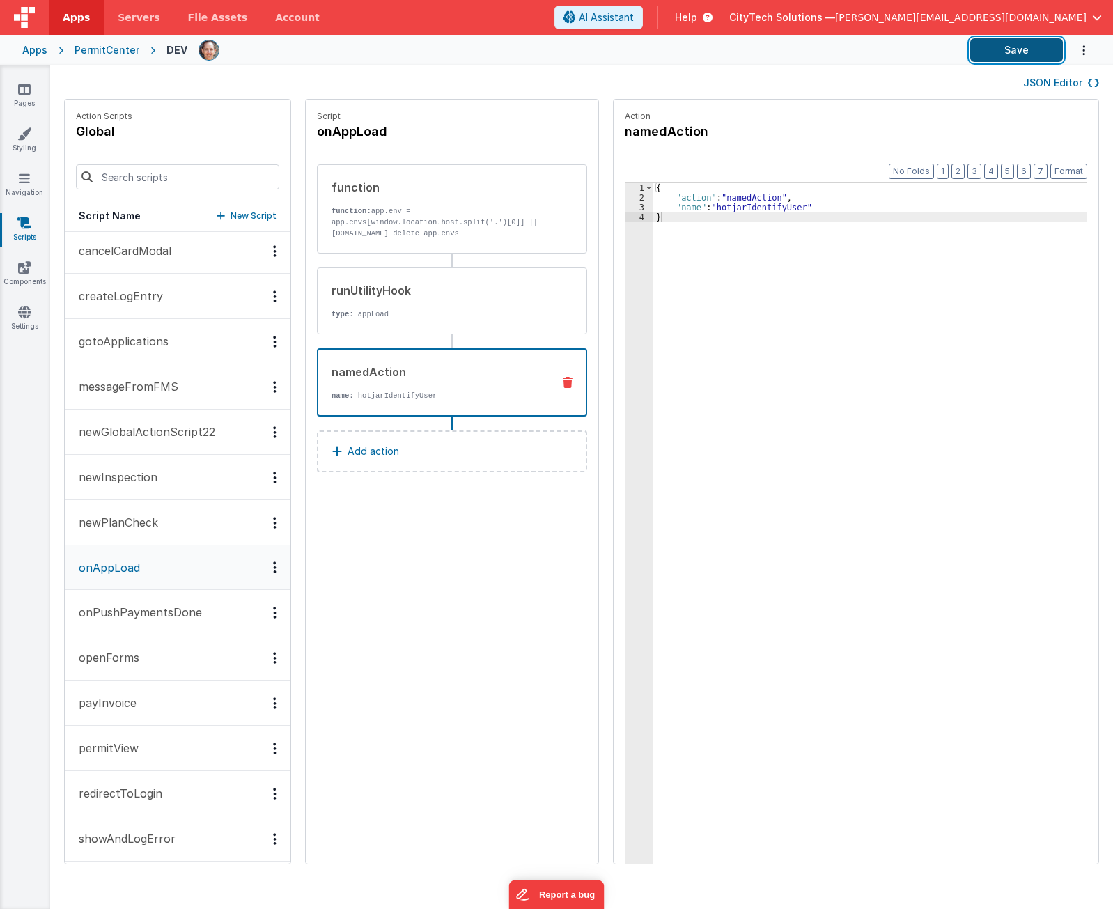
click at [993, 54] on button "Save" at bounding box center [1016, 50] width 93 height 24
click at [182, 181] on input at bounding box center [177, 176] width 203 height 25
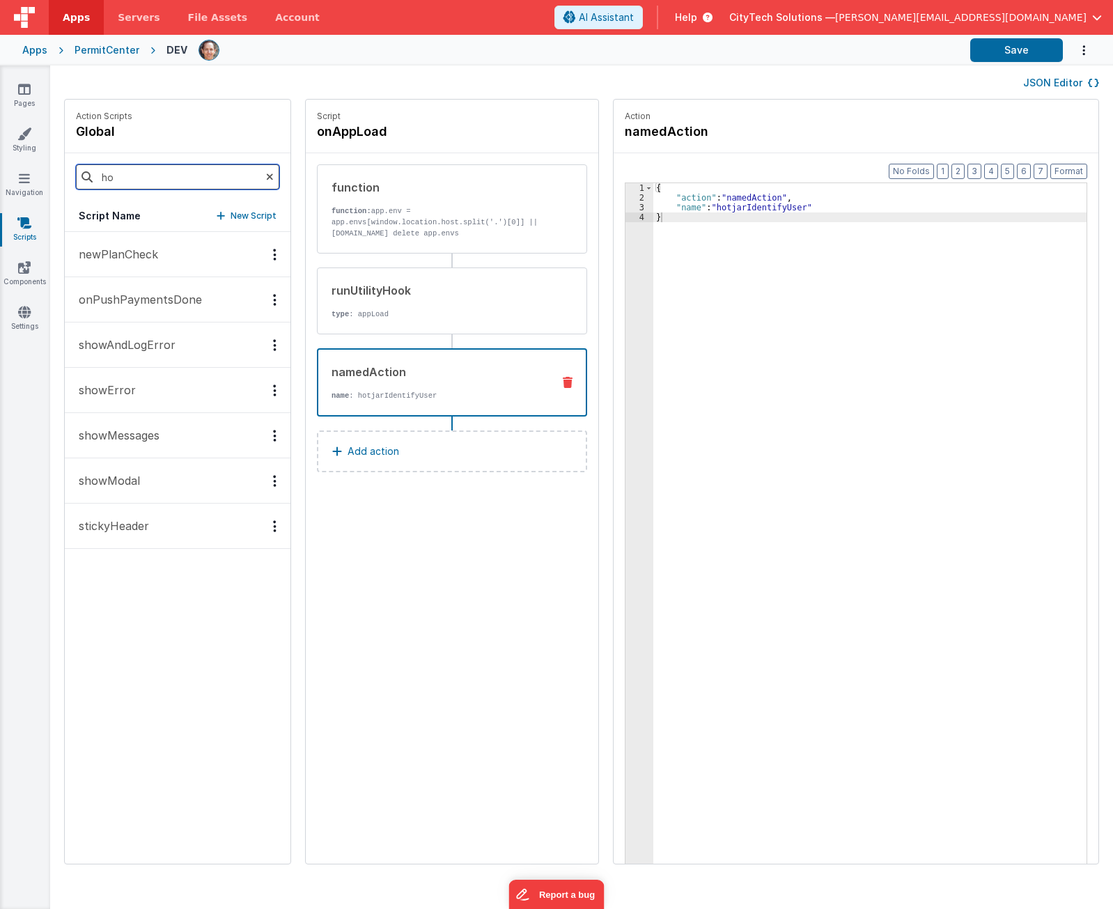
scroll to position [0, 0]
drag, startPoint x: 177, startPoint y: 174, endPoint x: 49, endPoint y: 159, distance: 129.0
click at [49, 159] on section "Pages Styling Navigation Scripts Components Settings JSON Editor Action Scripts…" at bounding box center [556, 486] width 1113 height 843
type input "hotj"
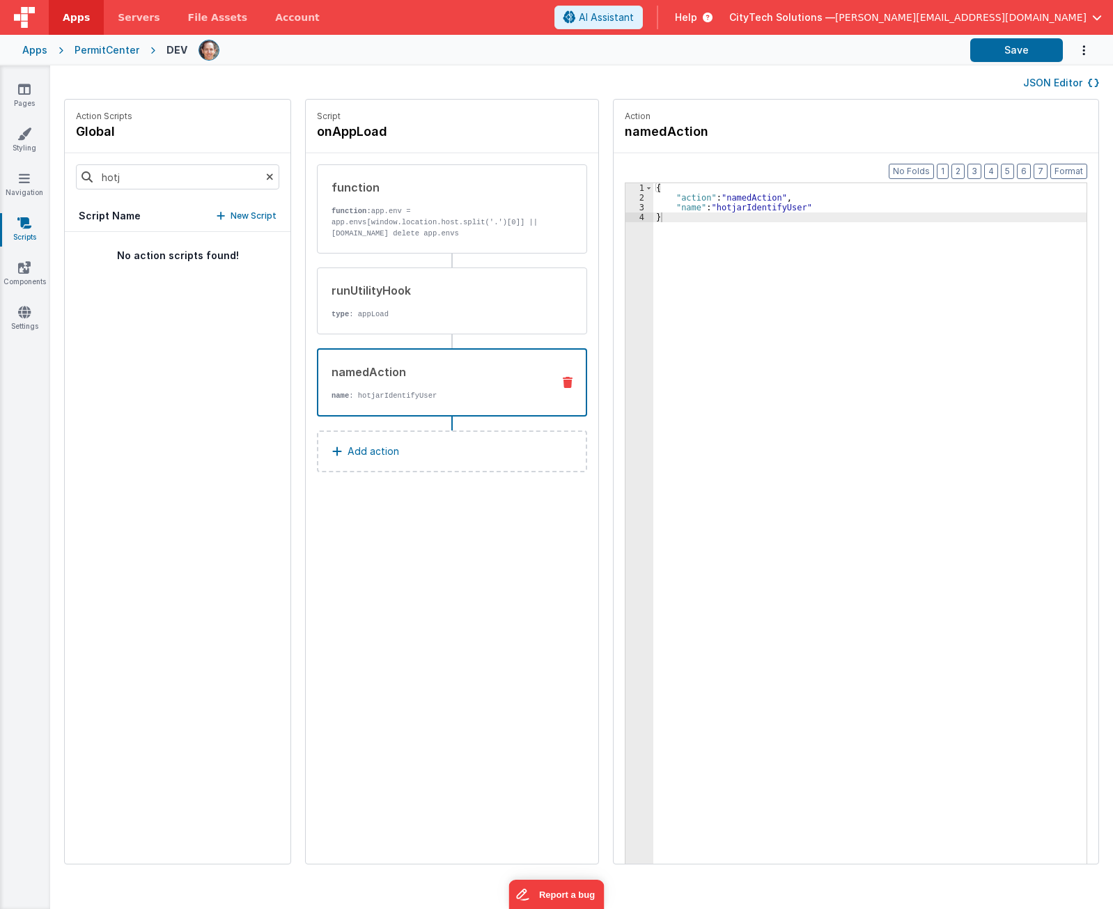
click at [266, 178] on icon at bounding box center [270, 176] width 8 height 47
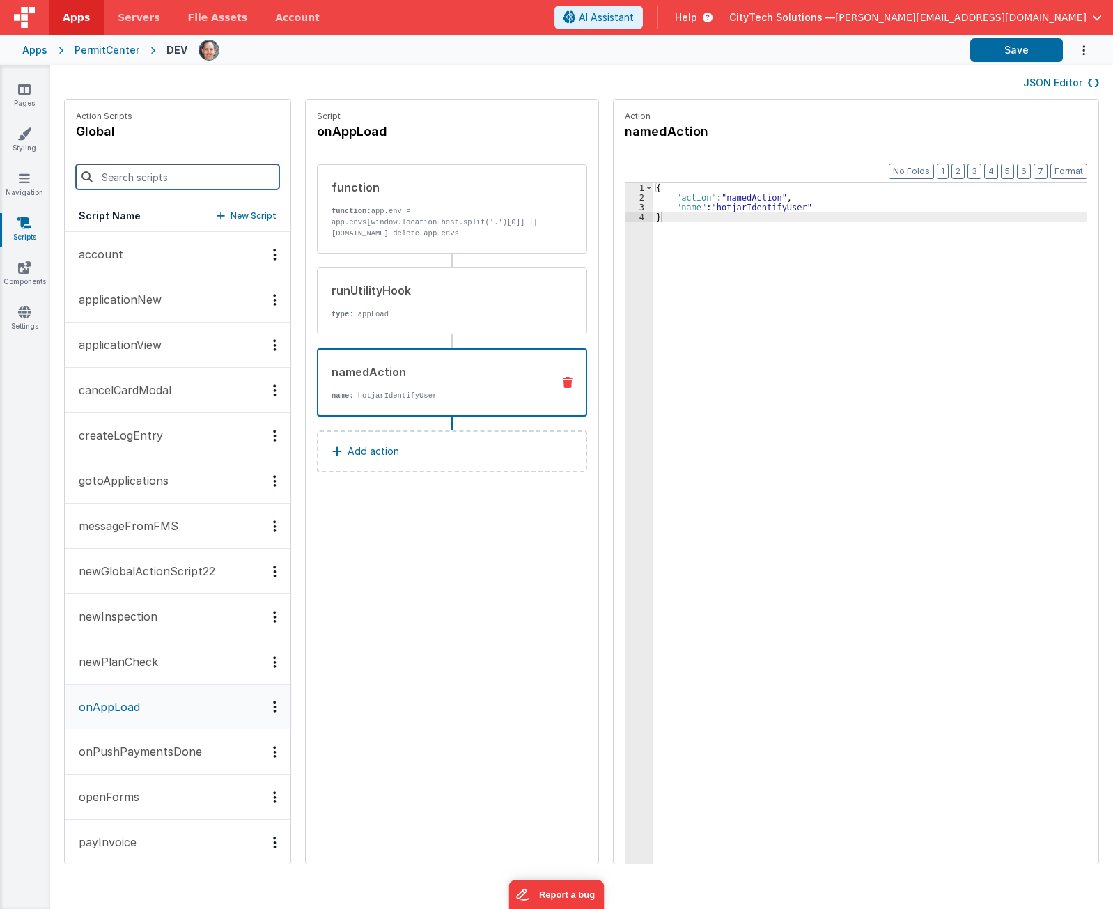
click at [192, 178] on input at bounding box center [177, 176] width 203 height 25
click at [164, 579] on button "newGlobalActionScript22" at bounding box center [178, 571] width 226 height 45
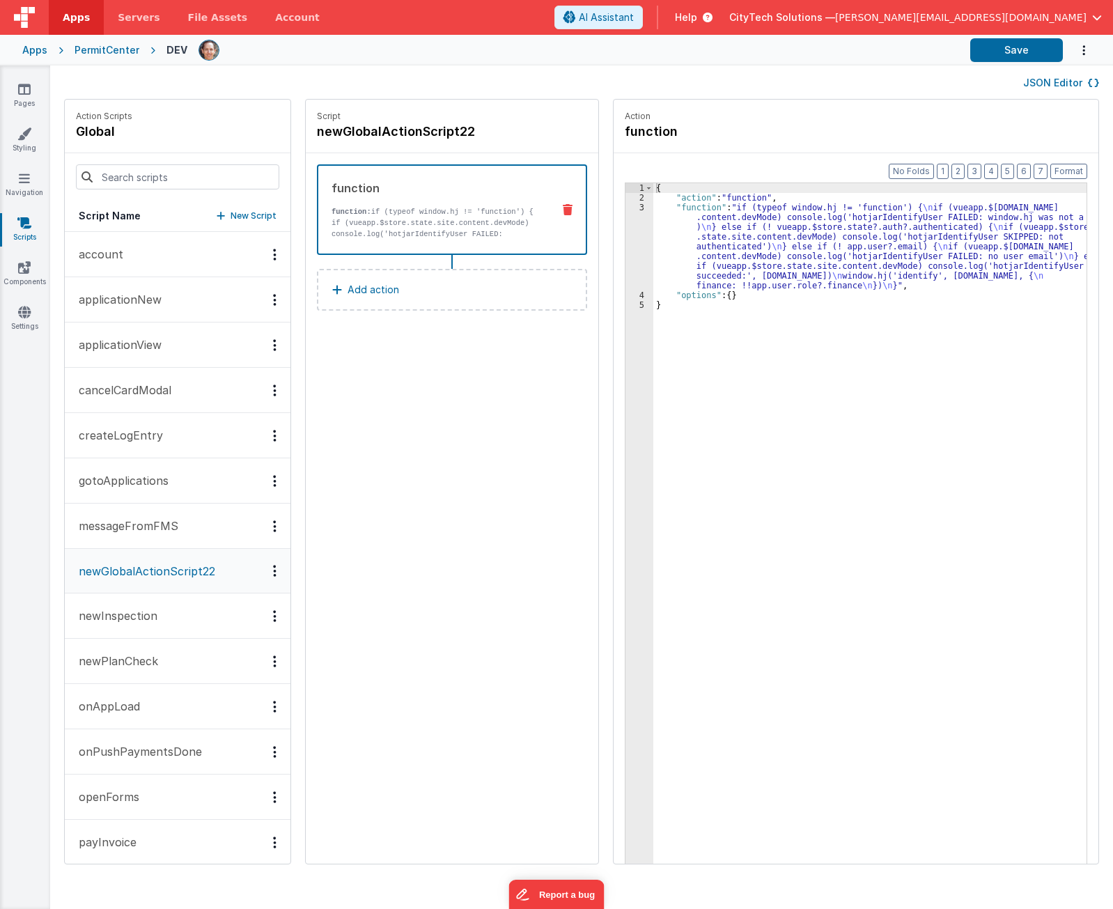
click at [740, 239] on div "{ "action" : "function" , "function" : "if (typeof window.hj != 'function') { \…" at bounding box center [876, 554] width 446 height 743
click at [625, 247] on div "3" at bounding box center [639, 247] width 28 height 88
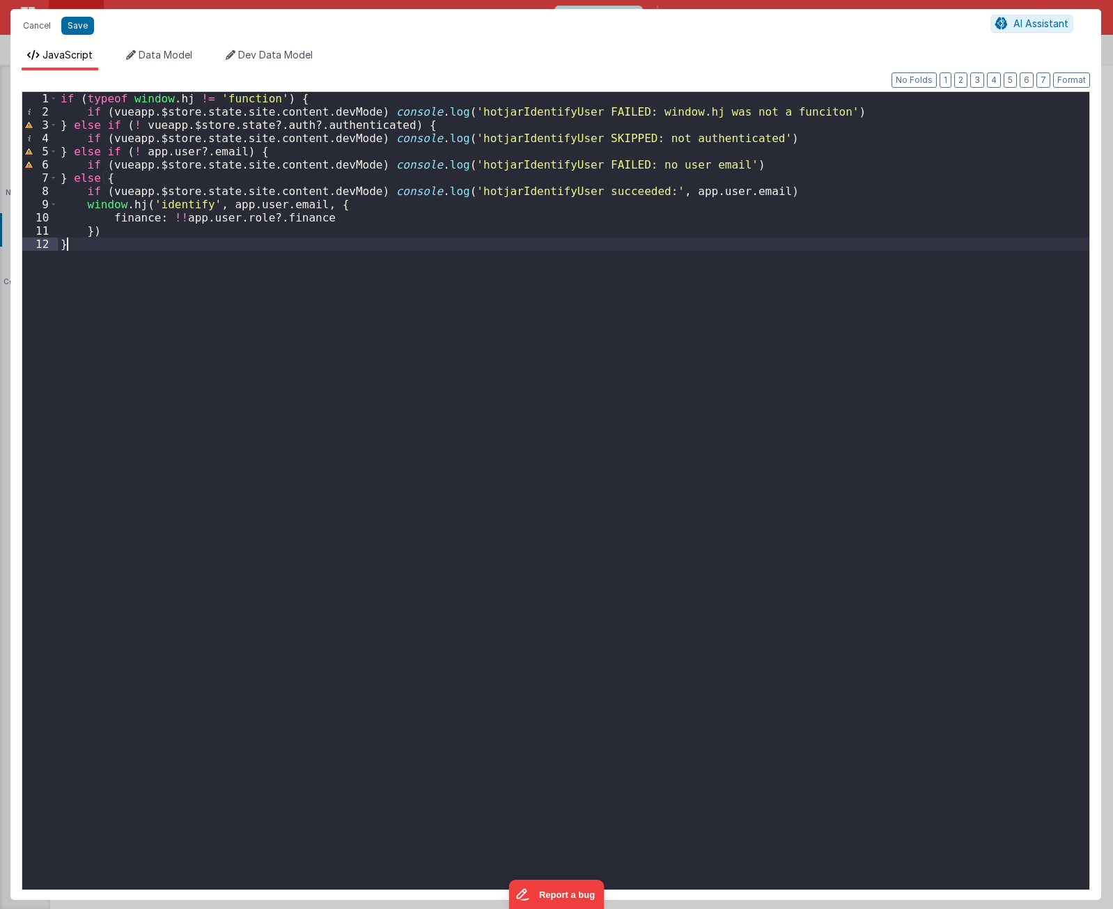
click at [548, 289] on div "if ( typeof window . hj != 'function' ) { if ( vueapp . $store . state . site .…" at bounding box center [573, 504] width 1031 height 824
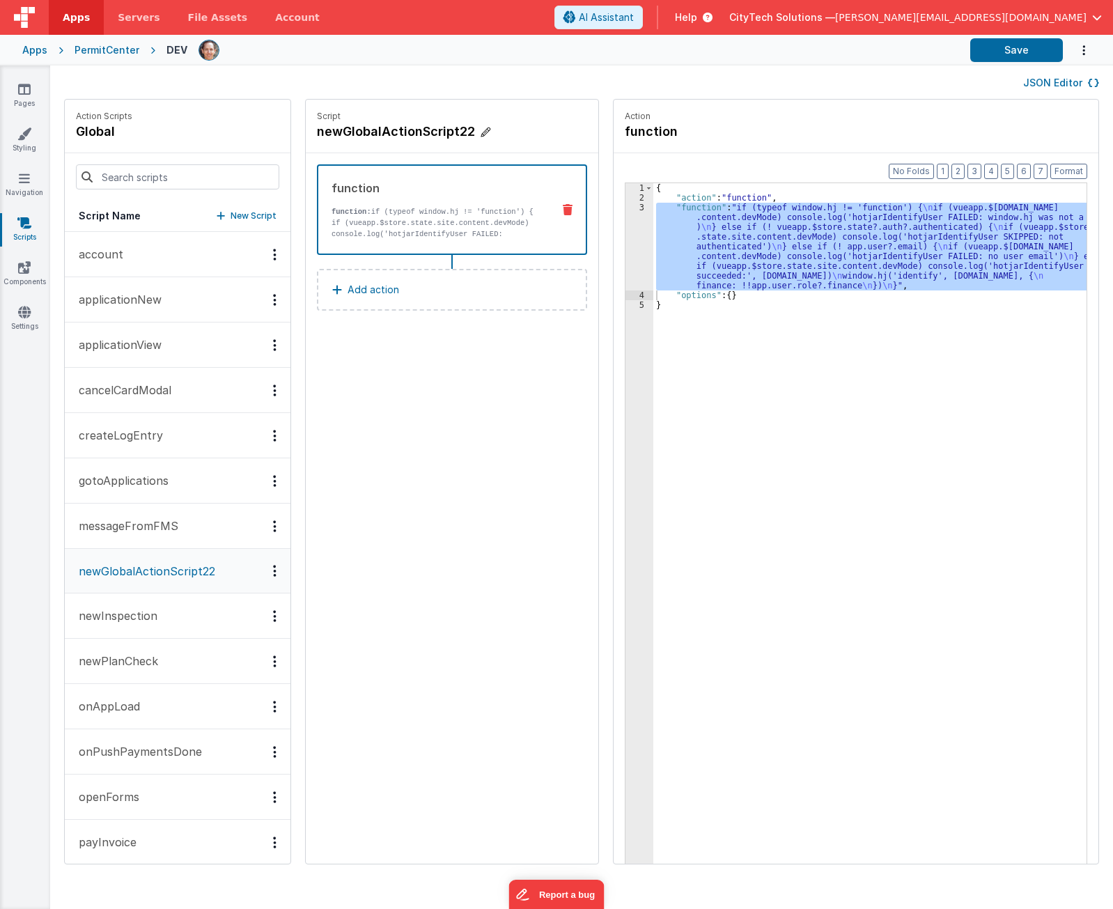
click at [400, 138] on h4 "newGlobalActionScript22" at bounding box center [421, 131] width 209 height 19
click at [400, 138] on input "newGlobalActionScript22" at bounding box center [386, 131] width 139 height 19
paste input "hotjarIdentifyUser"
type input "hotjarIdentifyUser"
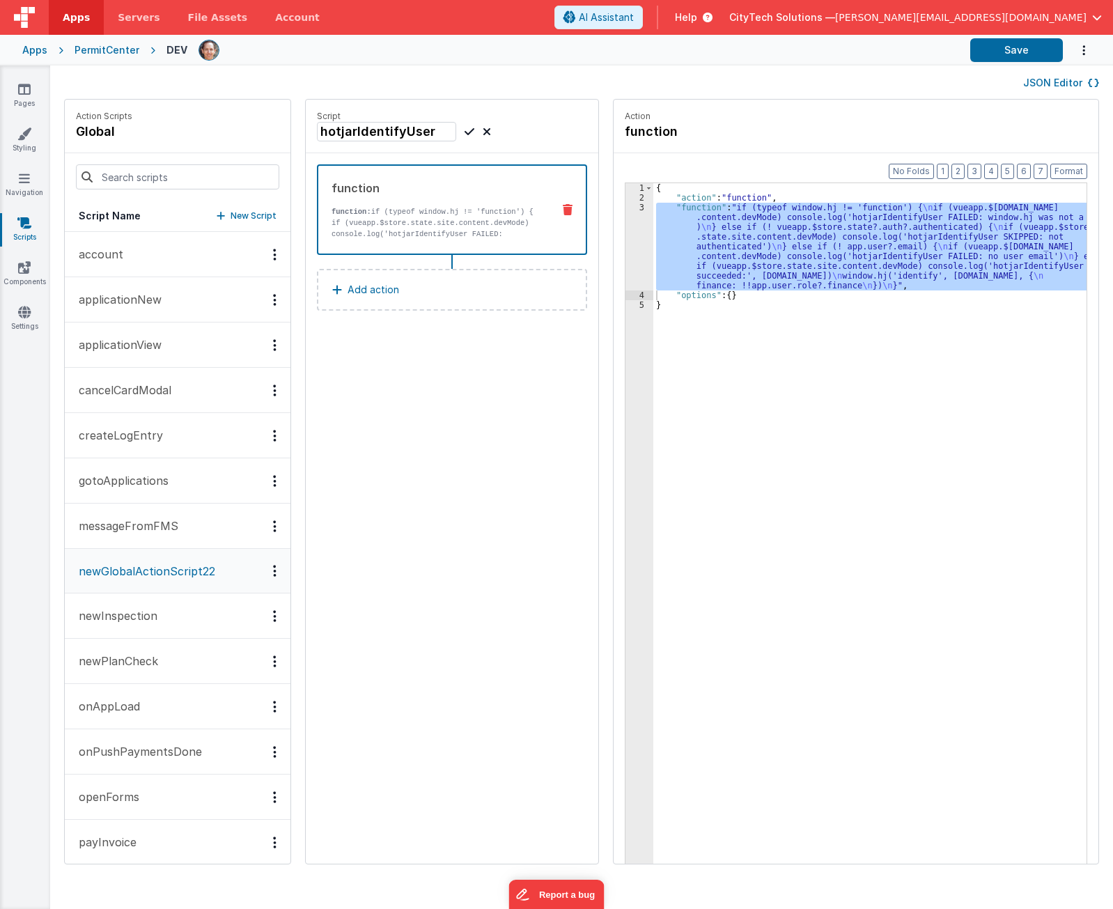
click at [426, 399] on div "Script hotjarIdentifyUser function function: if (typeof window.hj != 'function'…" at bounding box center [452, 482] width 292 height 764
click at [465, 129] on icon at bounding box center [470, 131] width 10 height 17
click at [453, 491] on div "Script hotjarIdentifyUser function function: if (typeof window.hj != 'function'…" at bounding box center [452, 482] width 292 height 764
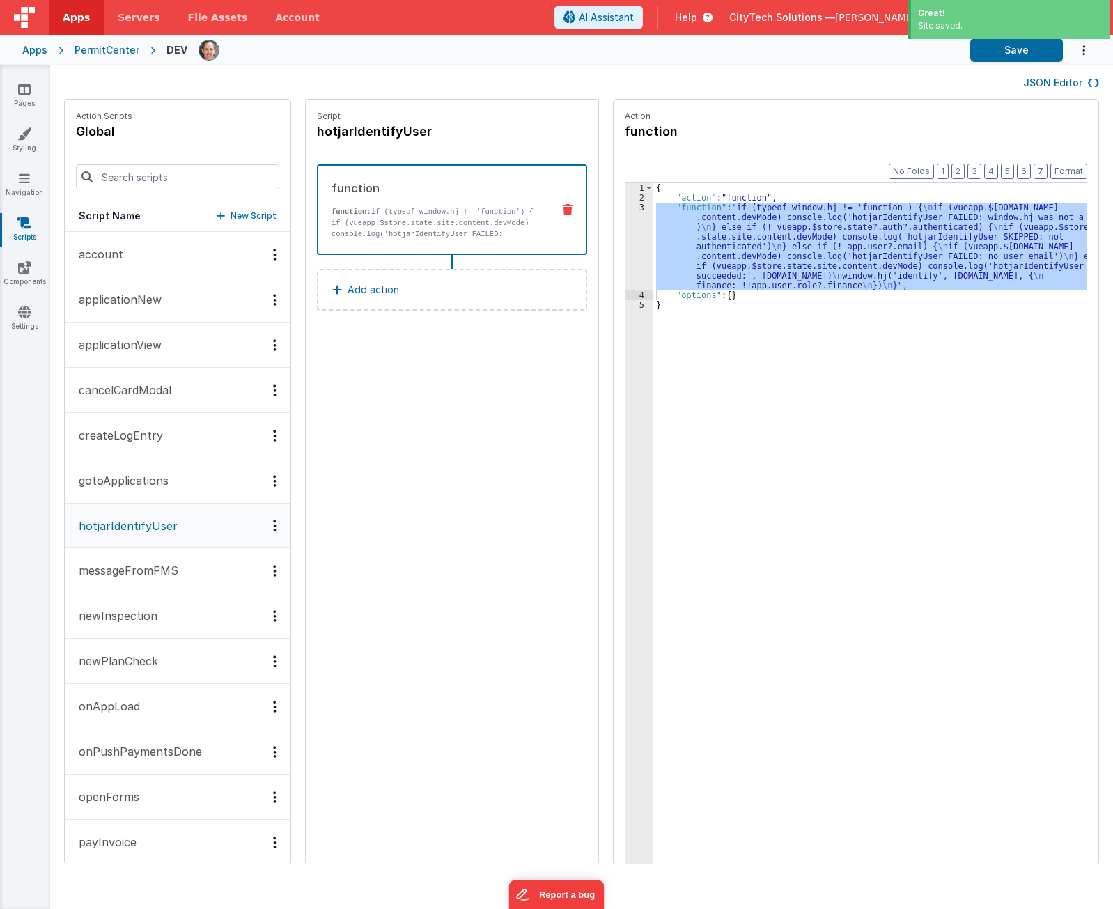
drag, startPoint x: 469, startPoint y: 517, endPoint x: 458, endPoint y: 500, distance: 20.7
click at [469, 516] on div "Script hotjarIdentifyUser function function: if (typeof window.hj != 'function'…" at bounding box center [452, 482] width 292 height 764
click at [786, 254] on div "{ "action" : "function" , "function" : "if (typeof window.hj != 'function') { \…" at bounding box center [869, 545] width 433 height 724
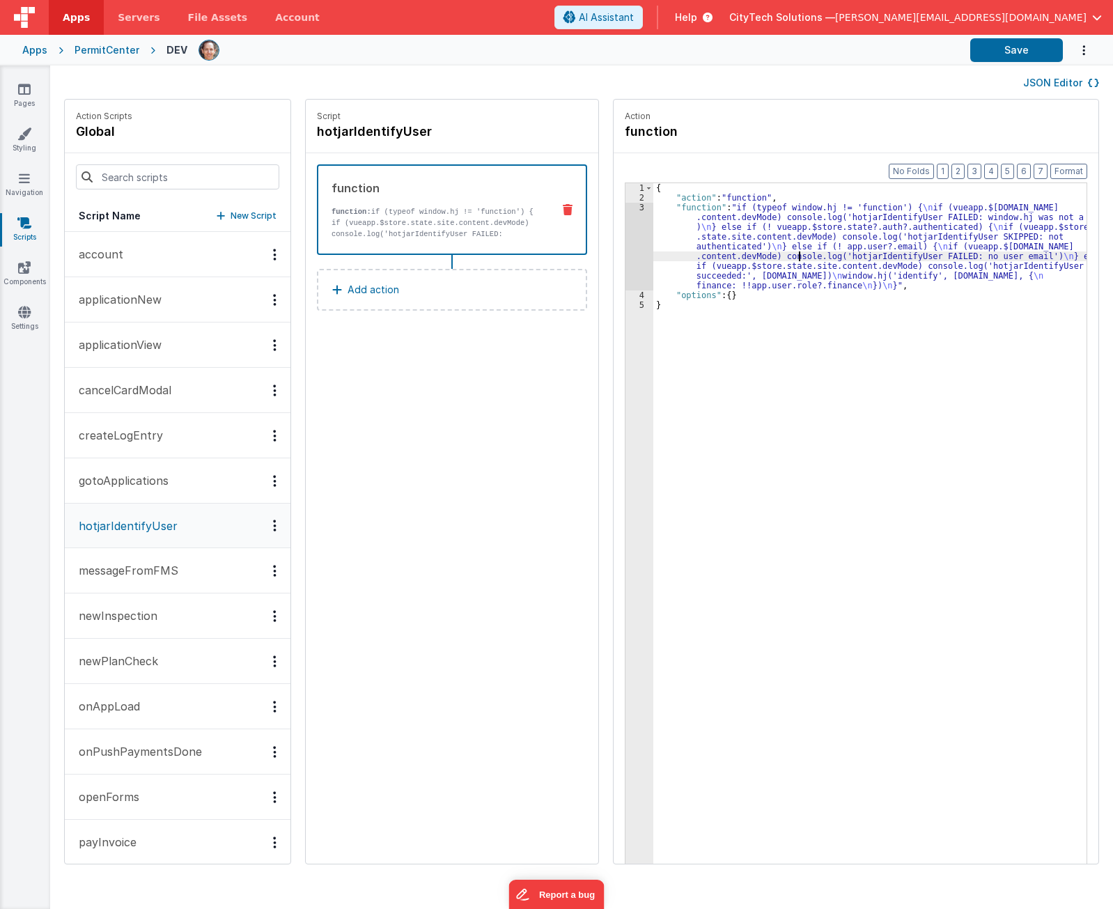
click at [625, 240] on div "3" at bounding box center [639, 247] width 28 height 88
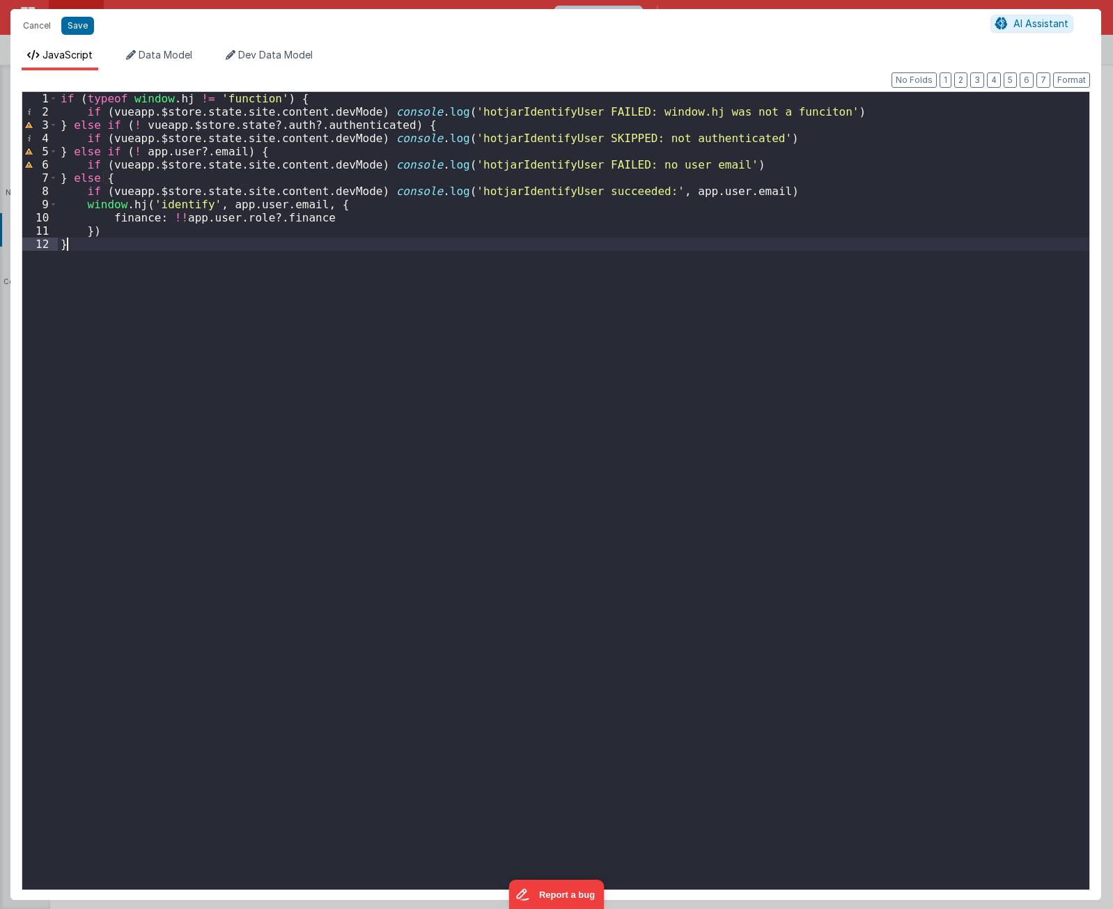
click at [418, 247] on div "if ( typeof window . hj != 'function' ) { if ( vueapp . $store . state . site .…" at bounding box center [573, 504] width 1031 height 824
click at [611, 473] on div "if ( typeof window . hj != 'function' ) { if ( vueapp . $store . state . site .…" at bounding box center [573, 504] width 1031 height 824
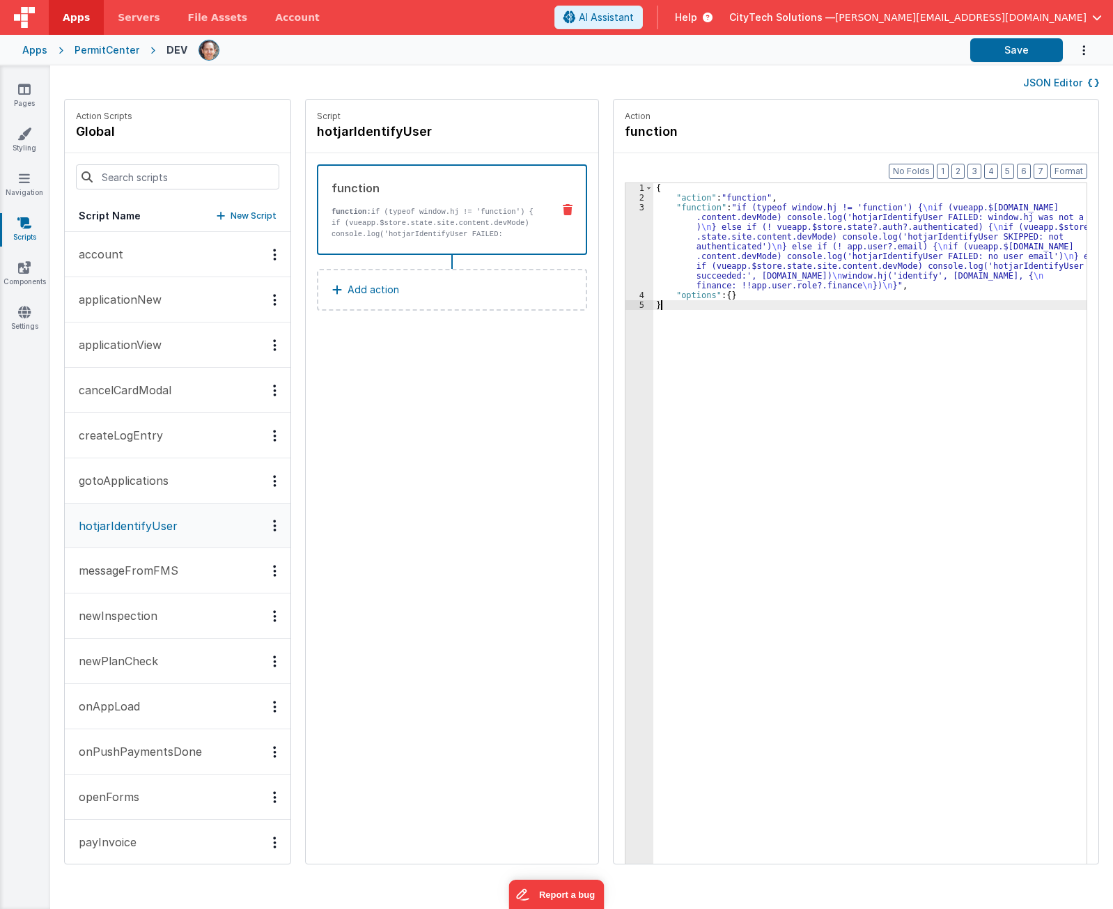
click at [862, 498] on div "{ "action" : "function" , "function" : "if (typeof window.hj != 'function') { \…" at bounding box center [876, 554] width 446 height 743
drag, startPoint x: 426, startPoint y: 578, endPoint x: 402, endPoint y: 497, distance: 84.9
click at [425, 574] on div "Script hotjarIdentifyUser function function: if (typeof window.hj != 'function'…" at bounding box center [452, 482] width 292 height 764
click at [414, 492] on div "Script hotjarIdentifyUser function function: if (typeof window.hj != 'function'…" at bounding box center [452, 482] width 292 height 764
click at [174, 706] on button "onAppLoad" at bounding box center [178, 706] width 226 height 45
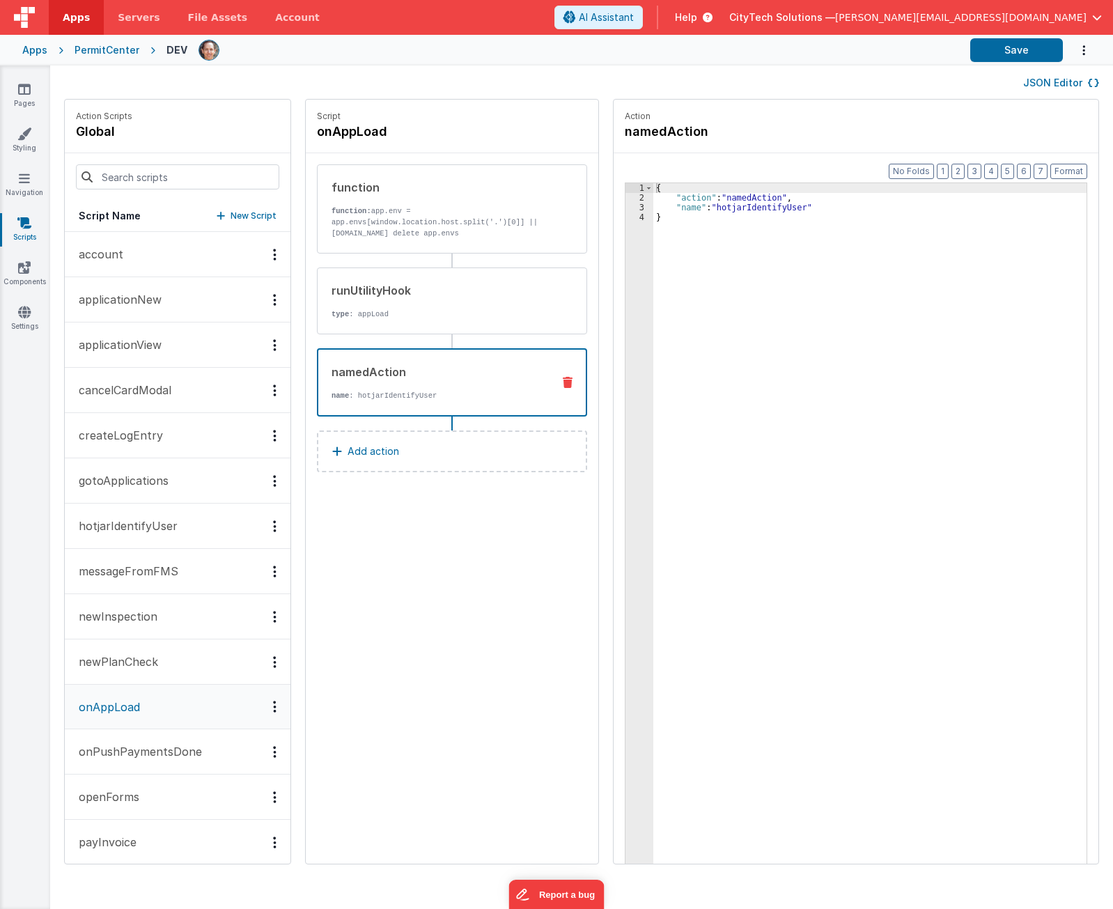
click at [430, 377] on div "namedAction" at bounding box center [436, 372] width 210 height 17
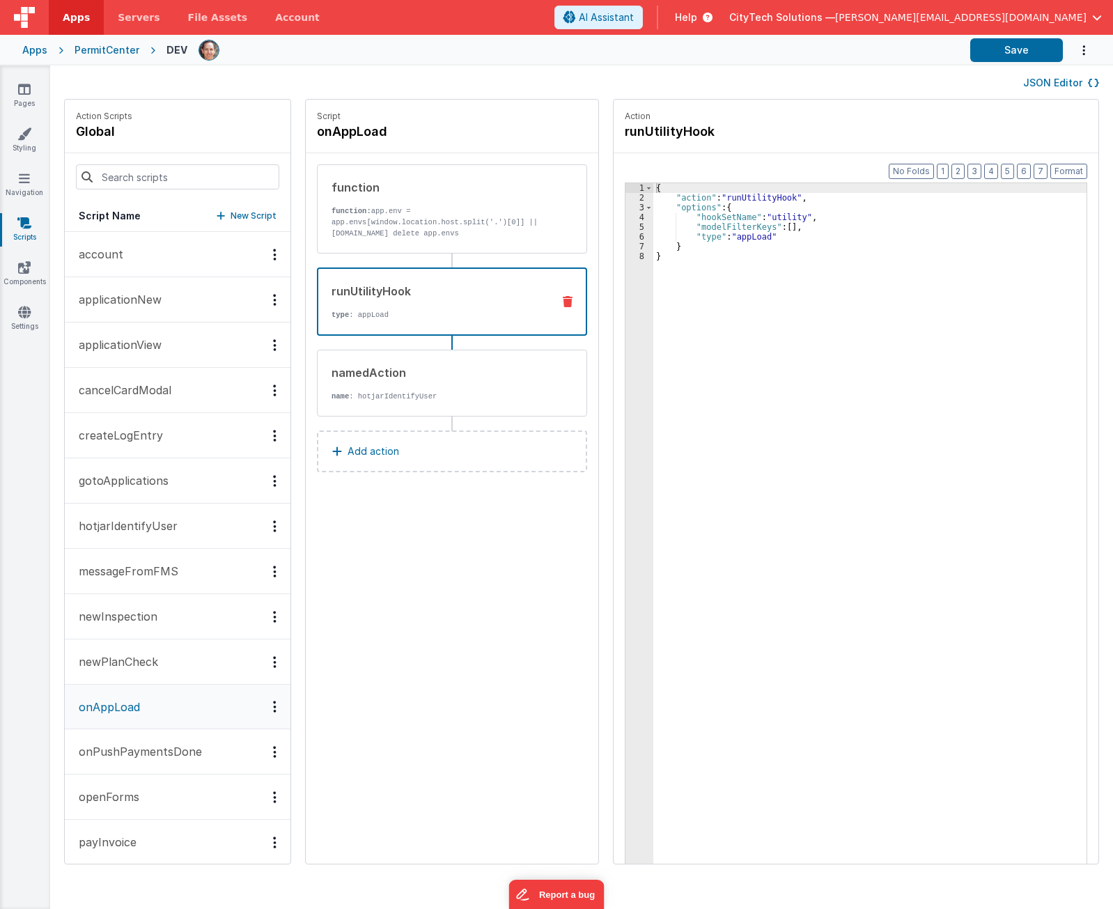
click at [421, 320] on div "runUtilityHook type : appLoad" at bounding box center [452, 301] width 270 height 68
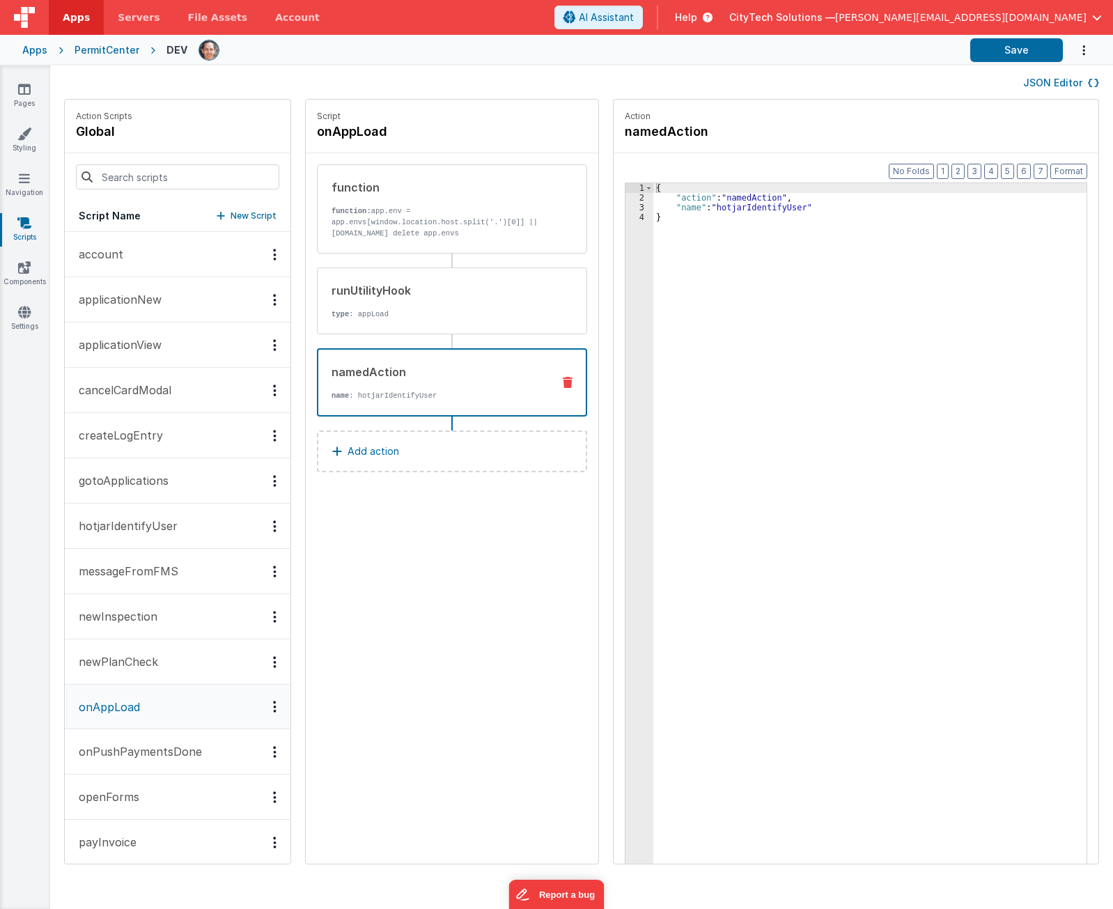
click at [408, 389] on div "namedAction name : hotjarIdentifyUser" at bounding box center [429, 383] width 223 height 38
click at [804, 292] on div "{ "action" : "namedAction" , "name" : "hotjarIdentifyUser" }" at bounding box center [876, 554] width 446 height 743
click at [454, 622] on div "Script onAppLoad function function: app.env = app.envs[window.location.host.spl…" at bounding box center [452, 482] width 292 height 764
drag, startPoint x: 478, startPoint y: 638, endPoint x: 491, endPoint y: 584, distance: 55.9
click at [478, 632] on div "Script onAppLoad function function: app.env = app.envs[window.location.host.spl…" at bounding box center [452, 482] width 292 height 764
